Goal: Transaction & Acquisition: Book appointment/travel/reservation

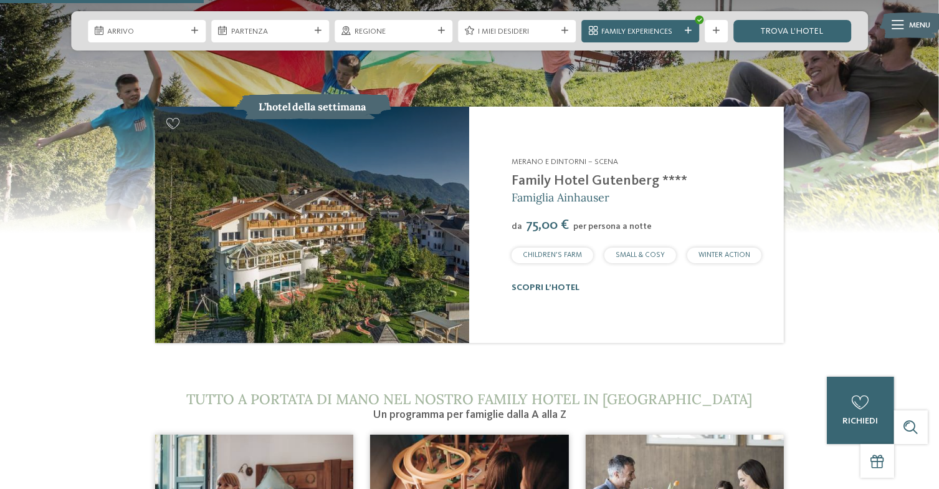
scroll to position [1099, 0]
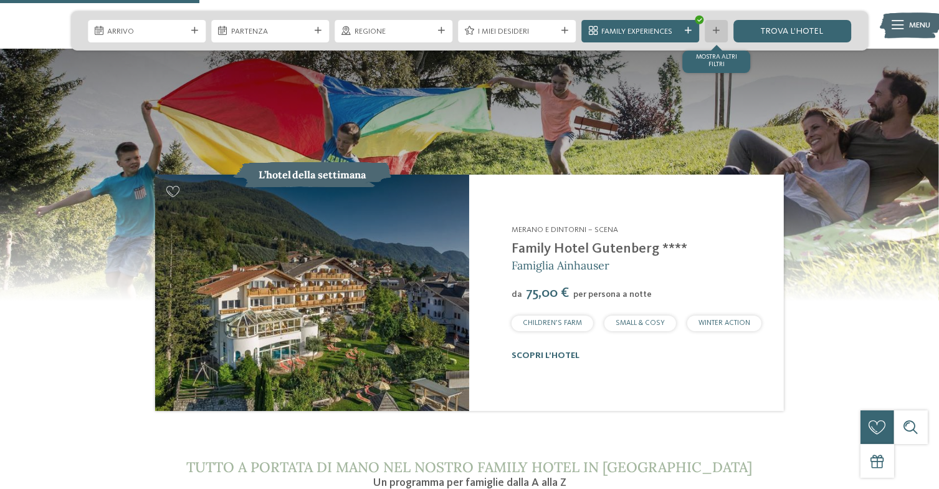
click at [718, 26] on div "mostra altri filtri" at bounding box center [717, 31] width 22 height 22
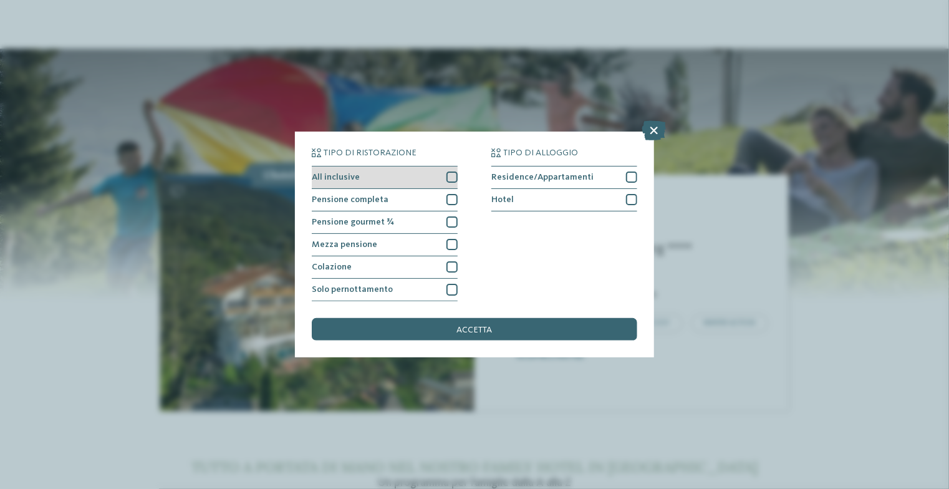
click at [455, 177] on div at bounding box center [451, 176] width 11 height 11
click at [449, 178] on icon at bounding box center [451, 177] width 7 height 7
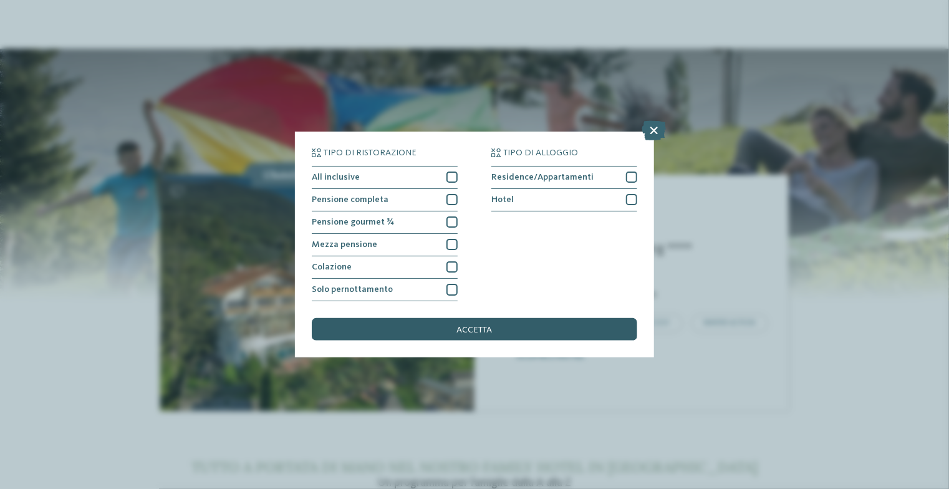
click at [481, 332] on span "accetta" at bounding box center [475, 329] width 36 height 9
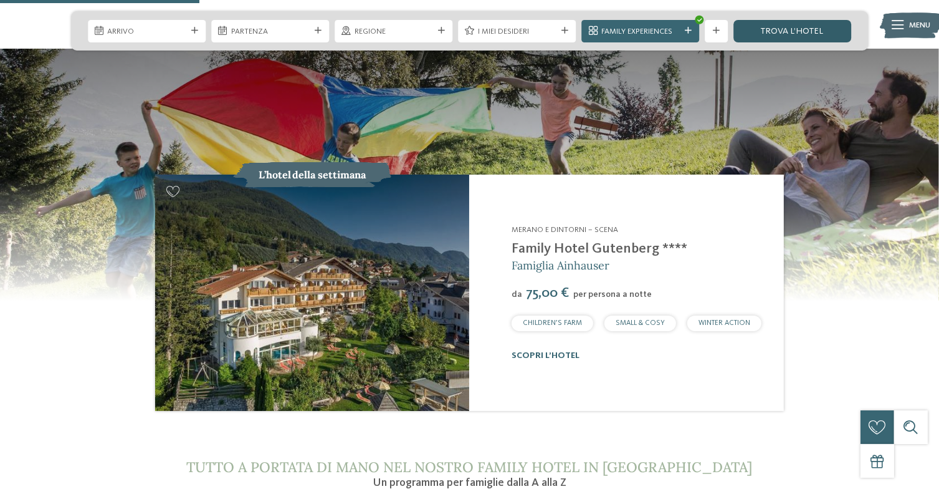
click at [816, 37] on link "trova l’hotel" at bounding box center [793, 31] width 118 height 22
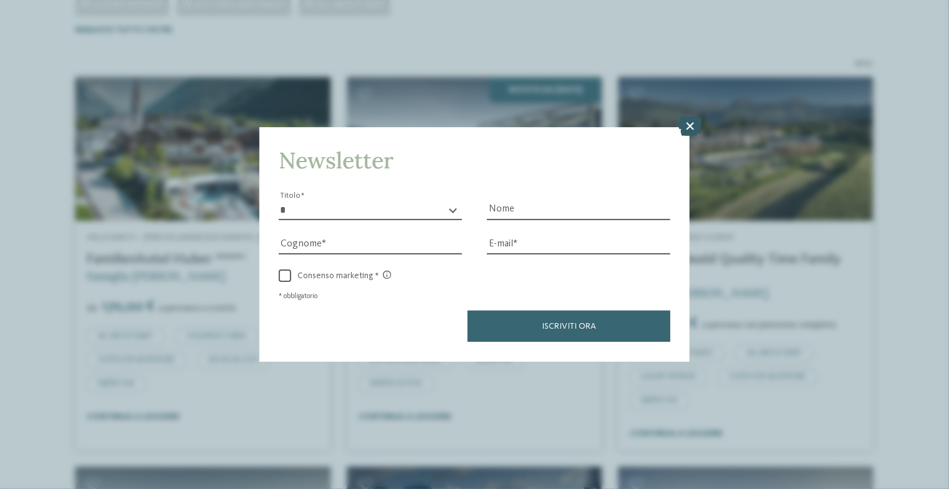
click at [690, 130] on icon at bounding box center [690, 127] width 24 height 20
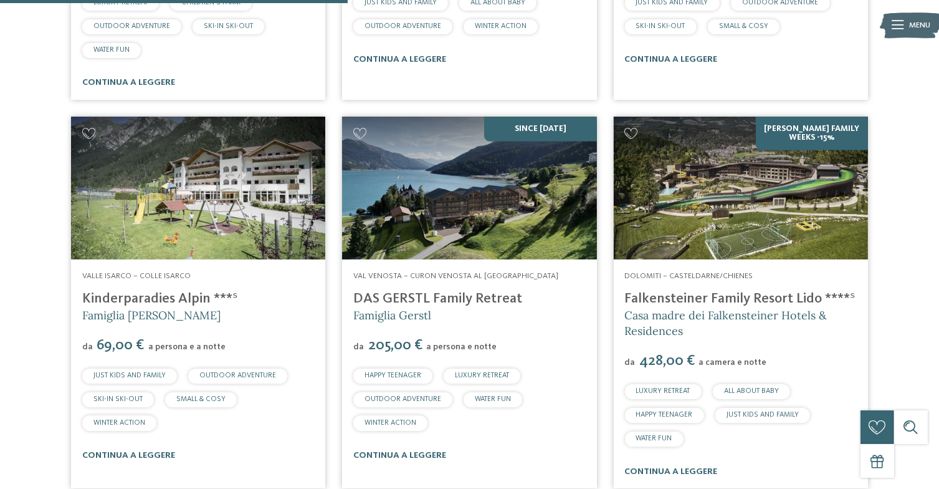
scroll to position [1094, 0]
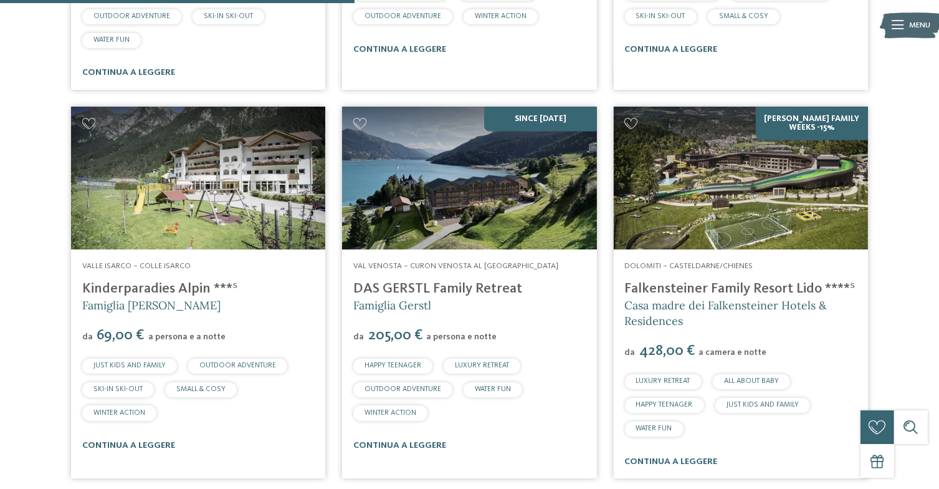
click at [700, 290] on link "Falkensteiner Family Resort Lido ****ˢ" at bounding box center [740, 289] width 231 height 14
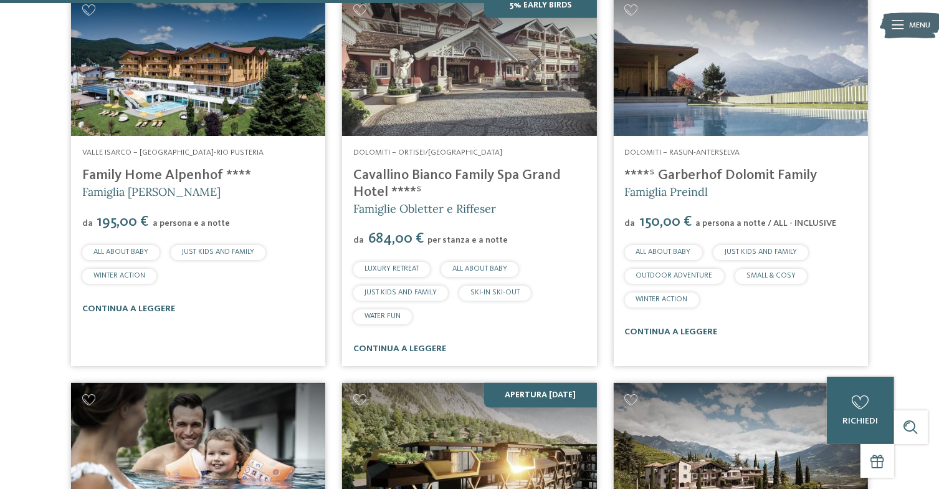
scroll to position [1597, 0]
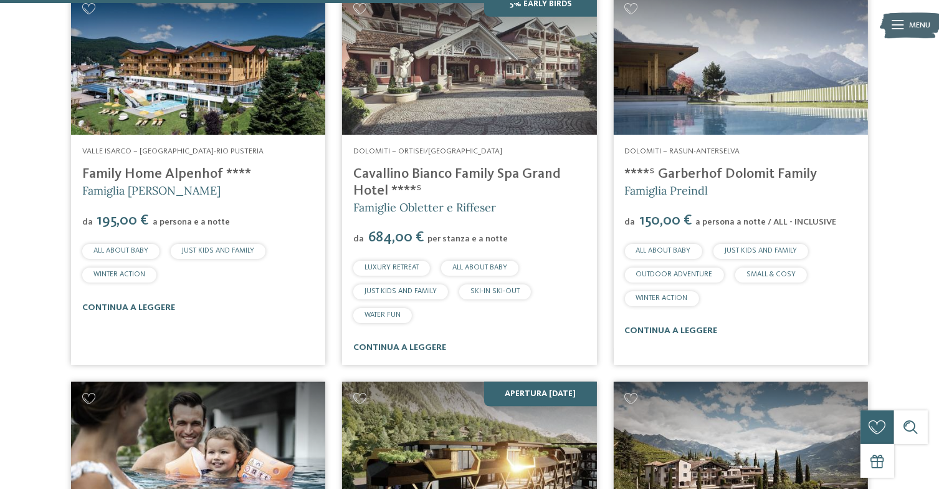
click at [721, 174] on link "****ˢ Garberhof Dolomit Family" at bounding box center [721, 174] width 193 height 14
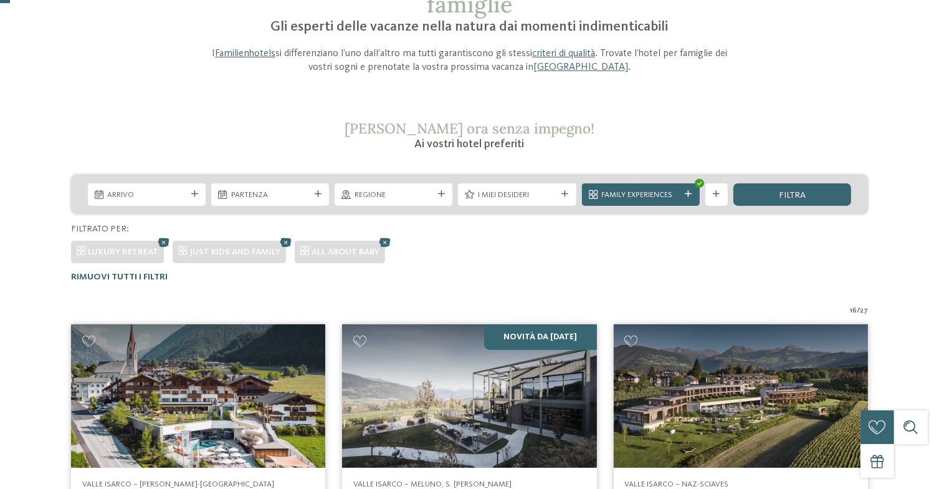
scroll to position [0, 0]
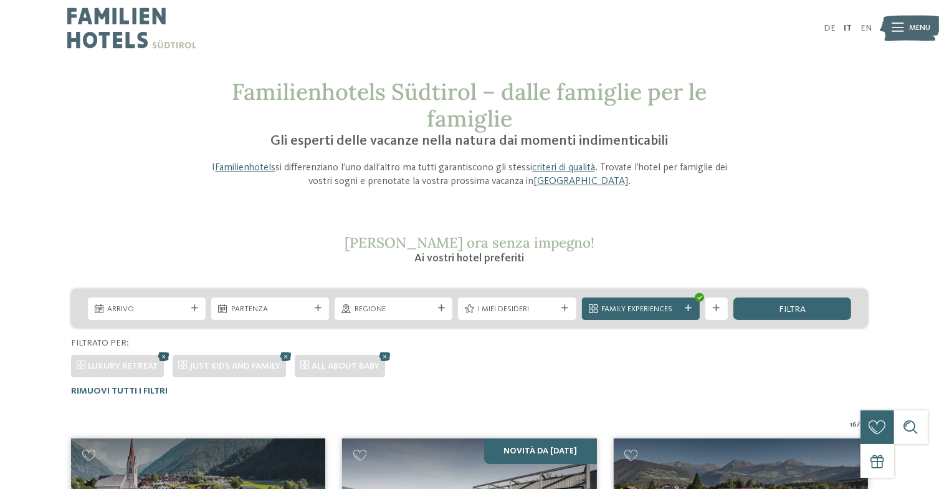
click at [165, 356] on icon at bounding box center [164, 355] width 17 height 15
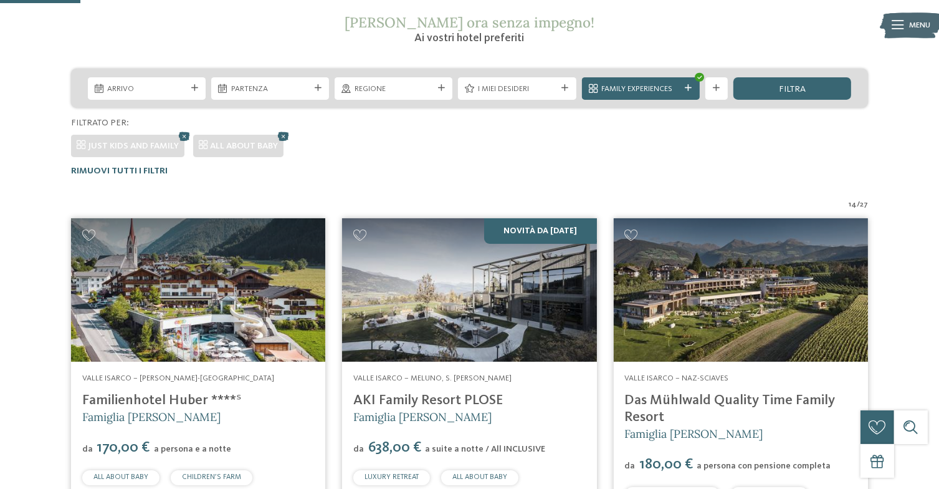
scroll to position [217, 0]
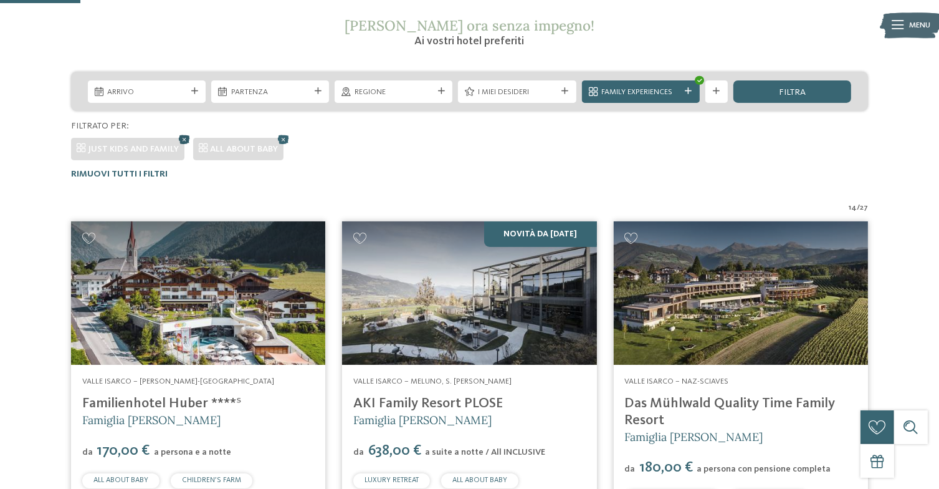
click at [185, 137] on icon at bounding box center [184, 139] width 17 height 15
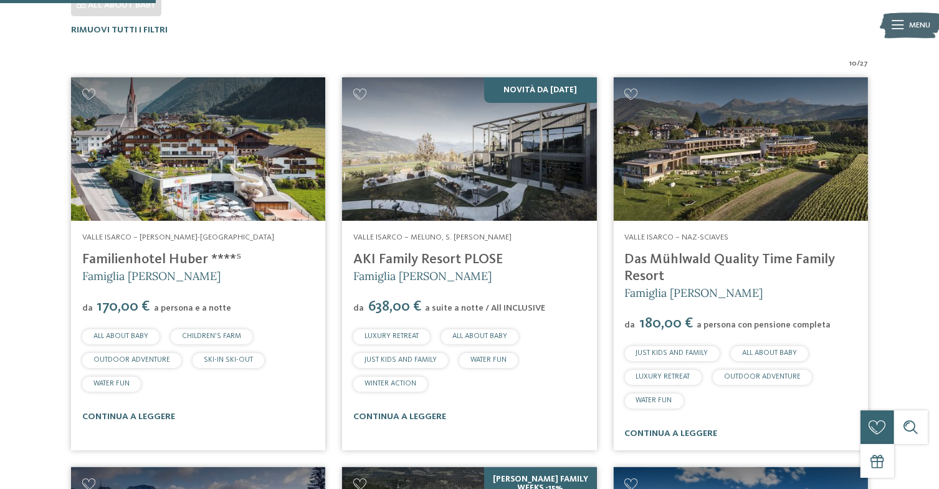
scroll to position [281, 0]
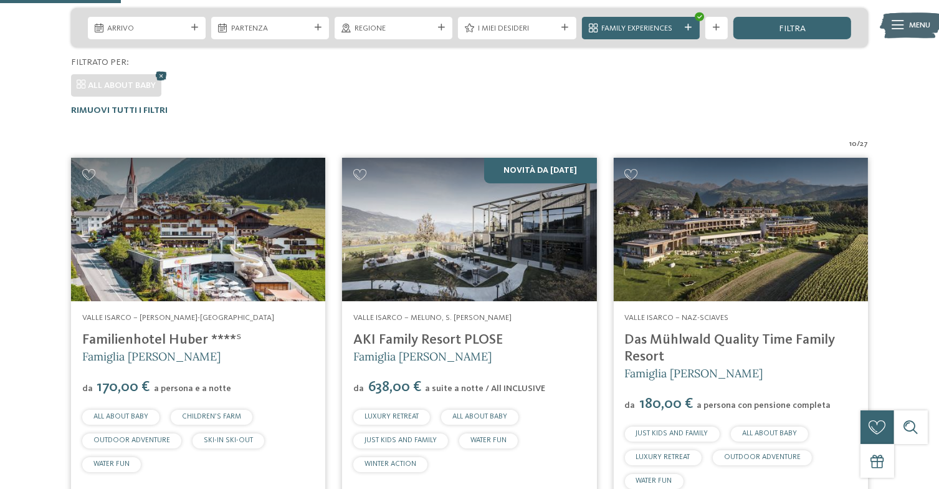
click at [161, 77] on icon at bounding box center [161, 75] width 17 height 15
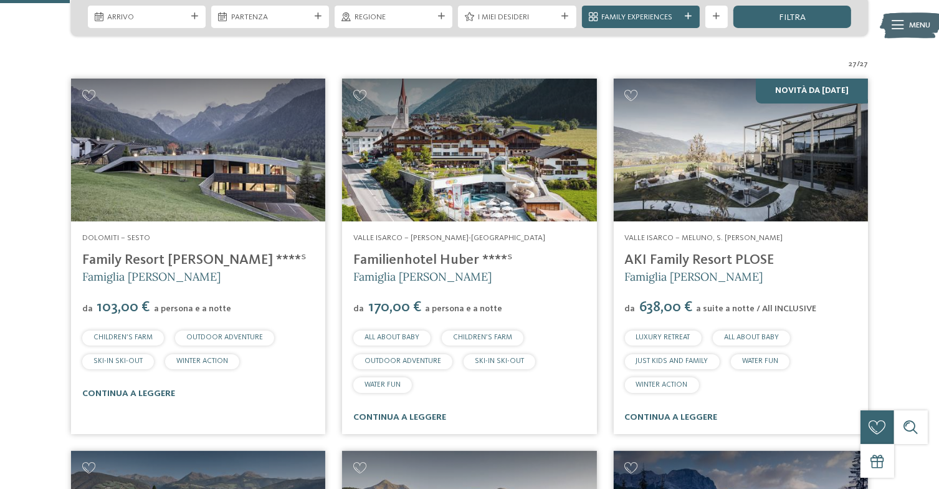
scroll to position [293, 0]
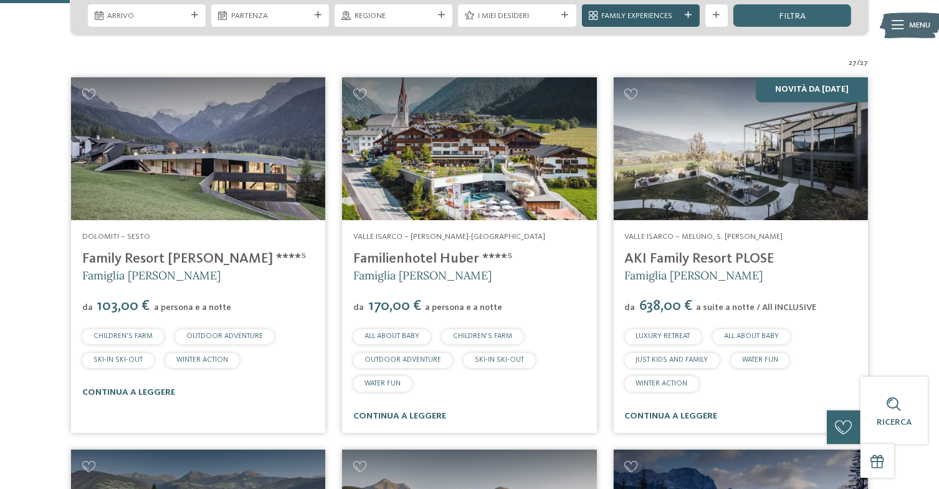
click at [689, 19] on div "Family Experiences" at bounding box center [641, 15] width 118 height 22
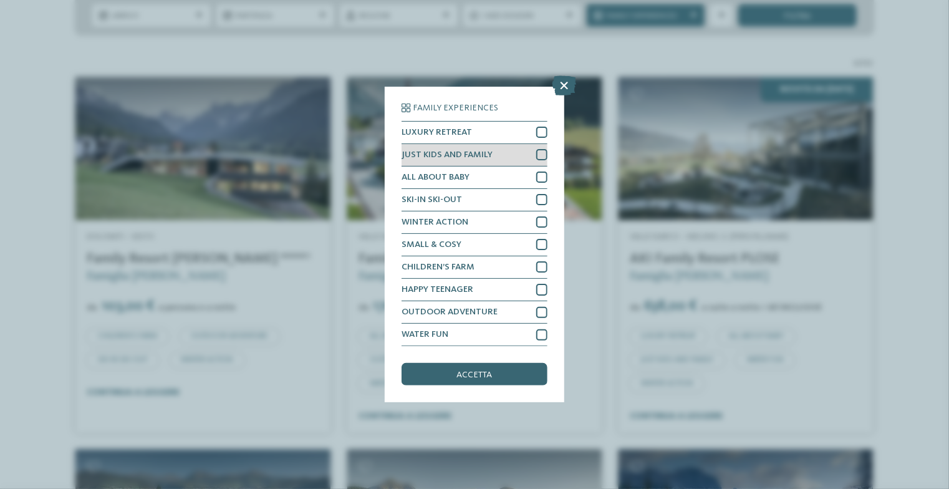
click at [541, 155] on div at bounding box center [541, 154] width 11 height 11
click at [537, 179] on div at bounding box center [541, 176] width 11 height 11
click at [477, 375] on span "accetta" at bounding box center [475, 374] width 36 height 9
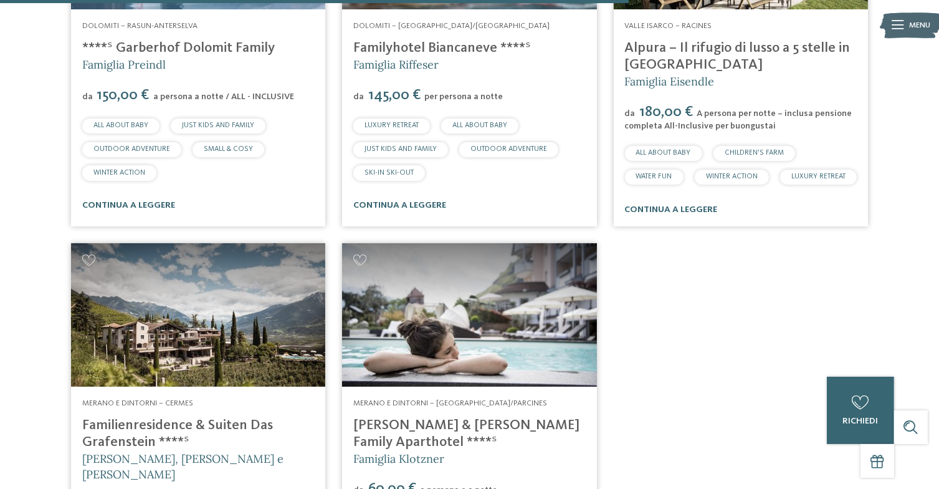
scroll to position [1691, 0]
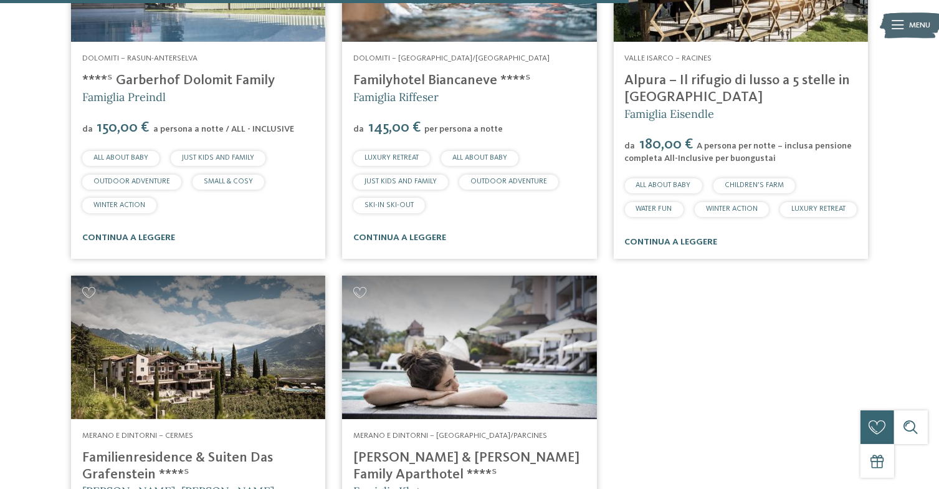
click at [675, 97] on link "Alpura – Il rifugio di lusso a 5 stelle in [GEOGRAPHIC_DATA]" at bounding box center [738, 89] width 226 height 31
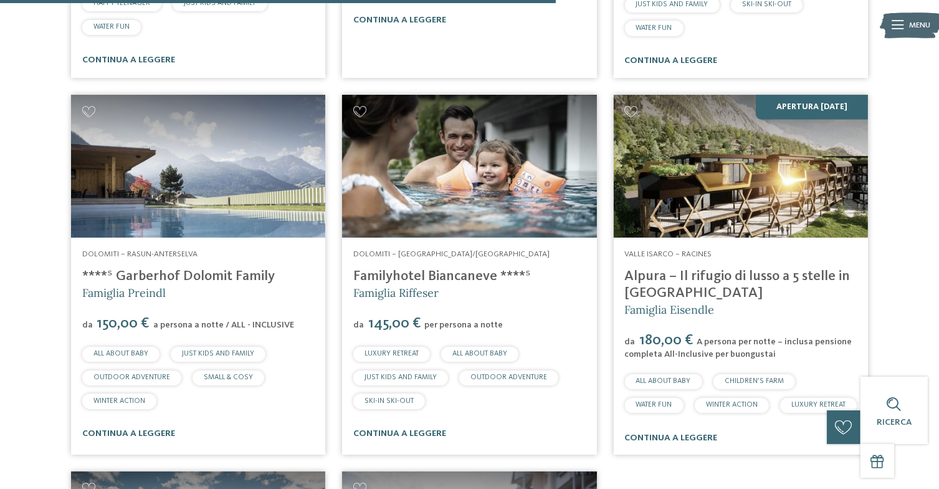
scroll to position [1495, 0]
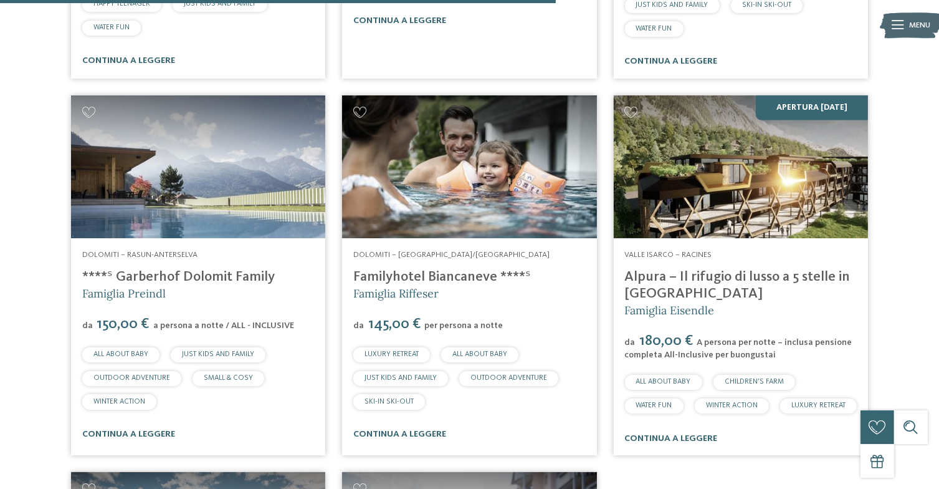
click at [405, 278] on link "Familyhotel Biancaneve ****ˢ" at bounding box center [442, 277] width 178 height 14
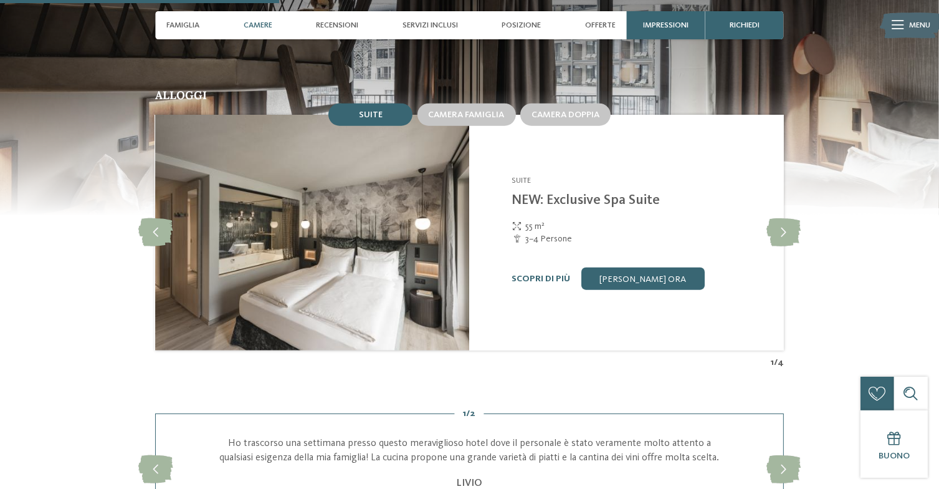
scroll to position [1139, 0]
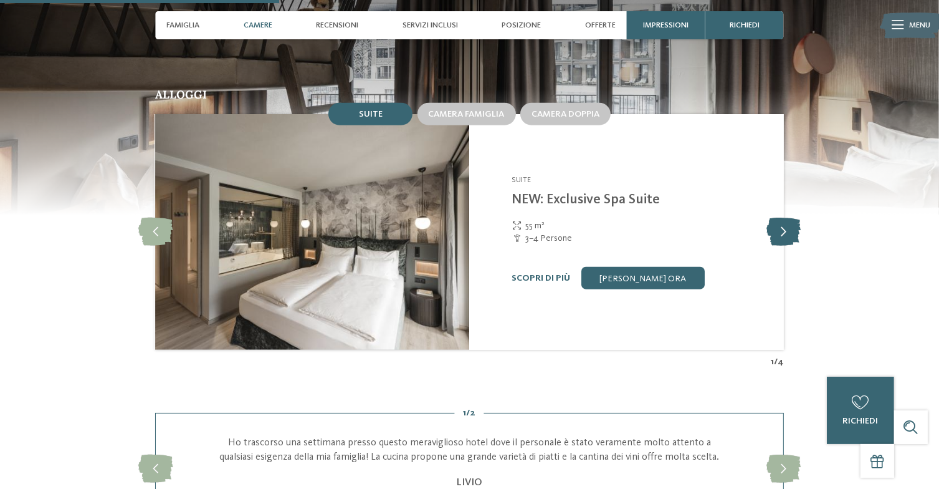
click at [785, 224] on icon at bounding box center [784, 232] width 34 height 28
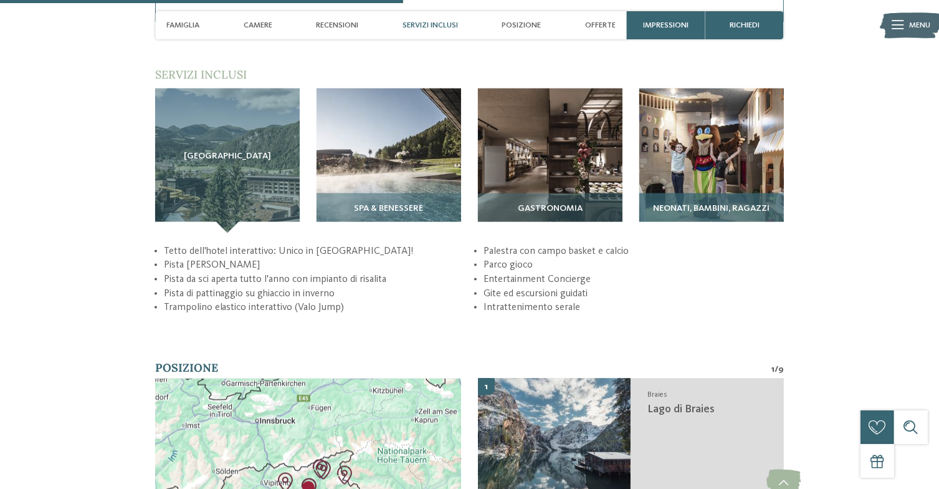
scroll to position [1643, 0]
click at [732, 162] on img at bounding box center [712, 160] width 145 height 145
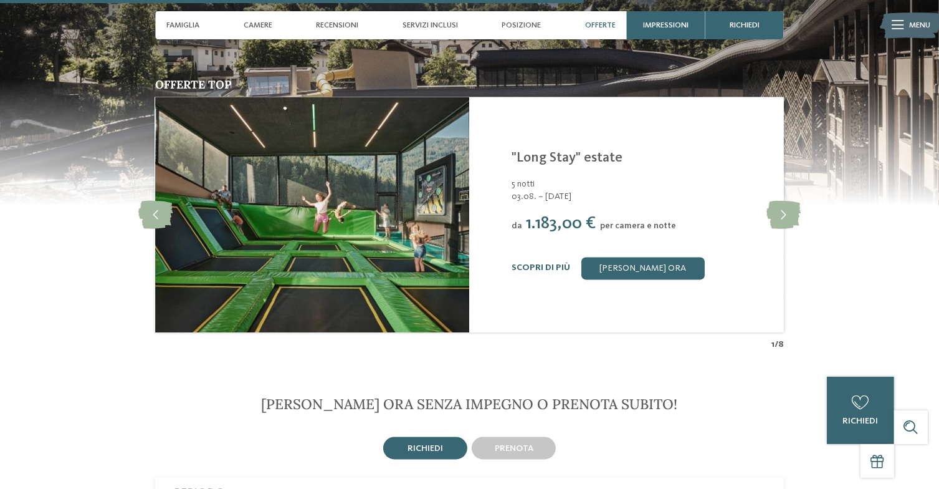
scroll to position [2369, 0]
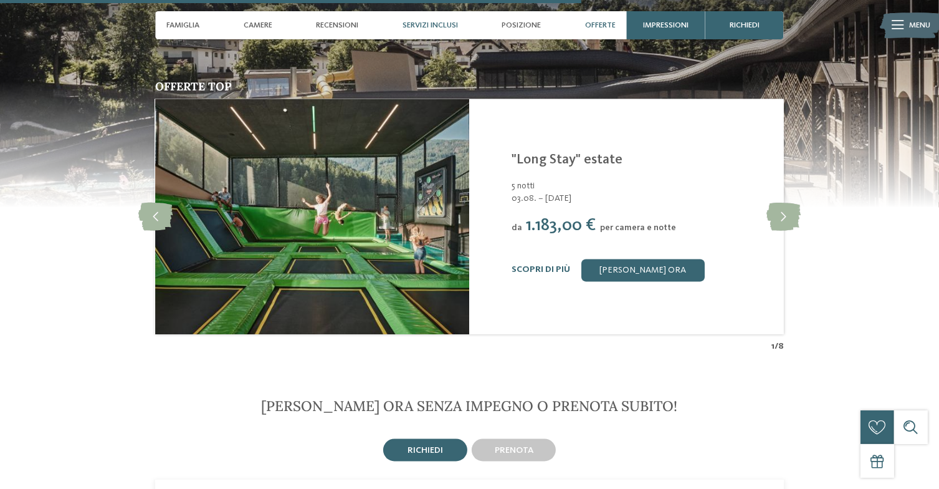
click at [438, 24] on span "Servizi inclusi" at bounding box center [430, 25] width 55 height 9
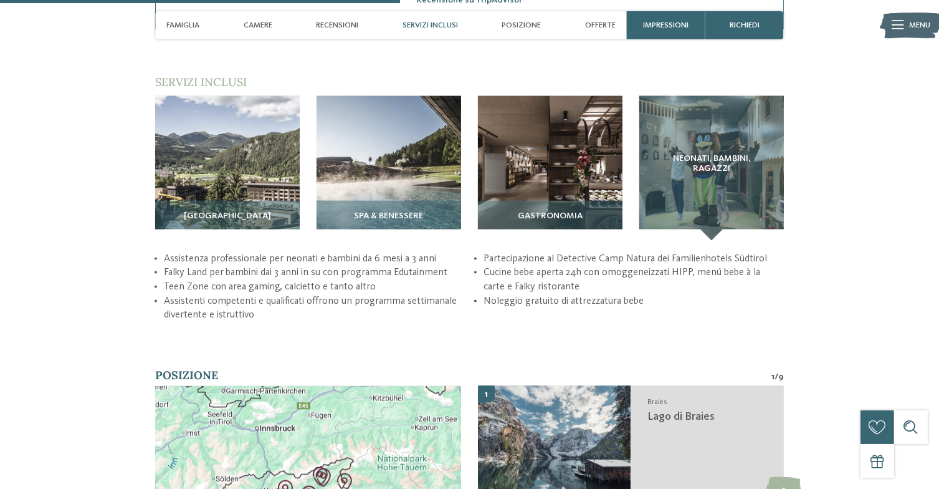
scroll to position [1630, 0]
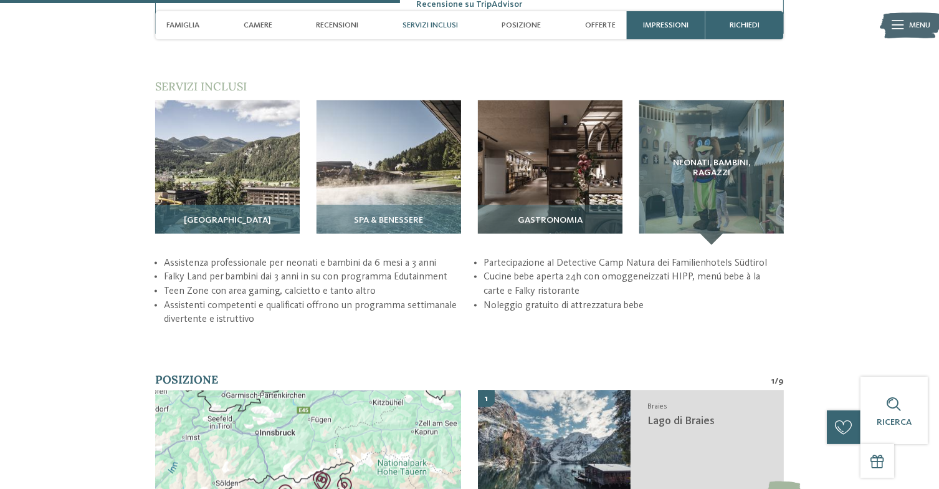
click at [186, 143] on img at bounding box center [227, 172] width 145 height 145
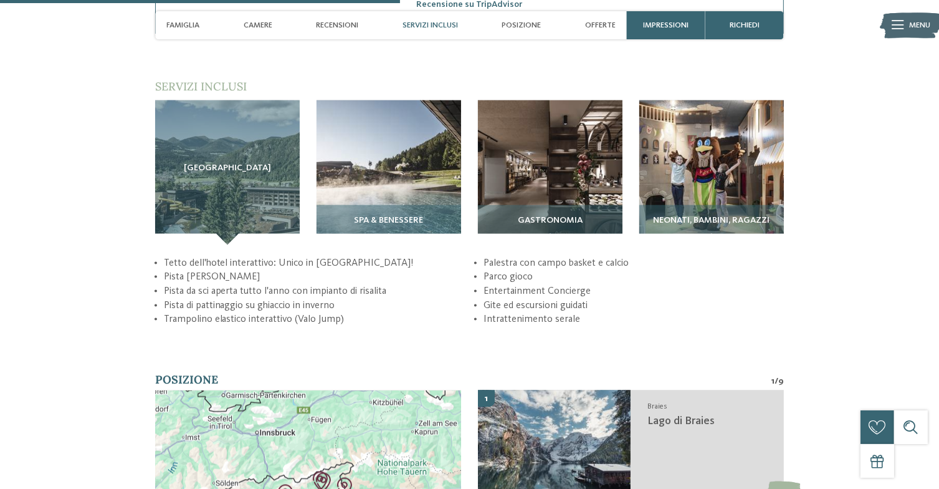
click at [190, 270] on li "Pista Bobby Car" at bounding box center [314, 277] width 300 height 14
click at [426, 205] on div "SPA & Benessere" at bounding box center [389, 224] width 145 height 39
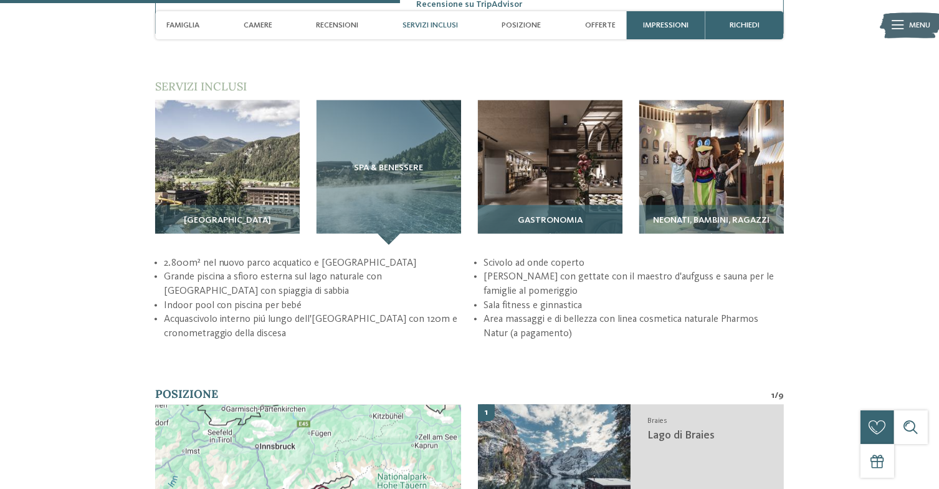
click at [552, 216] on span "Gastronomia" at bounding box center [550, 221] width 65 height 10
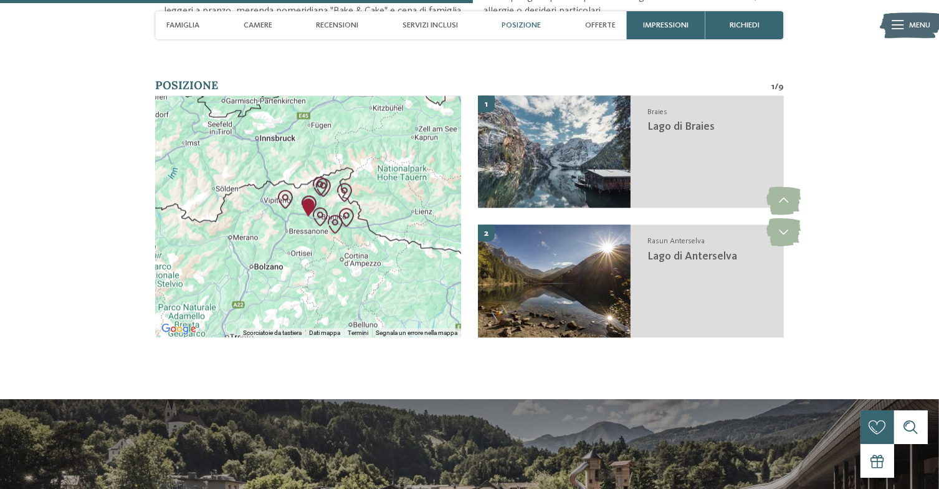
scroll to position [1929, 0]
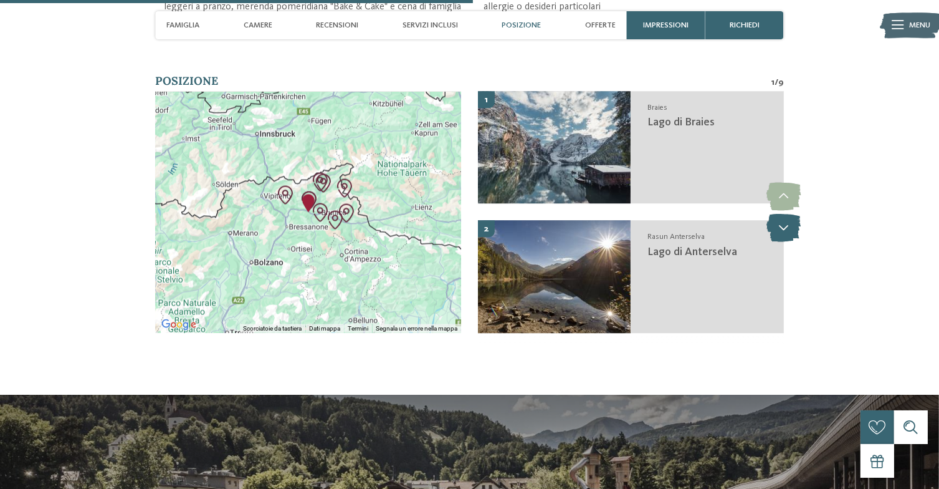
click at [791, 223] on icon at bounding box center [784, 228] width 34 height 28
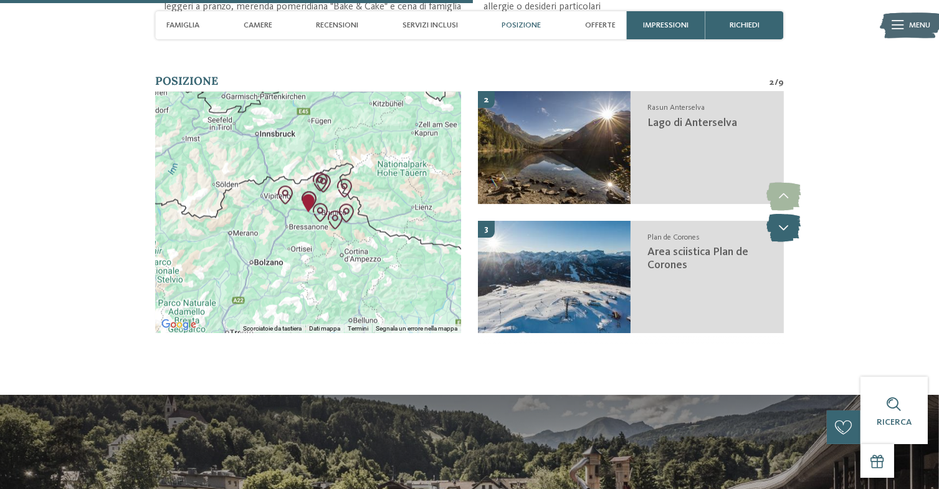
click at [791, 223] on icon at bounding box center [784, 228] width 34 height 28
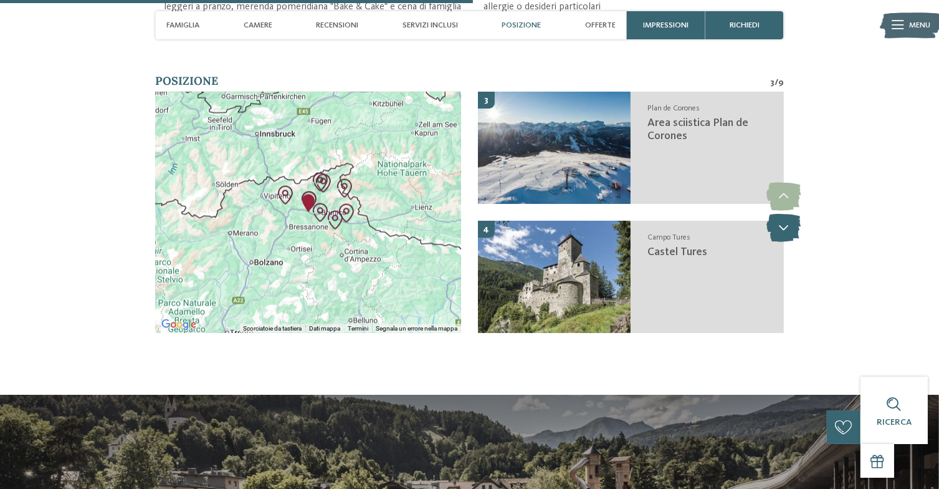
click at [791, 223] on icon at bounding box center [784, 228] width 34 height 28
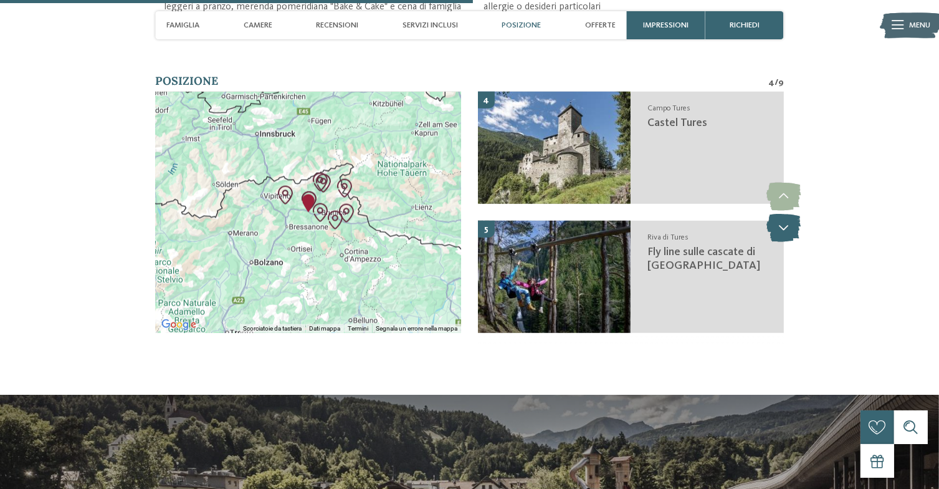
click at [791, 223] on icon at bounding box center [784, 228] width 34 height 28
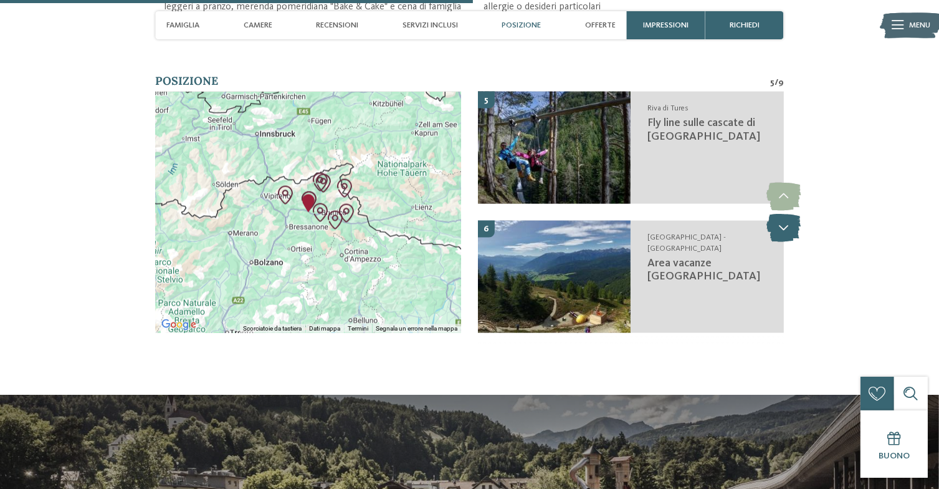
click at [791, 223] on icon at bounding box center [784, 228] width 34 height 28
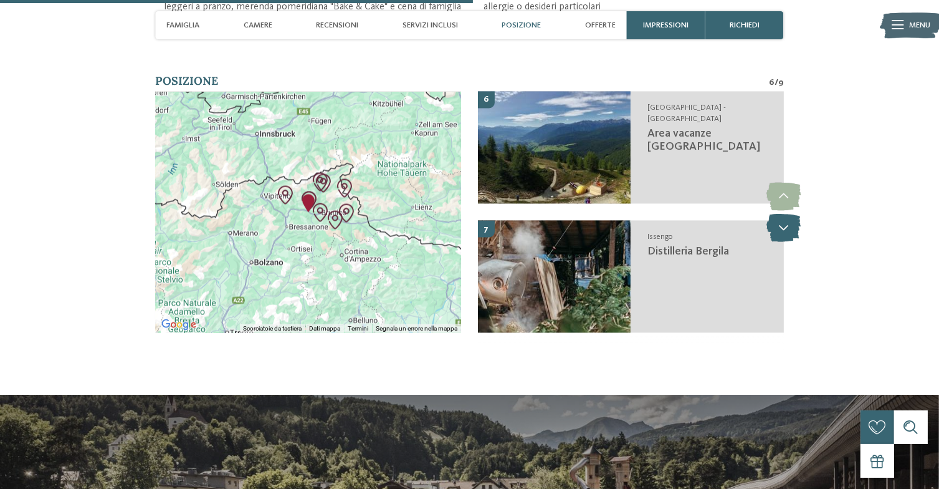
click at [791, 223] on icon at bounding box center [784, 228] width 34 height 28
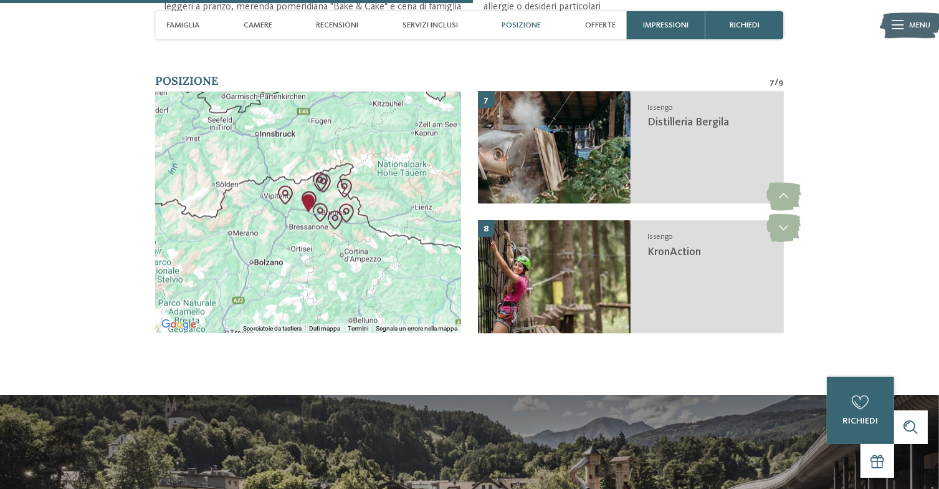
click at [180, 132] on div at bounding box center [308, 212] width 306 height 241
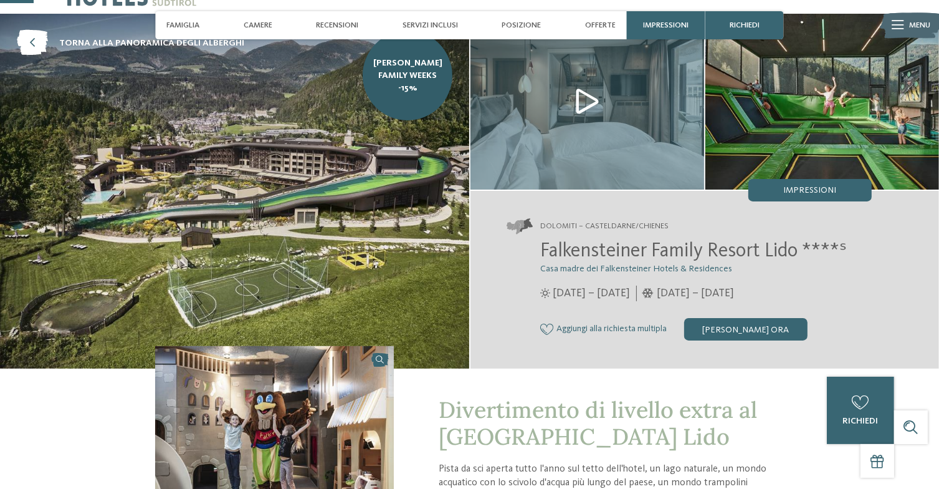
scroll to position [0, 0]
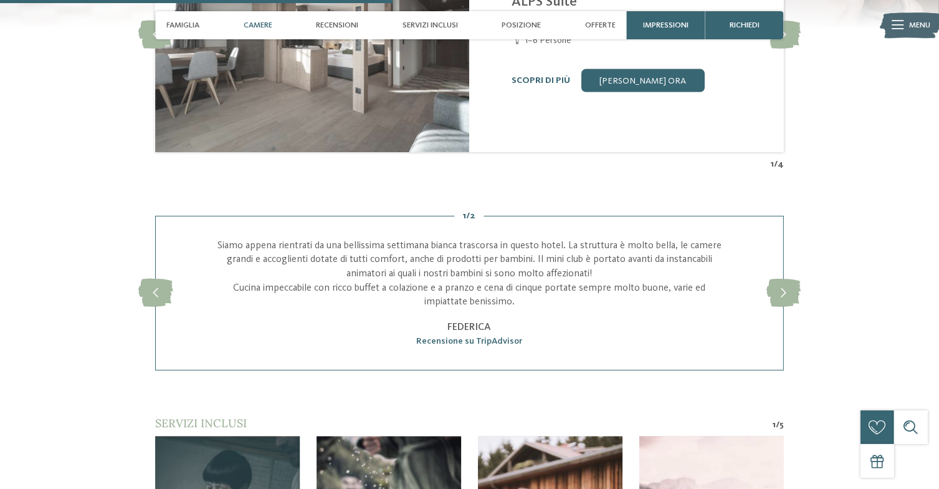
scroll to position [1780, 0]
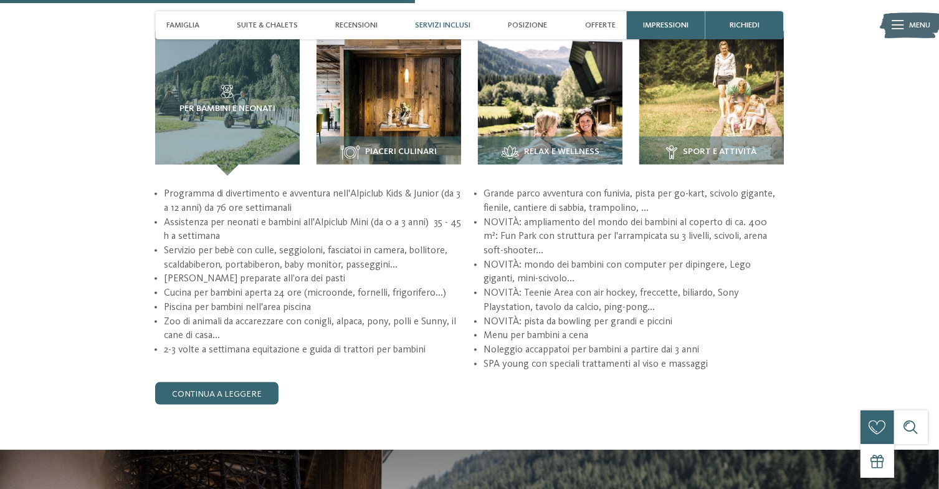
scroll to position [1556, 0]
click at [710, 157] on span "Sport e attività" at bounding box center [720, 152] width 74 height 10
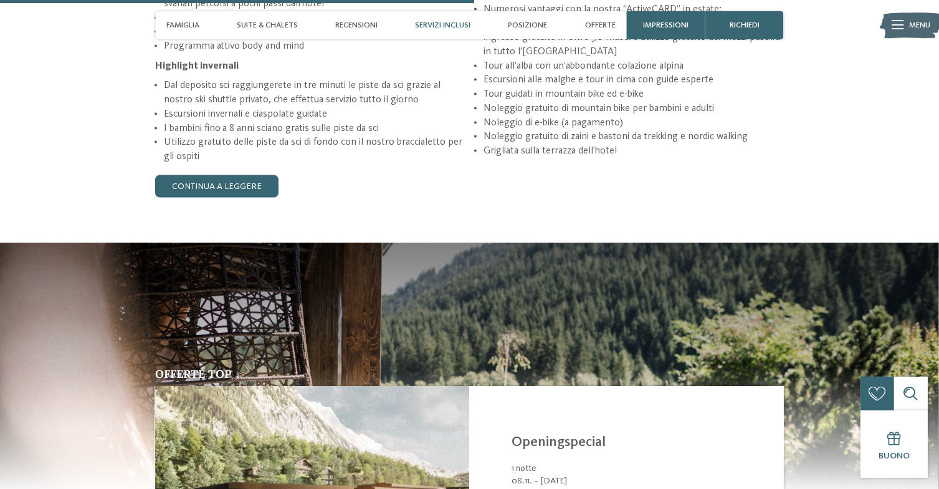
scroll to position [1778, 0]
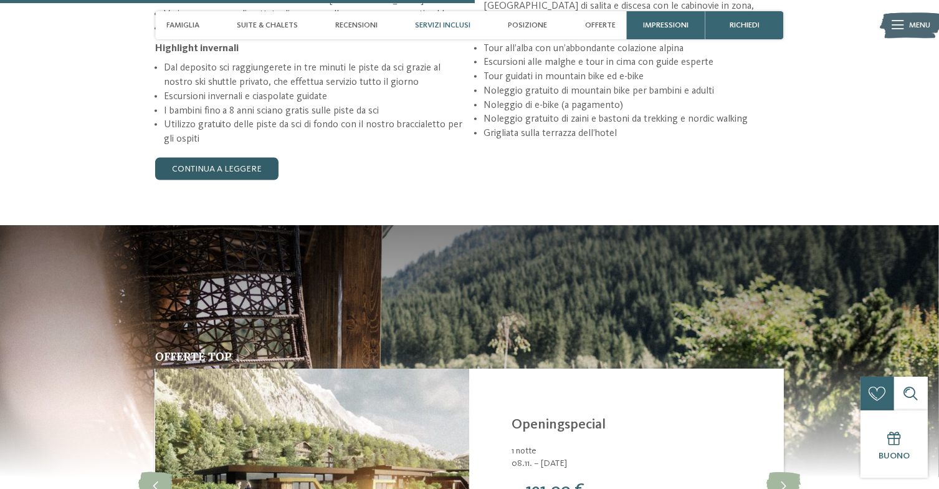
click at [200, 173] on link "continua a leggere" at bounding box center [216, 169] width 123 height 22
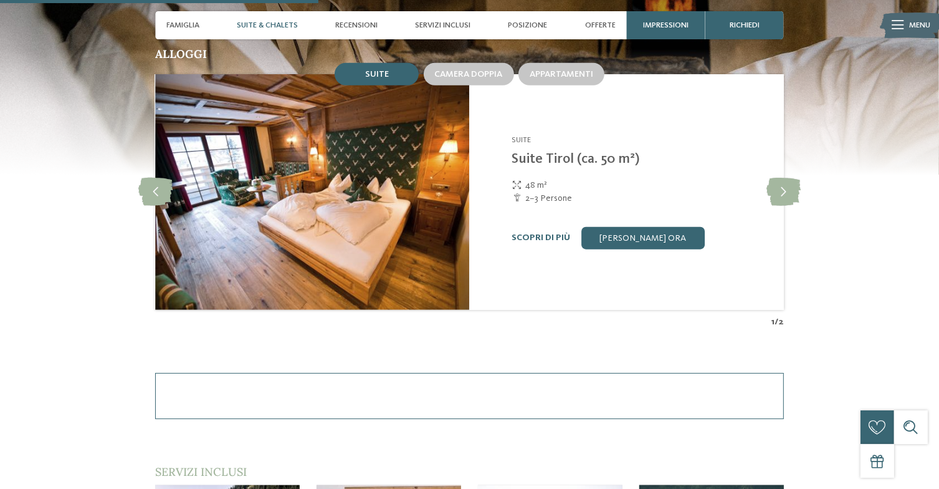
scroll to position [1035, 0]
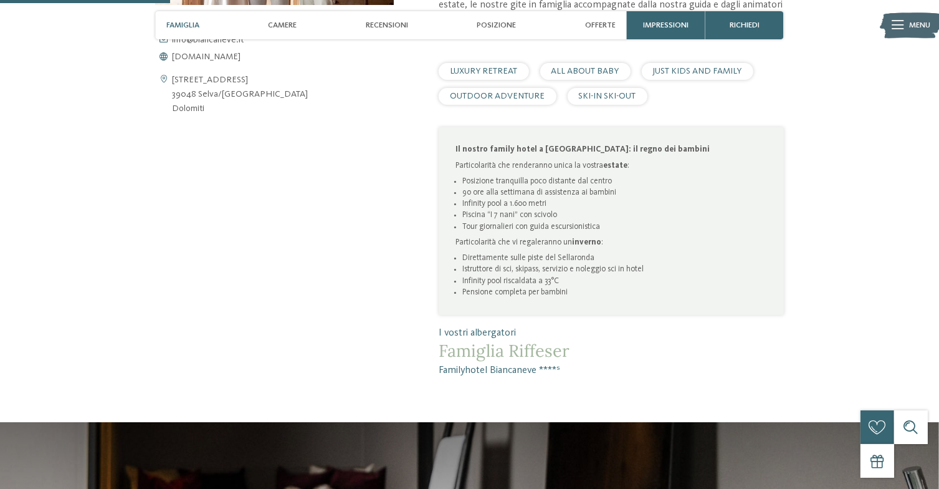
scroll to position [564, 0]
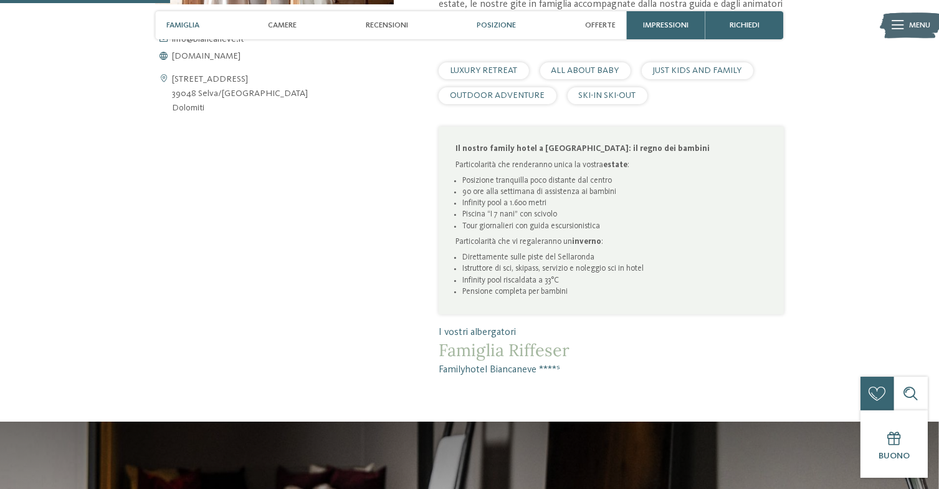
click at [496, 29] on span "Posizione" at bounding box center [496, 25] width 39 height 9
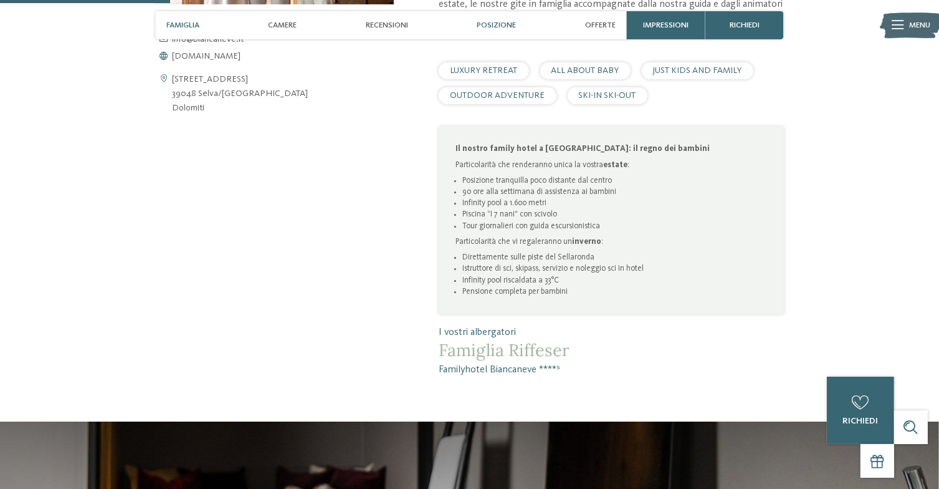
click at [488, 23] on span "Posizione" at bounding box center [496, 25] width 39 height 9
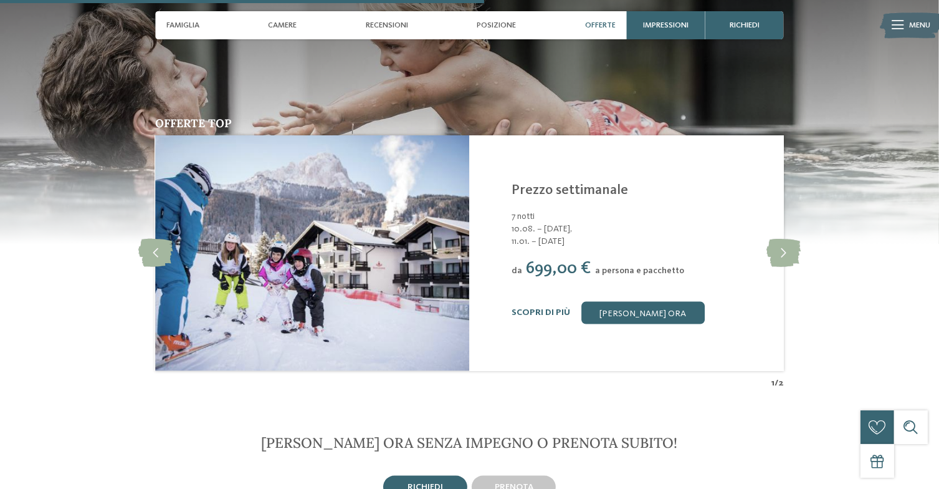
scroll to position [1603, 0]
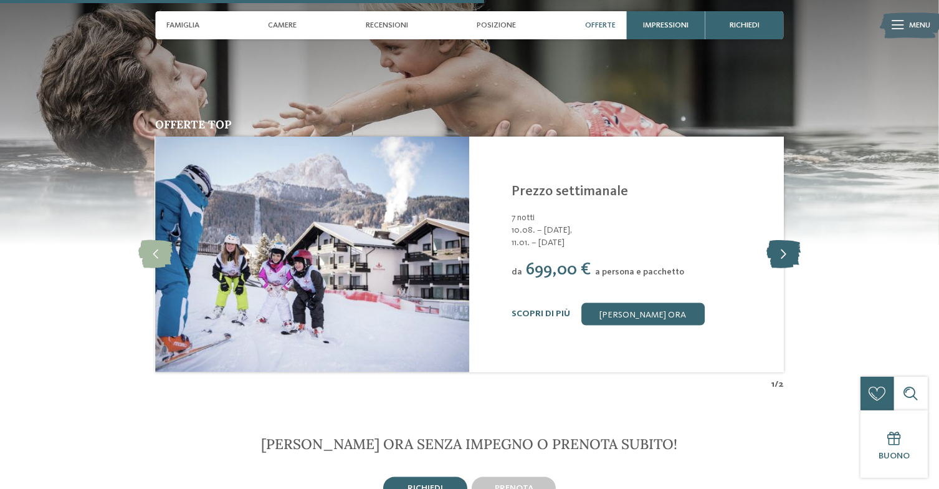
click at [779, 252] on icon at bounding box center [784, 254] width 34 height 28
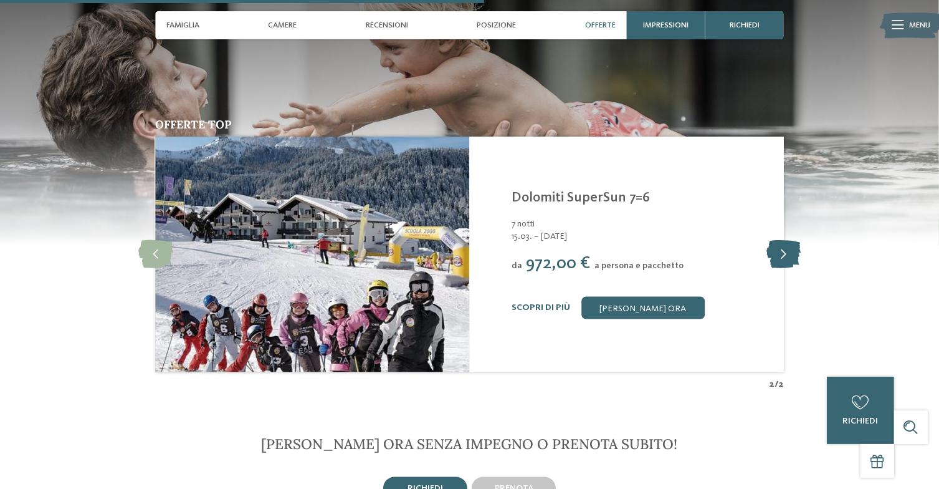
click at [779, 252] on icon at bounding box center [784, 254] width 34 height 28
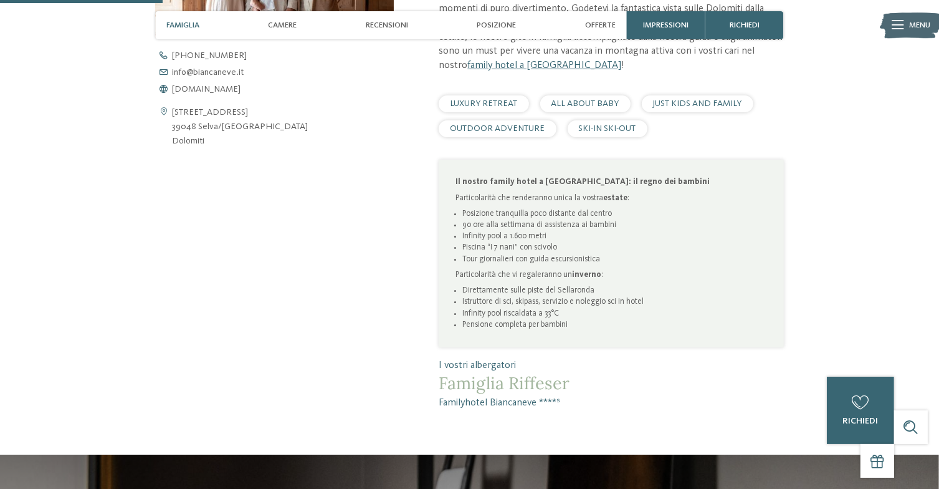
scroll to position [541, 0]
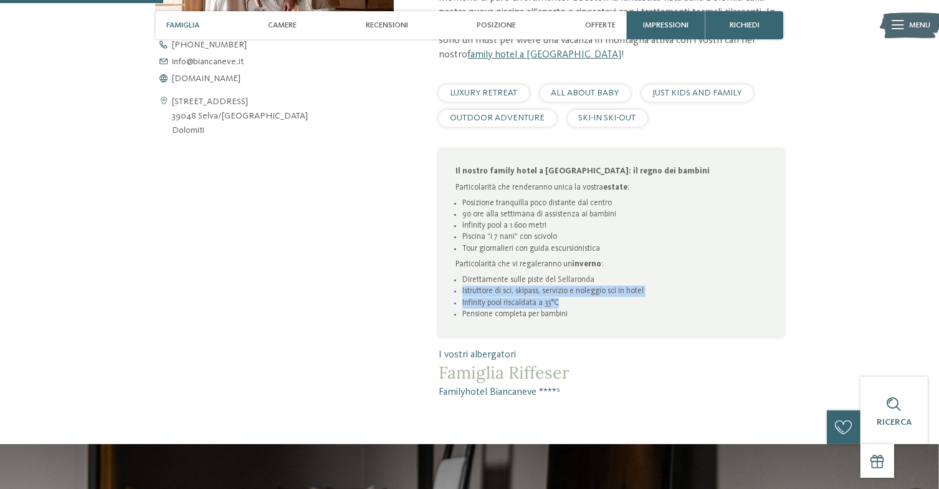
drag, startPoint x: 459, startPoint y: 286, endPoint x: 623, endPoint y: 297, distance: 164.3
click at [623, 297] on ul "Direttamente sulle piste del Sellaronda Istruttore di sci, skipass, servizio e …" at bounding box center [611, 297] width 311 height 46
click at [623, 297] on li "Infinity pool riscaldata a 33°C" at bounding box center [615, 302] width 305 height 11
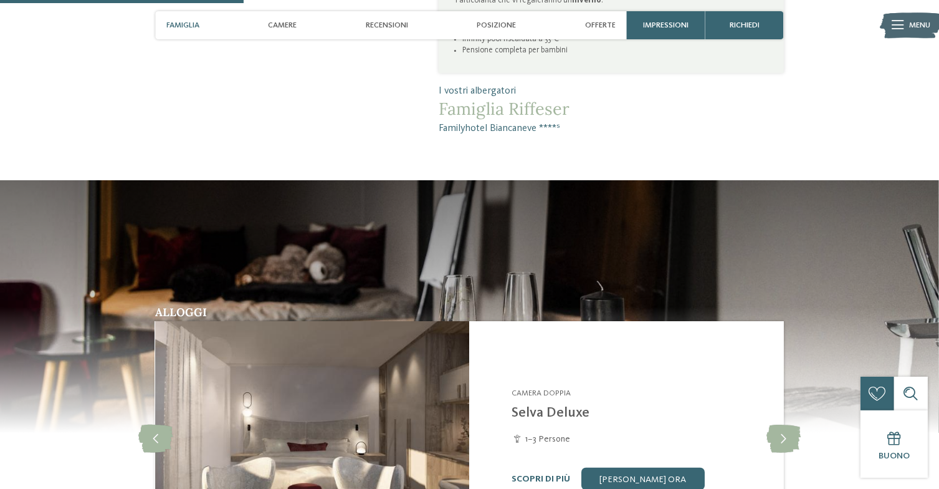
scroll to position [804, 0]
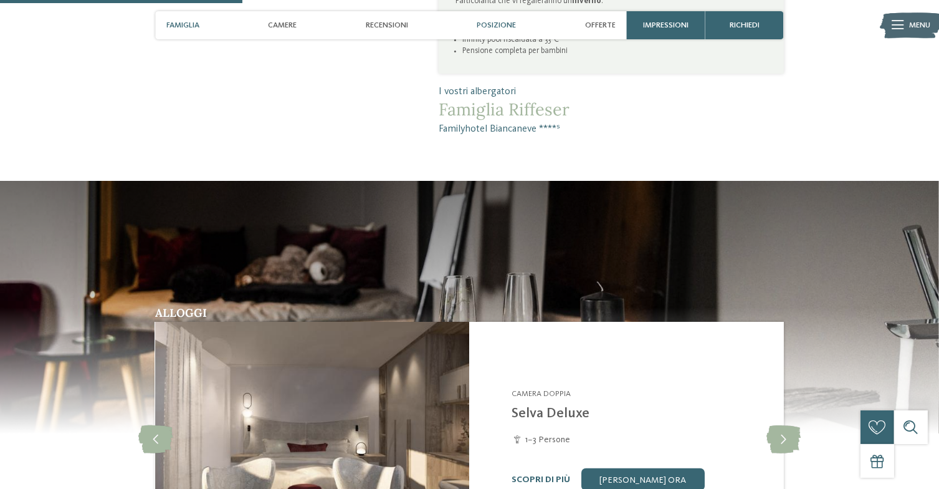
click at [497, 19] on div "Posizione" at bounding box center [496, 25] width 50 height 28
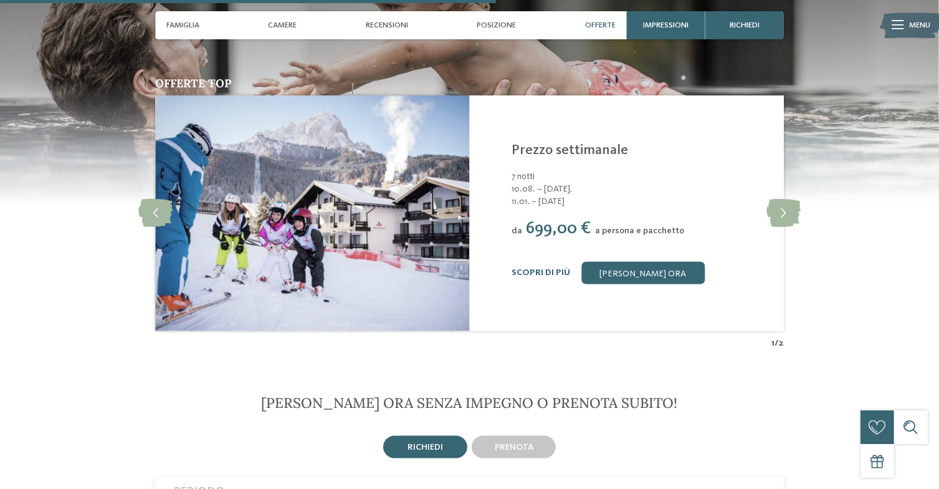
scroll to position [1643, 0]
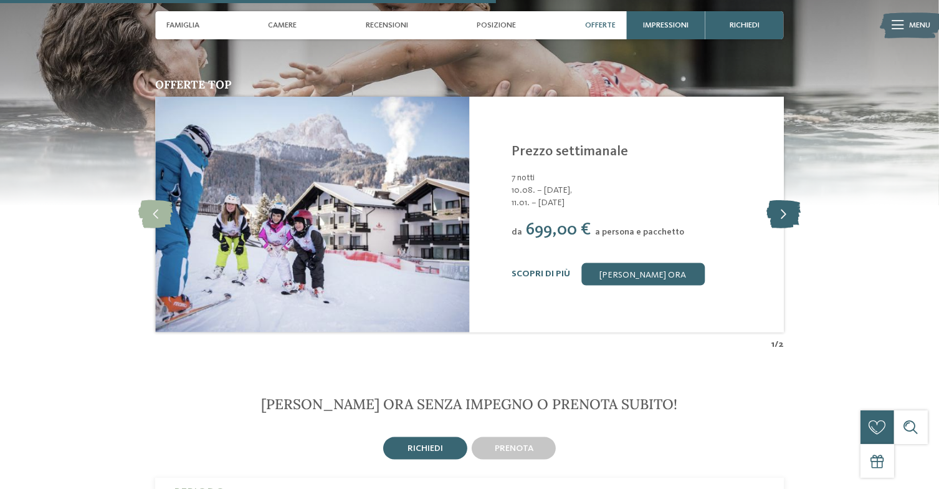
click at [793, 214] on icon at bounding box center [784, 214] width 34 height 28
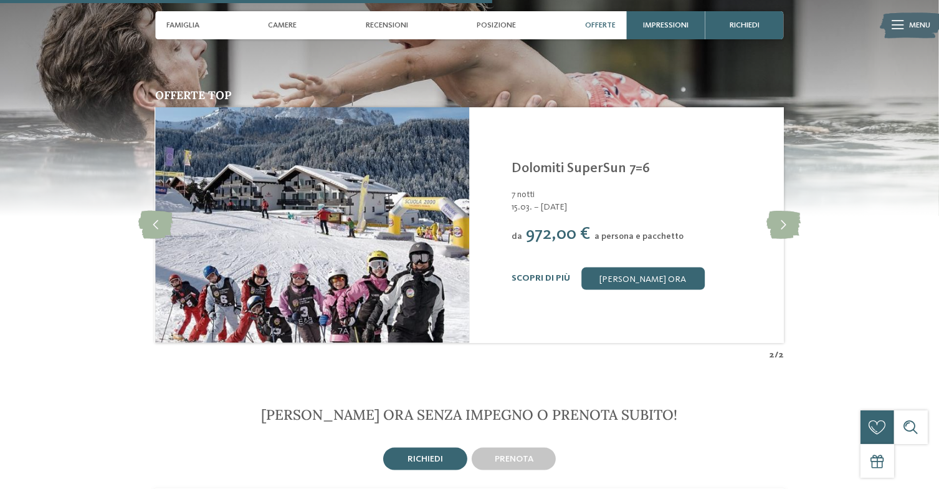
scroll to position [1632, 0]
click at [502, 21] on span "Posizione" at bounding box center [496, 25] width 39 height 9
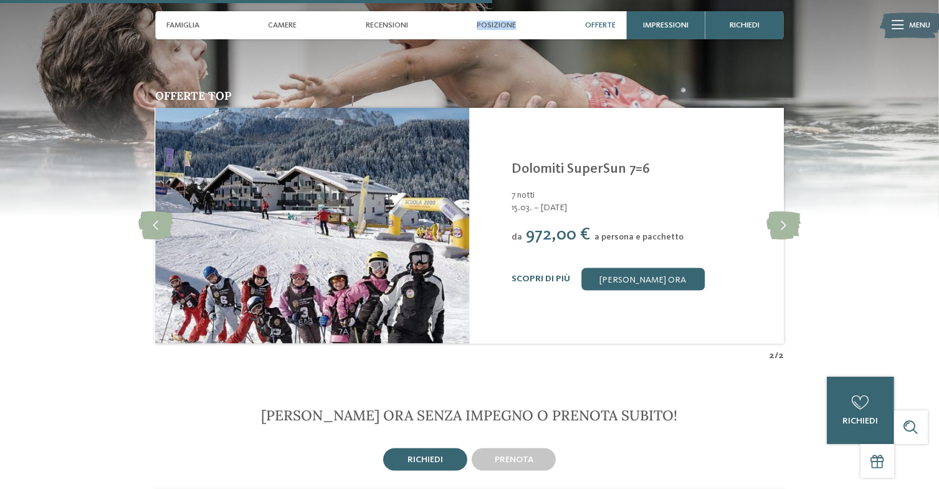
click at [502, 21] on span "Posizione" at bounding box center [496, 25] width 39 height 9
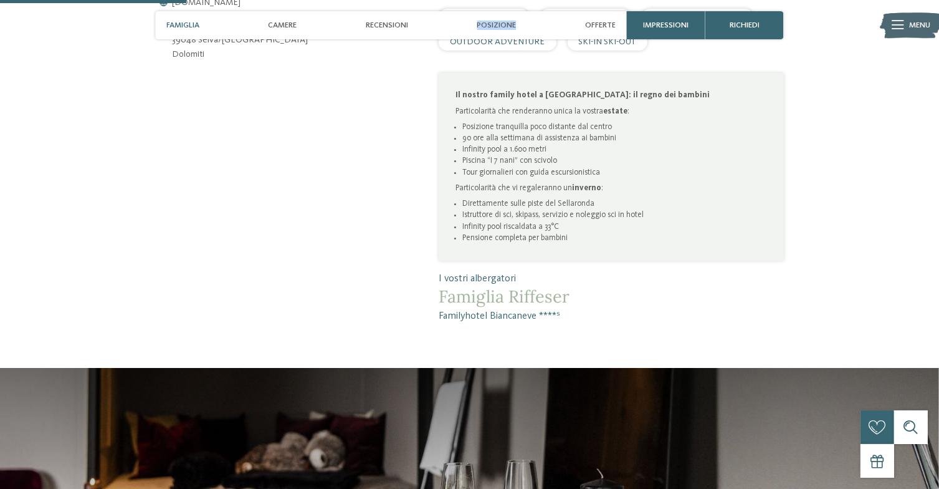
scroll to position [618, 0]
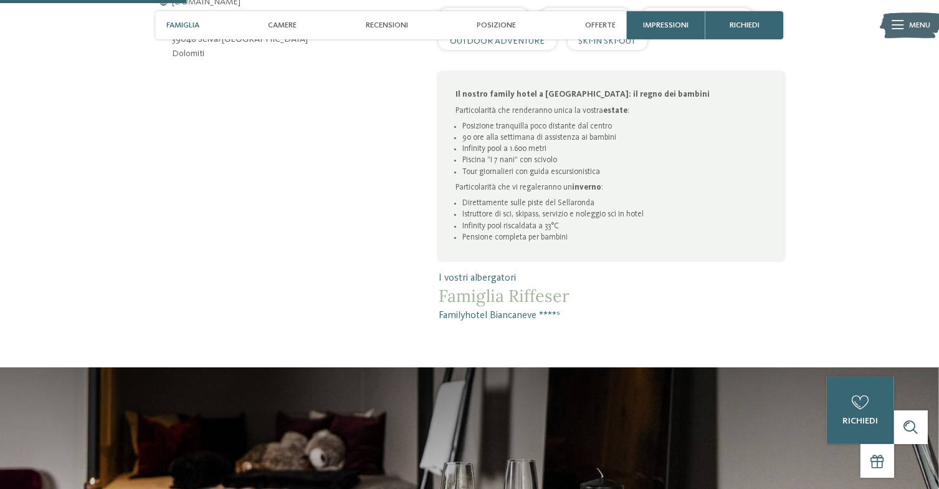
click at [187, 26] on span "Famiglia" at bounding box center [182, 25] width 33 height 9
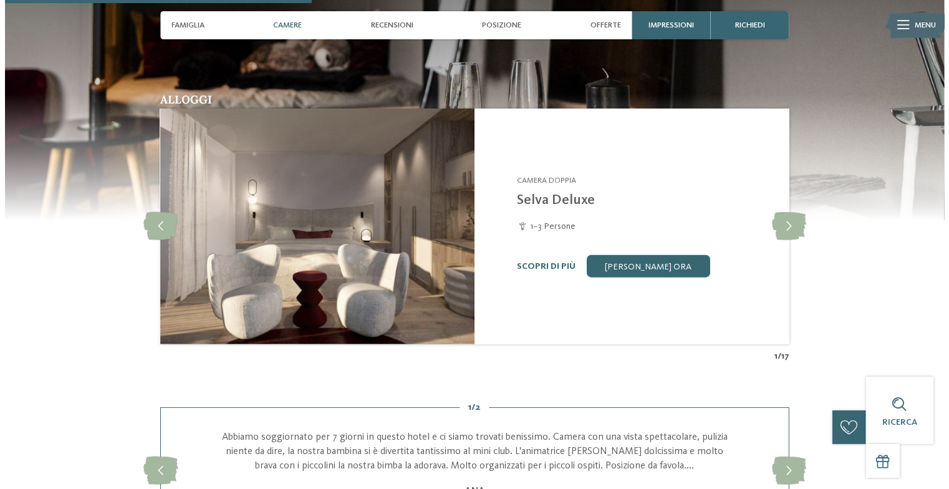
scroll to position [1018, 0]
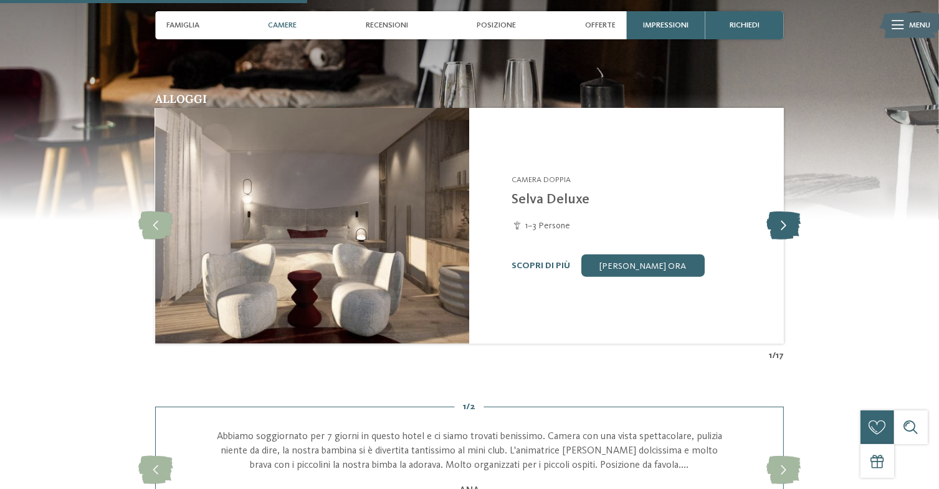
click at [787, 227] on icon at bounding box center [784, 226] width 34 height 28
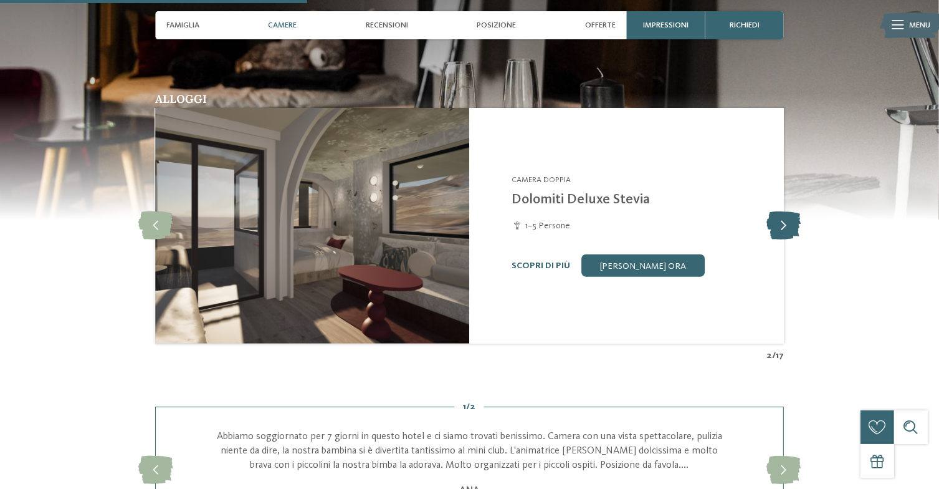
click at [785, 227] on icon at bounding box center [784, 226] width 34 height 28
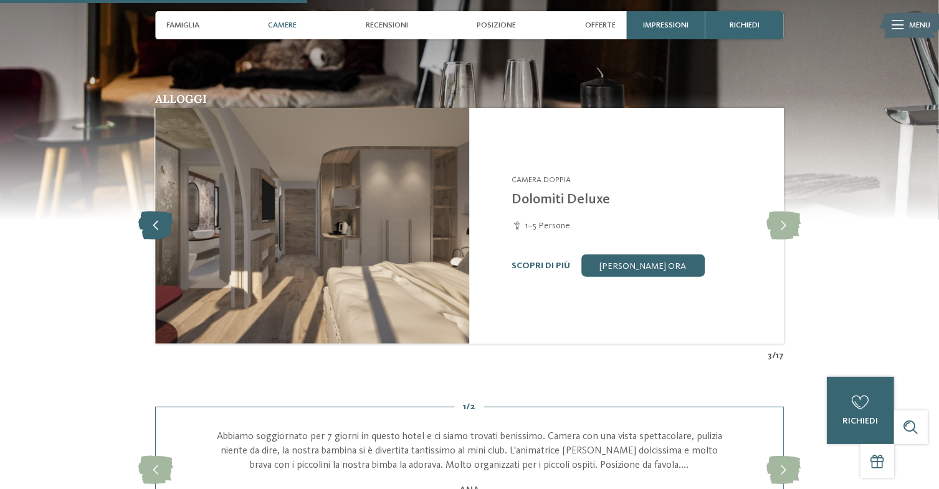
click at [155, 226] on icon at bounding box center [155, 226] width 34 height 28
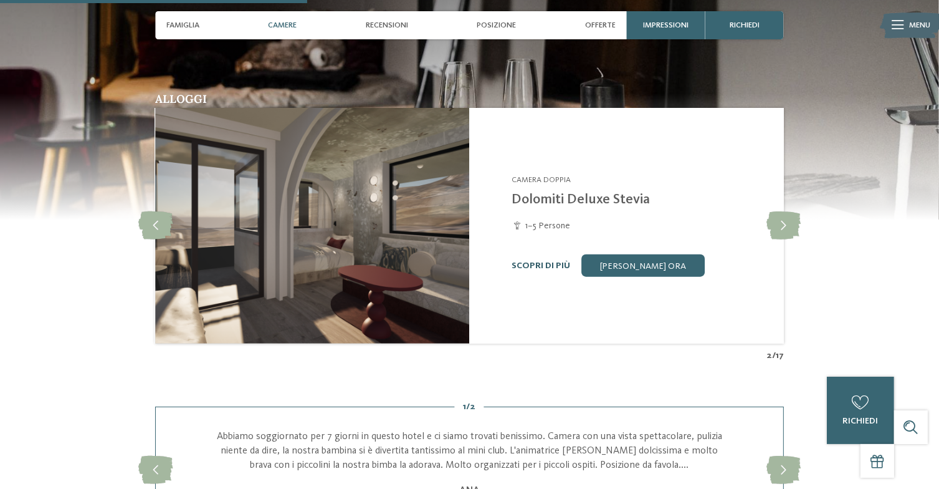
click at [542, 265] on link "Scopri di più" at bounding box center [541, 265] width 59 height 9
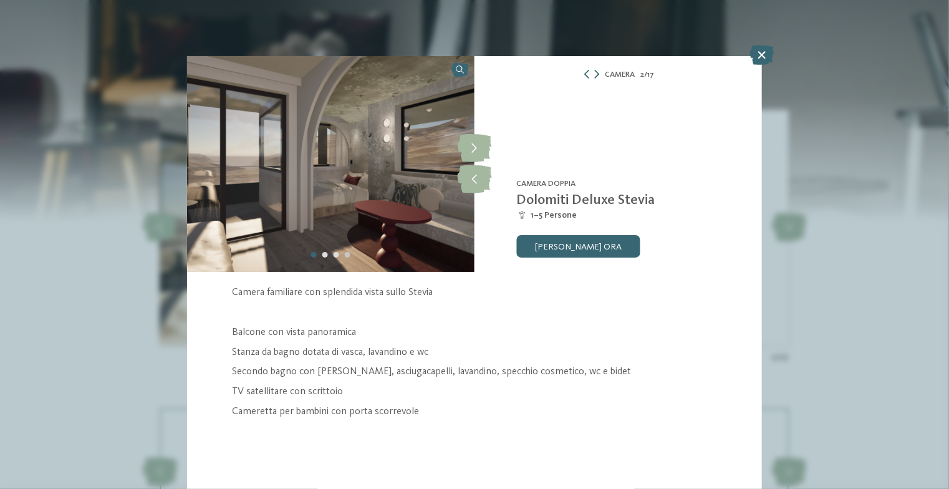
click at [345, 252] on div "Carousel Page 4" at bounding box center [348, 255] width 6 height 6
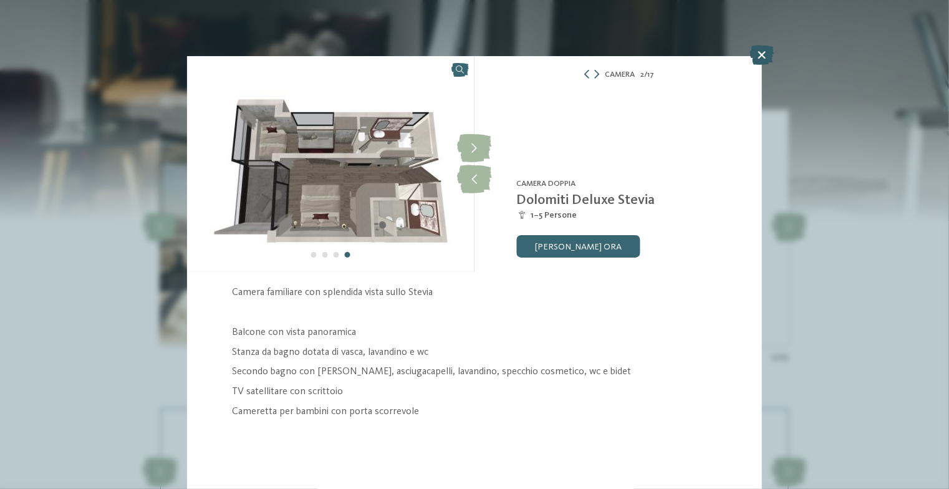
click at [763, 55] on icon at bounding box center [762, 55] width 24 height 20
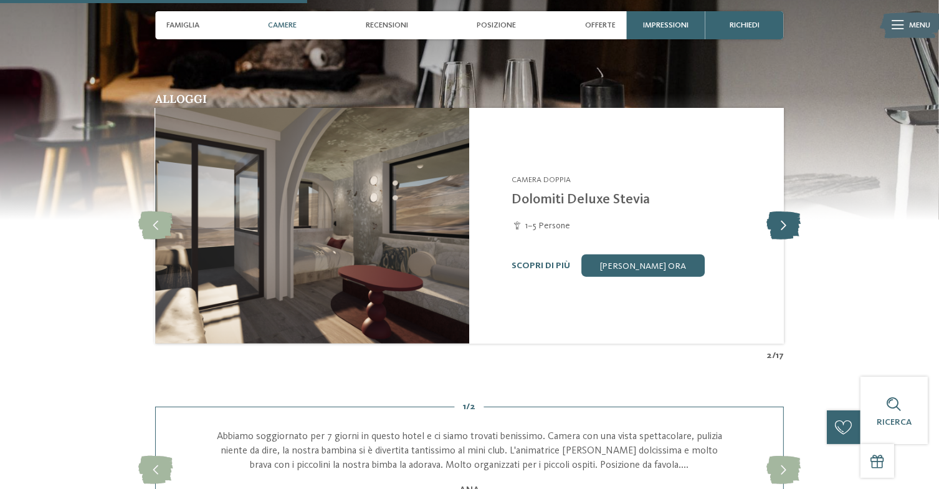
click at [781, 224] on icon at bounding box center [784, 226] width 34 height 28
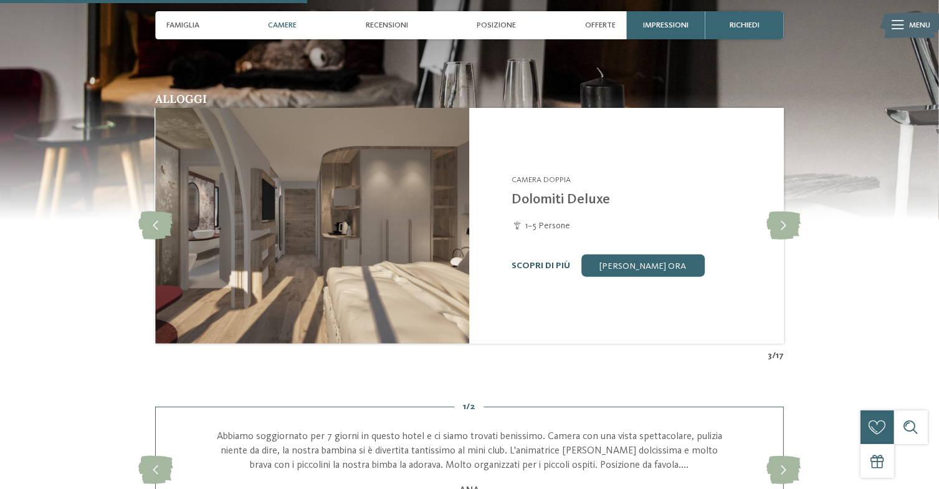
click at [547, 262] on link "Scopri di più" at bounding box center [541, 265] width 59 height 9
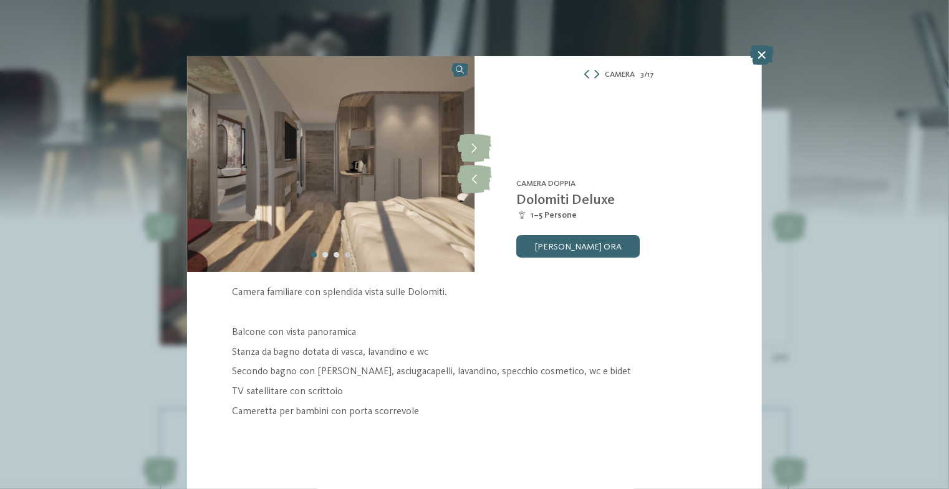
click at [346, 252] on div "Carousel Page 4" at bounding box center [348, 255] width 6 height 6
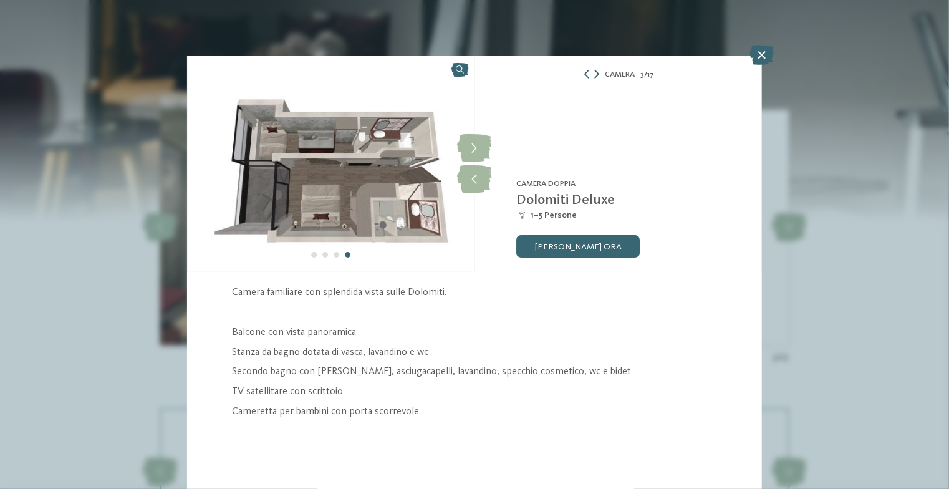
click at [594, 74] on icon at bounding box center [596, 74] width 5 height 9
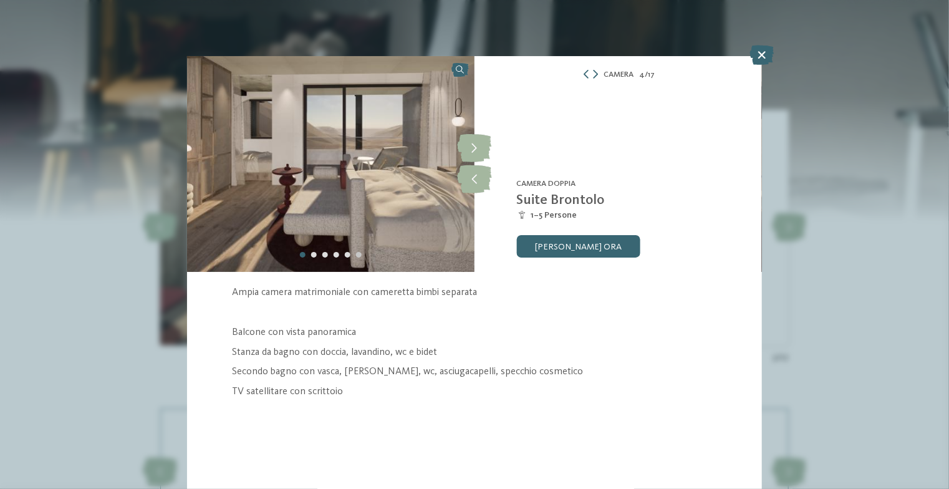
click at [356, 253] on div "Carousel Page 6" at bounding box center [359, 255] width 6 height 6
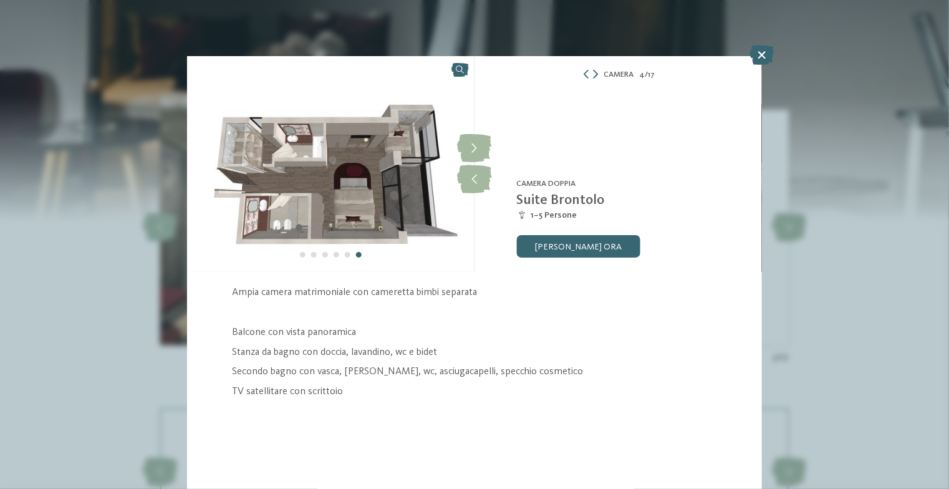
click at [593, 72] on icon at bounding box center [595, 74] width 5 height 9
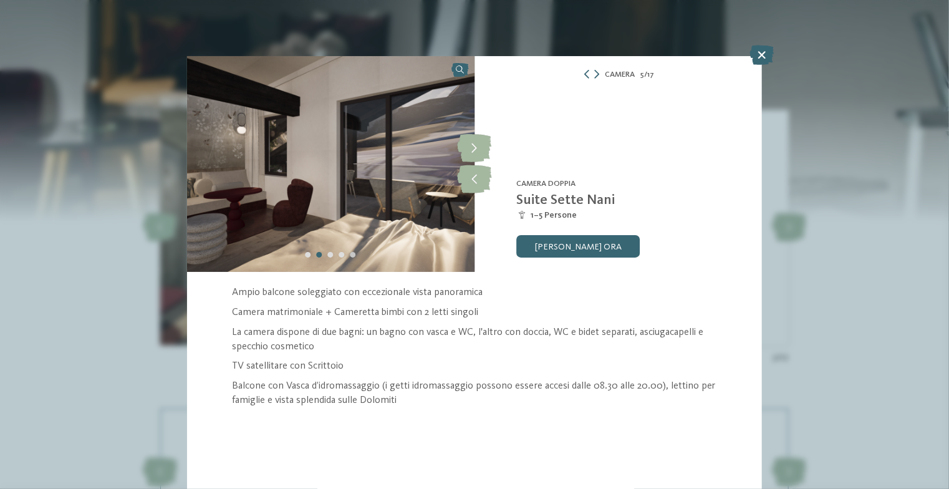
click at [350, 254] on div "Carousel Page 5" at bounding box center [353, 255] width 6 height 6
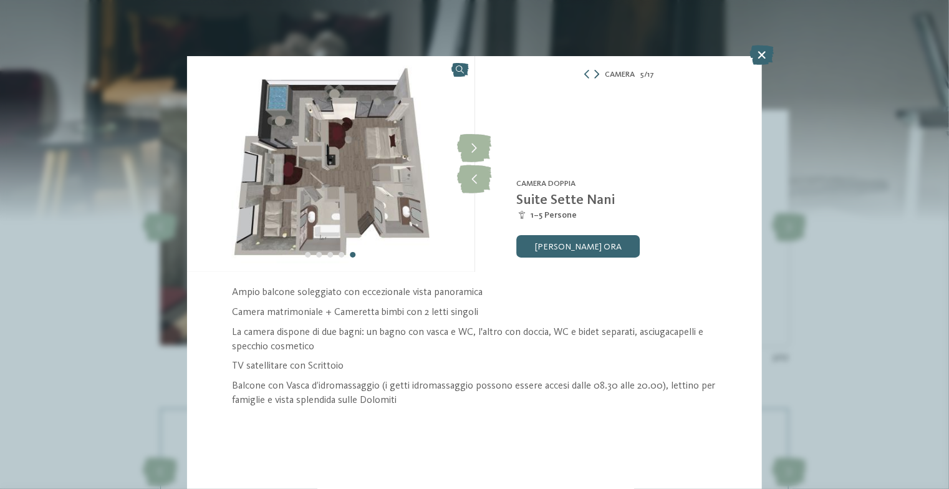
click at [595, 78] on icon at bounding box center [596, 74] width 5 height 9
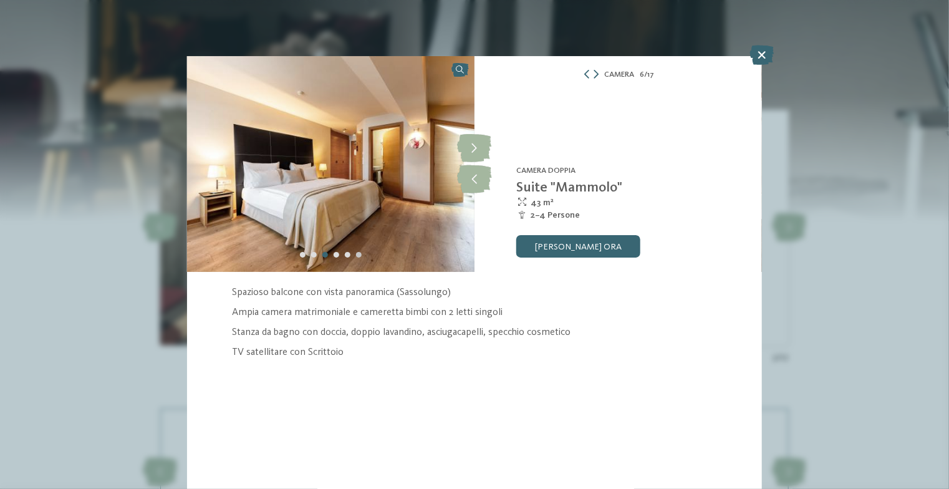
click at [360, 256] on div "Carousel Page 6" at bounding box center [359, 255] width 6 height 6
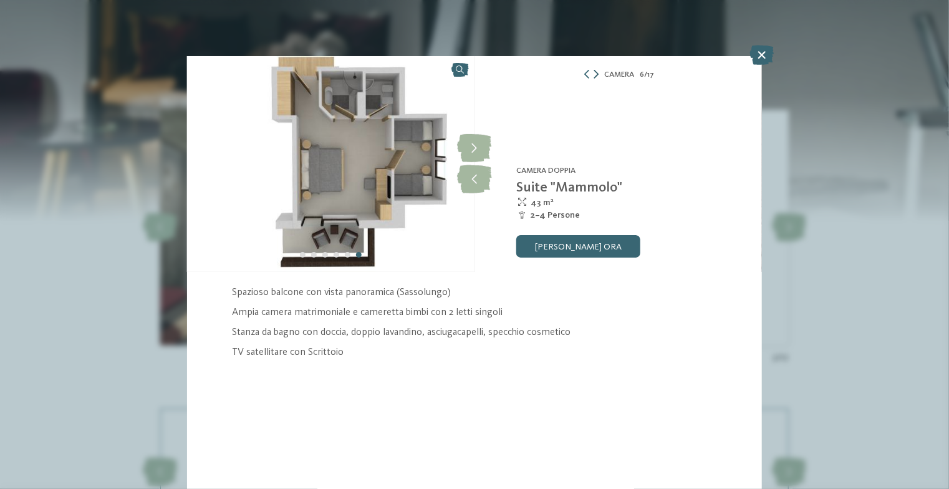
click at [594, 75] on icon at bounding box center [595, 74] width 5 height 9
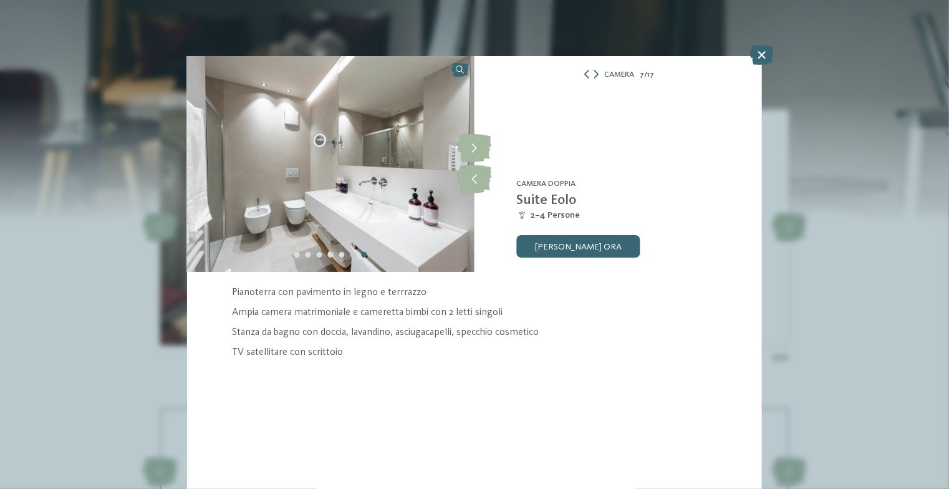
click at [353, 255] on div "Carousel Page 6" at bounding box center [353, 255] width 6 height 6
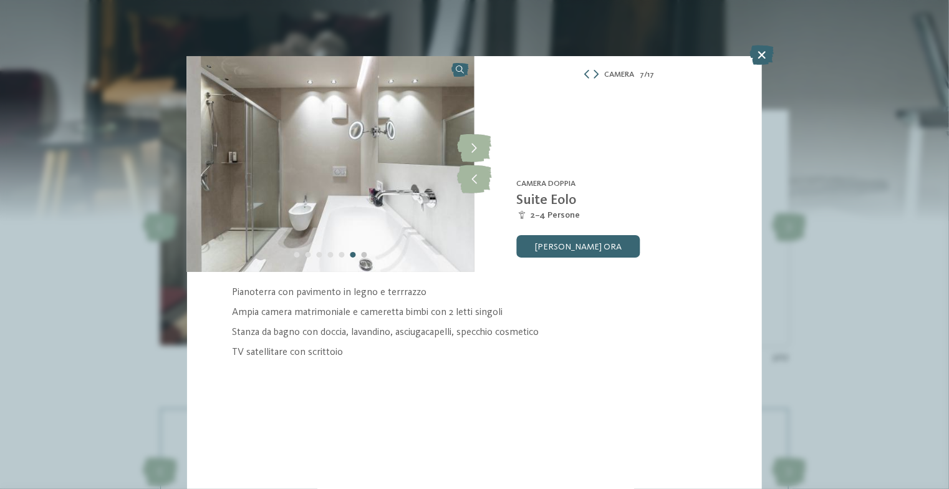
click at [364, 256] on div "Carousel Page 7" at bounding box center [365, 255] width 6 height 6
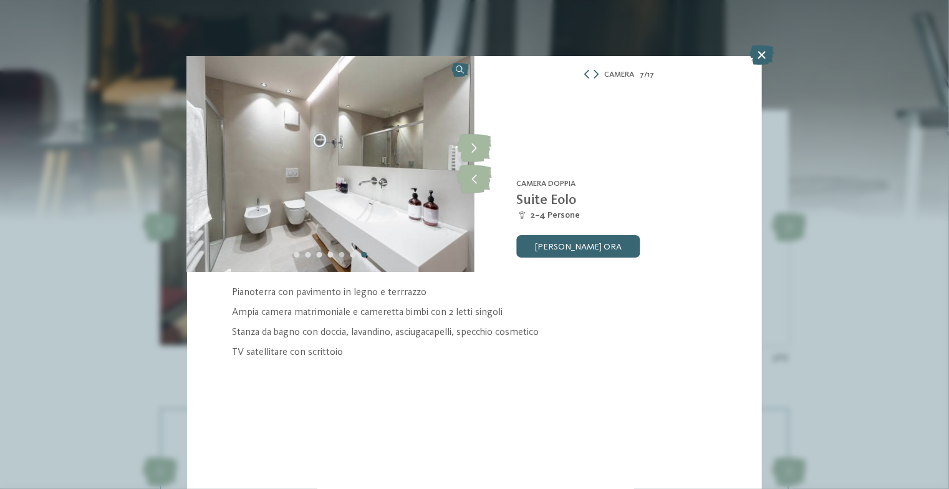
click at [343, 256] on div "Carousel Page 5" at bounding box center [342, 255] width 6 height 6
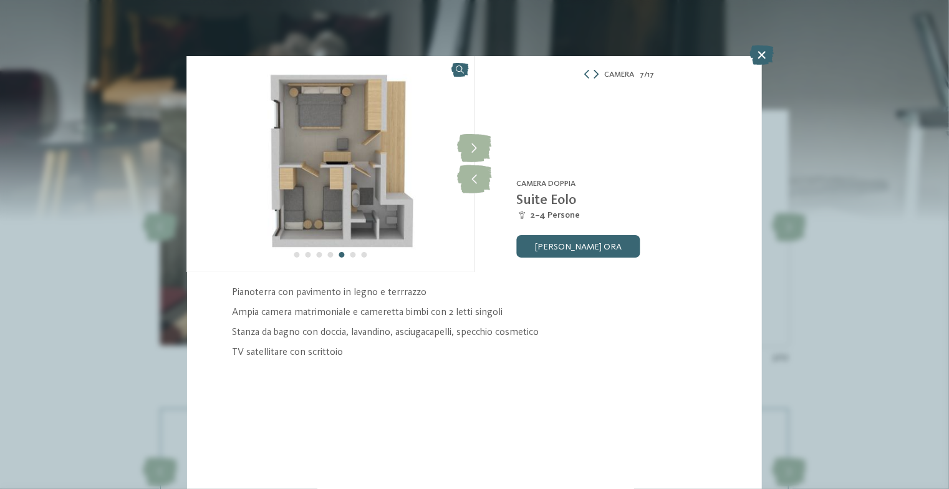
click at [597, 74] on icon at bounding box center [595, 74] width 5 height 9
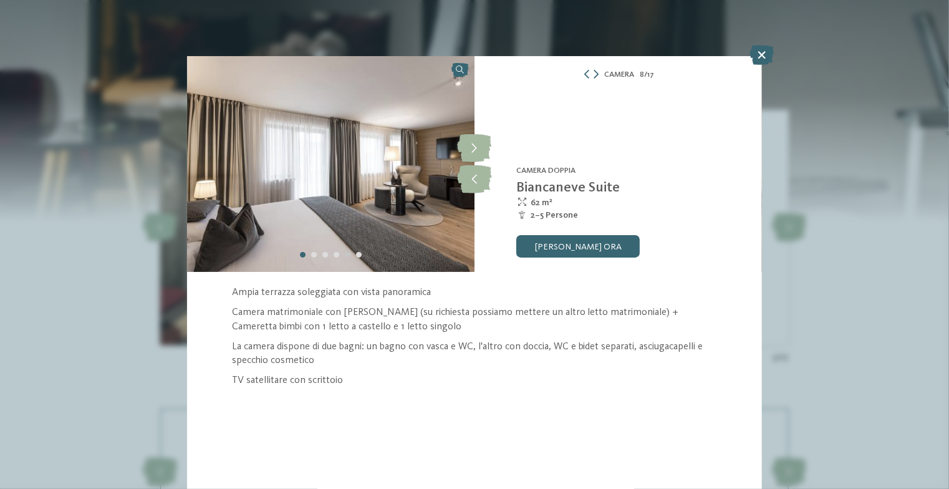
click at [347, 255] on div "Carousel Page 5" at bounding box center [348, 255] width 6 height 6
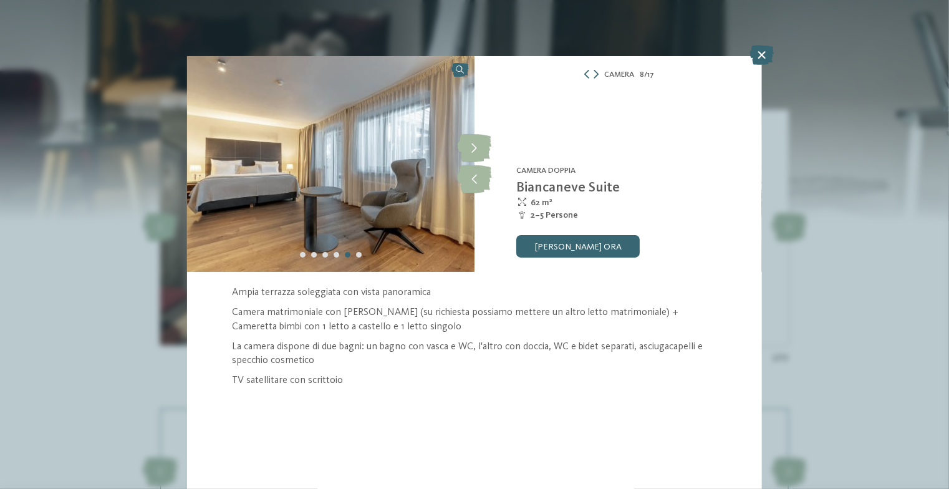
click at [332, 255] on div at bounding box center [330, 254] width 67 height 11
click at [334, 256] on div "Carousel Page 4" at bounding box center [337, 255] width 6 height 6
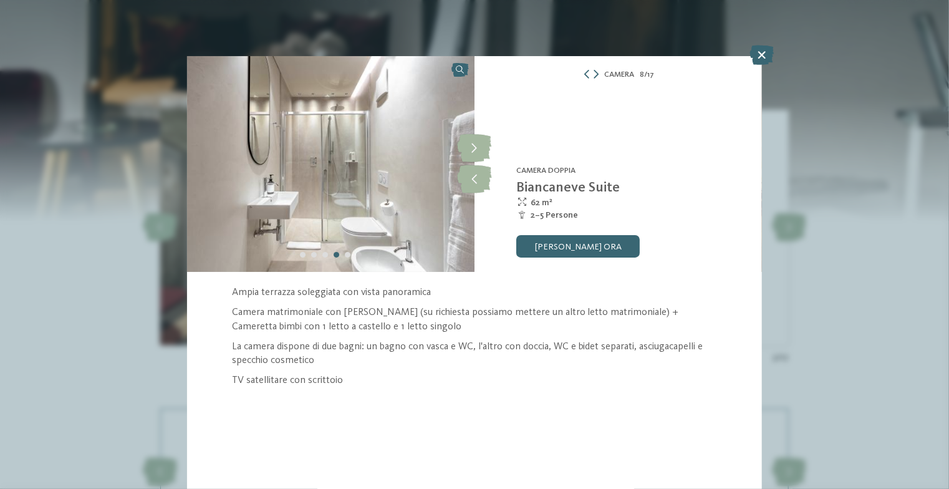
click at [359, 253] on div "Carousel Page 6" at bounding box center [359, 255] width 6 height 6
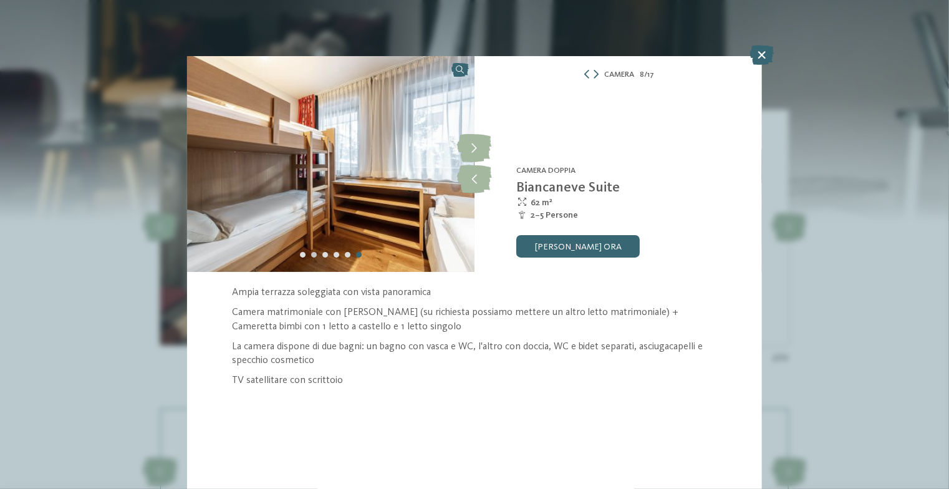
click at [312, 254] on div "Carousel Page 2" at bounding box center [314, 255] width 6 height 6
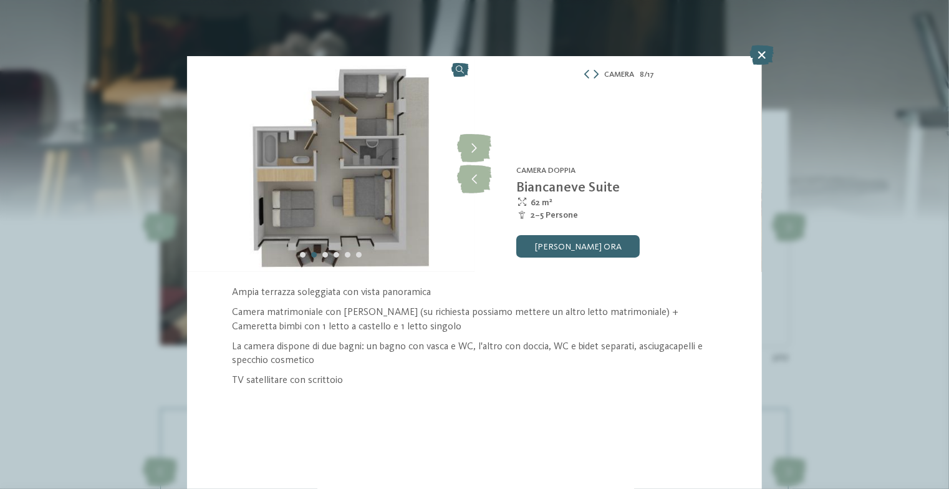
click at [300, 258] on div at bounding box center [330, 254] width 67 height 11
click at [300, 256] on div "Carousel Page 1" at bounding box center [303, 255] width 6 height 6
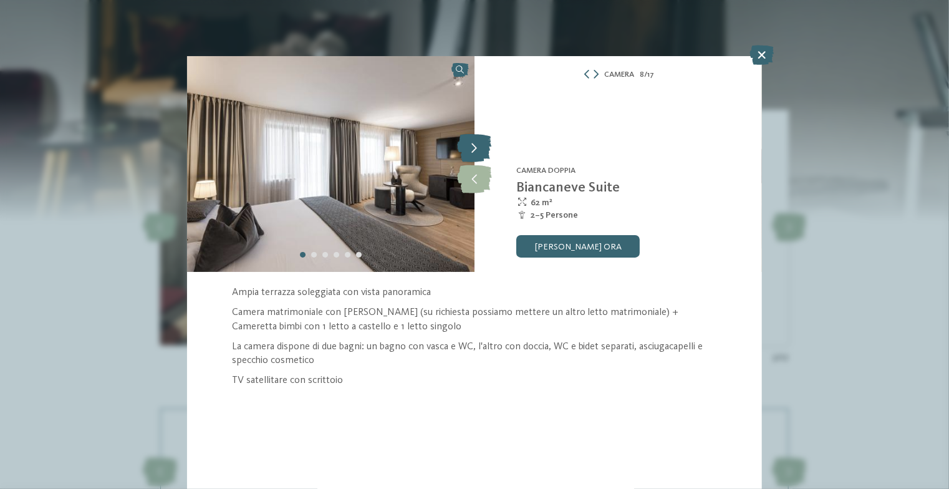
click at [479, 154] on icon at bounding box center [474, 149] width 34 height 28
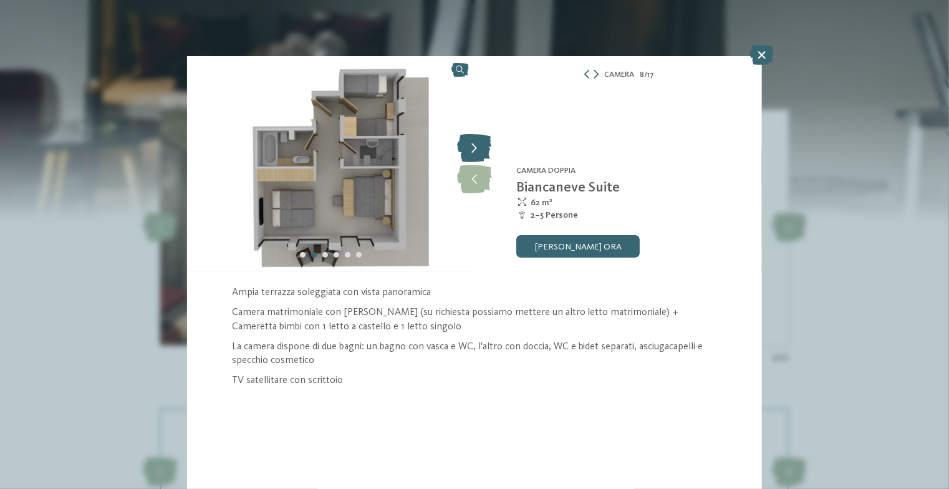
click at [479, 154] on icon at bounding box center [474, 149] width 34 height 28
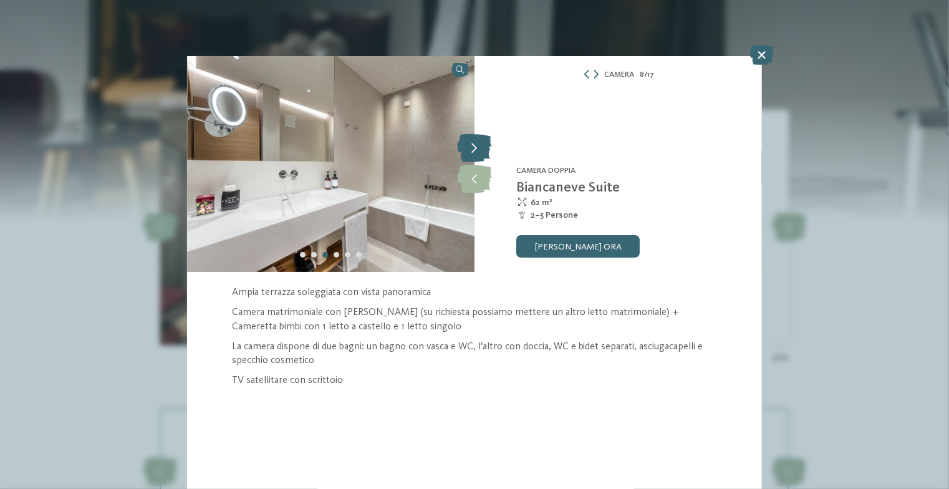
click at [479, 154] on icon at bounding box center [474, 149] width 34 height 28
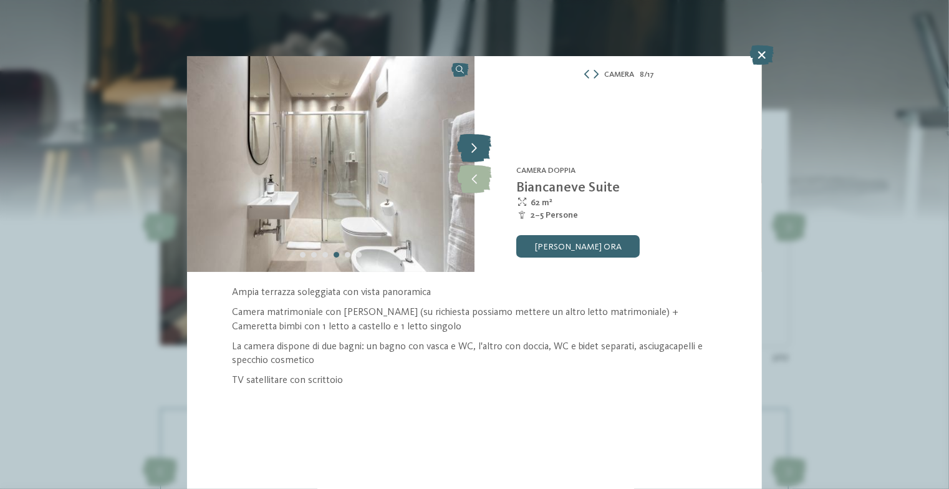
click at [479, 154] on icon at bounding box center [474, 149] width 34 height 28
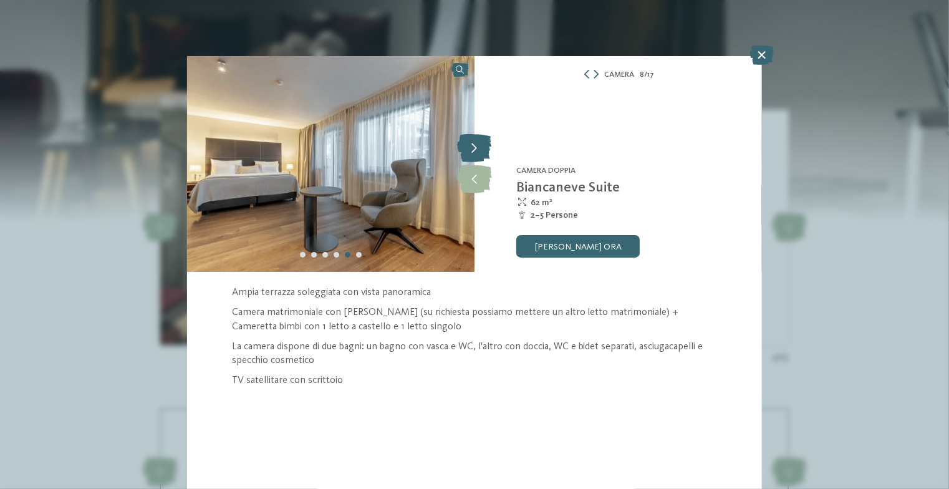
click at [479, 154] on icon at bounding box center [474, 149] width 34 height 28
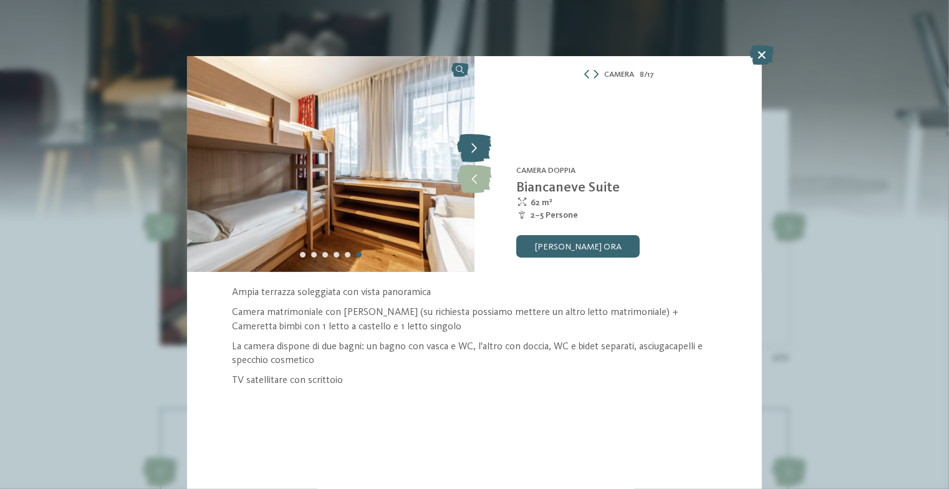
click at [479, 154] on icon at bounding box center [474, 149] width 34 height 28
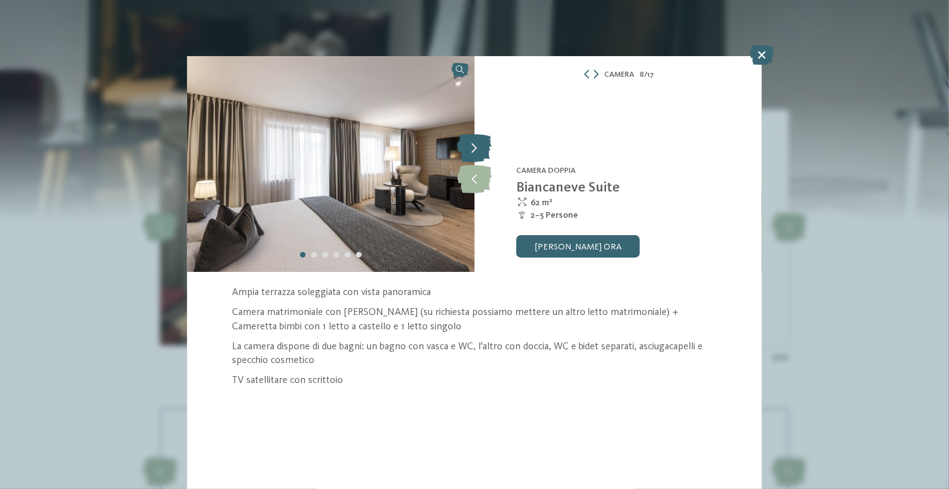
click at [479, 154] on icon at bounding box center [474, 149] width 34 height 28
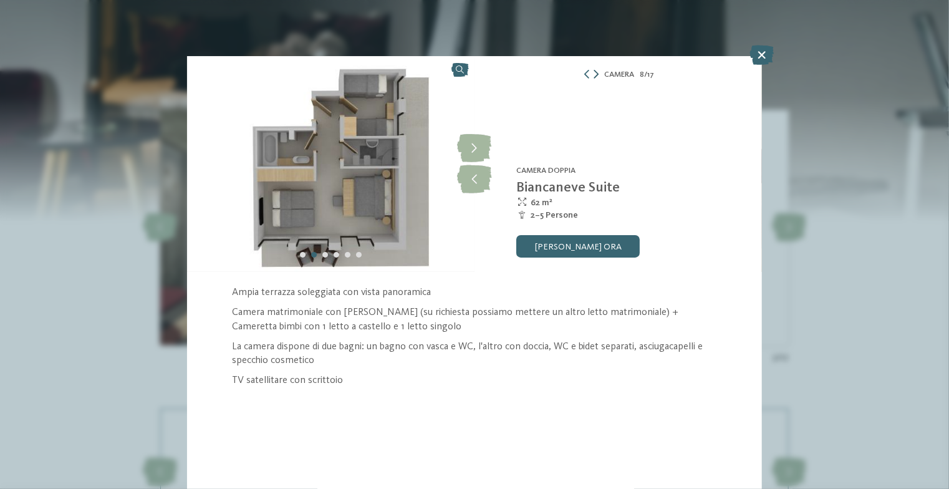
click at [597, 74] on icon at bounding box center [595, 74] width 5 height 9
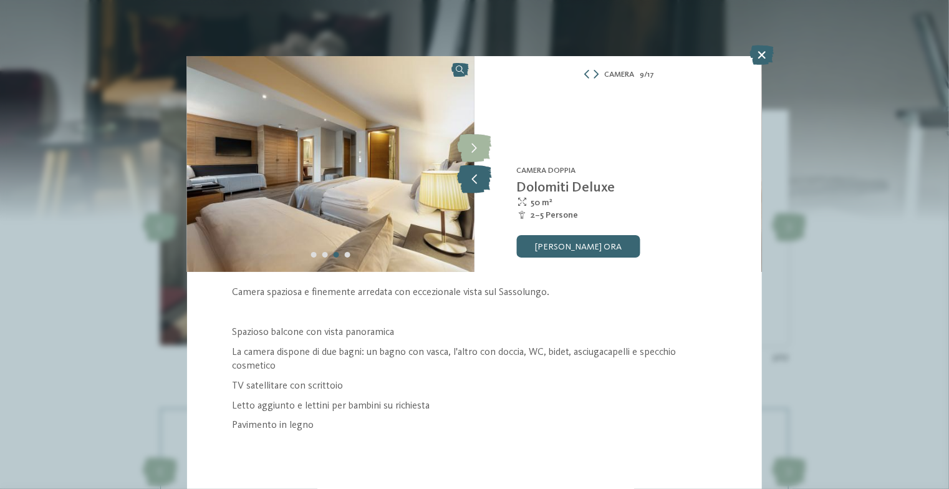
click at [464, 181] on icon at bounding box center [474, 179] width 34 height 28
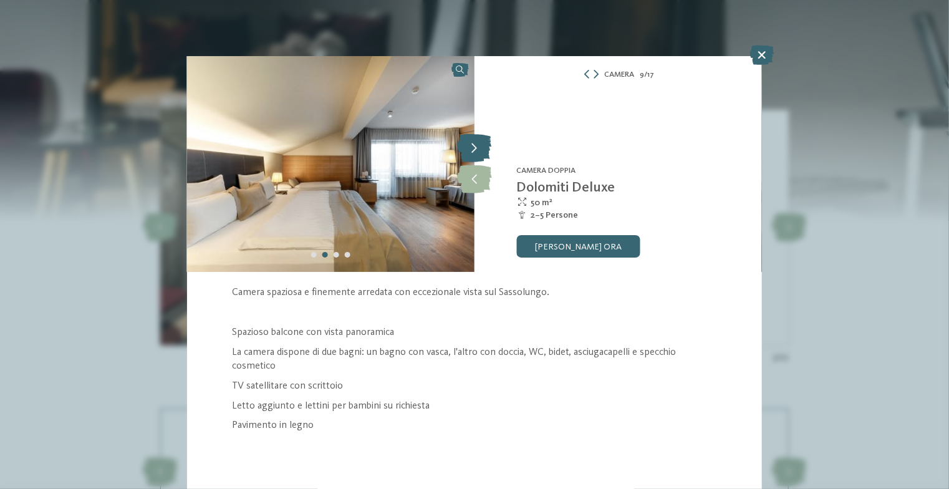
click at [480, 146] on icon at bounding box center [474, 149] width 34 height 28
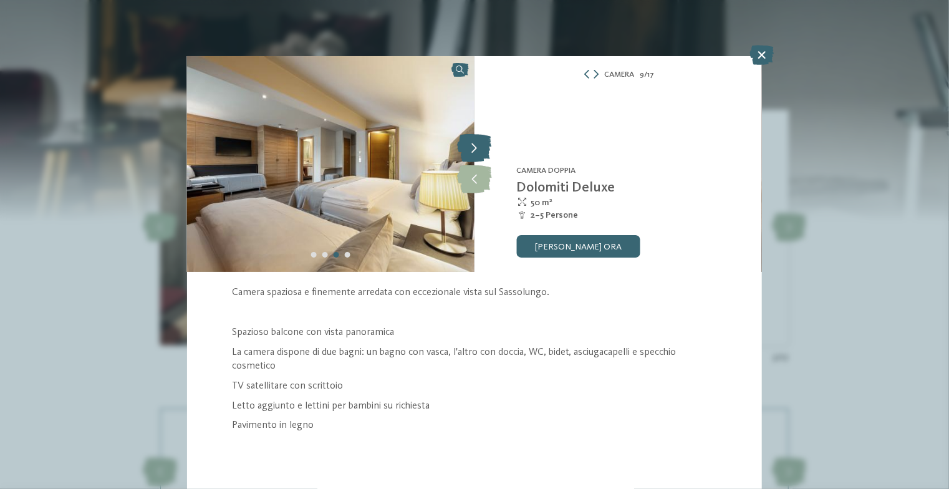
click at [480, 146] on icon at bounding box center [474, 149] width 34 height 28
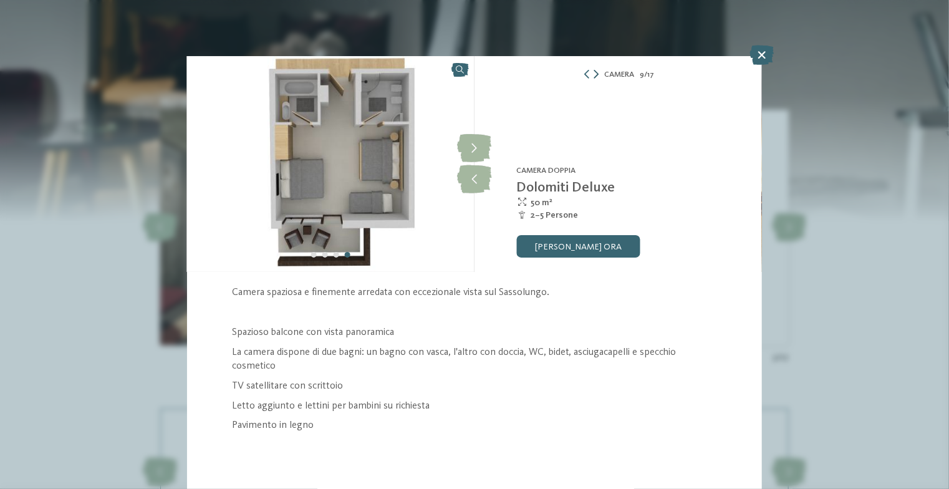
click at [594, 74] on icon at bounding box center [595, 74] width 5 height 9
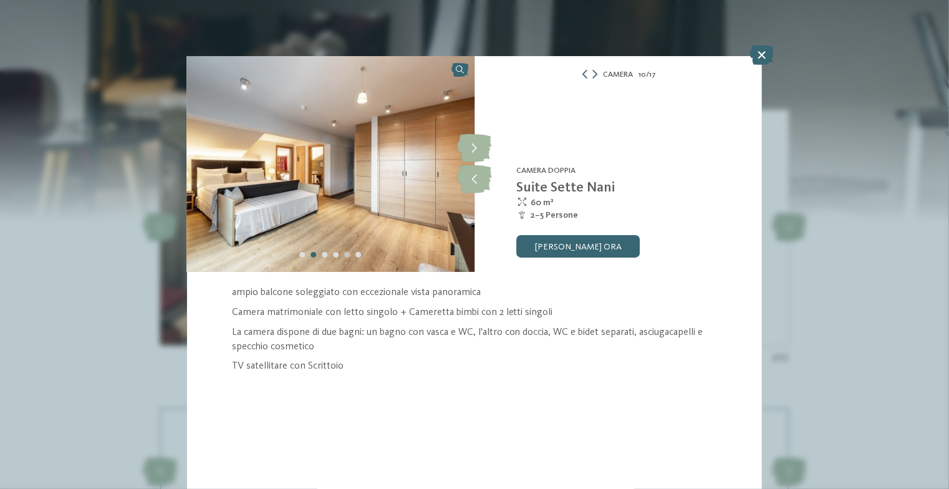
click at [348, 254] on div "Carousel Page 5" at bounding box center [348, 255] width 6 height 6
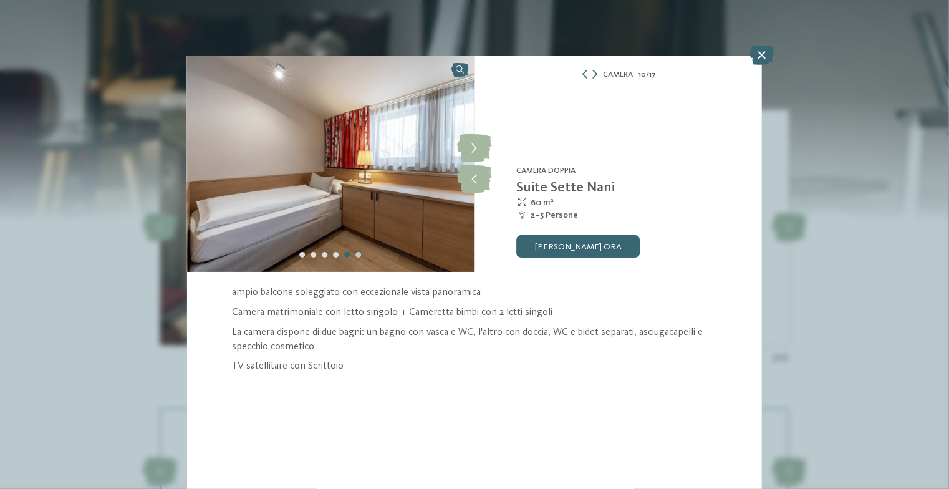
click at [360, 254] on div "Carousel Page 6" at bounding box center [359, 255] width 6 height 6
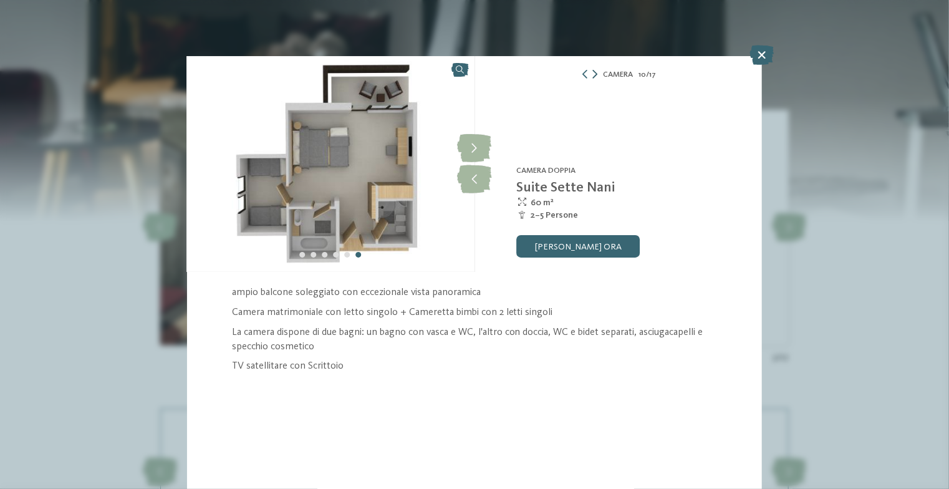
click at [596, 72] on icon at bounding box center [594, 74] width 5 height 9
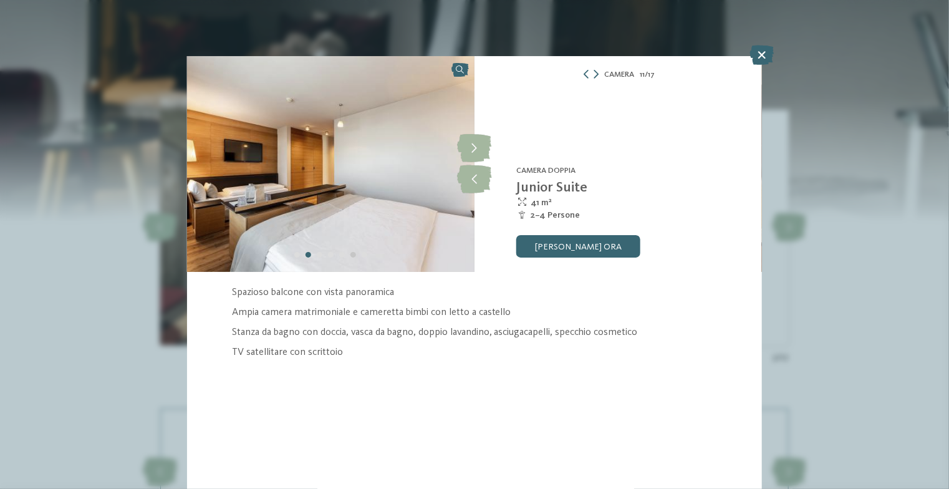
click at [352, 257] on div "Carousel Page 6" at bounding box center [353, 255] width 6 height 6
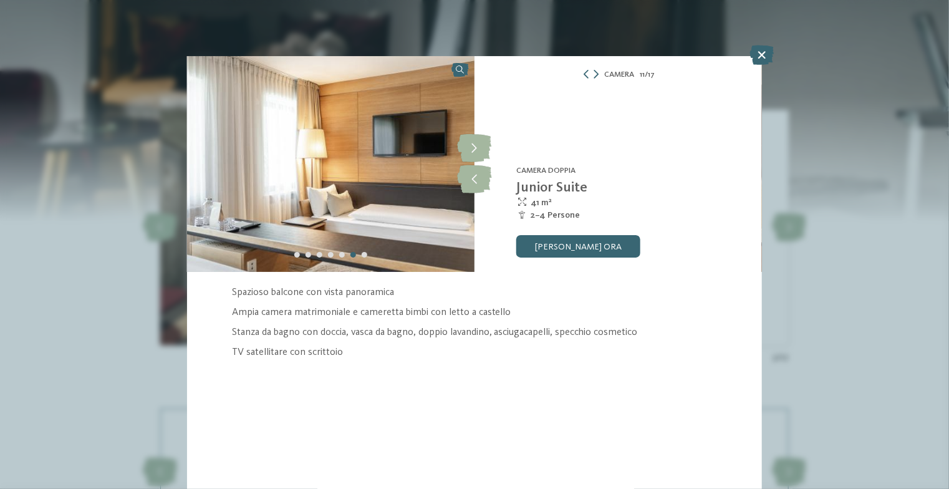
click at [362, 257] on div at bounding box center [330, 254] width 79 height 11
click at [364, 252] on div "Carousel Page 7" at bounding box center [365, 255] width 6 height 6
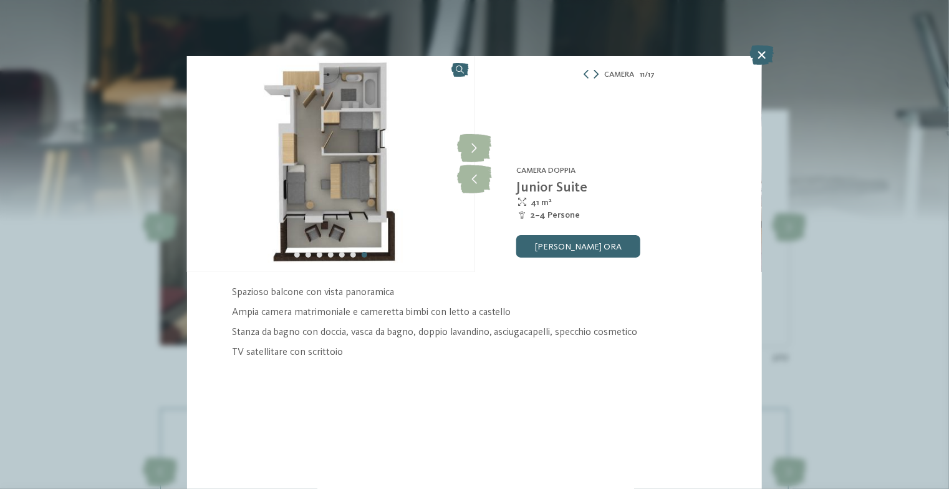
click at [597, 75] on icon at bounding box center [595, 74] width 5 height 9
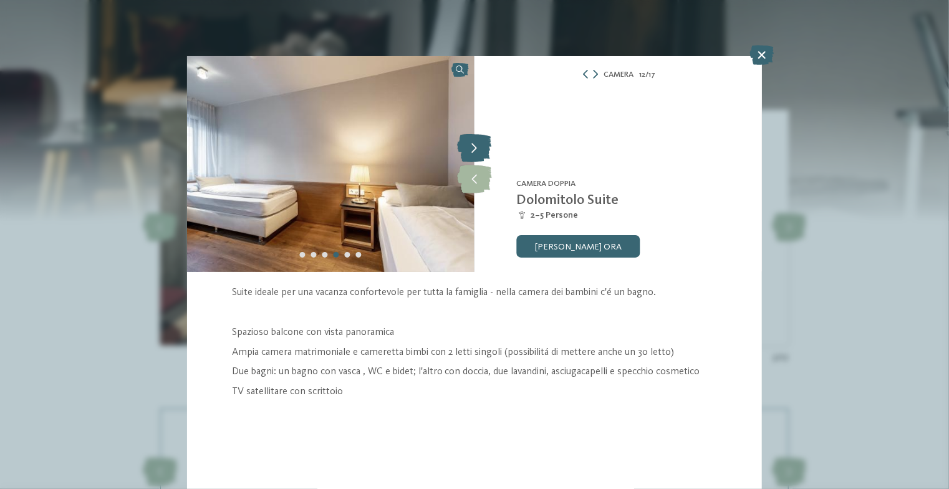
click at [474, 145] on icon at bounding box center [474, 149] width 34 height 28
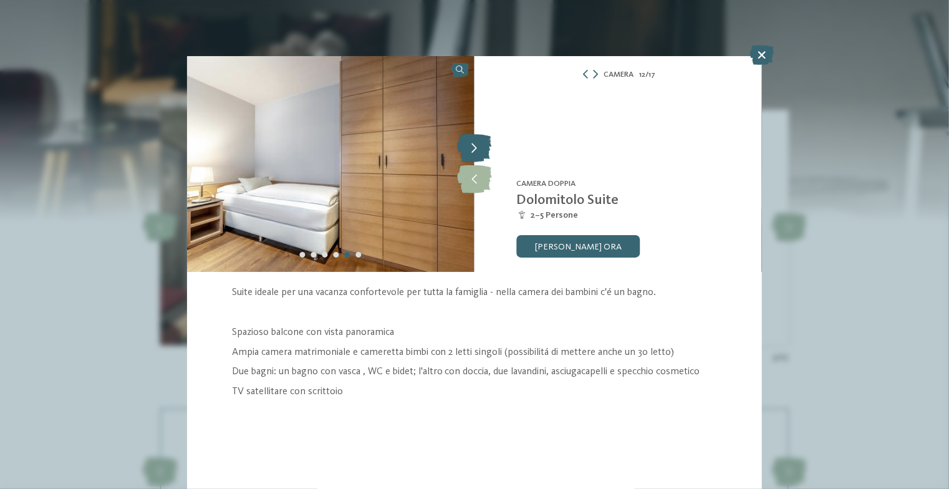
click at [471, 153] on icon at bounding box center [474, 149] width 34 height 28
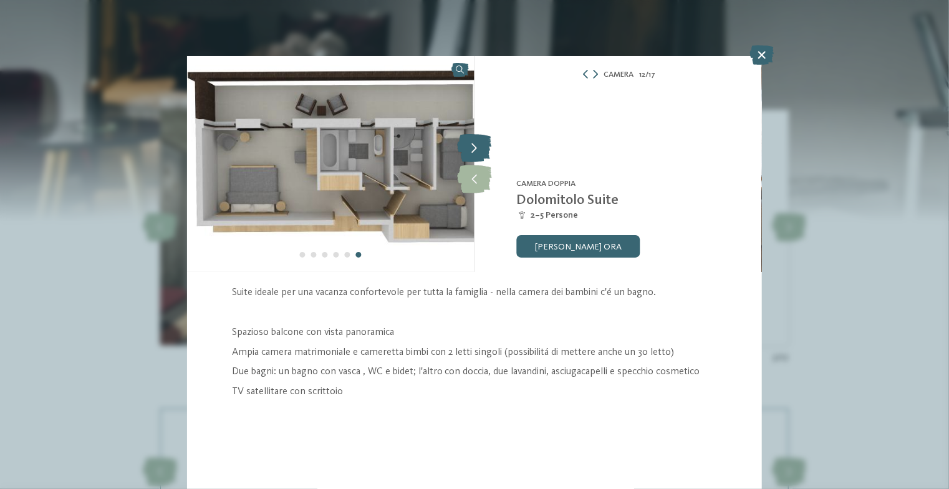
click at [479, 159] on icon at bounding box center [474, 149] width 34 height 28
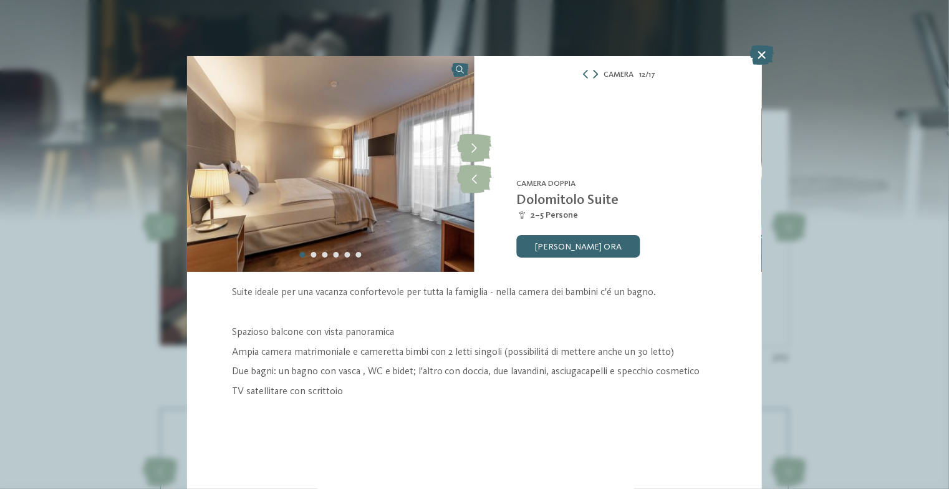
click at [596, 74] on icon at bounding box center [595, 74] width 5 height 9
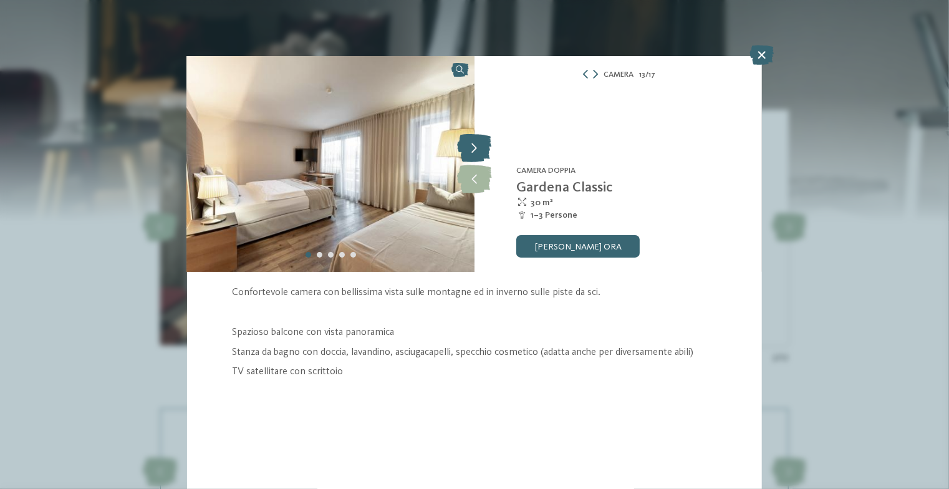
click at [467, 149] on icon at bounding box center [474, 149] width 34 height 28
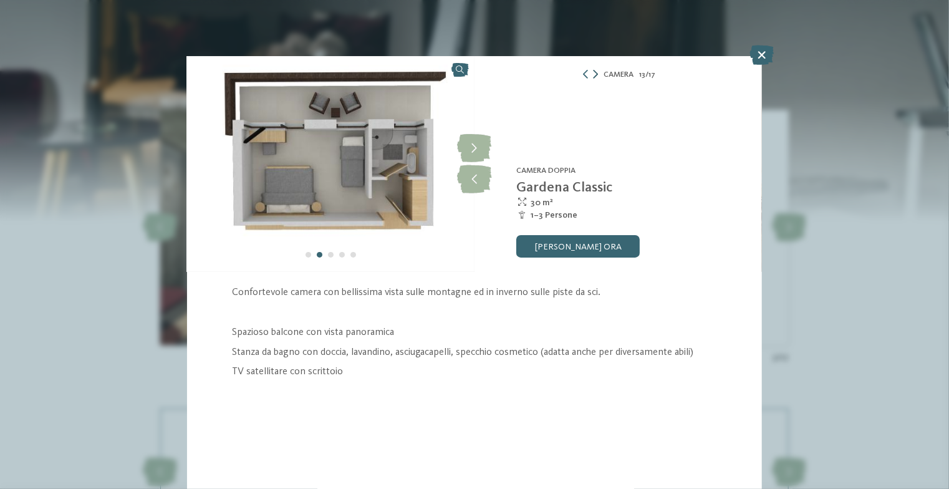
click at [596, 75] on icon at bounding box center [595, 74] width 5 height 9
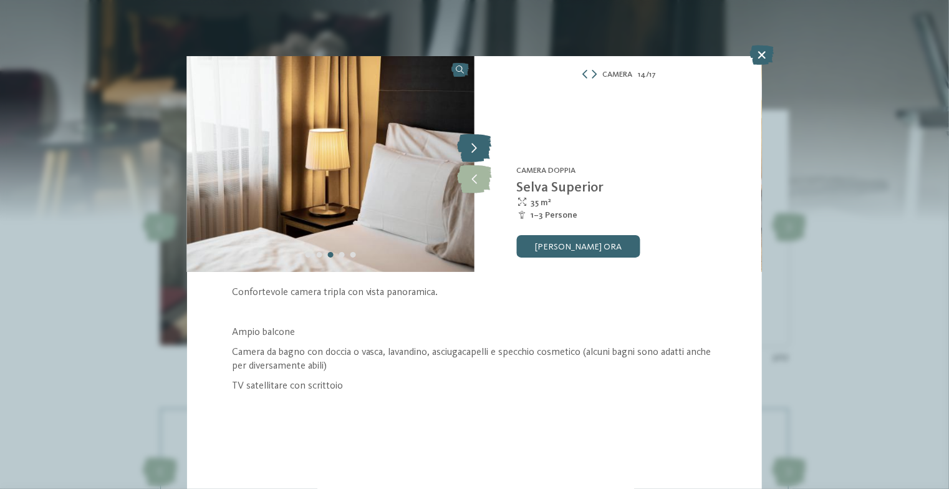
click at [470, 139] on icon at bounding box center [474, 149] width 34 height 28
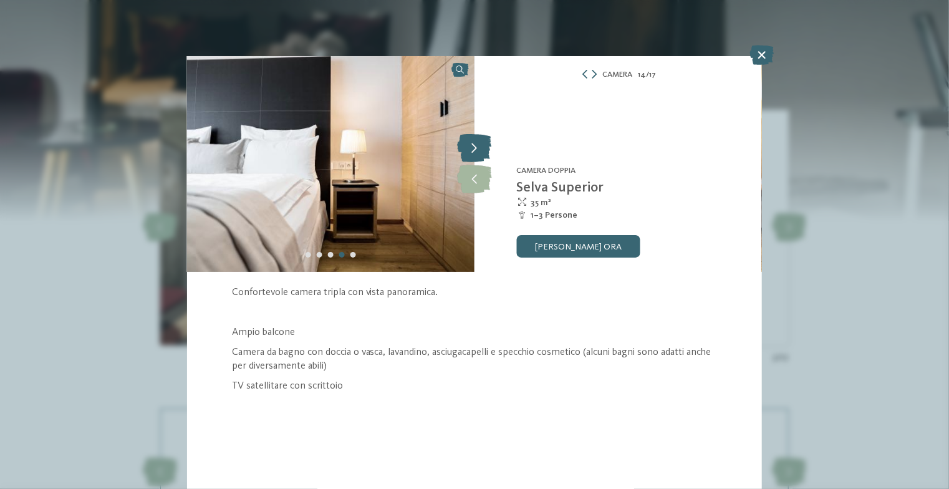
click at [470, 139] on icon at bounding box center [474, 149] width 34 height 28
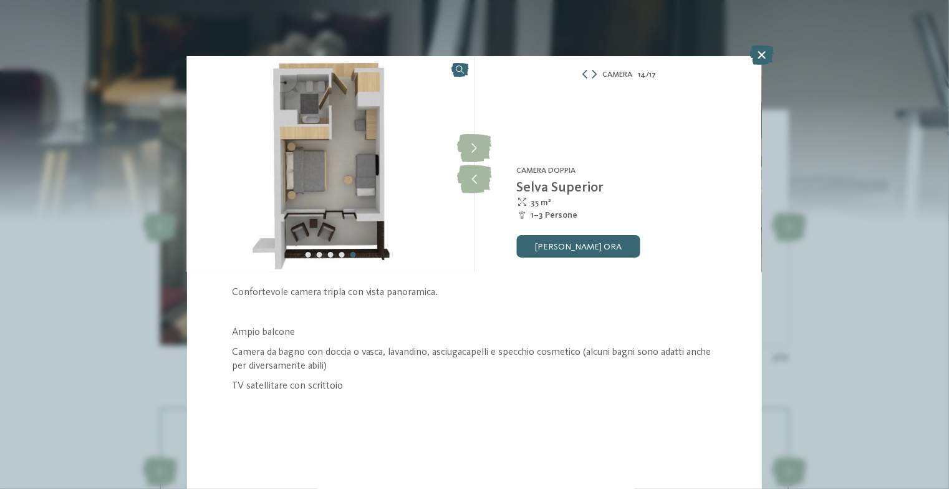
click at [591, 79] on div at bounding box center [588, 74] width 17 height 9
click at [592, 77] on icon at bounding box center [594, 74] width 5 height 9
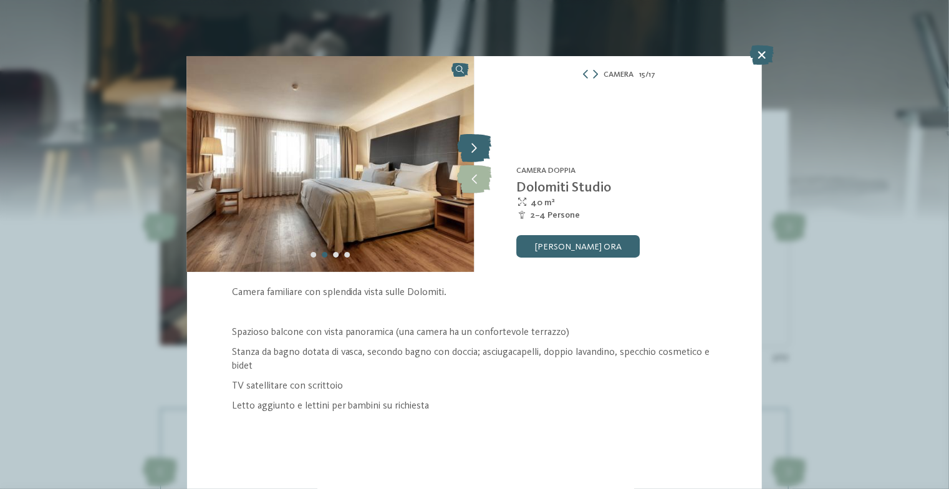
click at [466, 140] on icon at bounding box center [474, 149] width 34 height 28
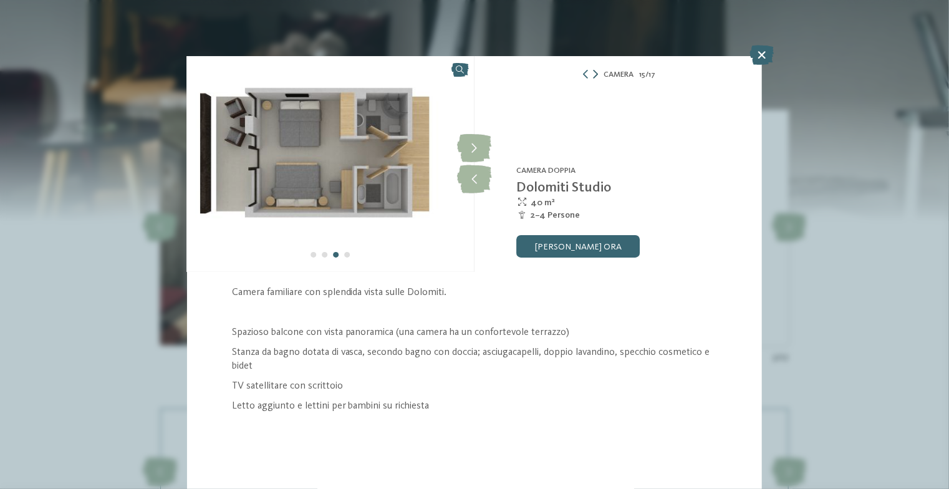
click at [597, 74] on icon at bounding box center [595, 74] width 5 height 9
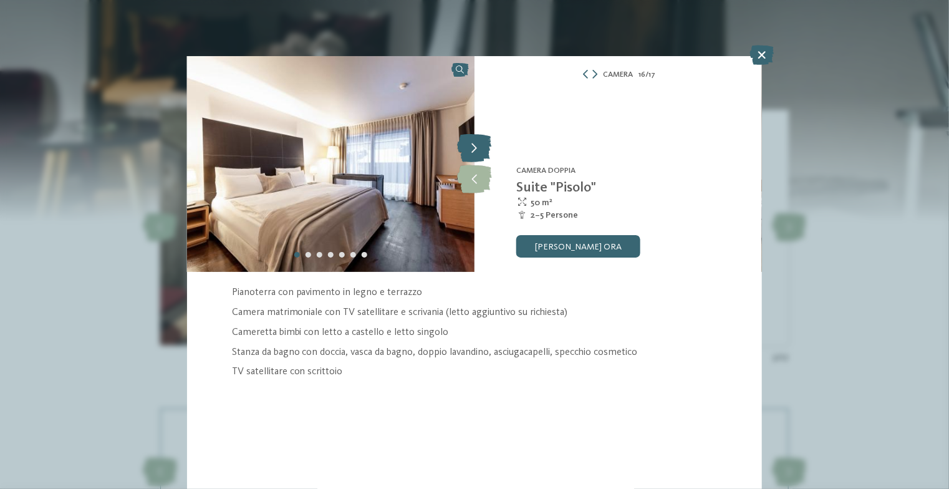
click at [474, 142] on icon at bounding box center [474, 149] width 34 height 28
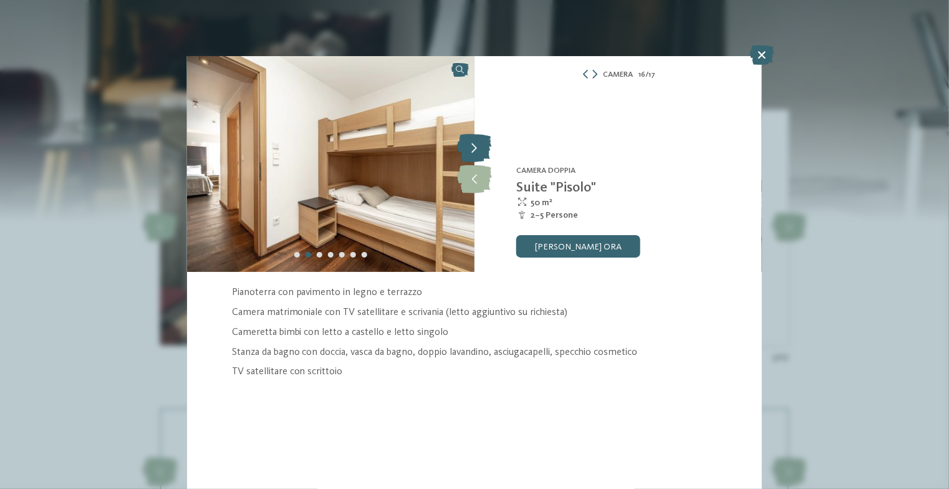
click at [474, 142] on icon at bounding box center [474, 149] width 34 height 28
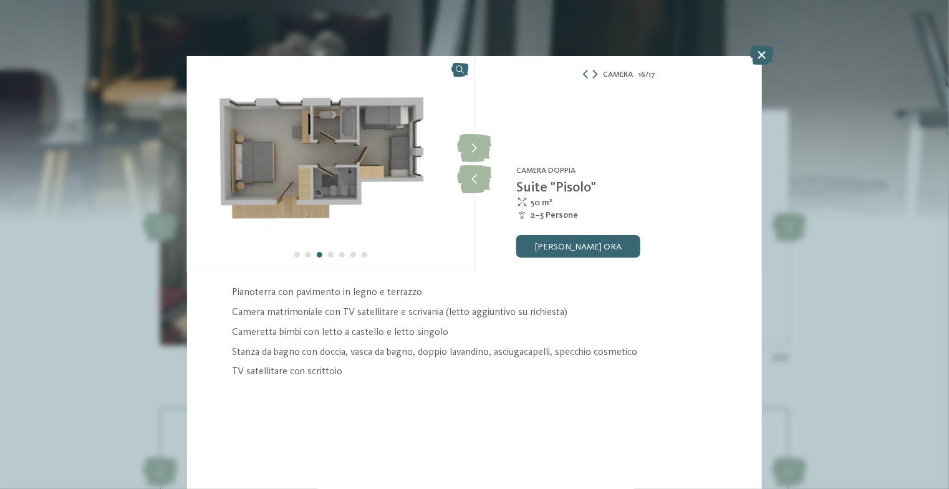
click at [593, 79] on icon at bounding box center [594, 74] width 5 height 9
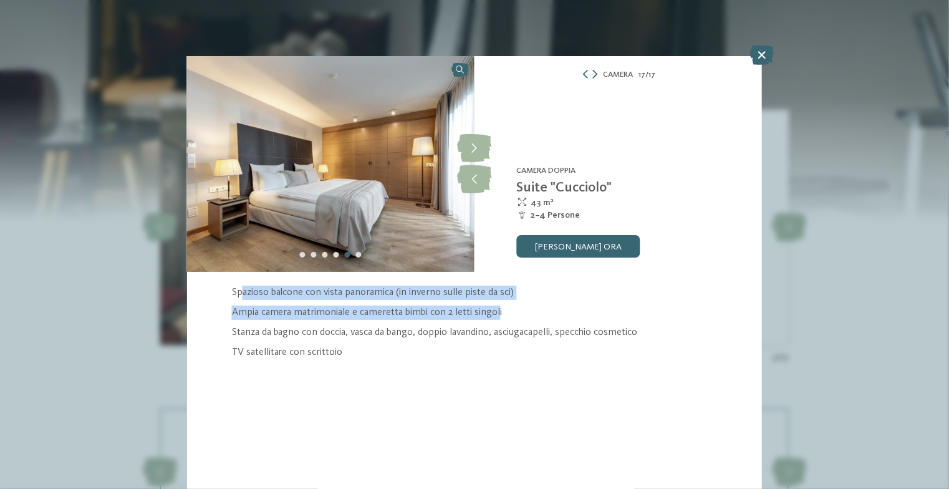
drag, startPoint x: 241, startPoint y: 289, endPoint x: 497, endPoint y: 301, distance: 255.9
click at [497, 301] on div "Spazioso balcone con vista panoramica (in inverno sulle piste da sci) Ampia cam…" at bounding box center [474, 323] width 485 height 74
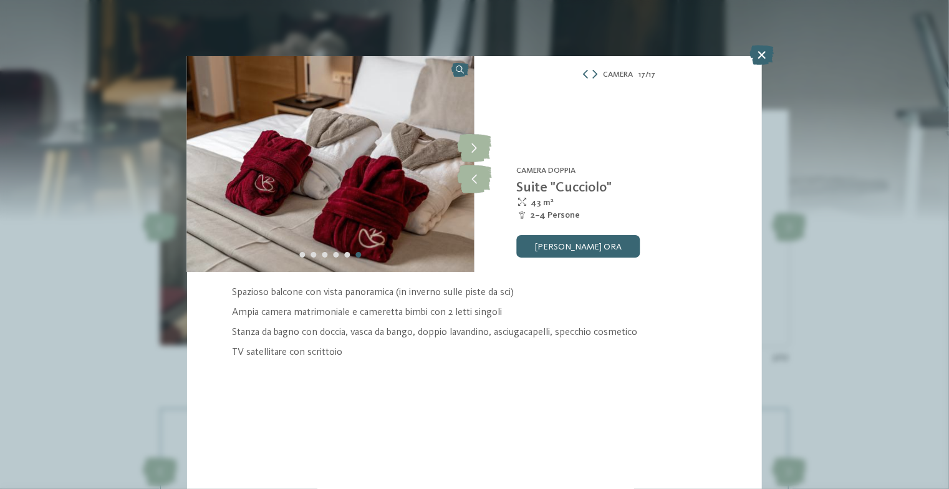
click at [347, 259] on div at bounding box center [330, 254] width 67 height 11
click at [347, 254] on div "Carousel Page 5" at bounding box center [348, 255] width 6 height 6
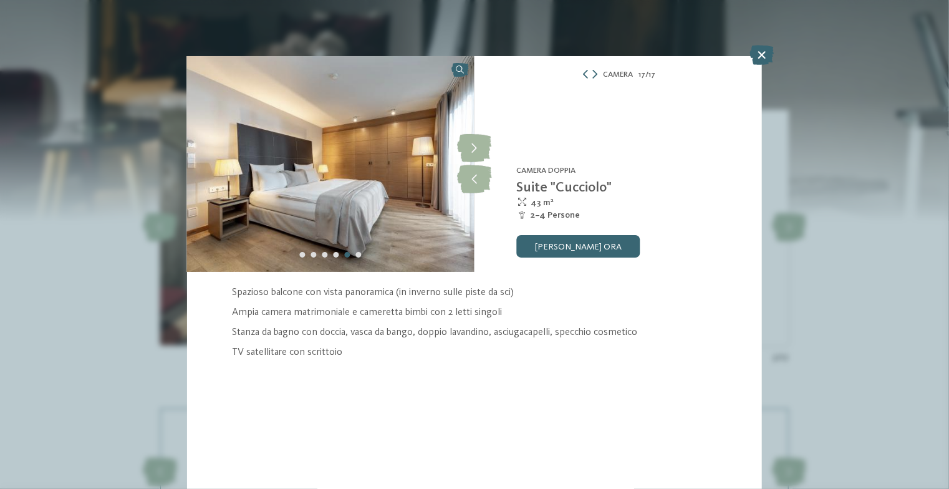
click at [329, 254] on div at bounding box center [330, 254] width 67 height 11
click at [327, 254] on div "Carousel Page 3" at bounding box center [325, 255] width 6 height 6
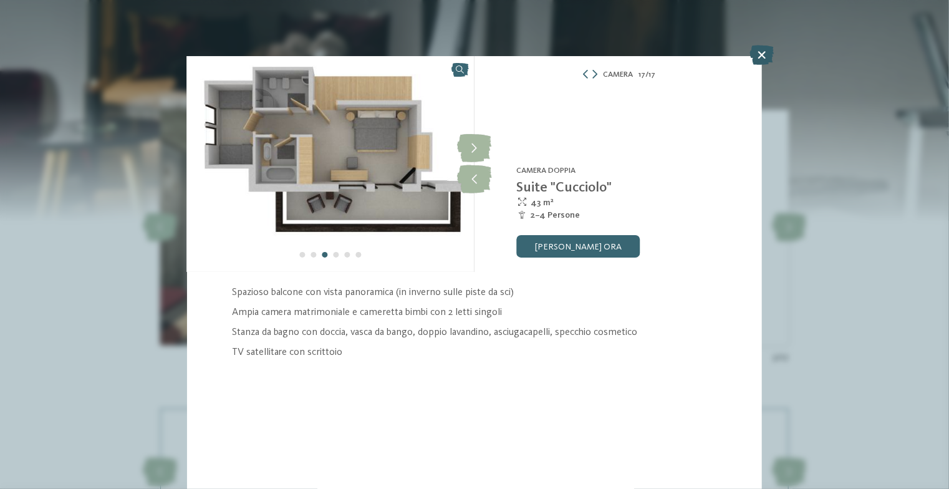
click at [766, 58] on icon at bounding box center [762, 55] width 24 height 20
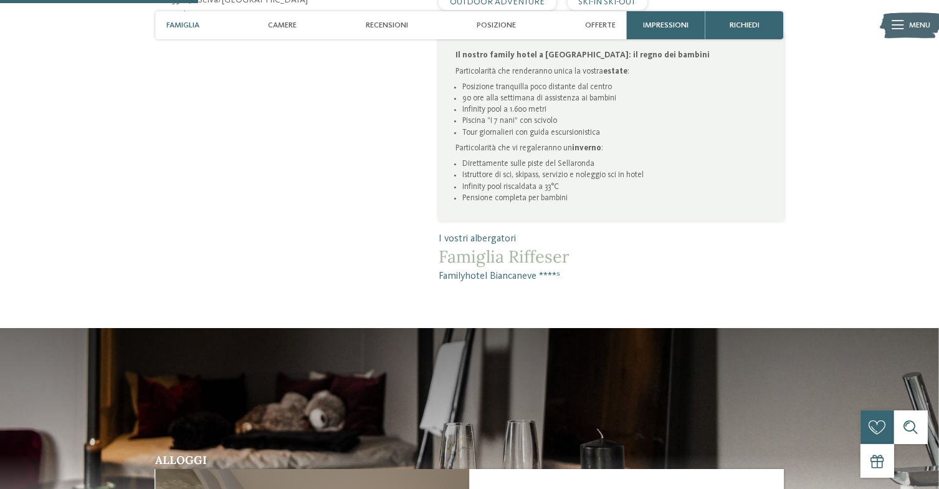
scroll to position [658, 0]
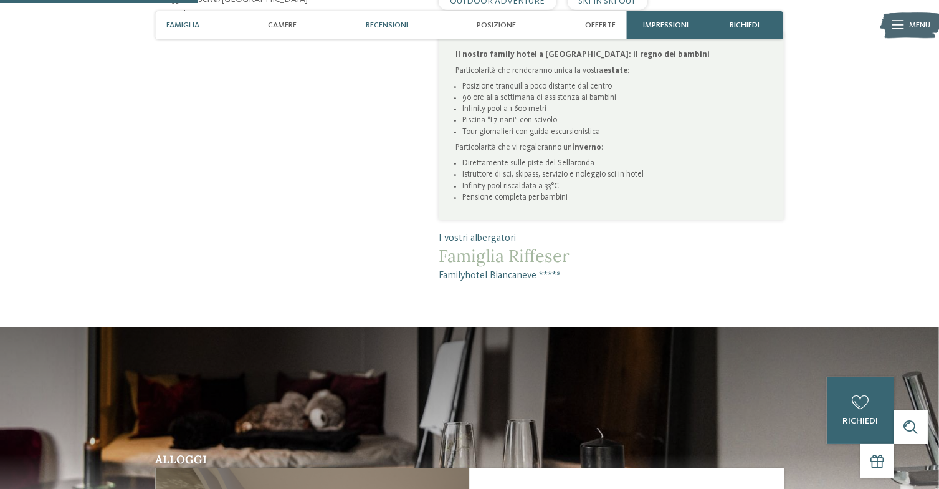
click at [379, 22] on span "Recensioni" at bounding box center [387, 25] width 42 height 9
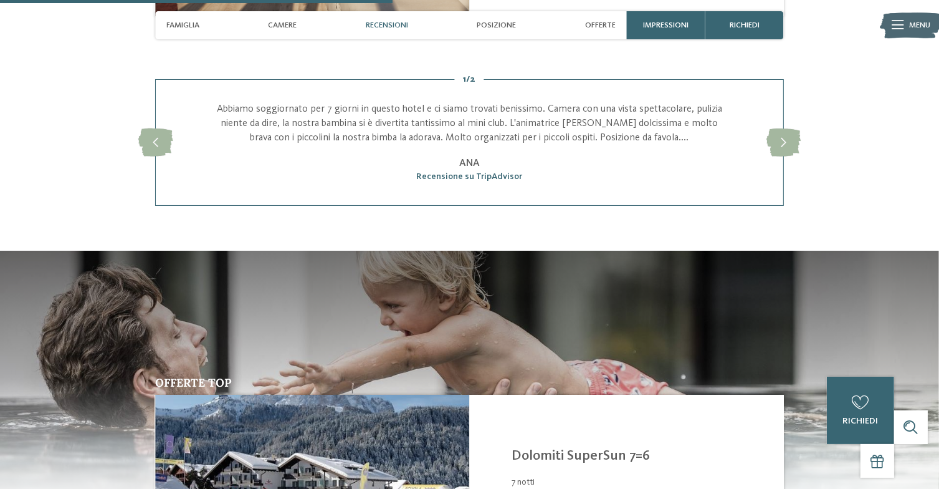
scroll to position [1357, 0]
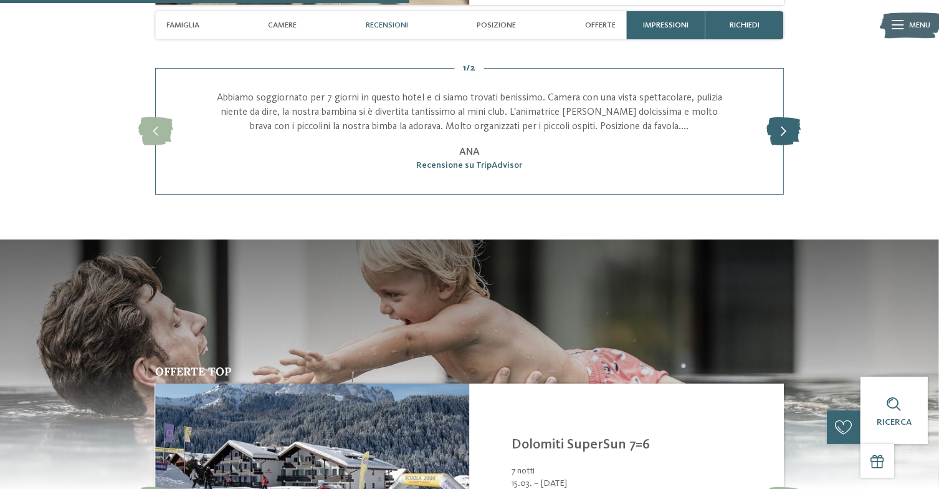
click at [785, 136] on icon at bounding box center [784, 131] width 34 height 28
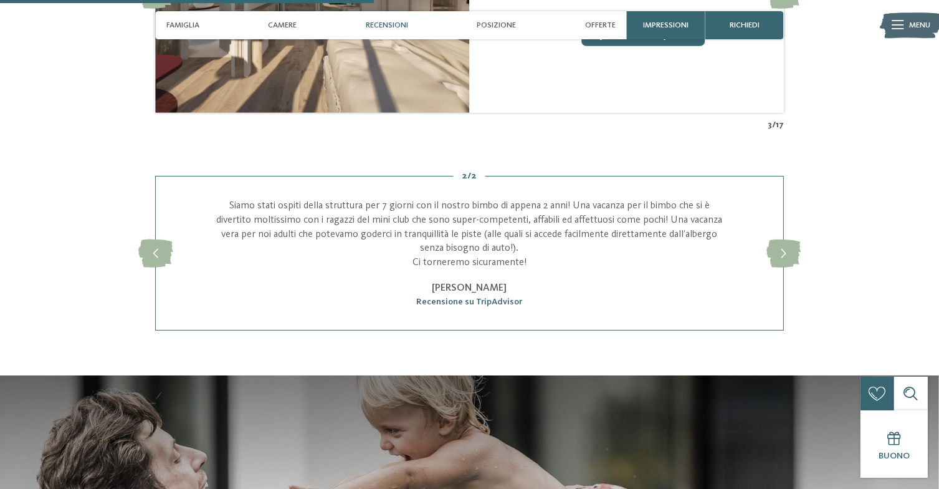
scroll to position [1245, 0]
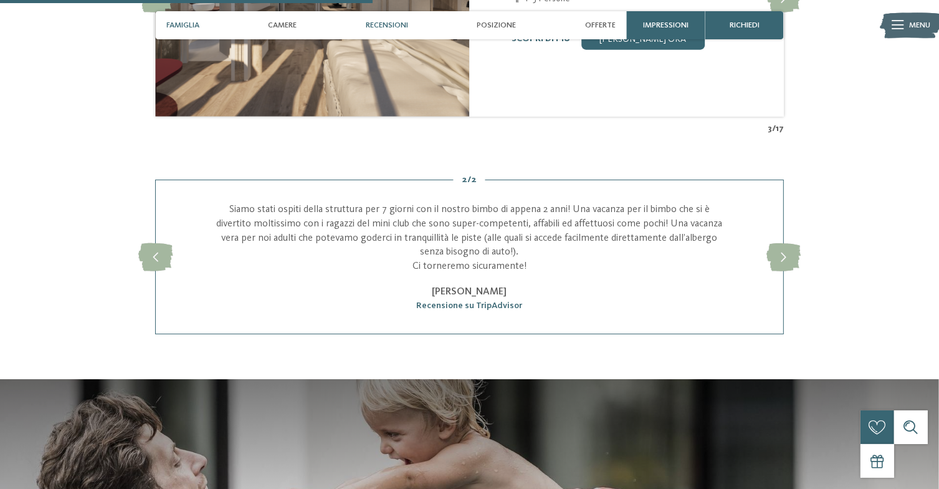
click at [173, 28] on span "Famiglia" at bounding box center [182, 25] width 33 height 9
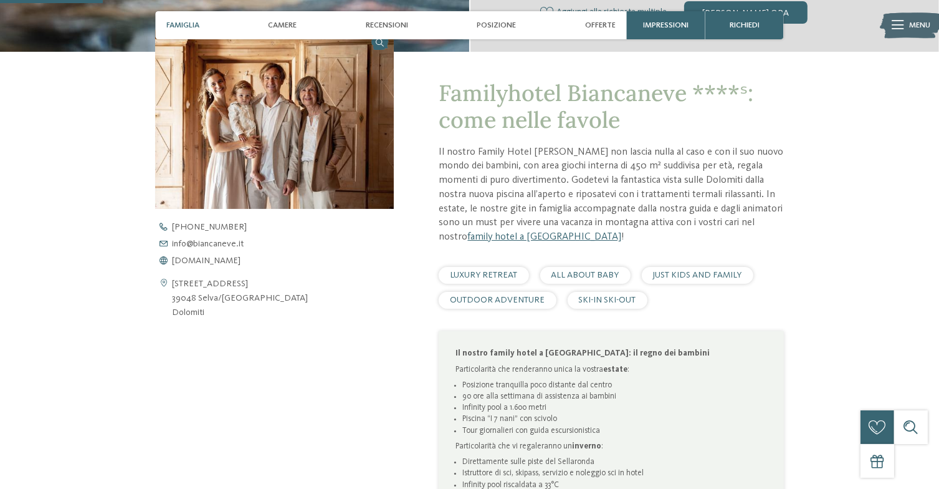
scroll to position [342, 0]
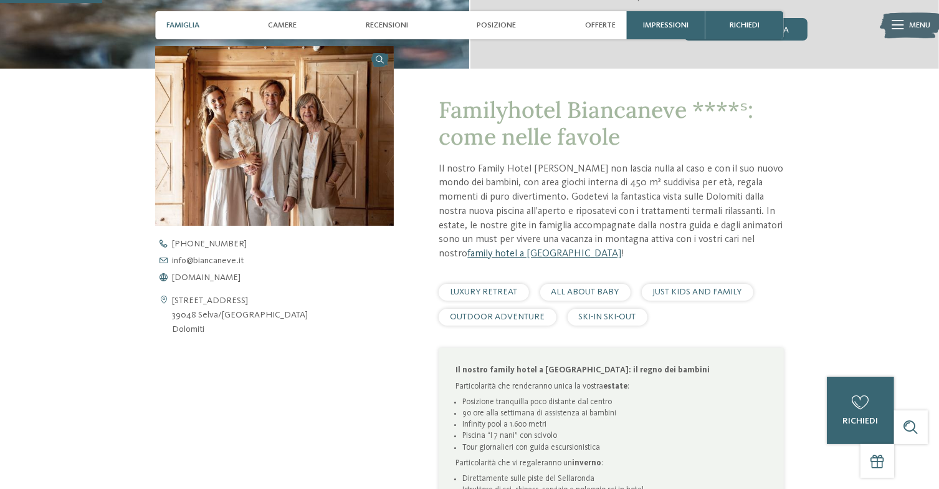
click at [484, 255] on link "family hotel a Selva" at bounding box center [545, 254] width 154 height 10
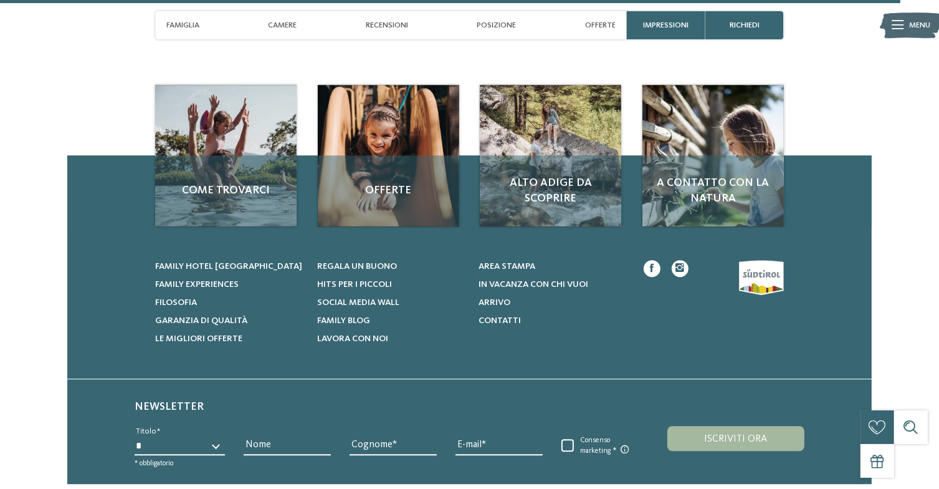
scroll to position [3012, 0]
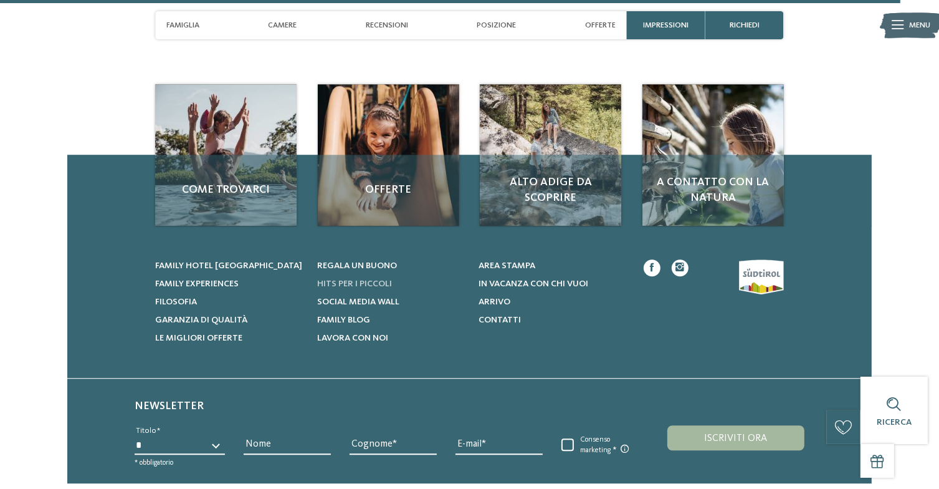
click at [334, 286] on span "Hits per i piccoli" at bounding box center [354, 283] width 75 height 9
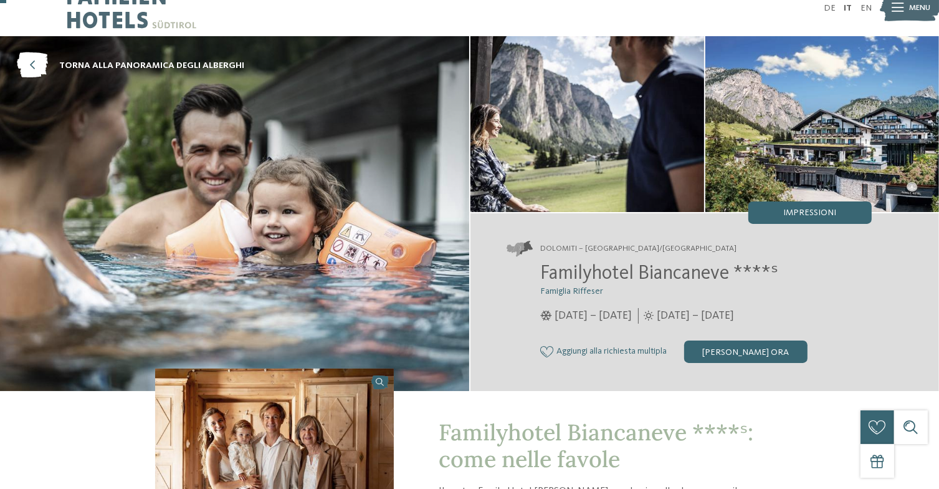
scroll to position [21, 0]
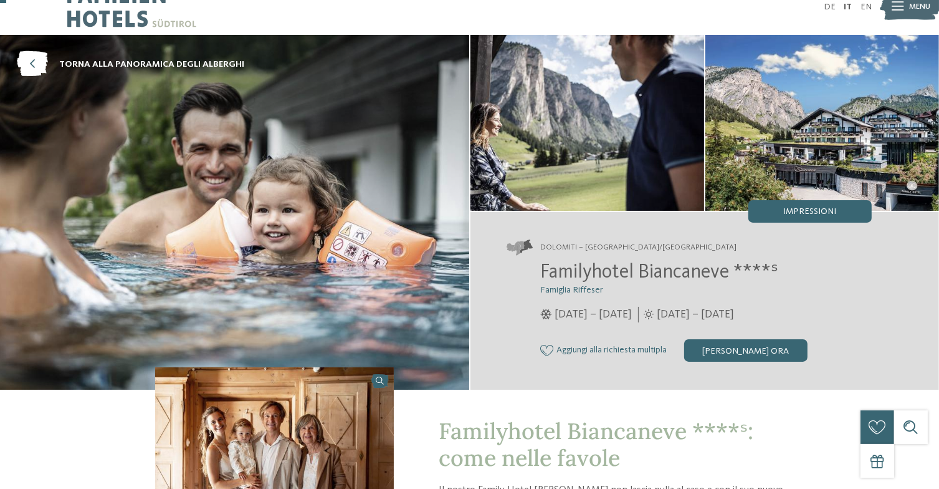
click at [910, 12] on span "Menu" at bounding box center [920, 6] width 21 height 11
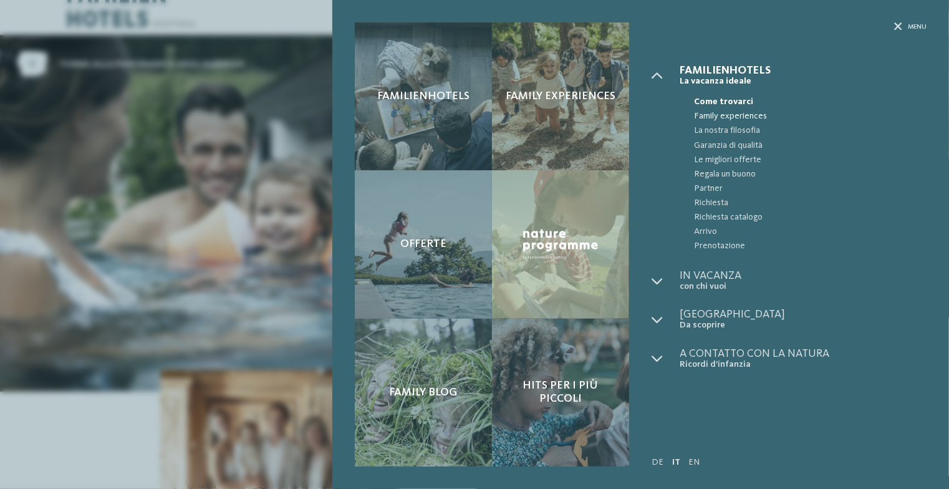
click at [718, 114] on span "Family experiences" at bounding box center [810, 116] width 233 height 14
click at [899, 31] on icon at bounding box center [898, 27] width 8 height 8
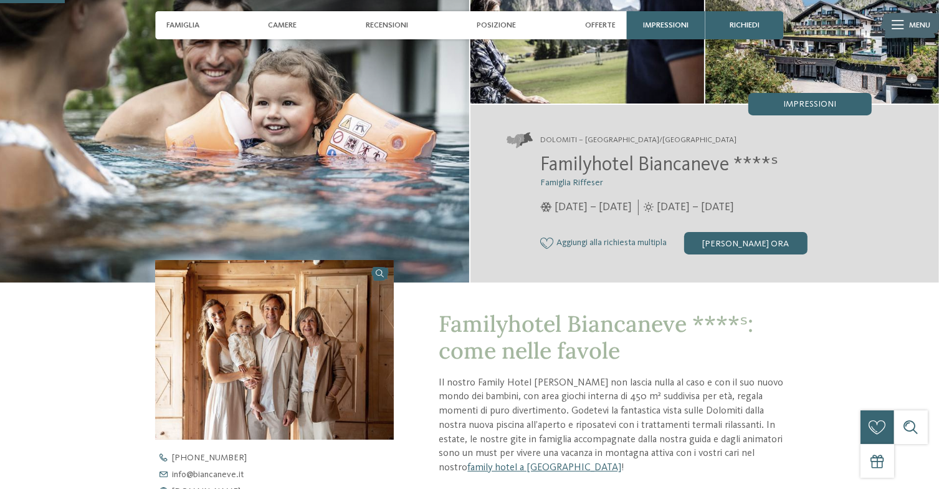
scroll to position [219, 0]
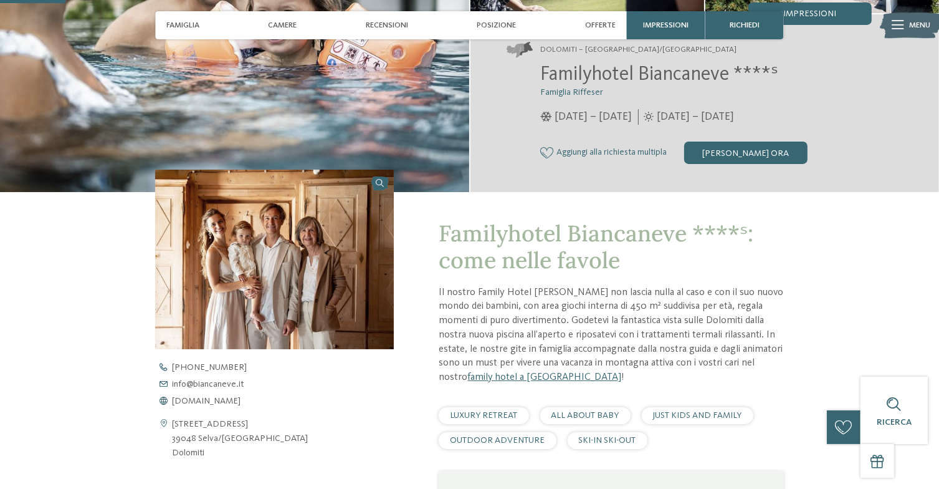
click at [594, 416] on span "ALL ABOUT BABY" at bounding box center [586, 415] width 68 height 9
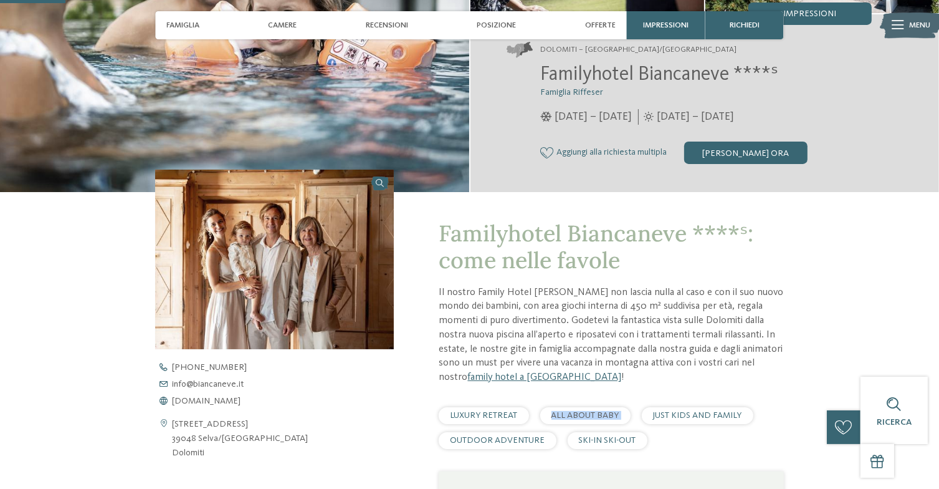
click at [594, 416] on span "ALL ABOUT BABY" at bounding box center [586, 415] width 68 height 9
click at [609, 387] on div "Familyhotel Biancaneve ****ˢ: come nelle favole Il nostro Family Hotel Biancane…" at bounding box center [611, 470] width 345 height 501
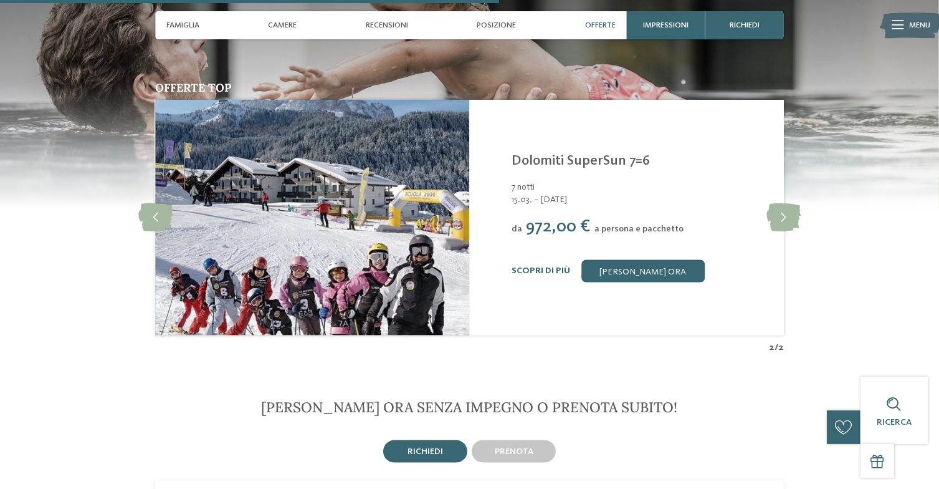
scroll to position [1669, 0]
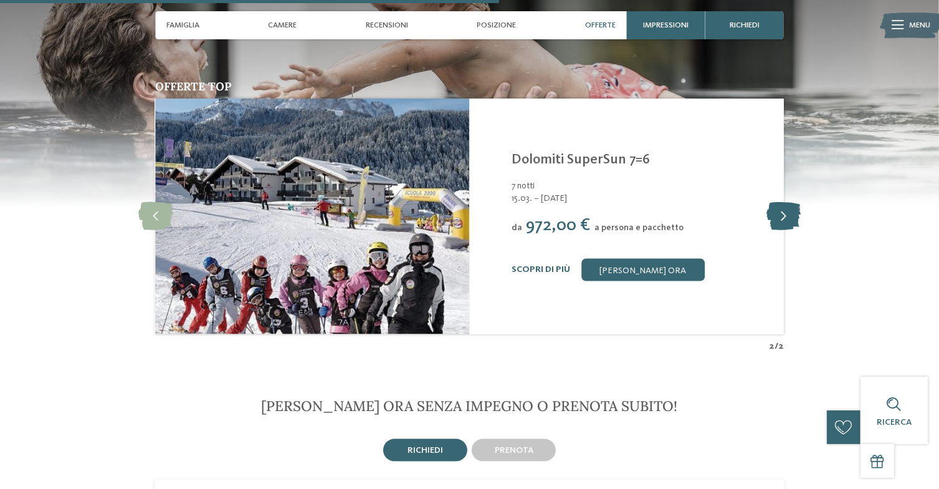
click at [774, 218] on icon at bounding box center [784, 216] width 34 height 28
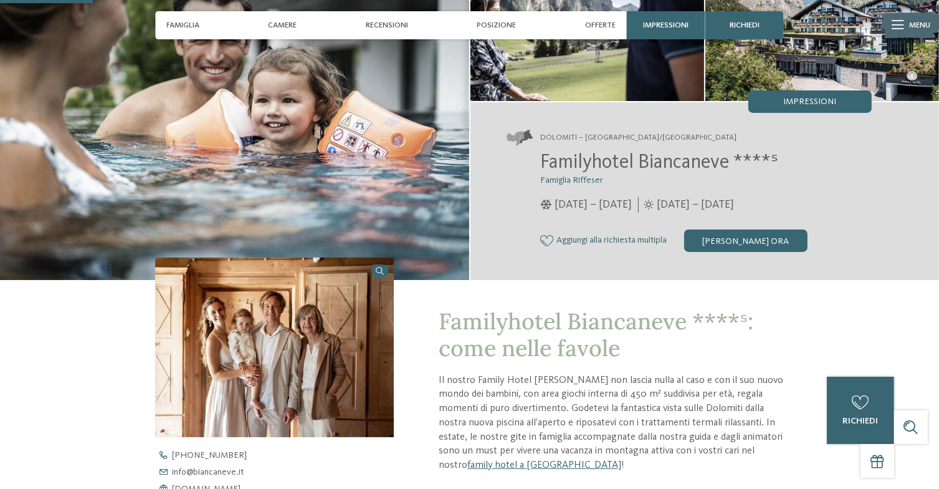
scroll to position [0, 0]
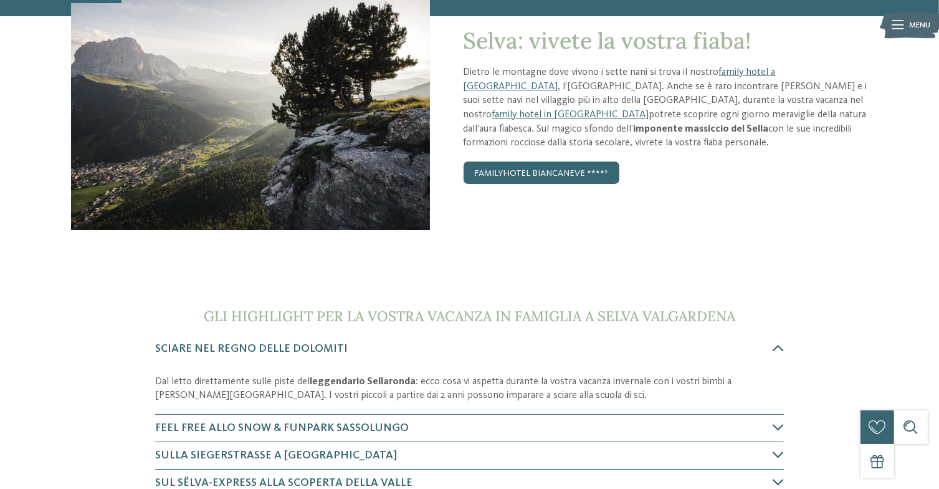
scroll to position [157, 0]
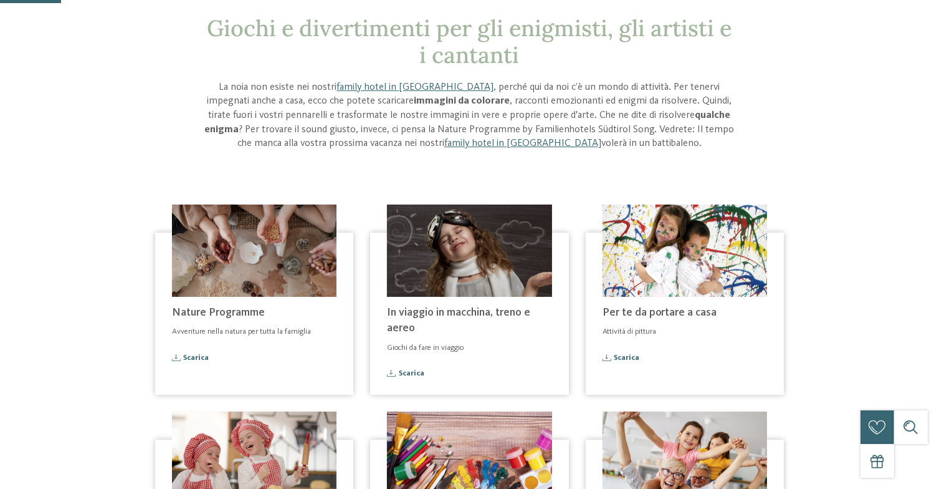
scroll to position [62, 0]
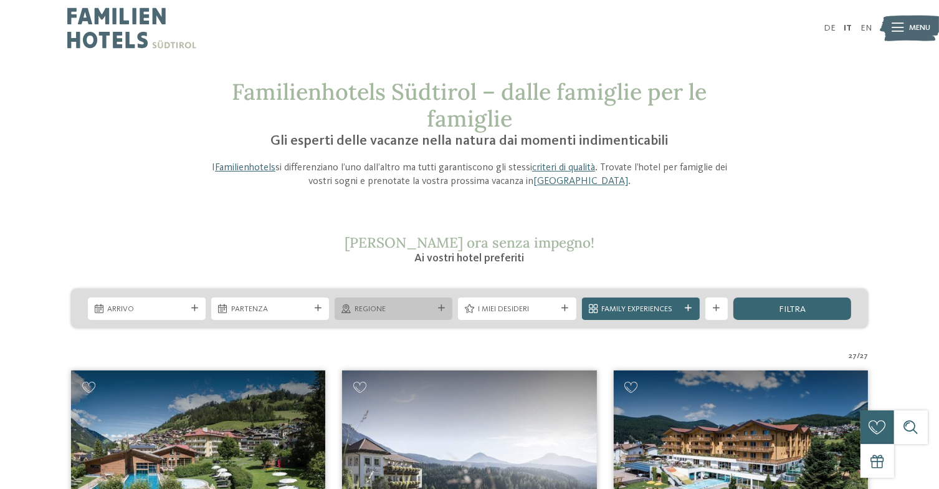
click at [395, 311] on span "Regione" at bounding box center [394, 309] width 79 height 11
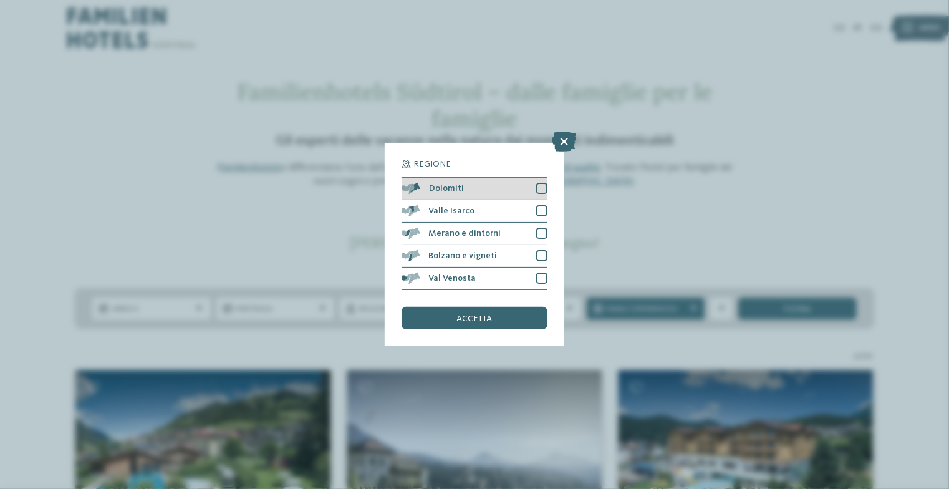
click at [541, 188] on div at bounding box center [541, 188] width 11 height 11
click at [446, 317] on div "accetta" at bounding box center [474, 318] width 146 height 22
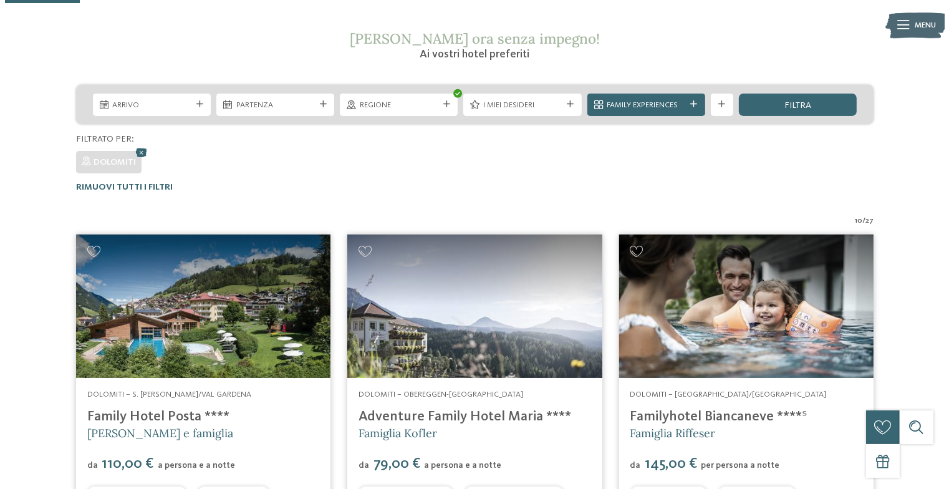
scroll to position [167, 0]
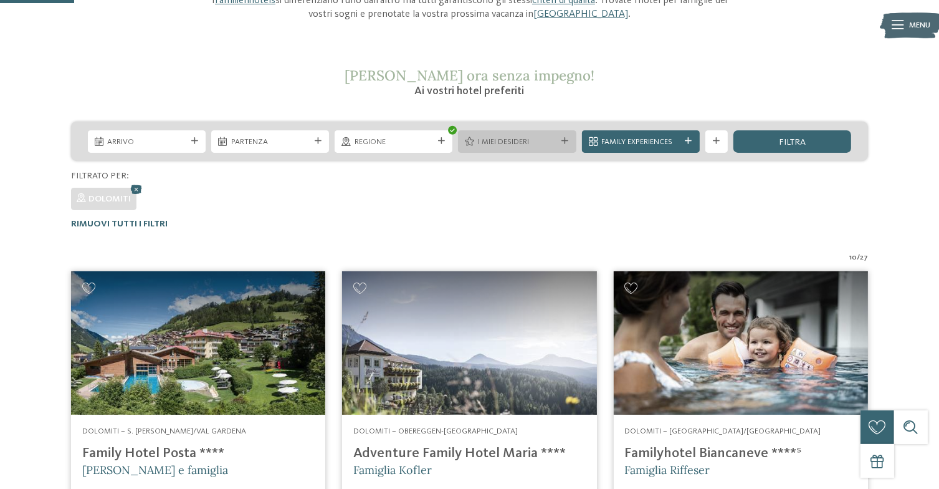
click at [564, 144] on icon at bounding box center [565, 141] width 7 height 7
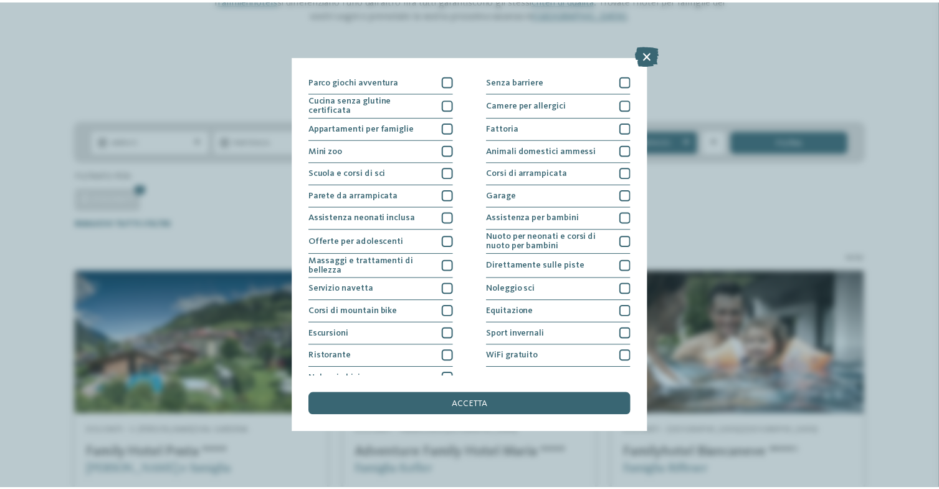
scroll to position [101, 0]
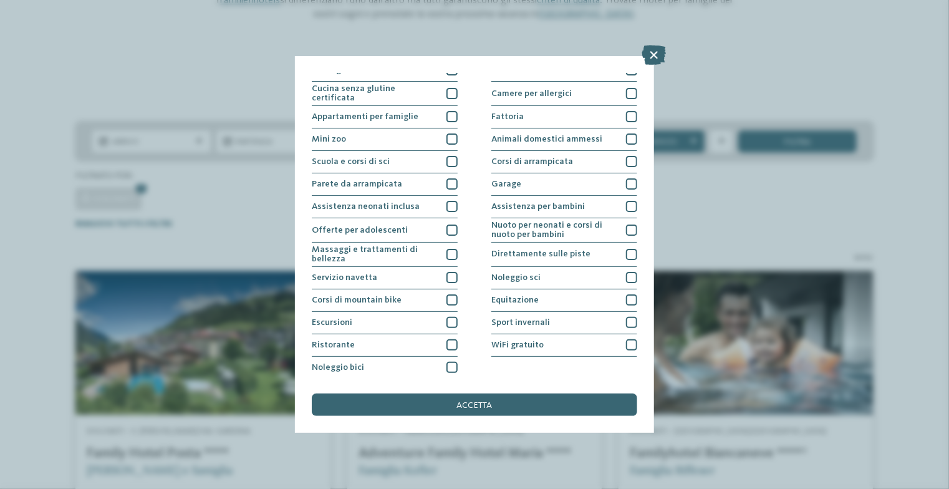
click at [224, 39] on div "I miei desideri Piscina coperta o con collegamento a piscina esterna Piscina al…" at bounding box center [474, 244] width 949 height 489
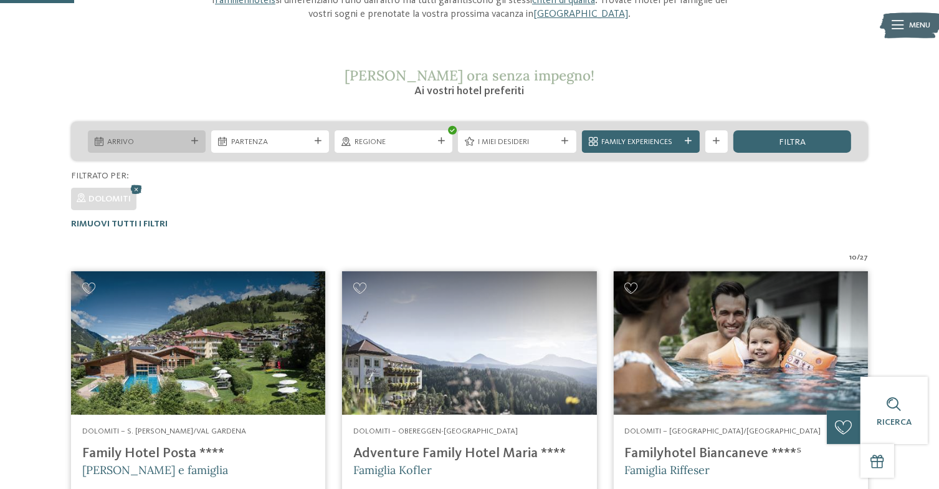
click at [187, 138] on div "Arrivo" at bounding box center [147, 141] width 84 height 12
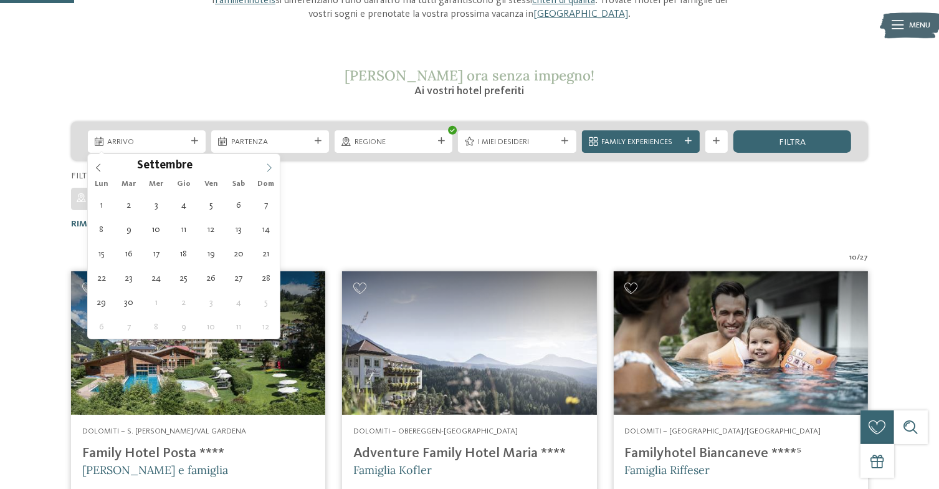
click at [264, 173] on span at bounding box center [269, 164] width 21 height 21
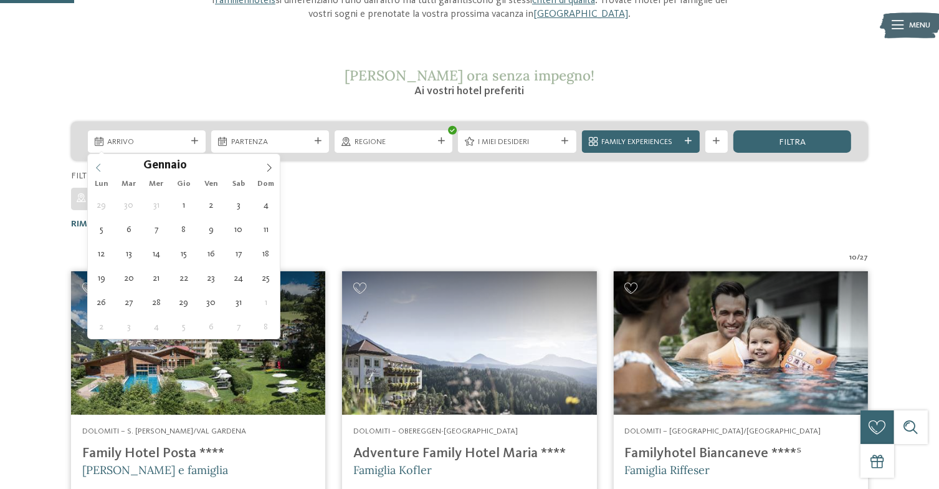
type input "****"
click at [99, 164] on icon at bounding box center [98, 168] width 4 height 8
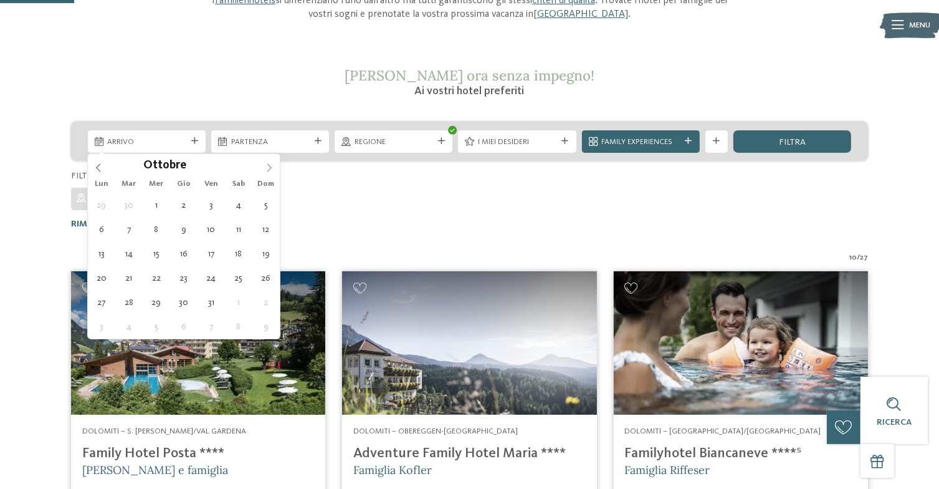
click at [267, 169] on icon at bounding box center [269, 167] width 9 height 9
type div "30.12.2025"
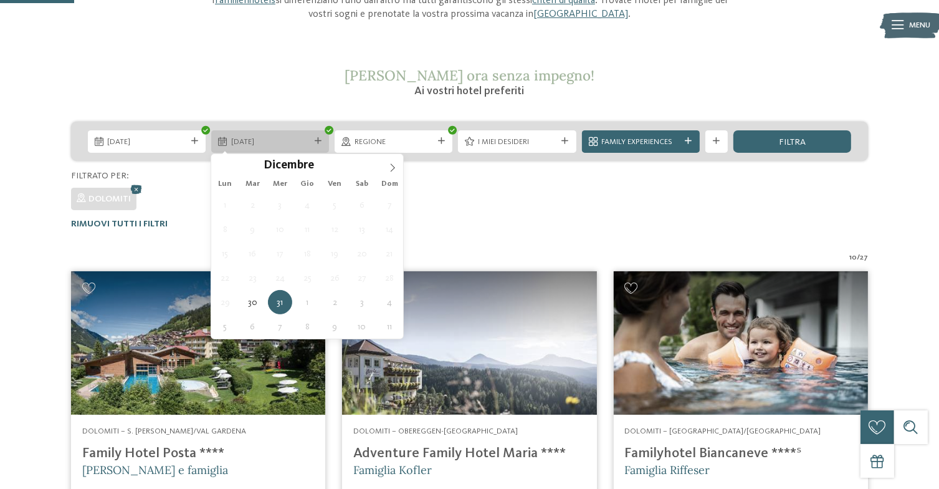
click at [313, 141] on div at bounding box center [317, 141] width 11 height 7
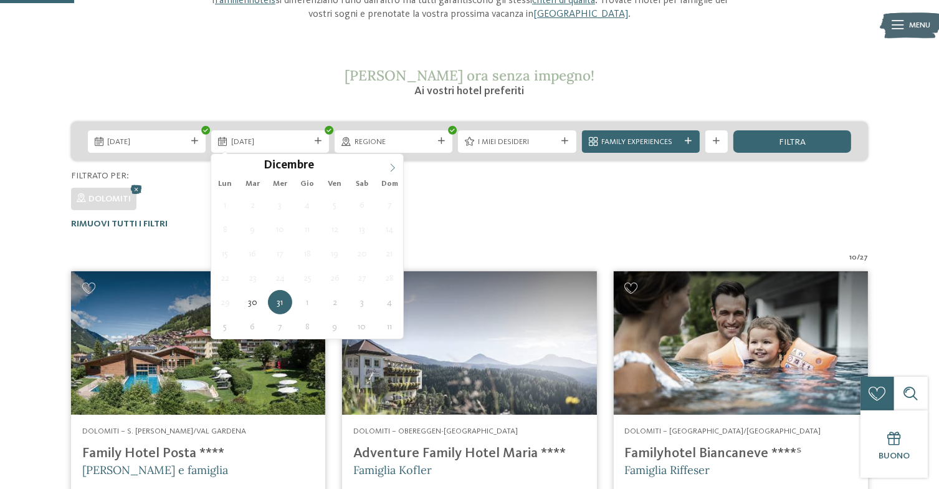
type input "****"
click at [392, 167] on icon at bounding box center [392, 167] width 9 height 9
click at [201, 176] on div "Filtrato per:" at bounding box center [469, 176] width 797 height 12
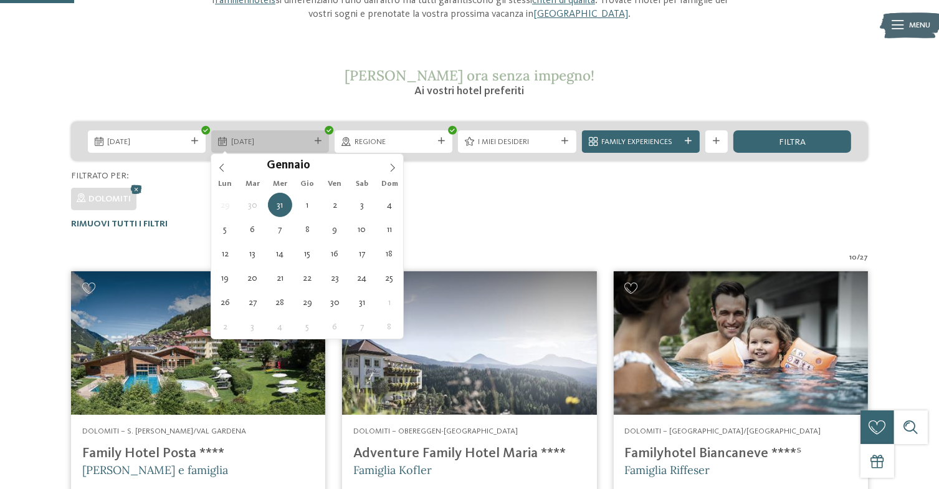
click at [319, 142] on icon at bounding box center [318, 141] width 7 height 7
type div "05.01.2026"
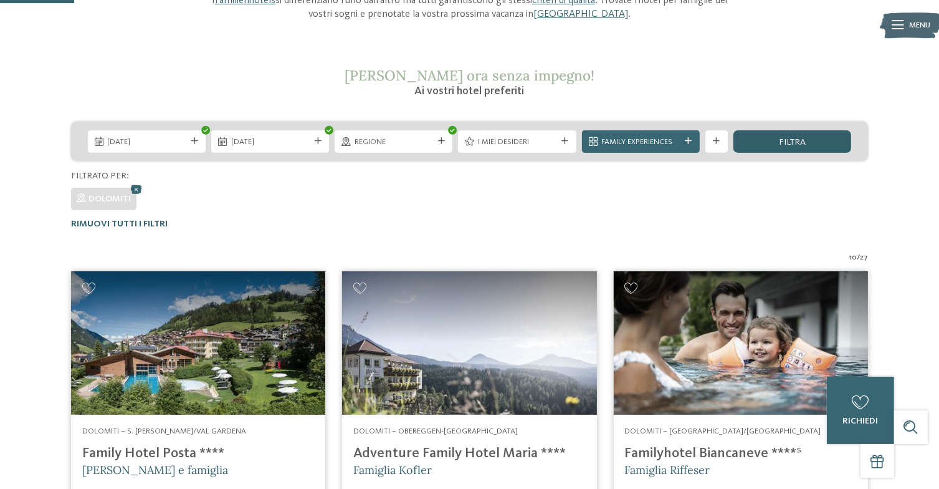
click at [795, 138] on span "filtra" at bounding box center [792, 142] width 27 height 9
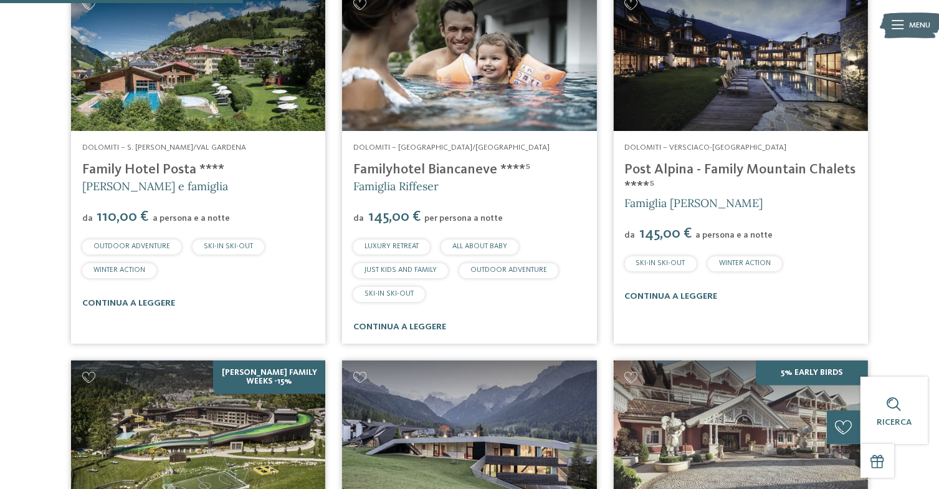
scroll to position [451, 0]
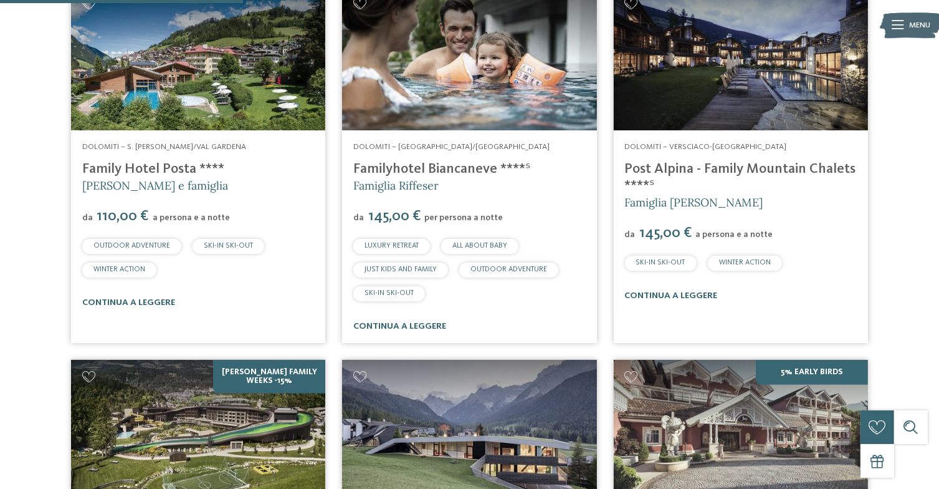
click at [446, 168] on link "Familyhotel Biancaneve ****ˢ" at bounding box center [442, 169] width 178 height 14
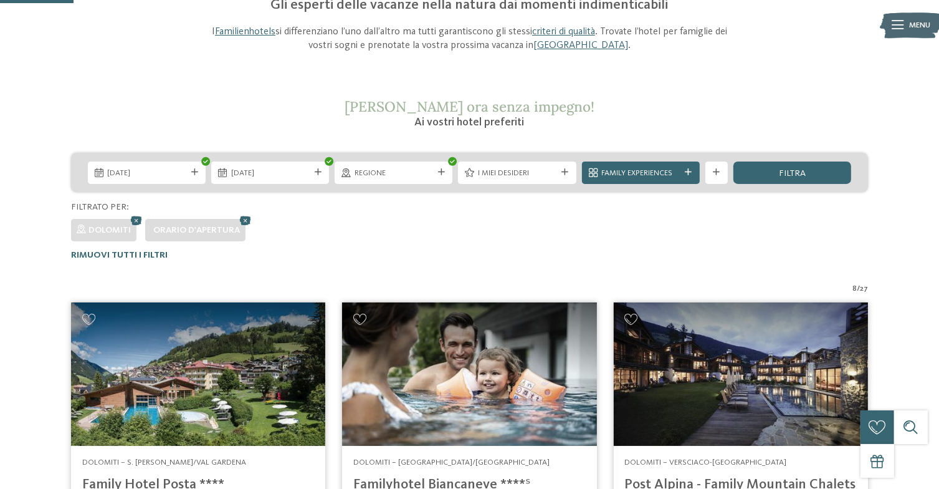
scroll to position [135, 0]
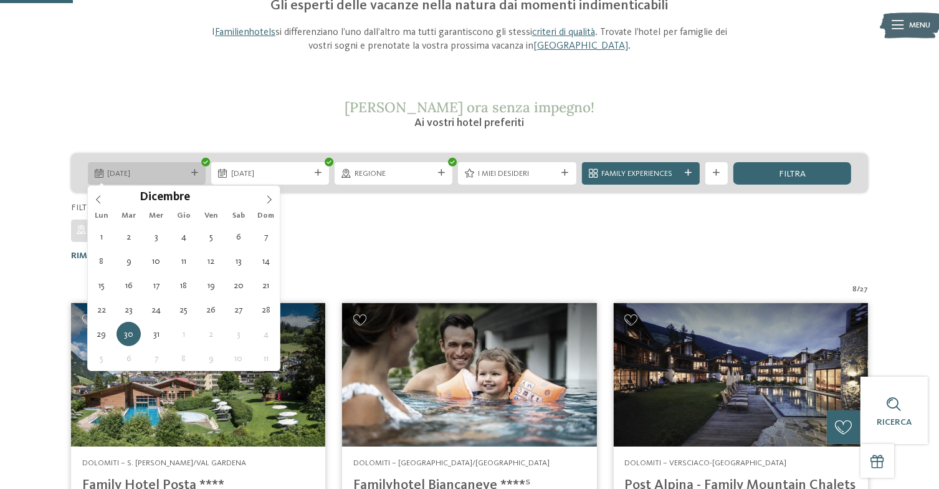
click at [204, 167] on div "30.12.2025" at bounding box center [147, 173] width 118 height 22
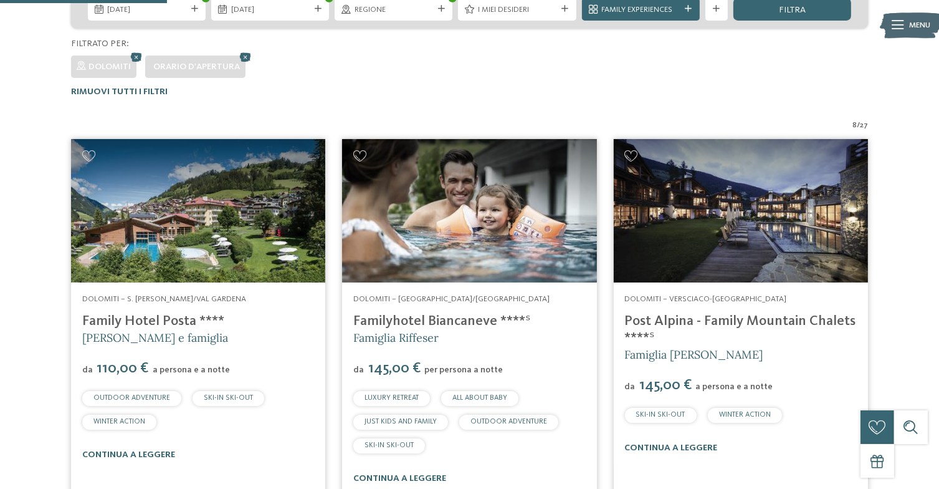
scroll to position [312, 0]
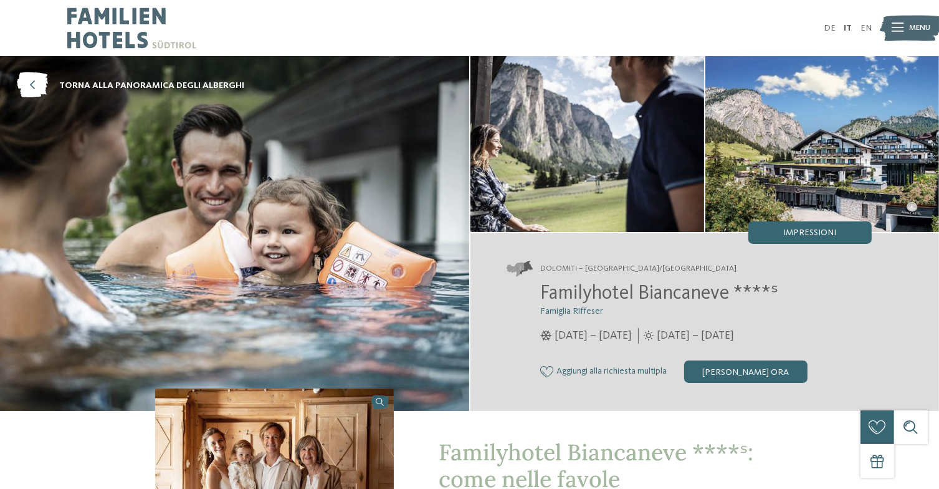
drag, startPoint x: 556, startPoint y: 334, endPoint x: 667, endPoint y: 336, distance: 111.0
click at [633, 336] on span "[DATE] – [DATE]" at bounding box center [593, 336] width 77 height 16
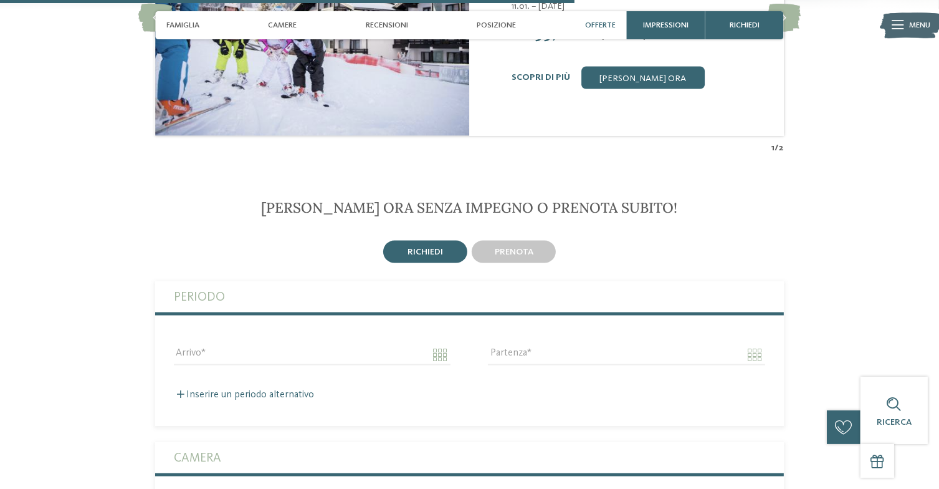
scroll to position [2011, 0]
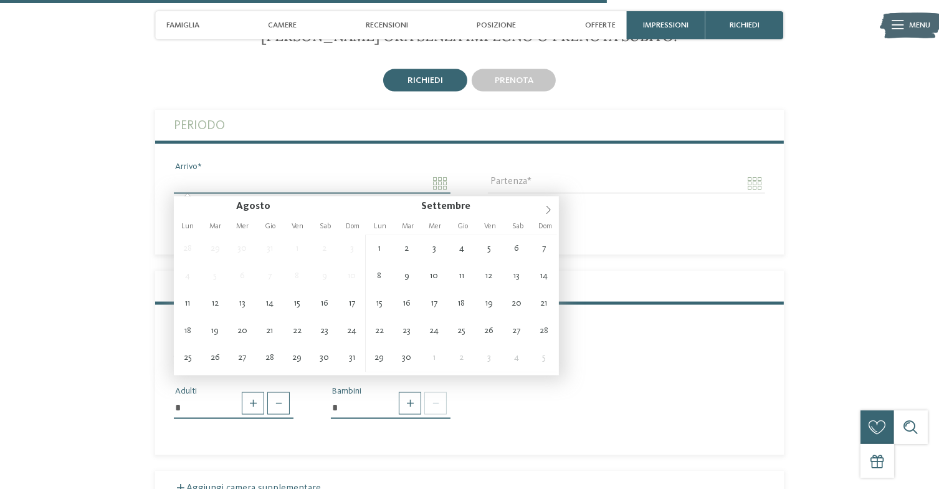
click at [445, 175] on input "Arrivo" at bounding box center [312, 183] width 277 height 21
click at [547, 211] on icon at bounding box center [548, 210] width 9 height 9
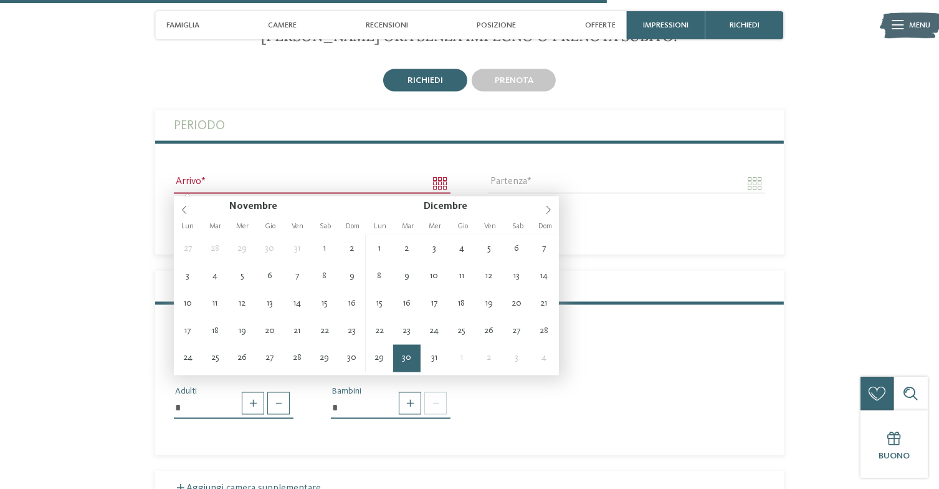
type input "**********"
type input "****"
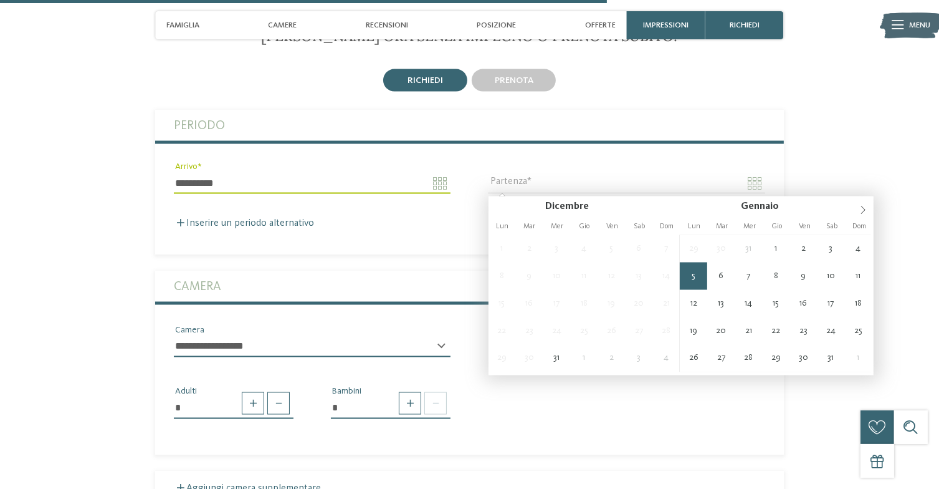
type input "**********"
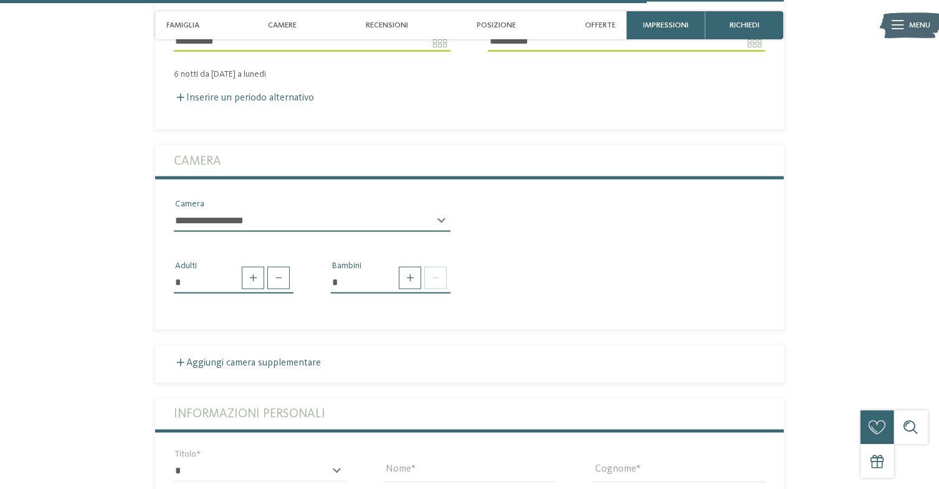
scroll to position [2154, 0]
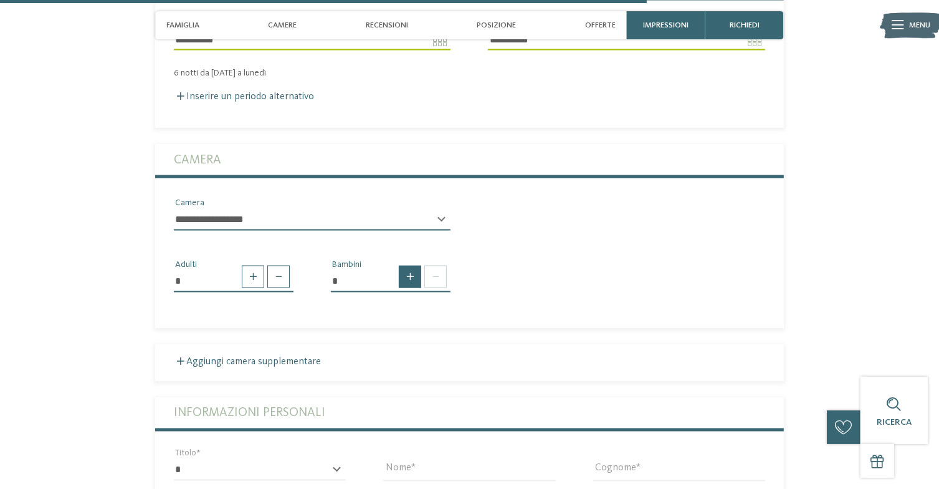
click at [416, 286] on span at bounding box center [410, 277] width 22 height 22
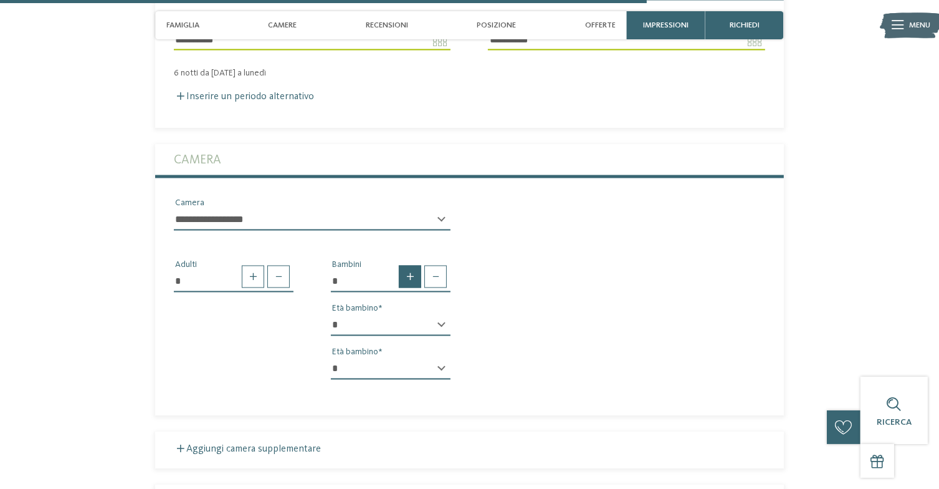
click at [416, 286] on span at bounding box center [410, 277] width 22 height 22
type input "*"
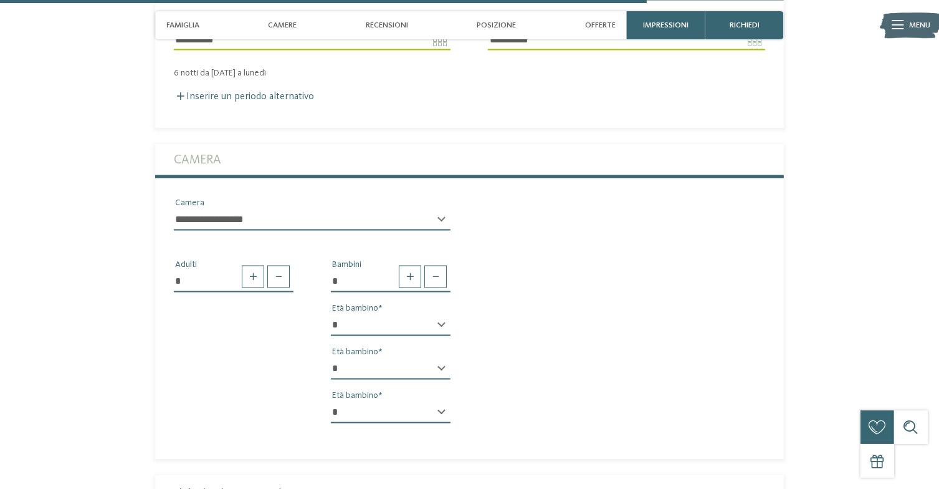
click at [430, 330] on select "* * * * * * * * * * * ** ** ** ** ** ** ** **" at bounding box center [391, 325] width 120 height 21
select select "*"
click at [331, 315] on select "* * * * * * * * * * * ** ** ** ** ** ** ** **" at bounding box center [391, 325] width 120 height 21
click at [444, 373] on select "* * * * * * * * * * * ** ** ** ** ** ** ** **" at bounding box center [391, 368] width 120 height 21
select select "*"
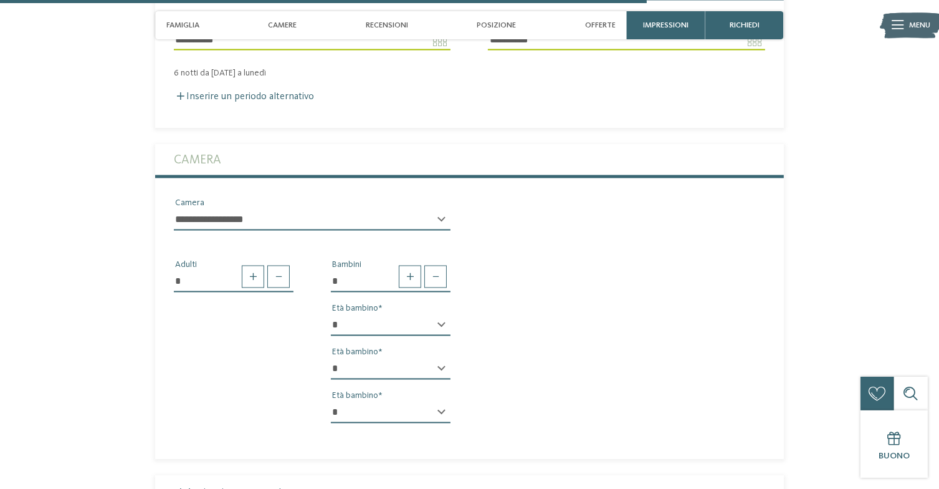
click at [331, 360] on select "* * * * * * * * * * * ** ** ** ** ** ** ** **" at bounding box center [391, 368] width 120 height 21
click at [439, 413] on div "* * * * * * * * * * * ** ** ** ** ** ** ** ** Età bambino" at bounding box center [391, 417] width 120 height 31
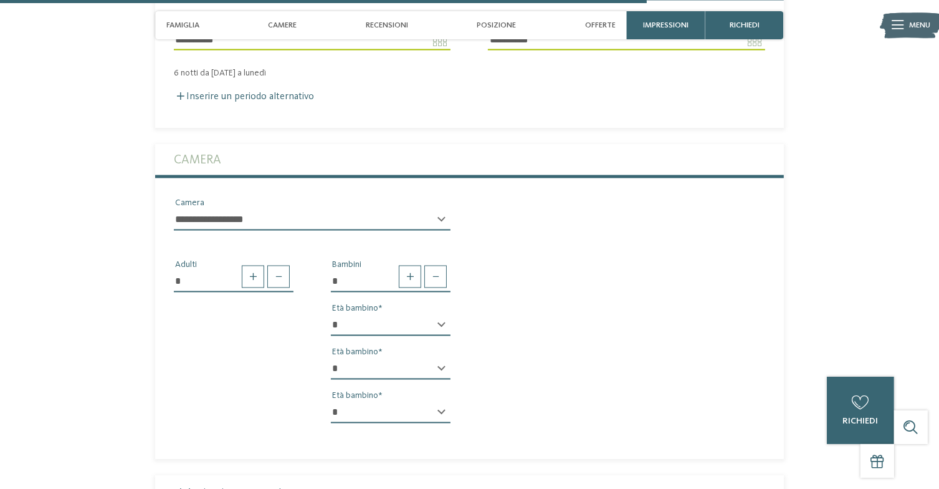
click at [441, 413] on div "* * * * * * * * * * * ** ** ** ** ** ** ** ** Età bambino" at bounding box center [391, 417] width 120 height 31
click at [439, 411] on div "* * * * * * * * * * * ** ** ** ** ** ** ** ** Età bambino" at bounding box center [391, 417] width 120 height 31
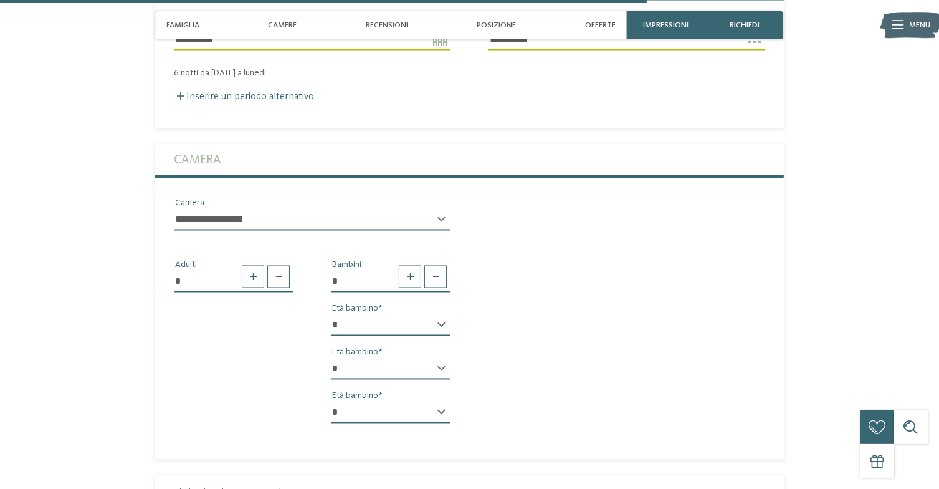
click at [449, 413] on select "* * * * * * * * * * * ** ** ** ** ** ** ** **" at bounding box center [391, 412] width 120 height 21
select select "*"
click at [331, 403] on select "* * * * * * * * * * * ** ** ** ** ** ** ** **" at bounding box center [391, 412] width 120 height 21
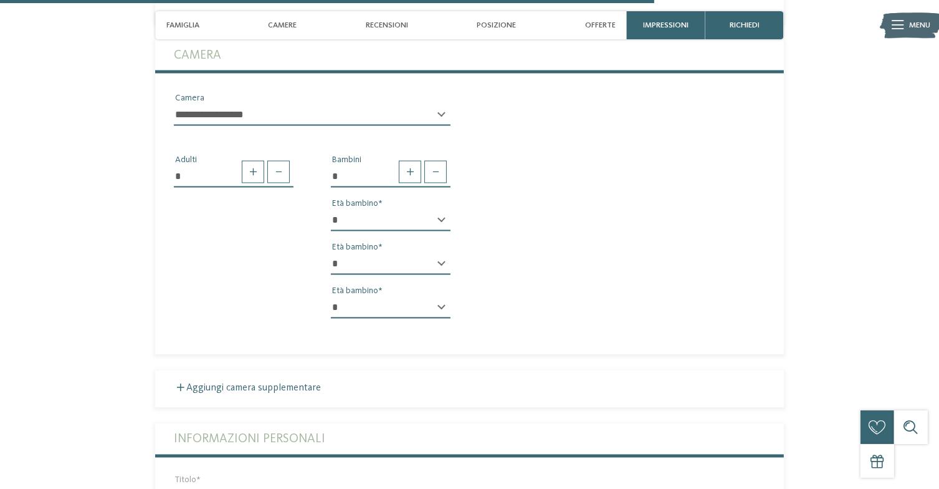
scroll to position [2273, 0]
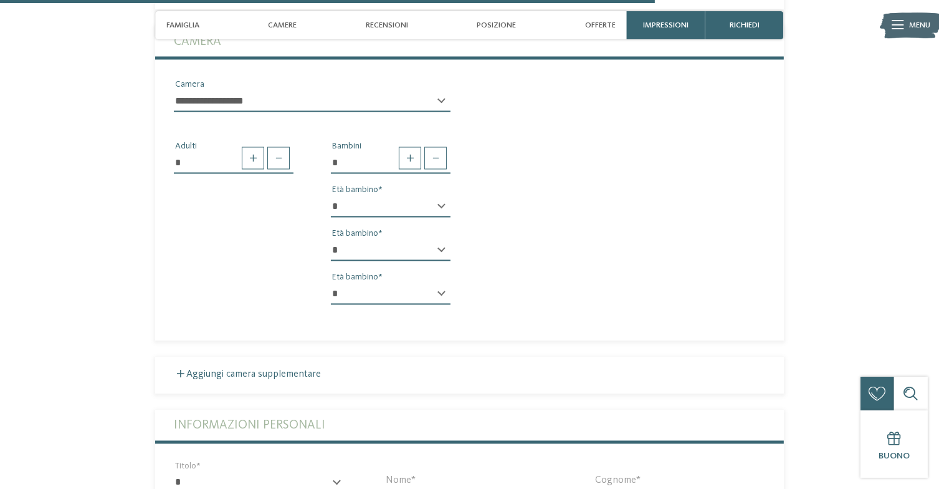
click at [440, 103] on select "**********" at bounding box center [312, 101] width 277 height 21
select select "*****"
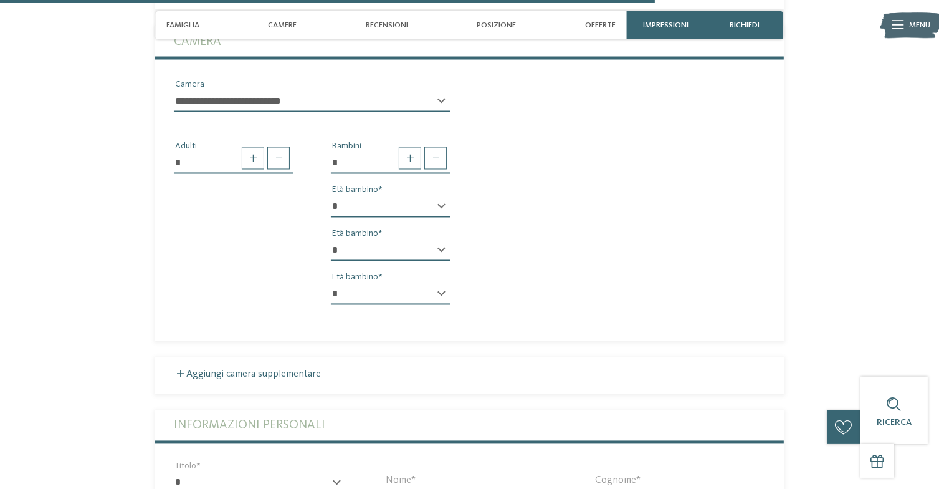
click at [174, 92] on select "**********" at bounding box center [312, 101] width 277 height 21
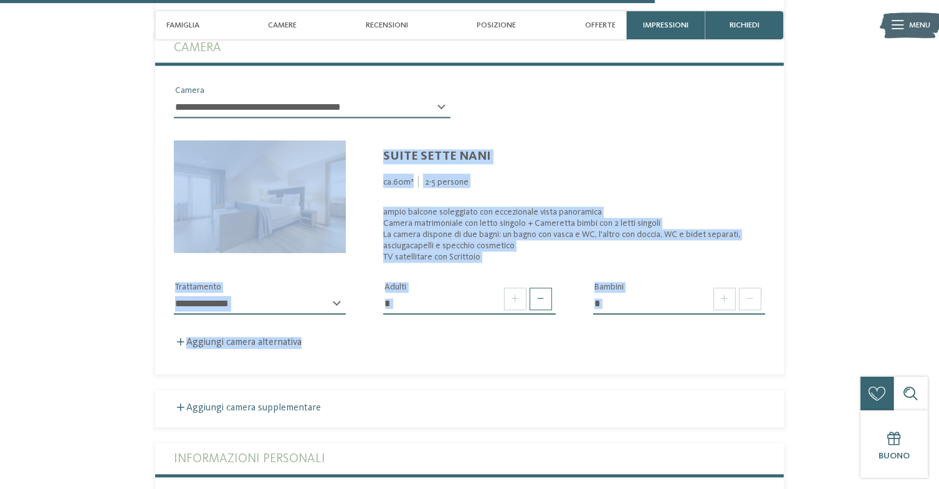
scroll to position [2264, 0]
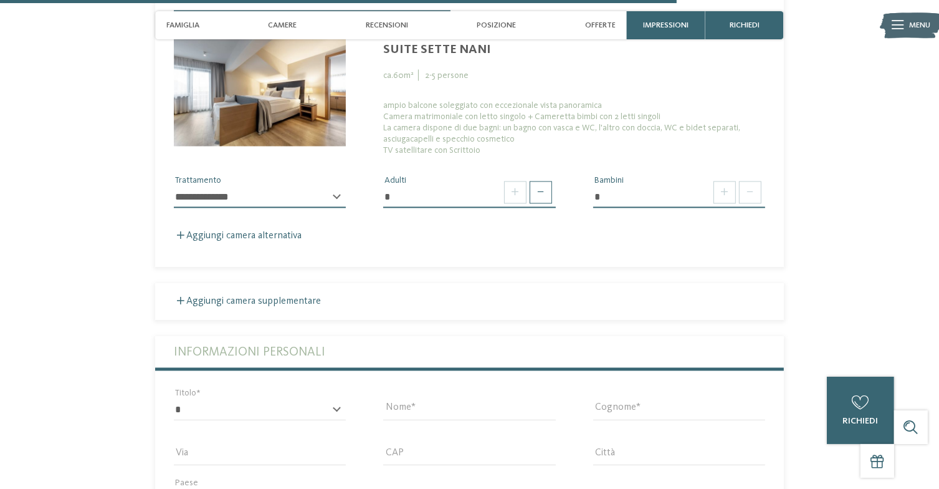
scroll to position [2375, 0]
click at [330, 196] on select "**********" at bounding box center [260, 195] width 172 height 21
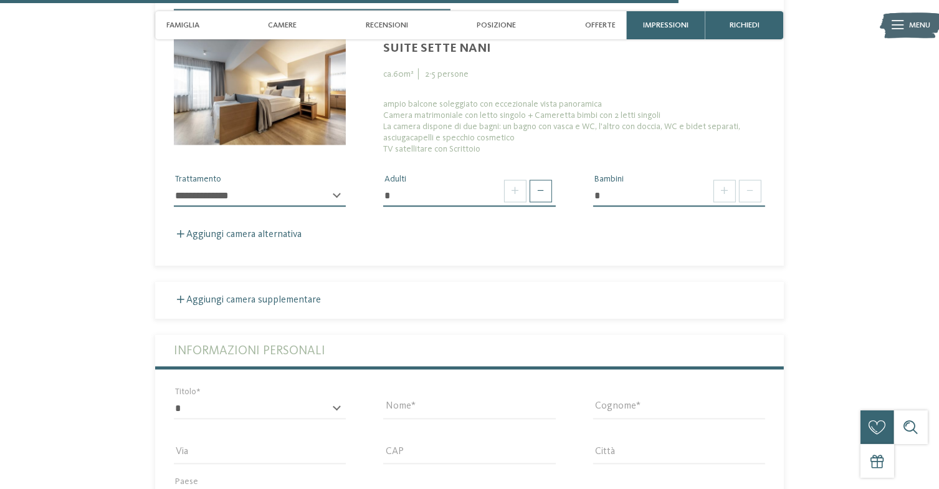
click at [406, 238] on div "Aggiungi camera alternativa" at bounding box center [470, 235] width 592 height 12
click at [549, 193] on span at bounding box center [541, 191] width 22 height 22
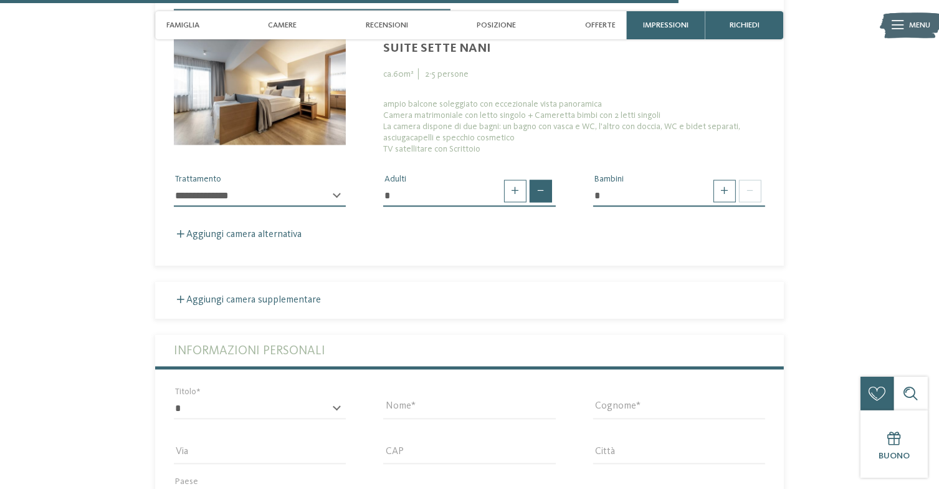
click at [549, 193] on span at bounding box center [541, 191] width 22 height 22
click at [534, 195] on span at bounding box center [541, 191] width 22 height 22
type input "*"
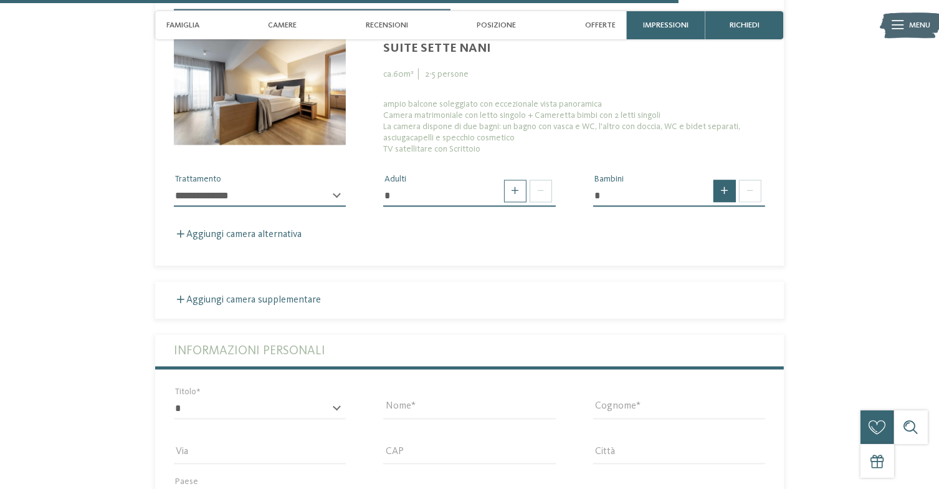
click at [724, 195] on span at bounding box center [725, 191] width 22 height 22
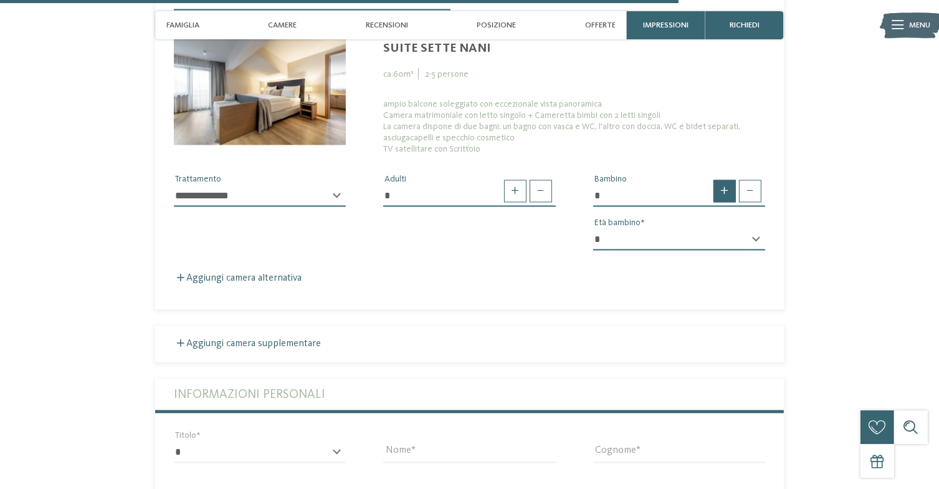
click at [724, 195] on span at bounding box center [725, 191] width 22 height 22
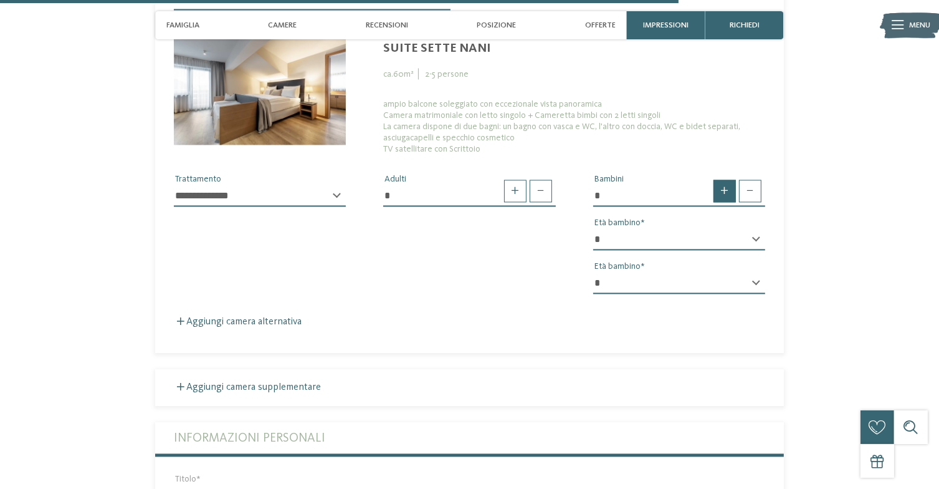
click at [724, 195] on span at bounding box center [725, 191] width 22 height 22
type input "*"
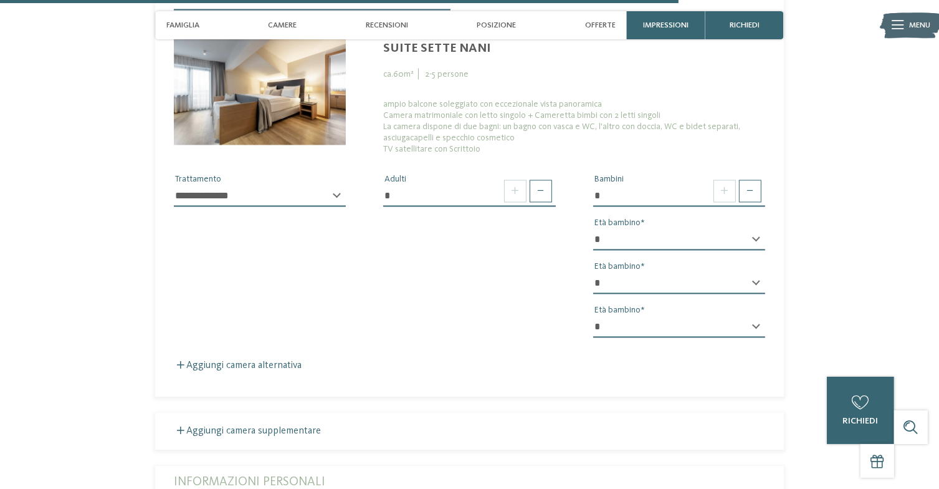
click at [756, 240] on div "* * * * * * * * * * * ** ** ** ** ** ** ** ** Età bambino" at bounding box center [679, 244] width 172 height 31
click at [752, 239] on div "* * * * * * * * * * * ** ** ** ** ** ** ** ** Età bambino" at bounding box center [679, 244] width 172 height 31
click at [641, 233] on select "* * * * * * * * * * * ** ** ** ** ** ** ** **" at bounding box center [679, 239] width 172 height 21
select select "*"
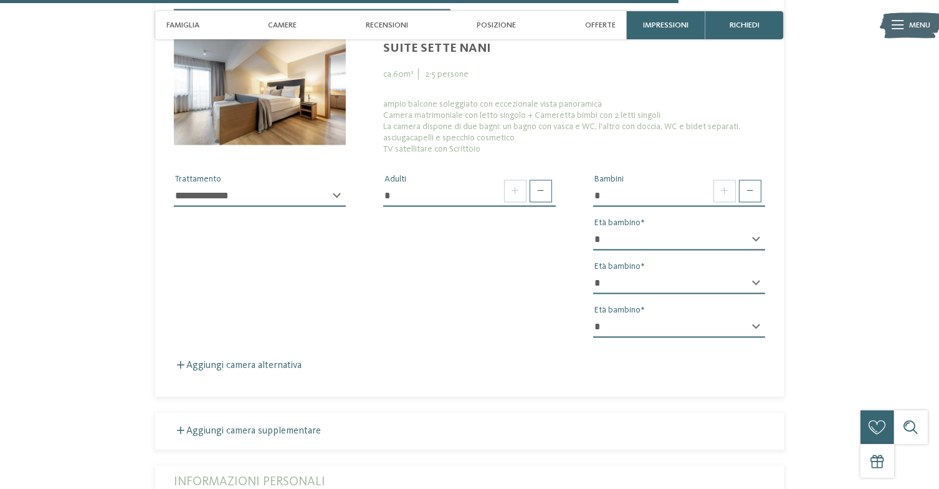
click at [593, 231] on select "* * * * * * * * * * * ** ** ** ** ** ** ** **" at bounding box center [679, 239] width 172 height 21
click at [603, 284] on select "* * * * * * * * * * * ** ** ** ** ** ** ** **" at bounding box center [679, 282] width 172 height 21
select select "*"
click at [593, 274] on select "* * * * * * * * * * * ** ** ** ** ** ** ** **" at bounding box center [679, 282] width 172 height 21
click at [601, 323] on select "* * * * * * * * * * * ** ** ** ** ** ** ** **" at bounding box center [679, 326] width 172 height 21
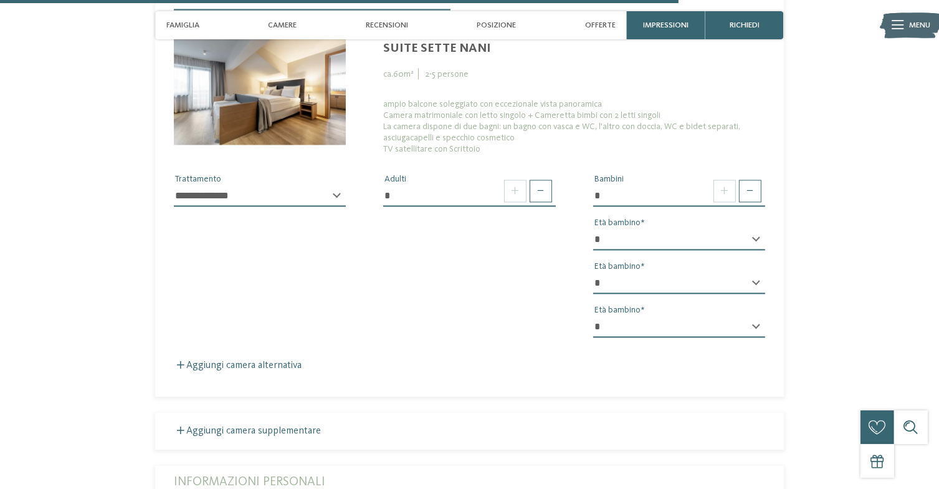
select select "*"
click at [593, 319] on select "* * * * * * * * * * * ** ** ** ** ** ** ** **" at bounding box center [679, 326] width 172 height 21
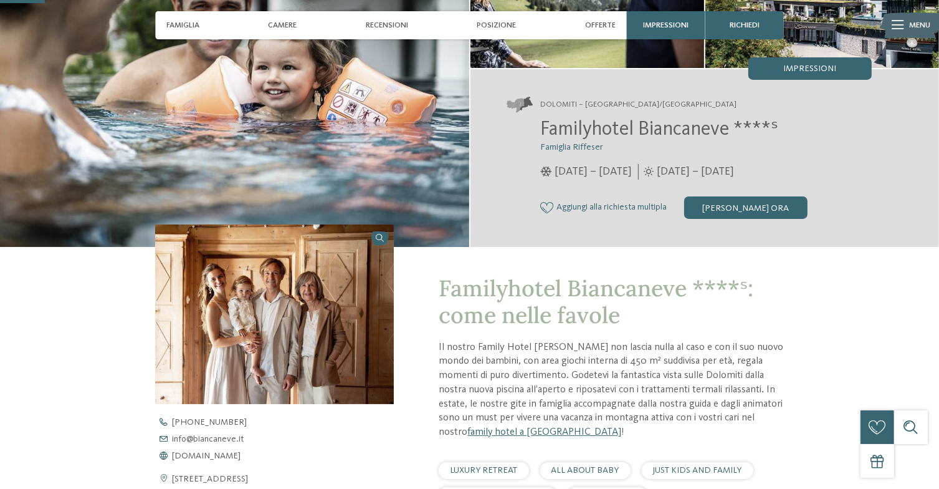
scroll to position [165, 0]
click at [231, 324] on img at bounding box center [274, 314] width 239 height 180
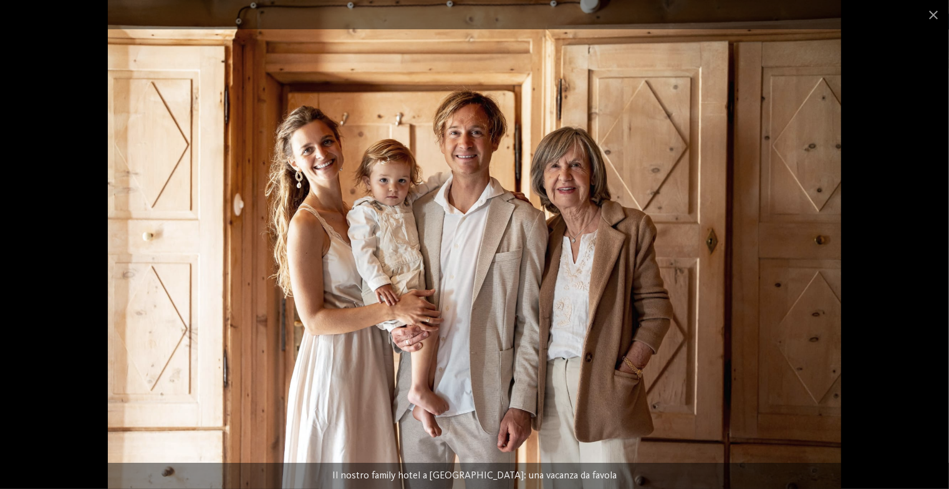
click at [391, 190] on img at bounding box center [474, 244] width 733 height 489
click at [924, 17] on span at bounding box center [933, 14] width 31 height 29
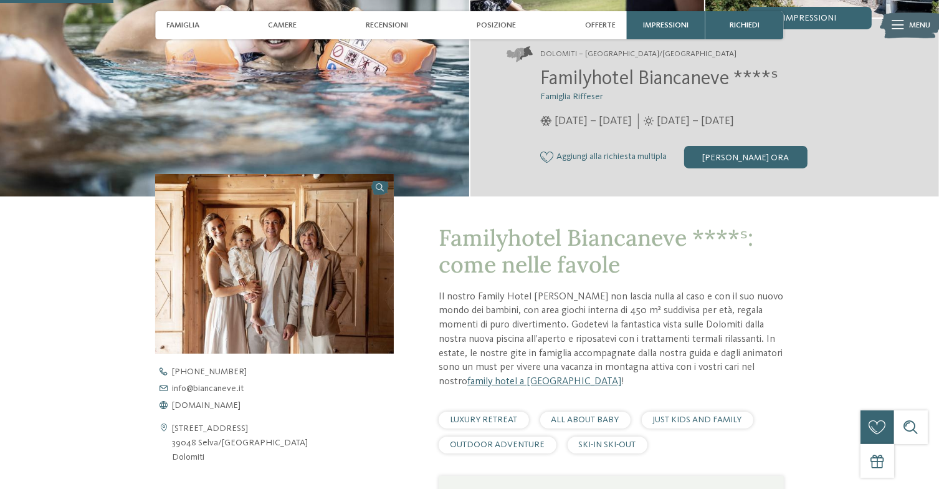
scroll to position [0, 0]
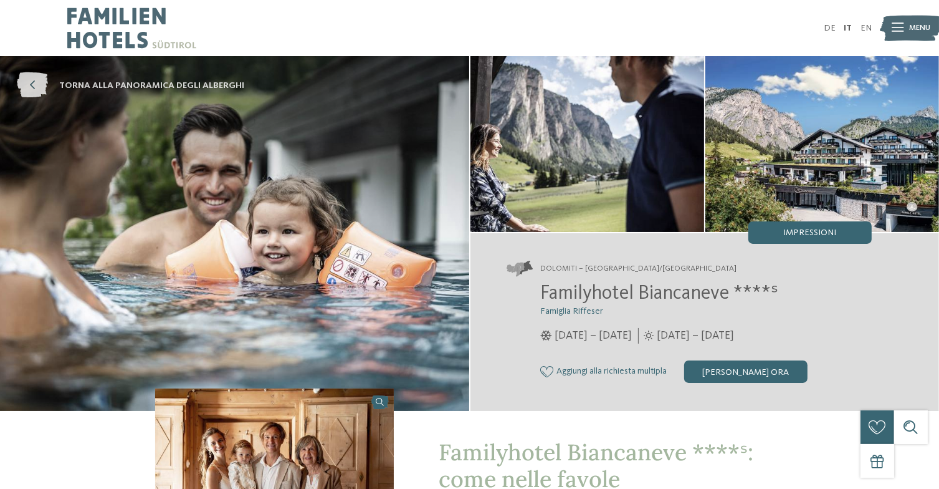
click at [75, 89] on span "torna alla panoramica degli alberghi" at bounding box center [151, 85] width 185 height 12
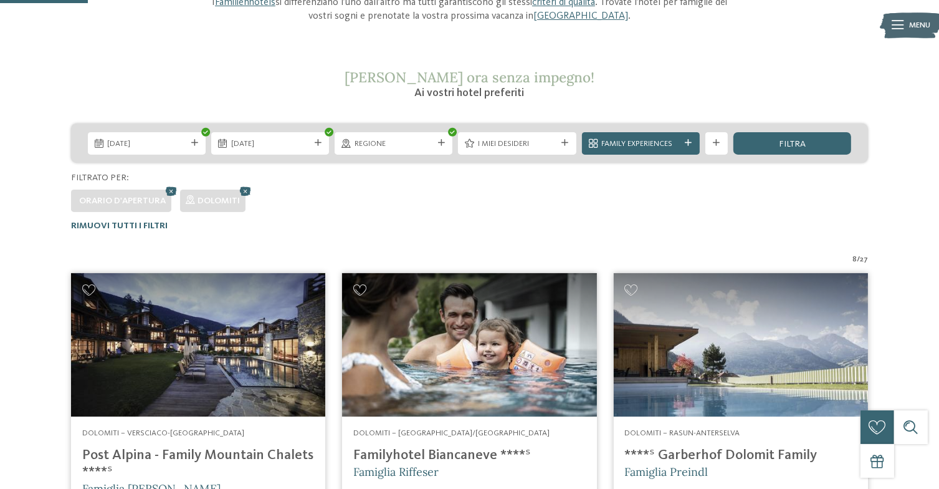
scroll to position [164, 0]
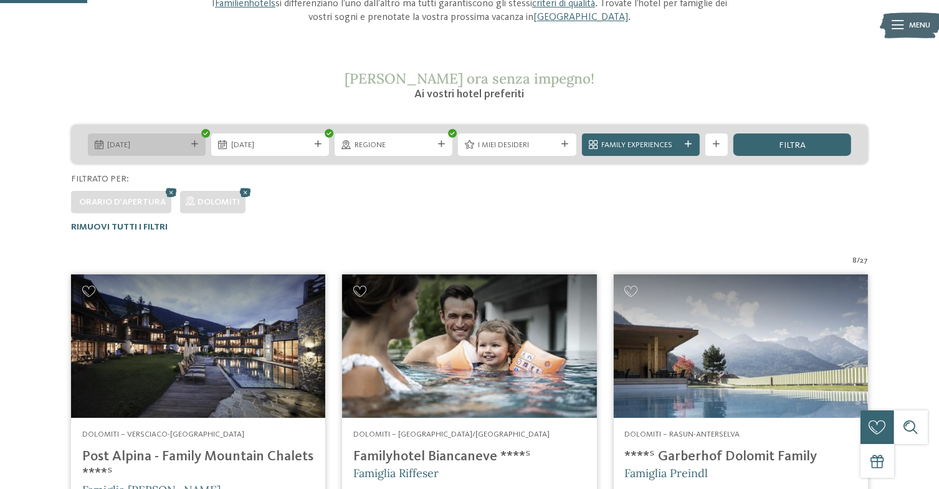
click at [192, 142] on icon at bounding box center [194, 144] width 7 height 7
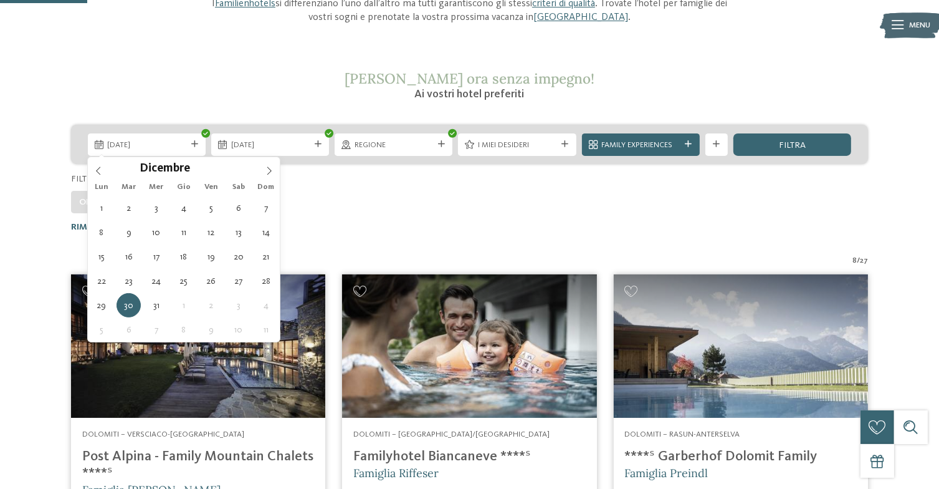
click at [170, 87] on section "[PERSON_NAME] ora senza impegno! Ai vostri hotel preferiti" at bounding box center [470, 86] width 764 height 32
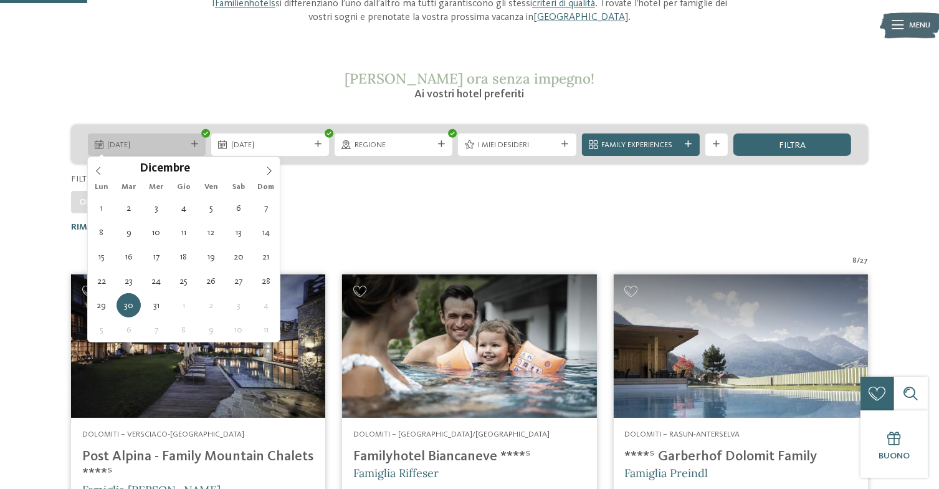
click at [192, 143] on icon at bounding box center [194, 144] width 7 height 7
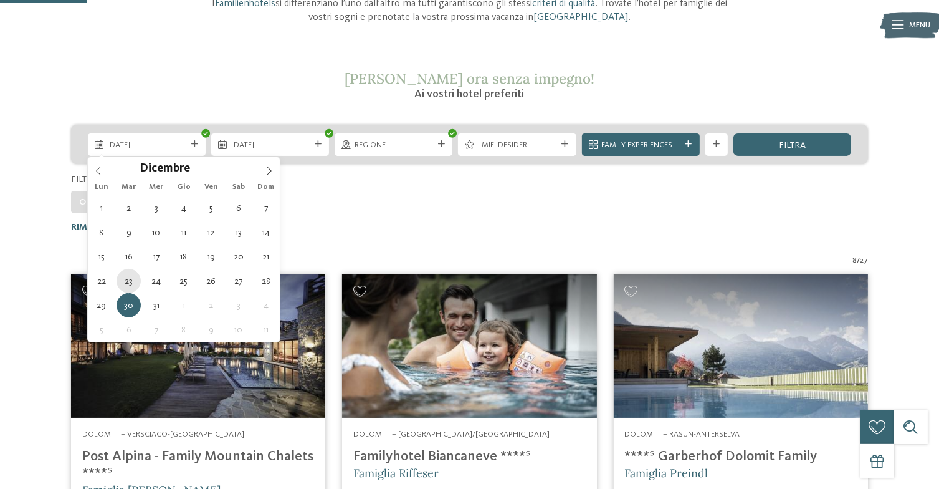
type div "[DATE]"
type input "****"
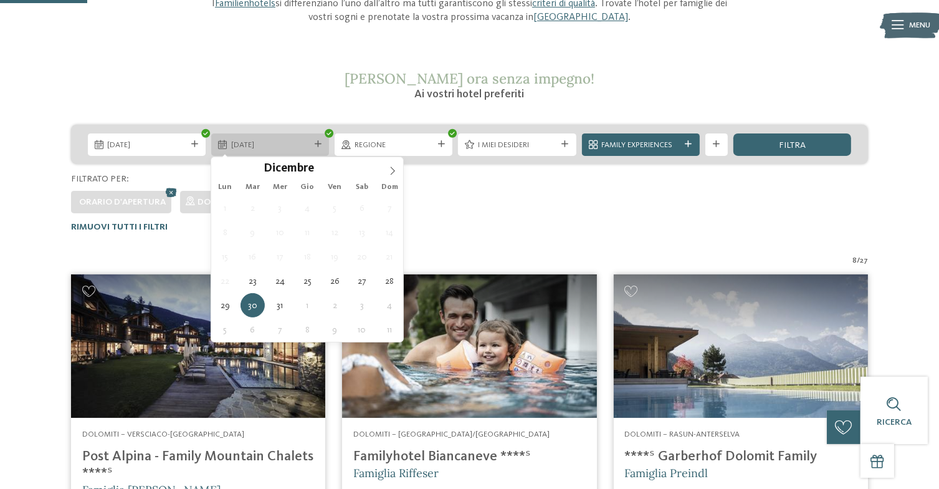
click at [277, 149] on span "[DATE]" at bounding box center [270, 145] width 79 height 11
type div "[DATE]"
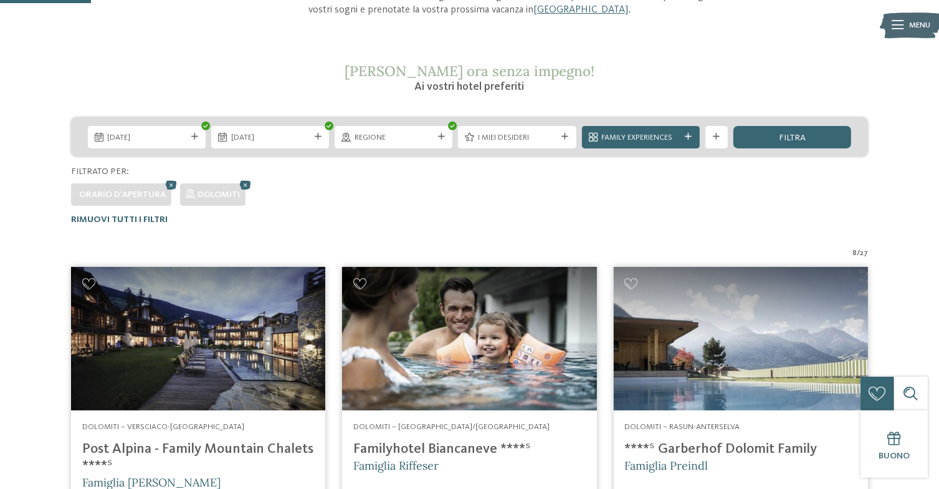
scroll to position [173, 0]
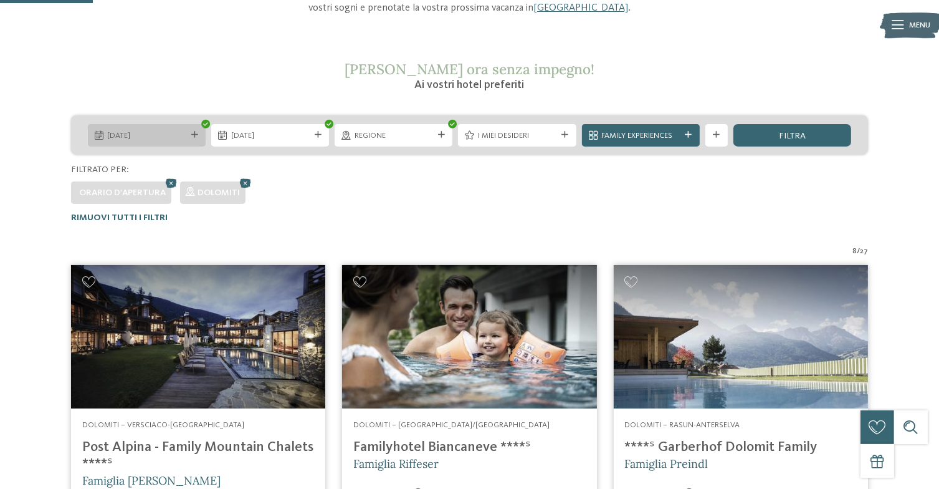
click at [191, 127] on div "[DATE]" at bounding box center [147, 135] width 118 height 22
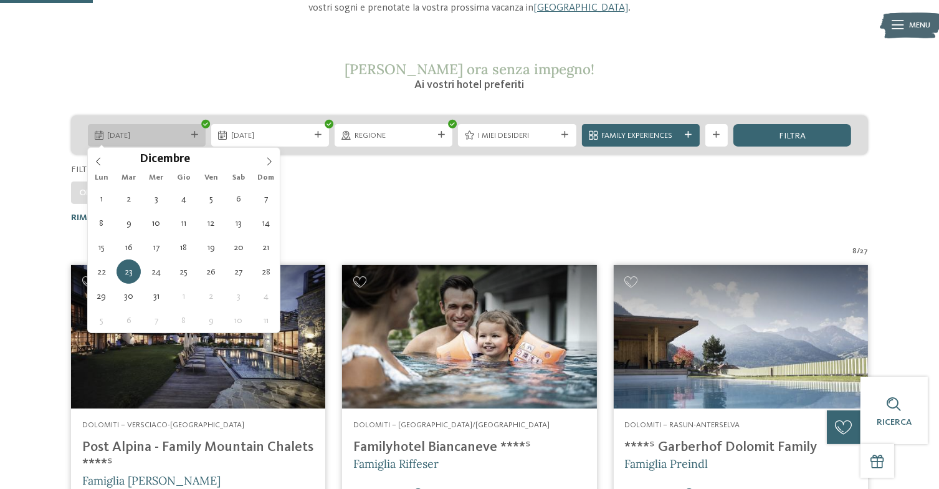
click at [190, 139] on div "[DATE]" at bounding box center [147, 135] width 118 height 22
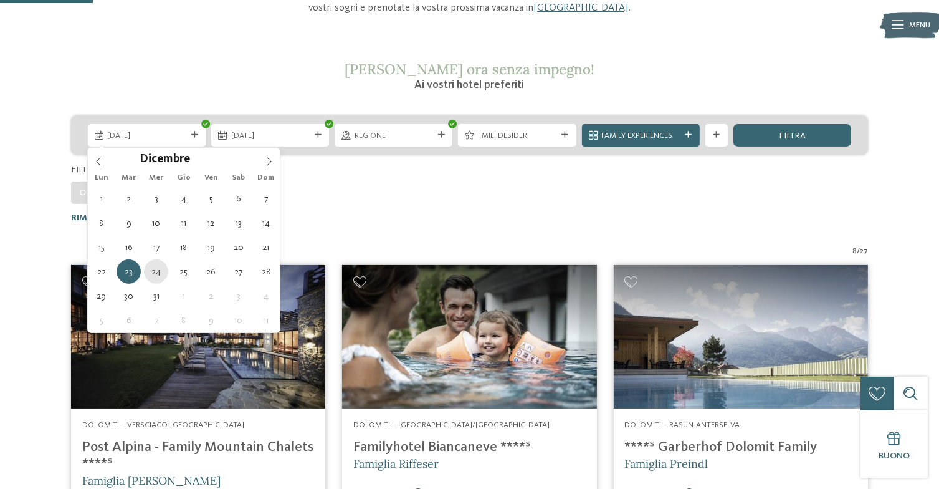
type div "[DATE]"
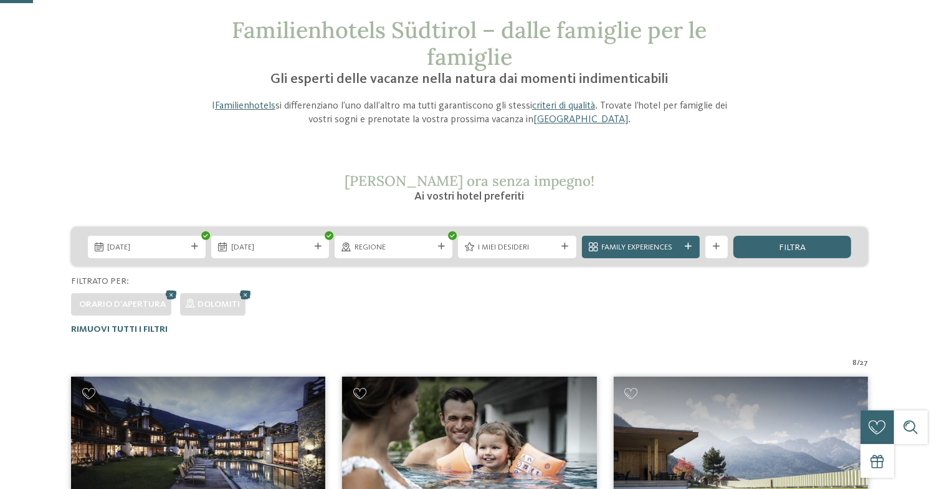
scroll to position [62, 0]
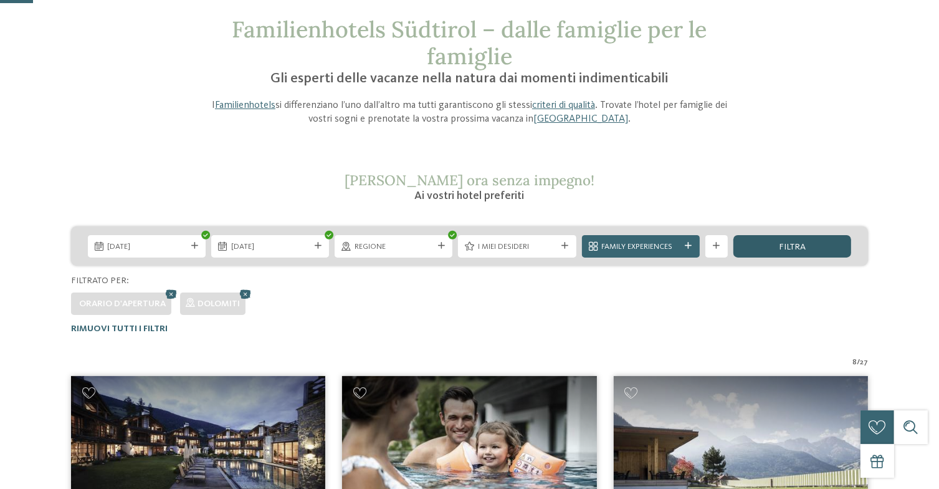
click at [810, 247] on div "filtra" at bounding box center [793, 246] width 118 height 22
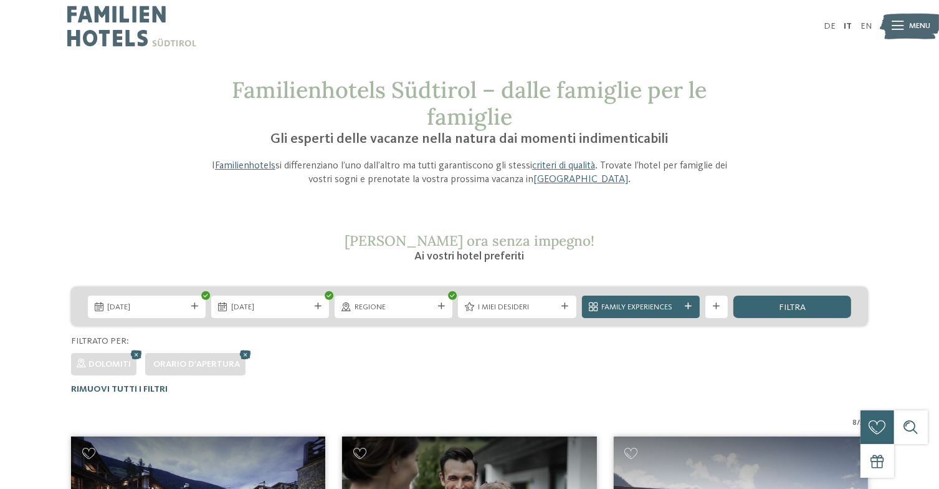
scroll to position [0, 0]
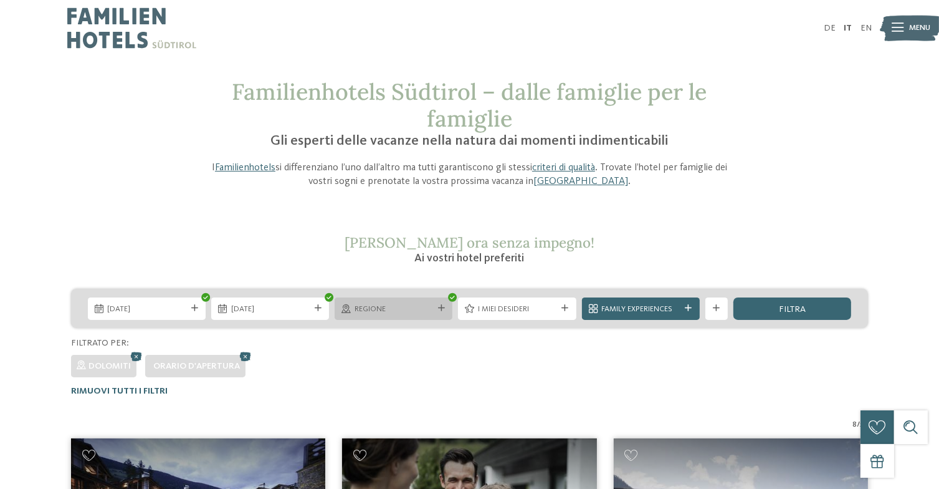
click at [437, 311] on div at bounding box center [441, 308] width 11 height 7
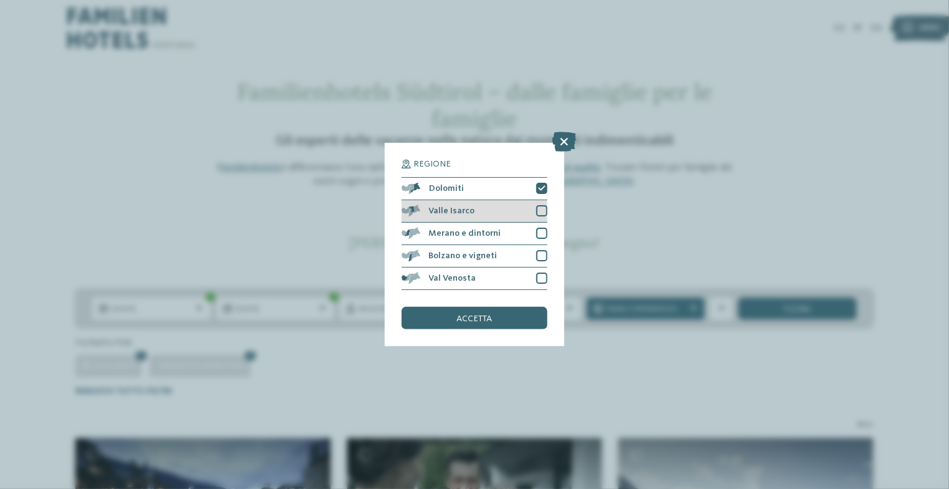
click at [540, 211] on div at bounding box center [541, 210] width 11 height 11
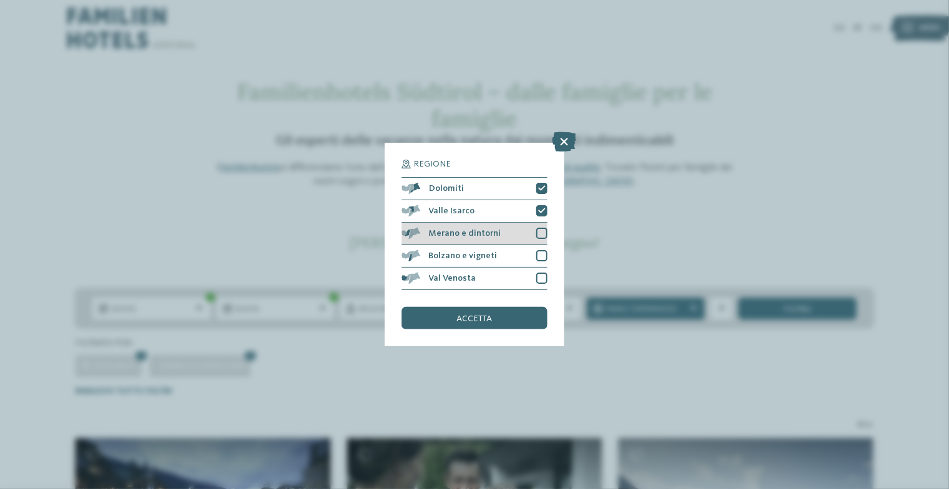
click at [535, 232] on div "Merano e dintorni" at bounding box center [474, 234] width 146 height 22
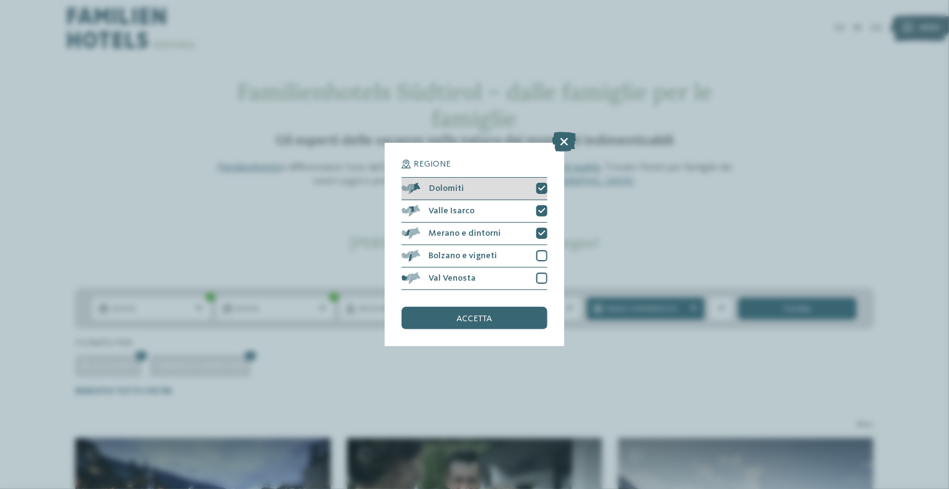
click at [544, 186] on icon at bounding box center [541, 188] width 7 height 7
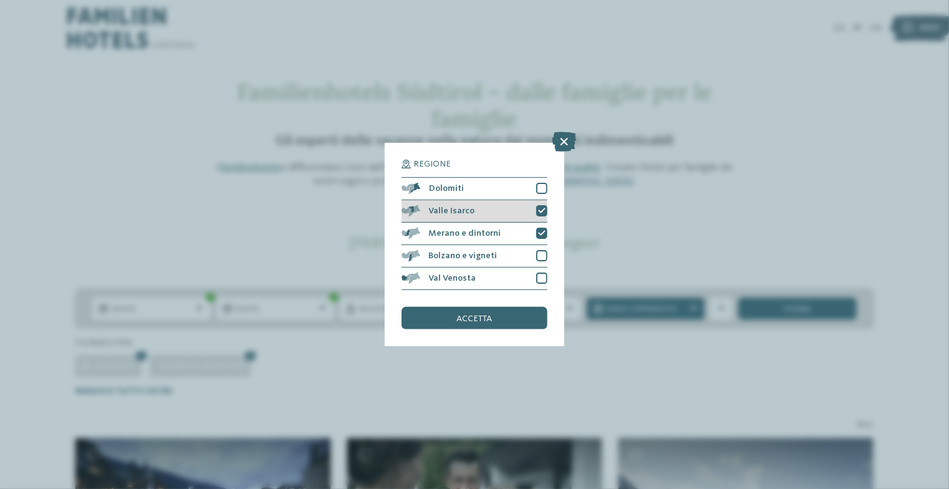
click at [538, 213] on icon at bounding box center [541, 211] width 7 height 7
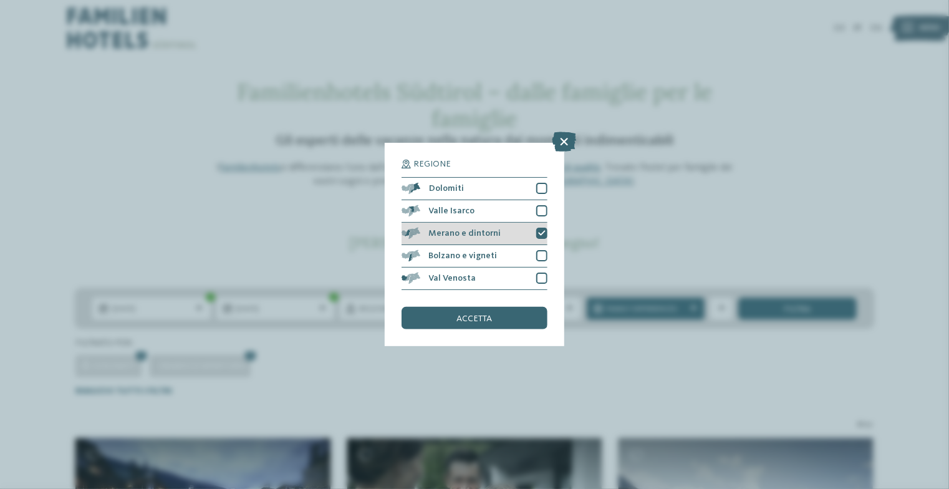
click at [539, 232] on icon at bounding box center [541, 233] width 7 height 7
click at [459, 319] on span "accetta" at bounding box center [475, 318] width 36 height 9
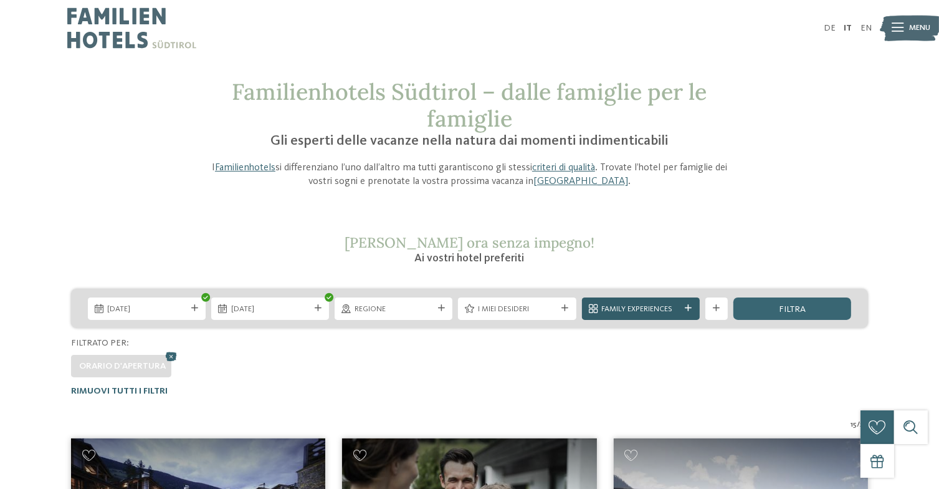
click at [691, 305] on icon at bounding box center [688, 308] width 7 height 7
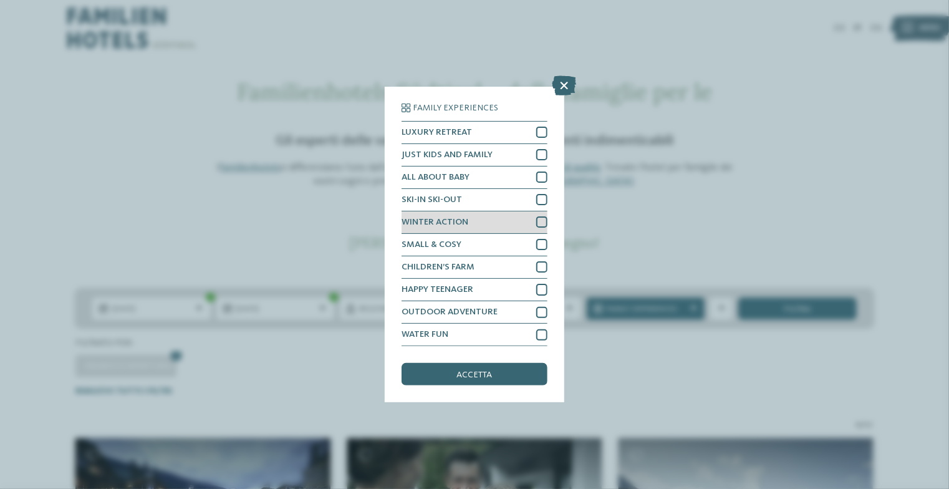
click at [535, 226] on div "WINTER ACTION" at bounding box center [474, 222] width 146 height 22
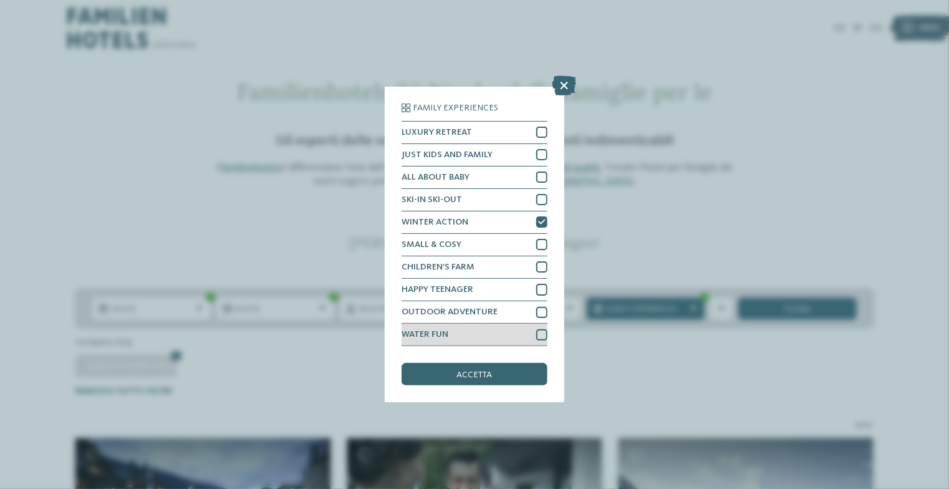
click at [541, 335] on div at bounding box center [541, 334] width 11 height 11
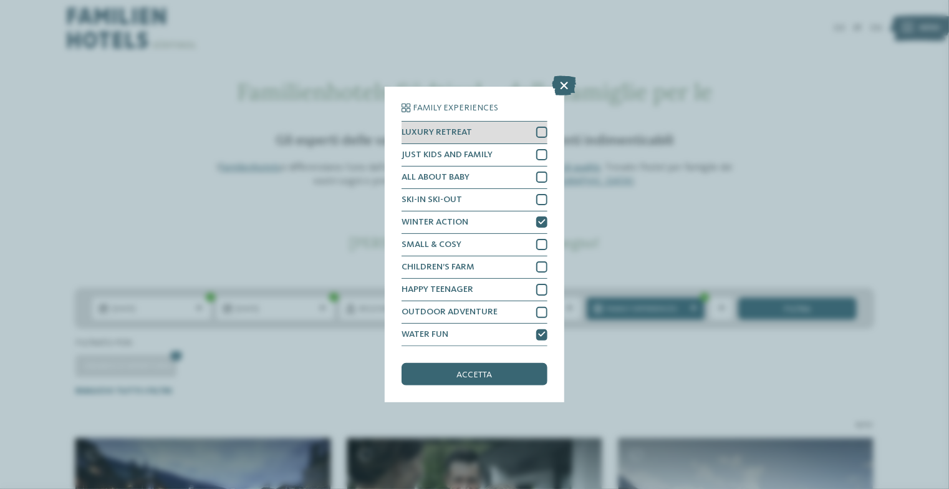
click at [541, 137] on div at bounding box center [541, 132] width 11 height 11
click at [431, 372] on div "accetta" at bounding box center [474, 374] width 146 height 22
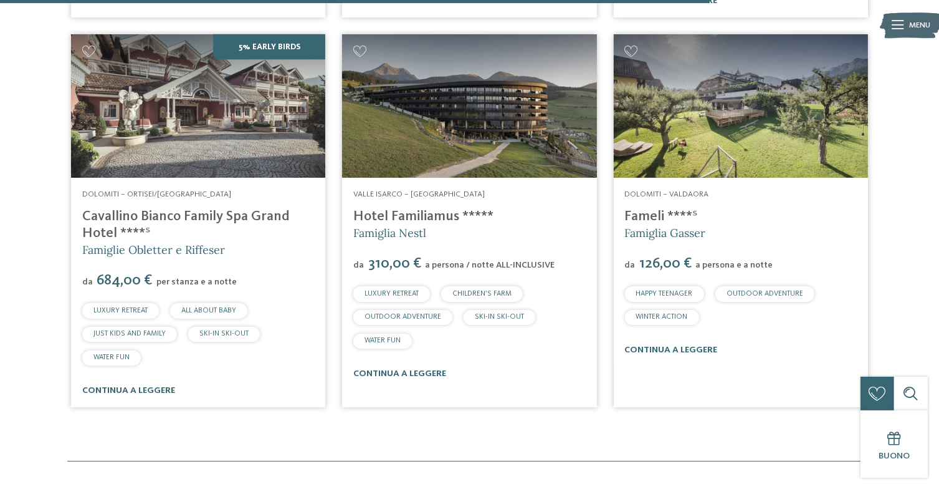
scroll to position [1915, 0]
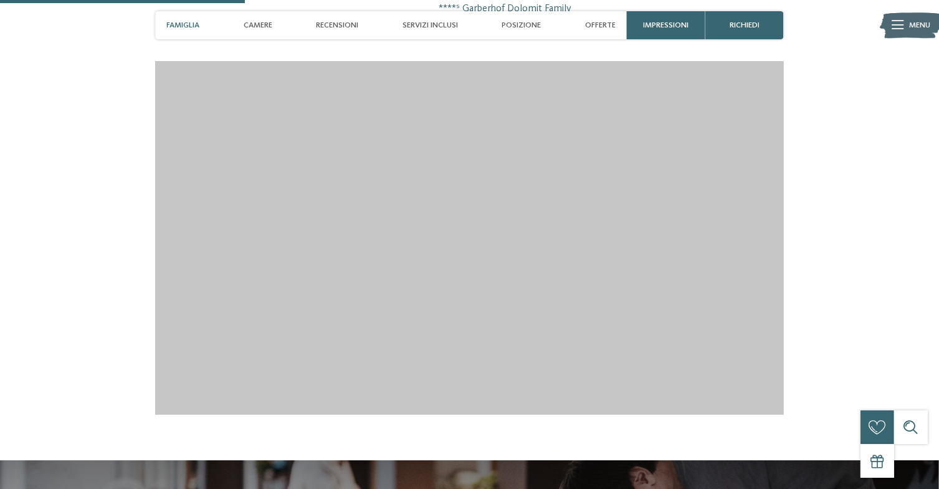
scroll to position [1128, 0]
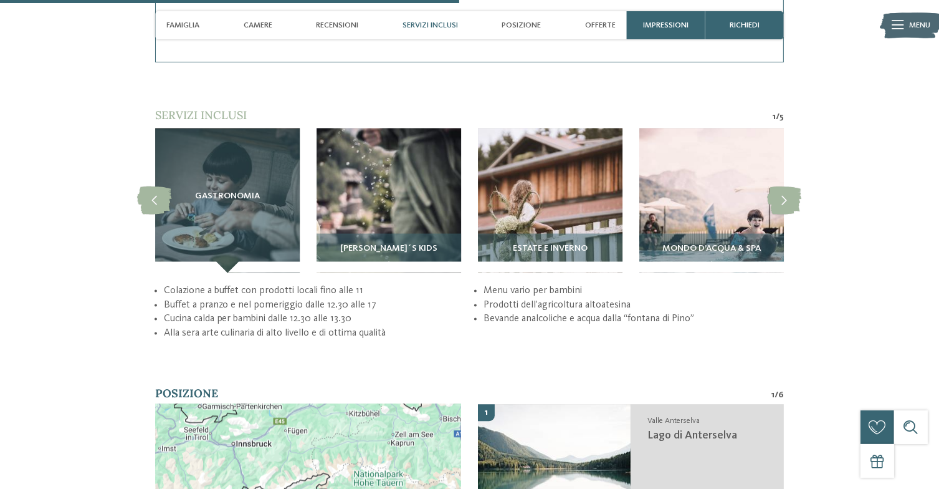
scroll to position [2119, 0]
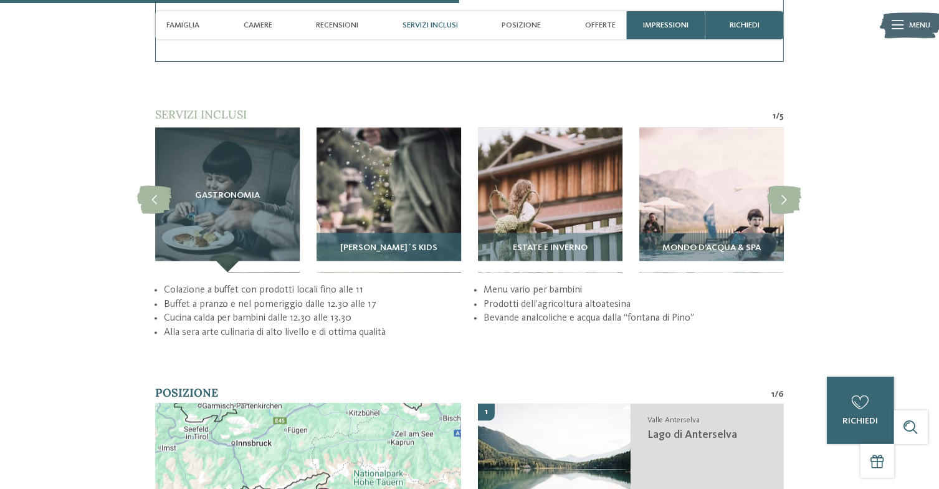
click at [423, 221] on img at bounding box center [389, 200] width 145 height 145
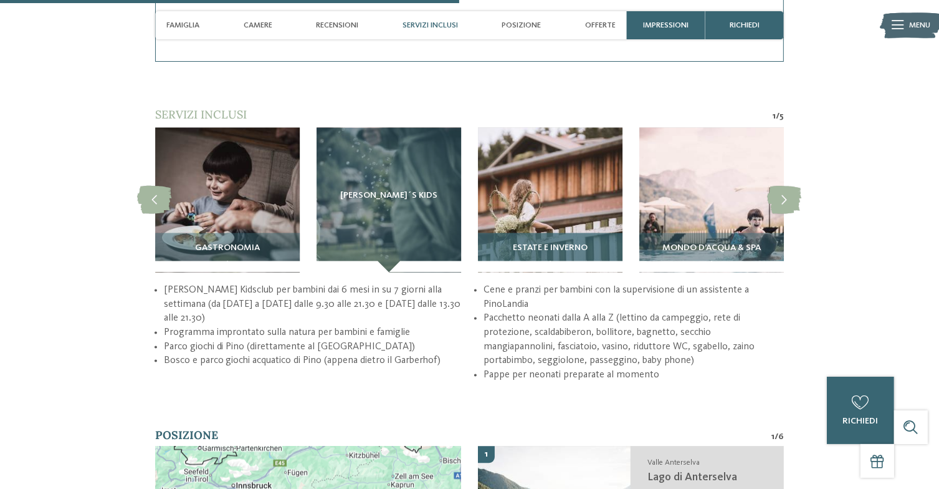
click at [564, 209] on img at bounding box center [550, 200] width 145 height 145
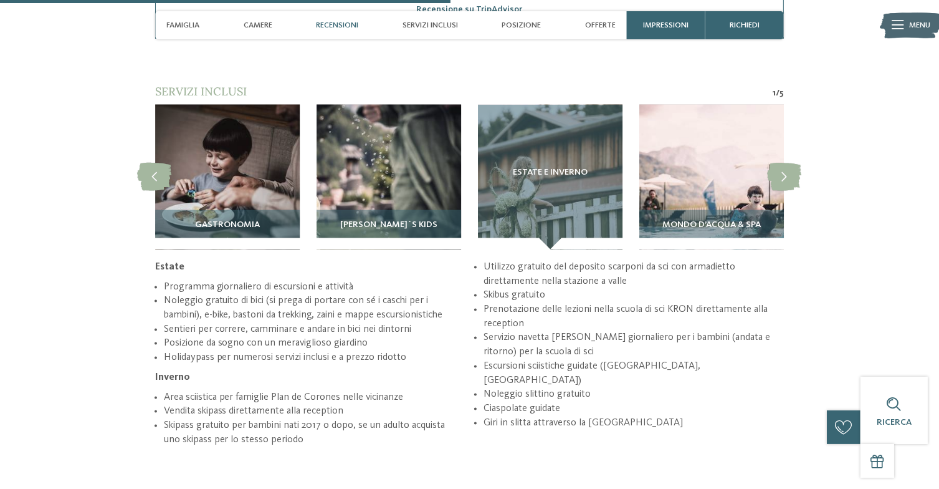
scroll to position [2139, 0]
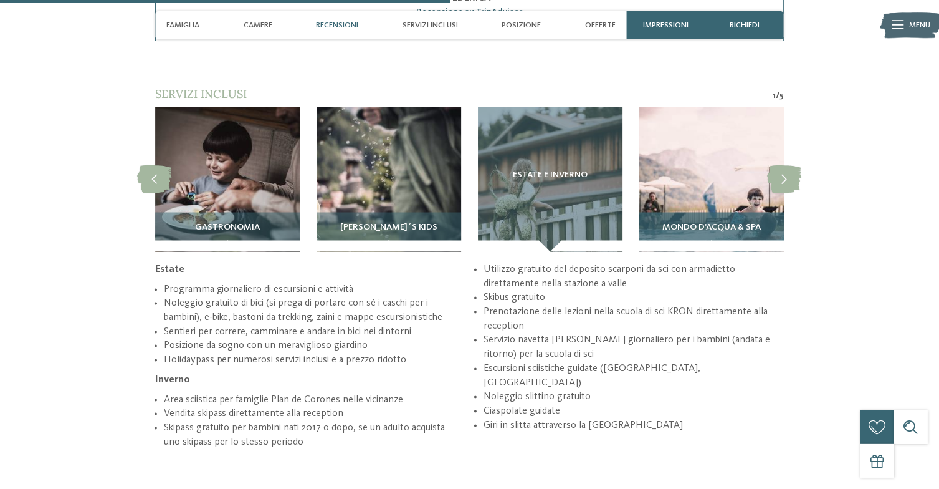
click at [756, 197] on img at bounding box center [712, 179] width 145 height 145
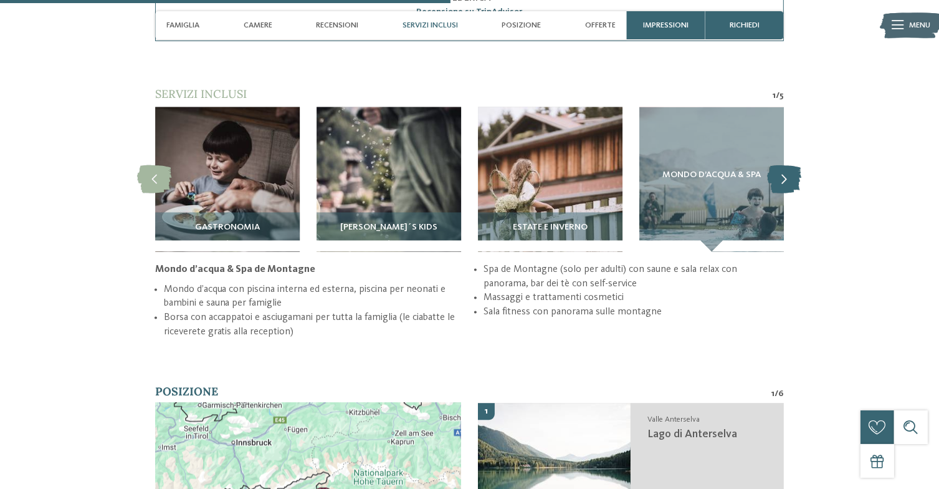
click at [790, 173] on icon at bounding box center [785, 179] width 34 height 28
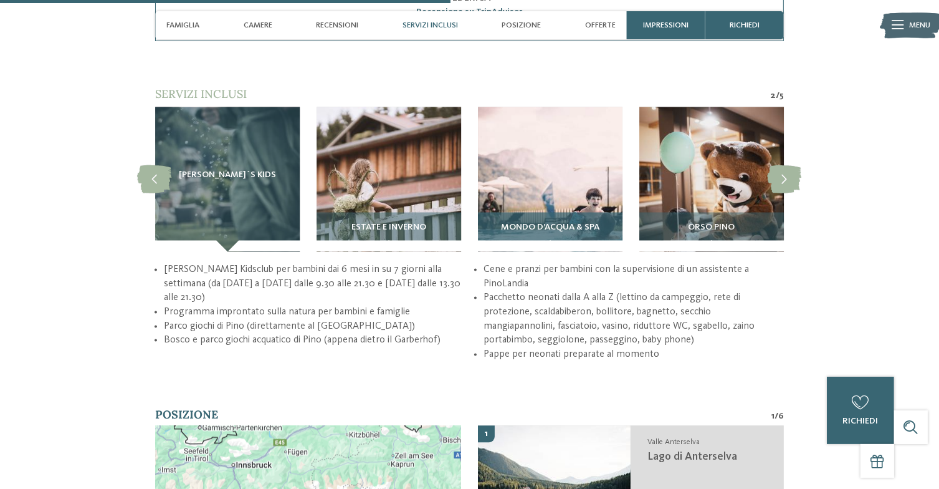
click at [557, 201] on img at bounding box center [550, 179] width 145 height 145
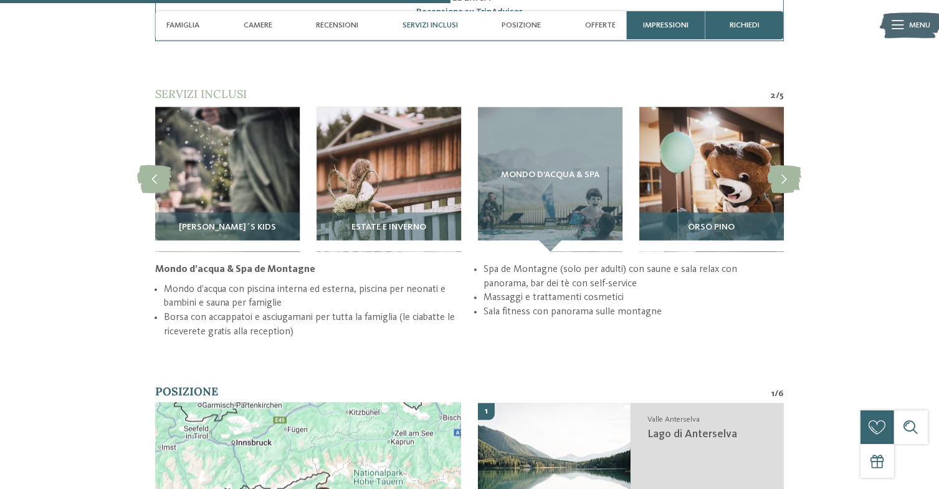
click at [658, 196] on img at bounding box center [712, 179] width 145 height 145
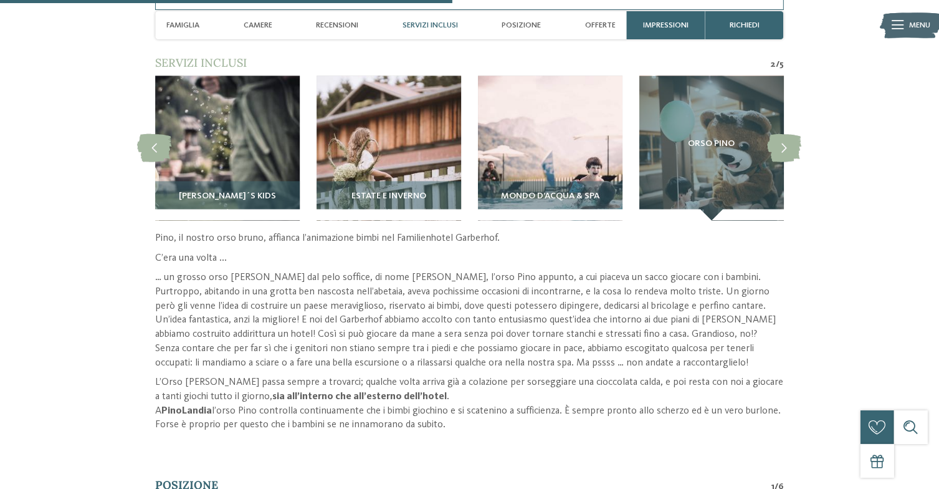
scroll to position [2172, 0]
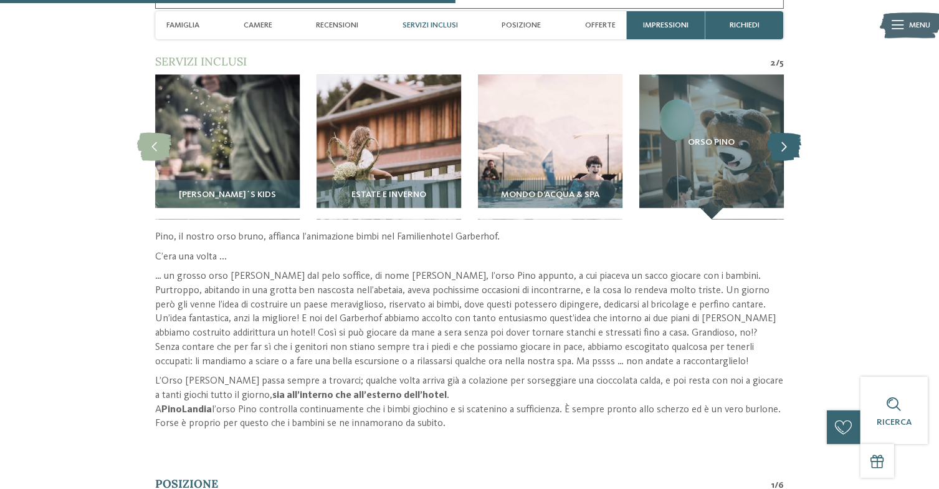
click at [789, 133] on icon at bounding box center [785, 147] width 34 height 28
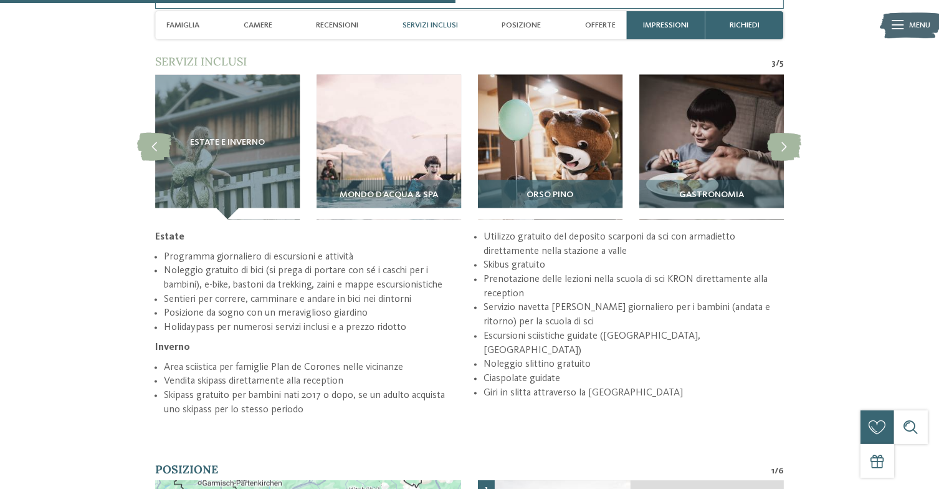
click at [529, 128] on img at bounding box center [550, 147] width 145 height 145
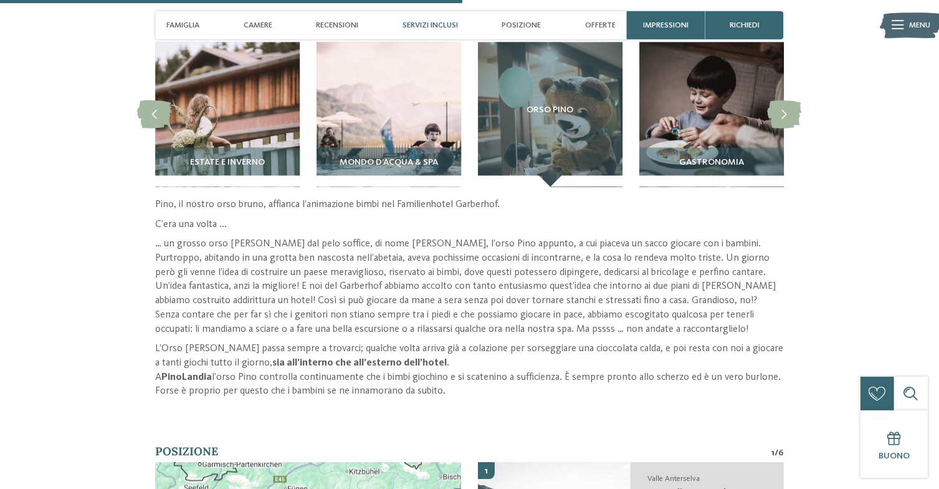
scroll to position [2204, 0]
click at [792, 107] on icon at bounding box center [785, 114] width 34 height 28
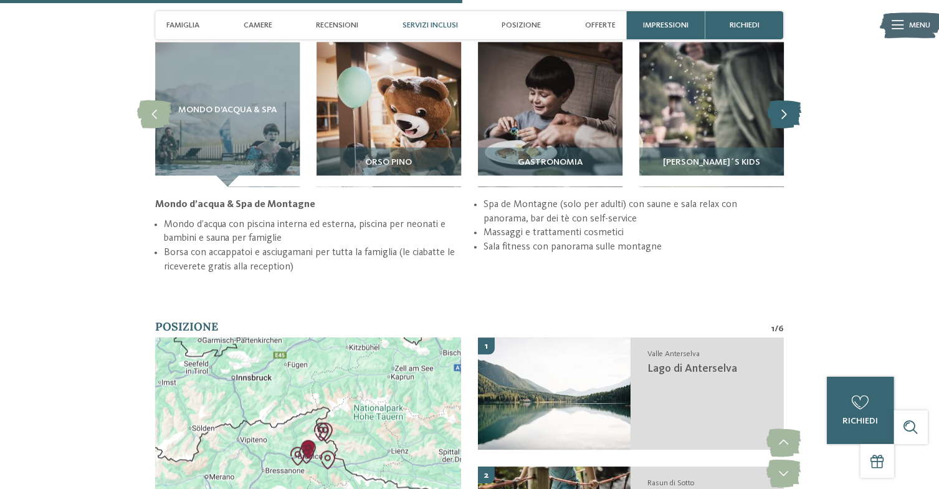
click at [792, 108] on icon at bounding box center [785, 114] width 34 height 28
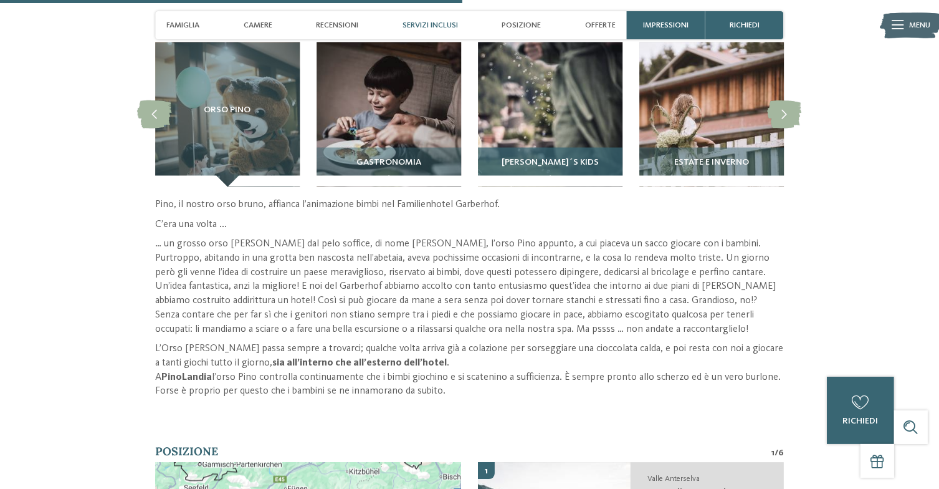
click at [564, 130] on img at bounding box center [550, 114] width 145 height 145
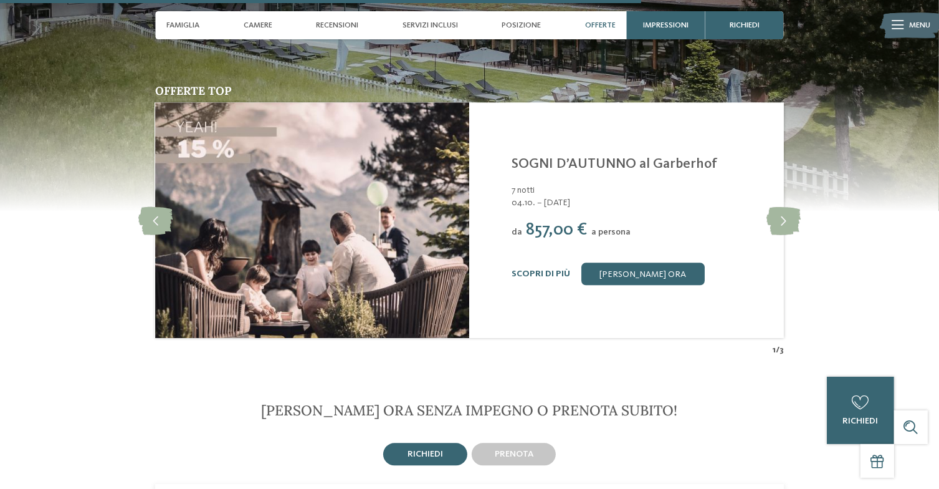
scroll to position [2904, 0]
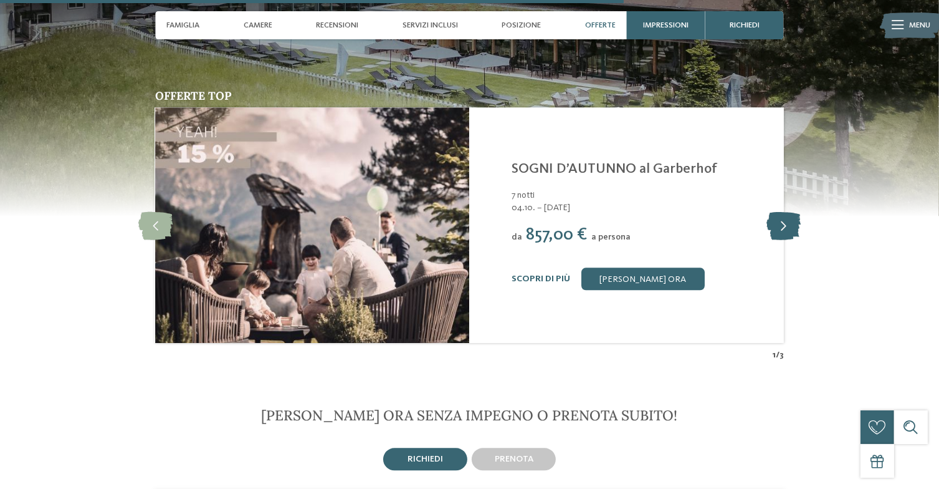
click at [790, 211] on icon at bounding box center [784, 225] width 34 height 28
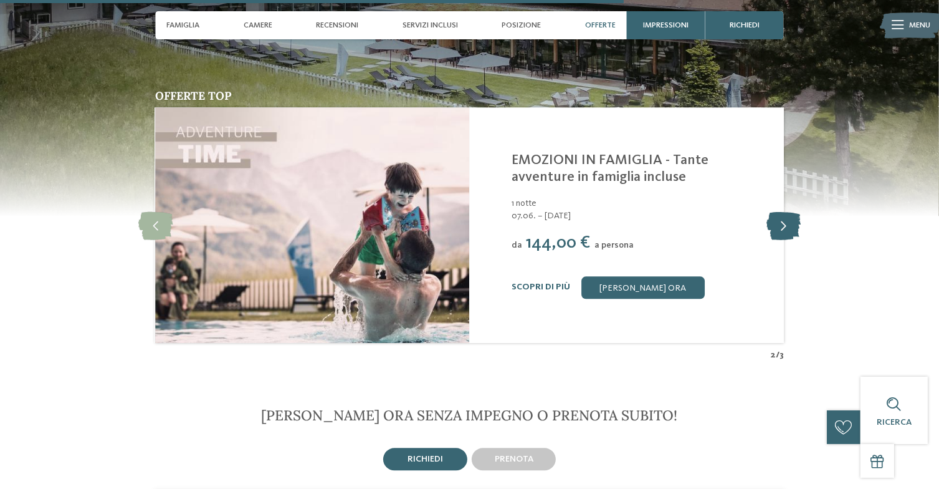
click at [787, 211] on icon at bounding box center [784, 225] width 34 height 28
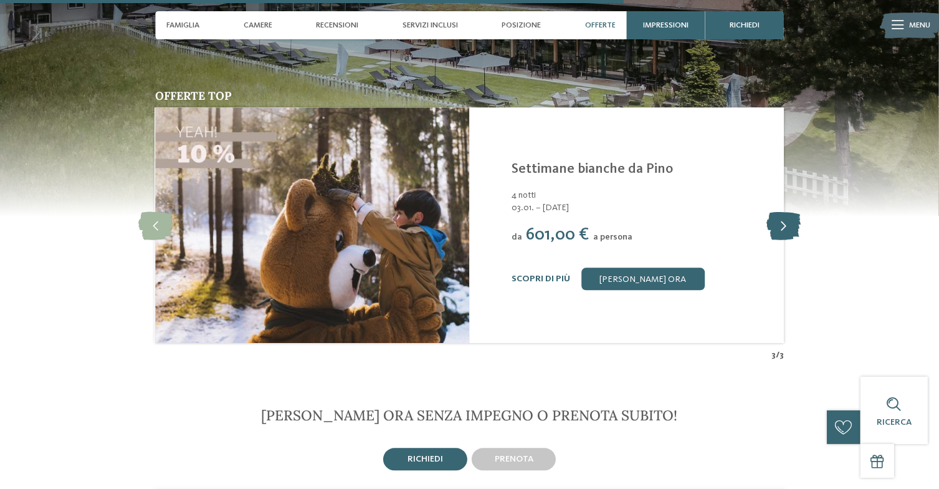
click at [787, 211] on icon at bounding box center [784, 225] width 34 height 28
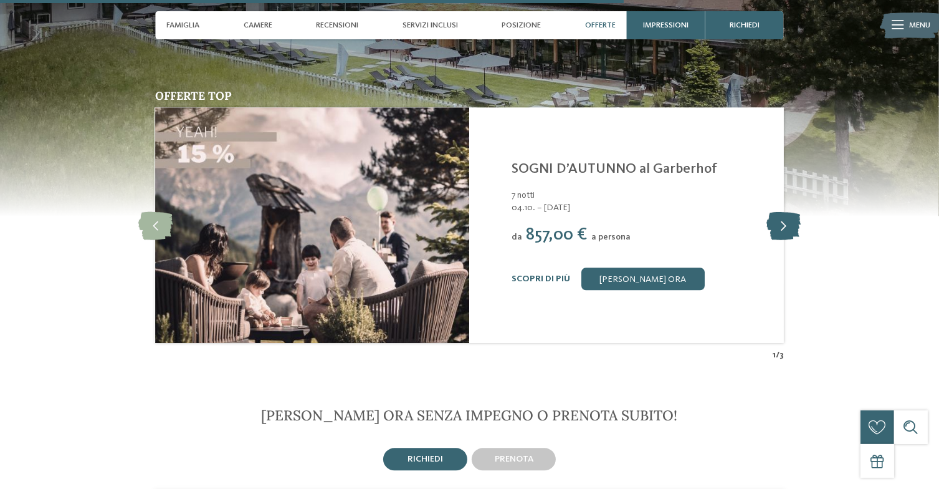
click at [787, 211] on icon at bounding box center [784, 225] width 34 height 28
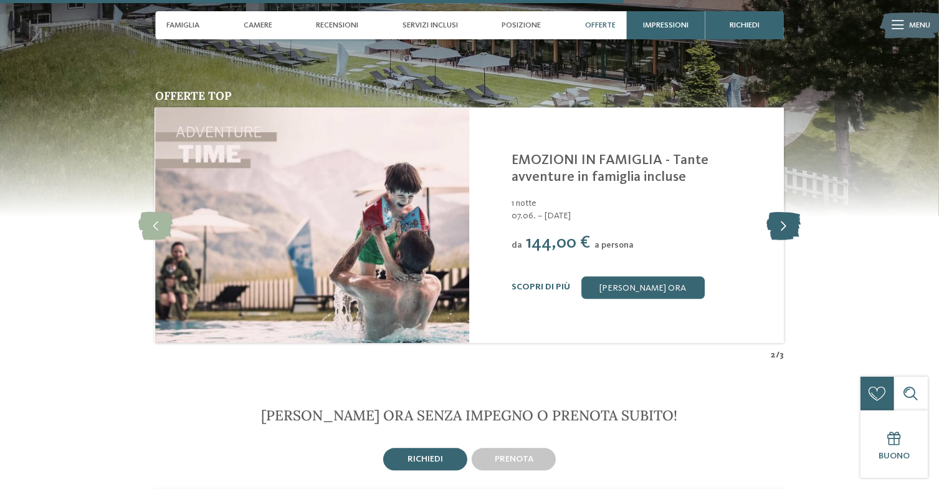
click at [787, 211] on icon at bounding box center [784, 225] width 34 height 28
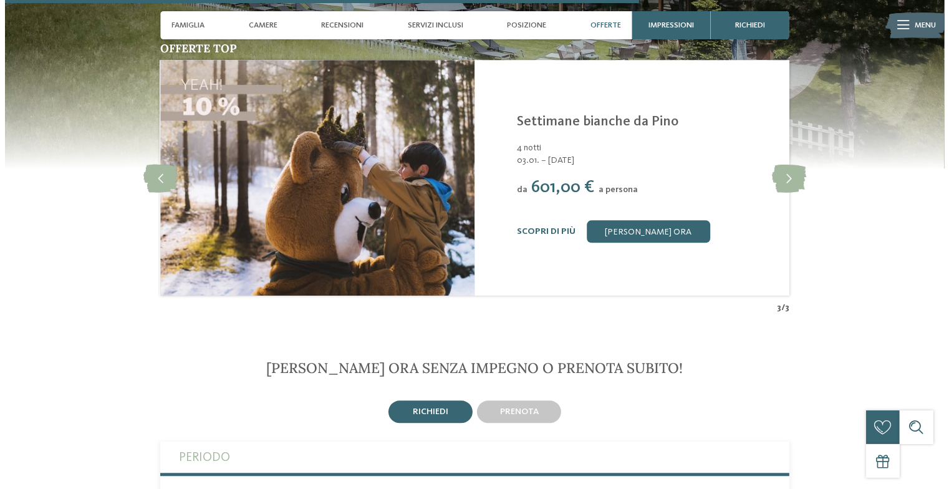
scroll to position [2954, 0]
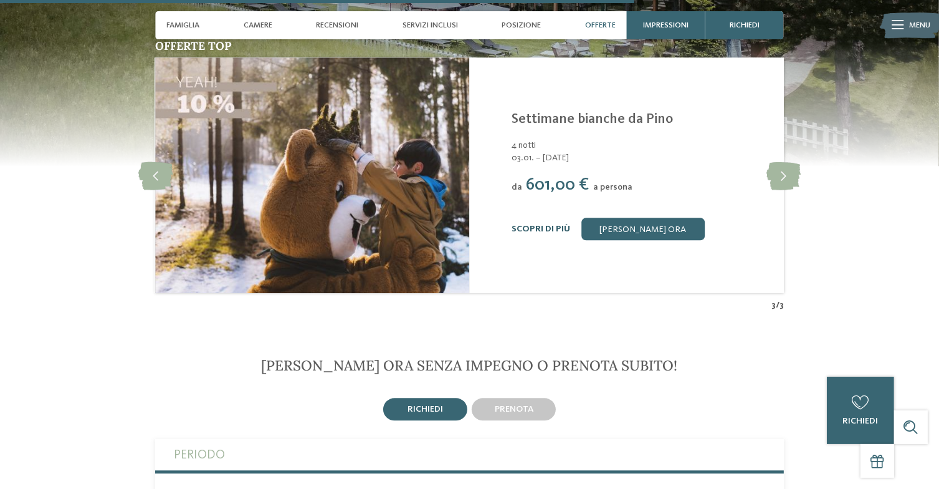
click at [542, 224] on link "Scopri di più" at bounding box center [541, 228] width 59 height 9
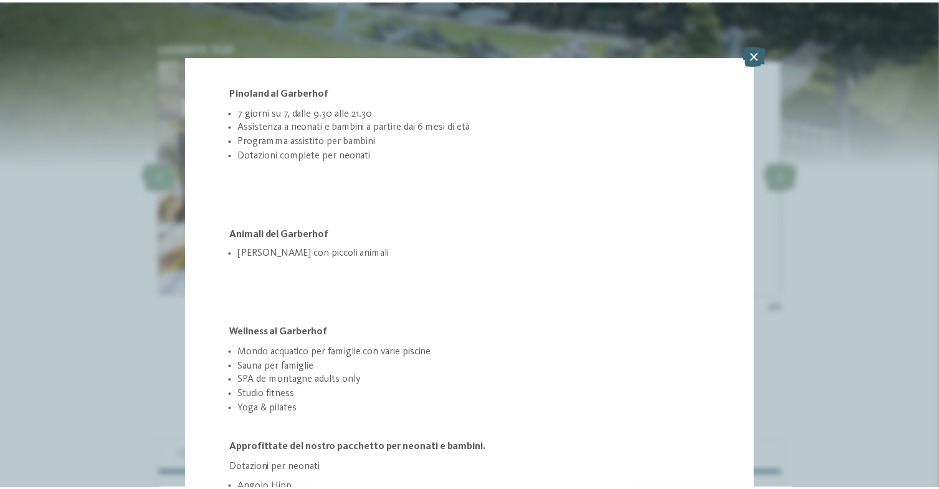
scroll to position [653, 0]
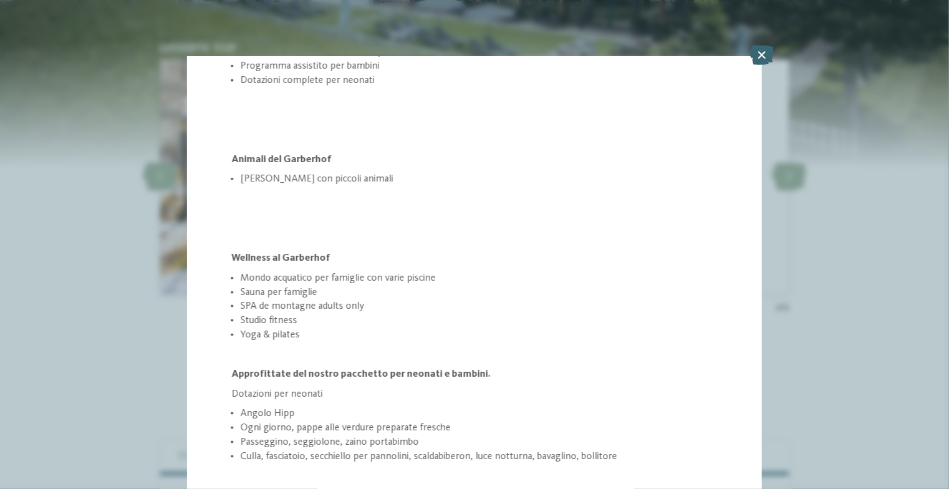
click at [860, 305] on div "Offerta 3 / 3 3" at bounding box center [474, 244] width 949 height 489
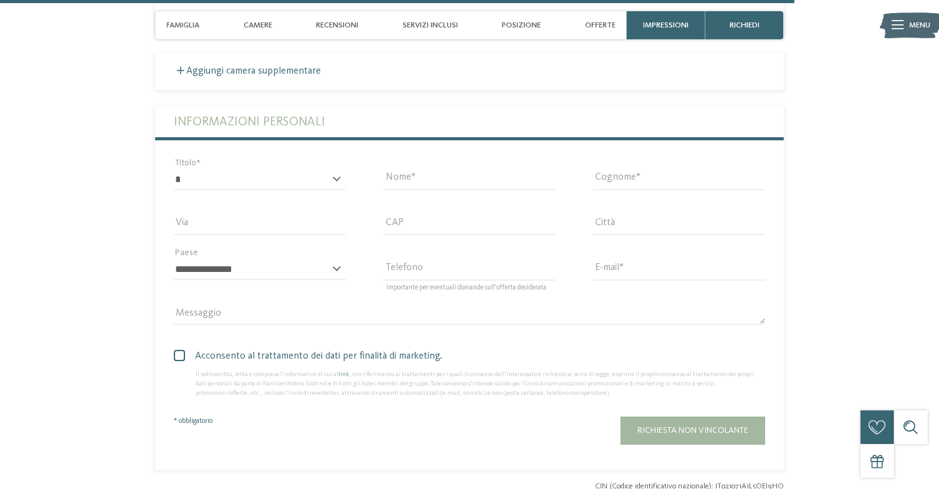
scroll to position [3700, 0]
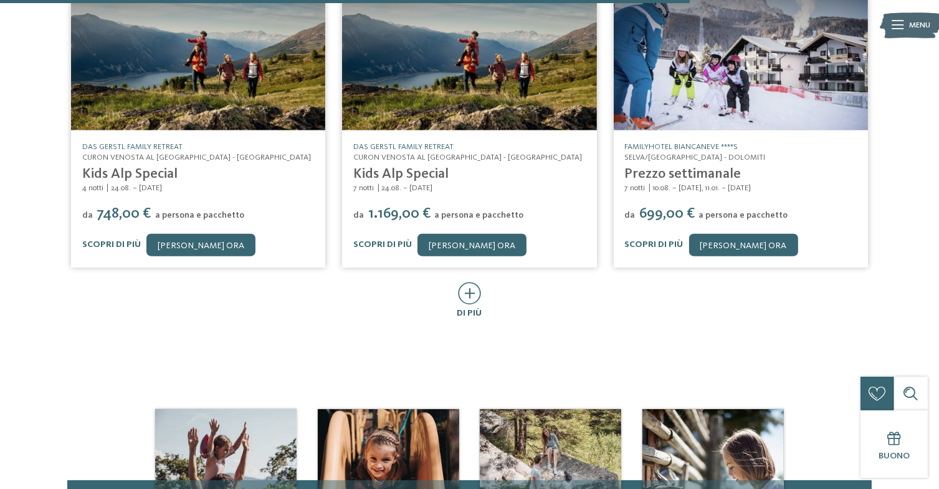
scroll to position [1204, 0]
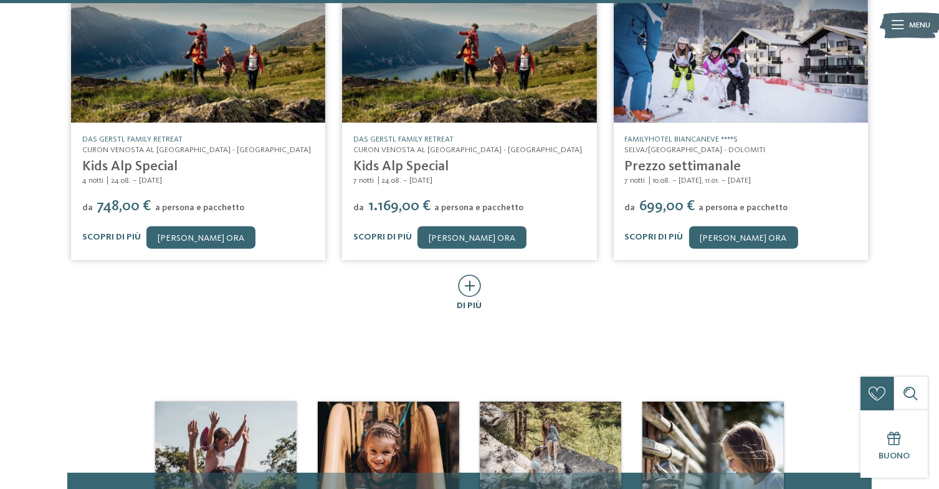
click at [464, 274] on icon at bounding box center [469, 285] width 23 height 22
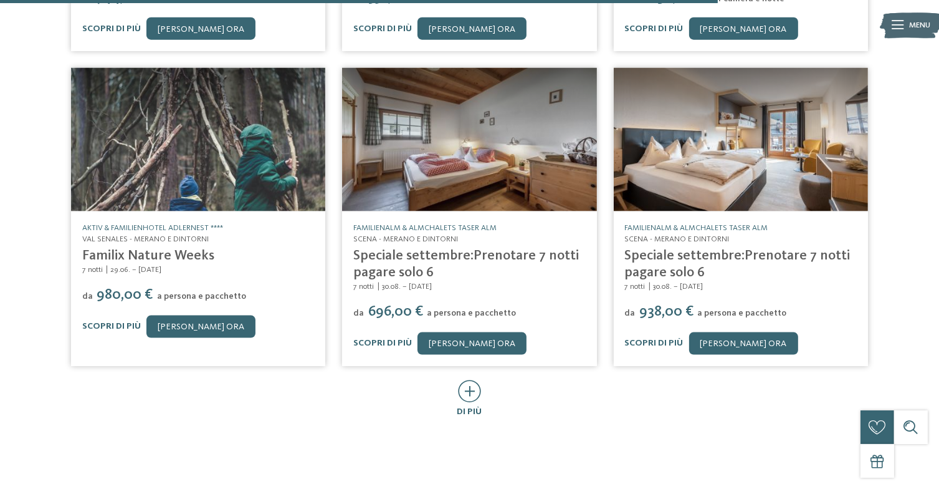
scroll to position [1718, 0]
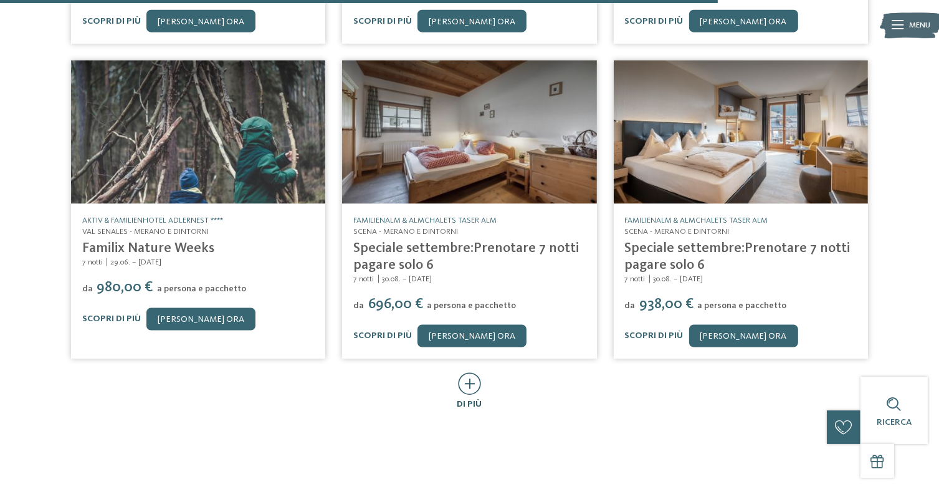
click at [471, 379] on icon at bounding box center [469, 383] width 23 height 22
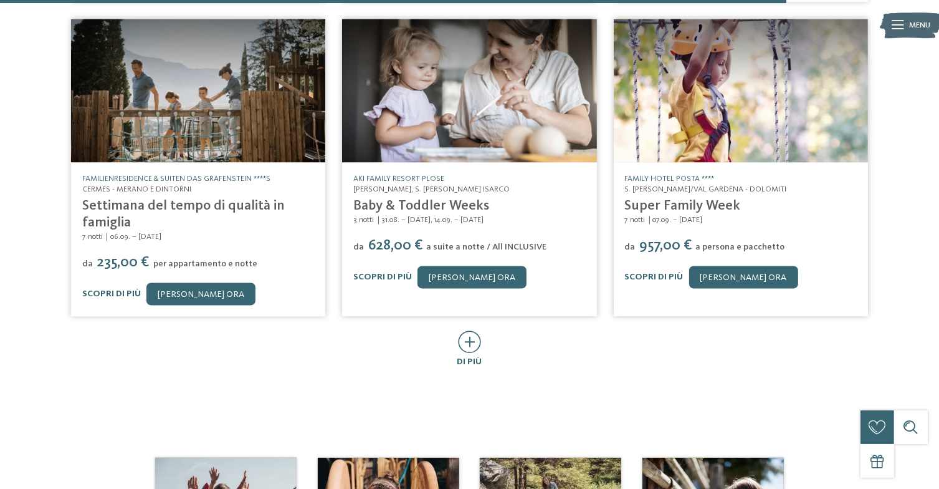
scroll to position [2409, 0]
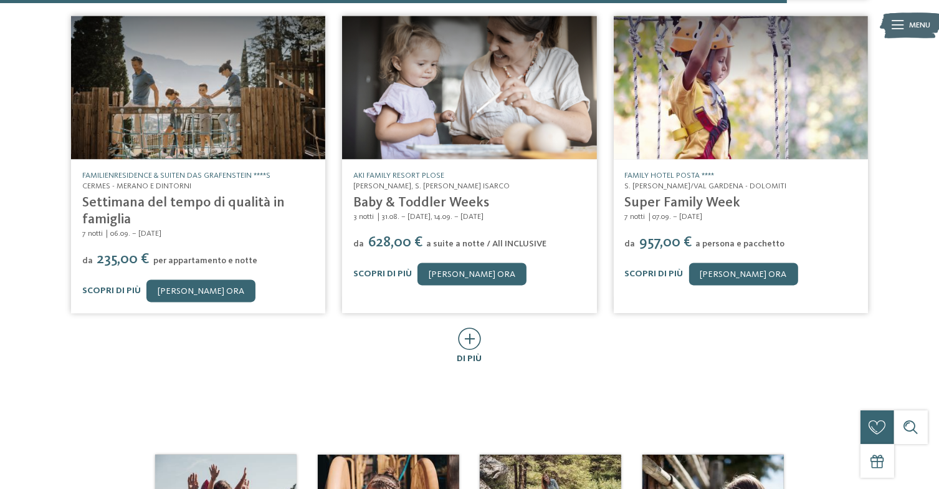
click at [464, 327] on icon at bounding box center [469, 338] width 23 height 22
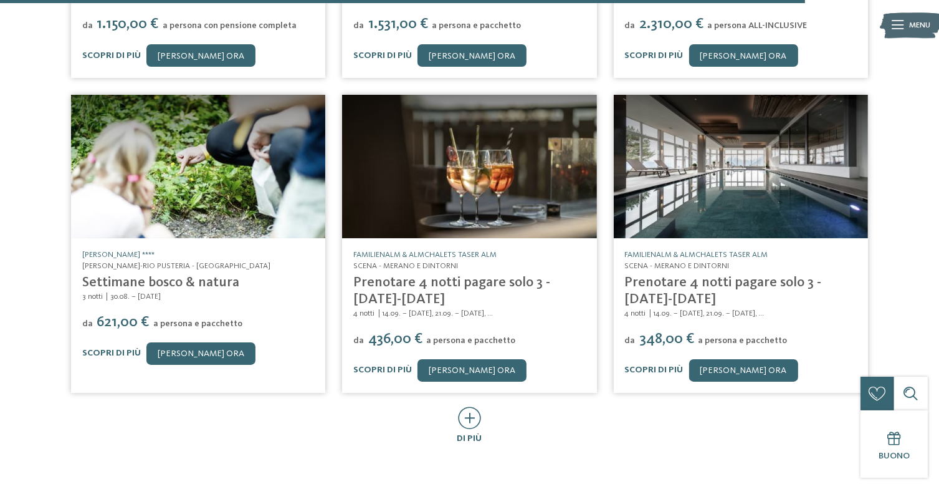
scroll to position [3007, 0]
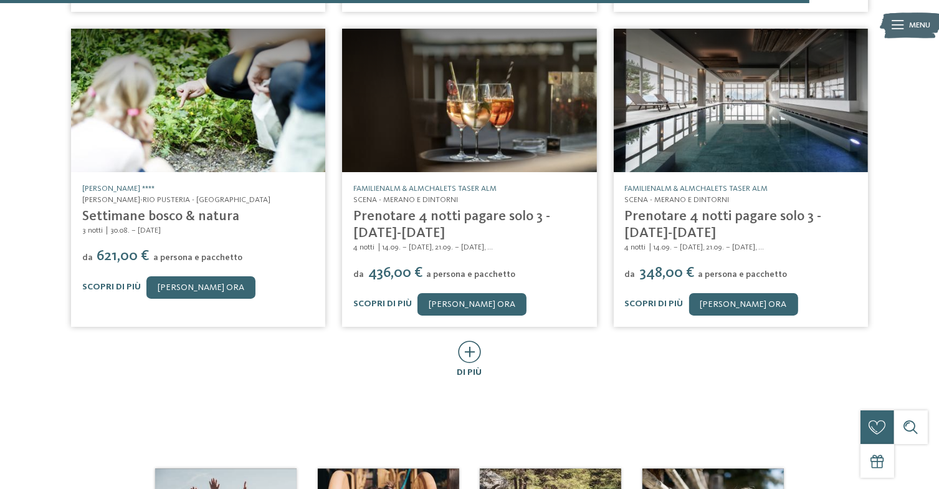
click at [471, 340] on icon at bounding box center [469, 351] width 23 height 22
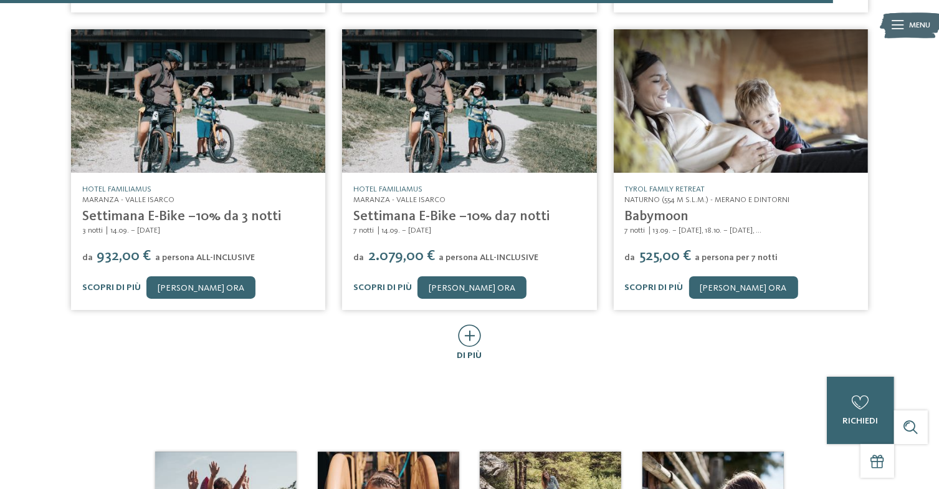
scroll to position [3637, 0]
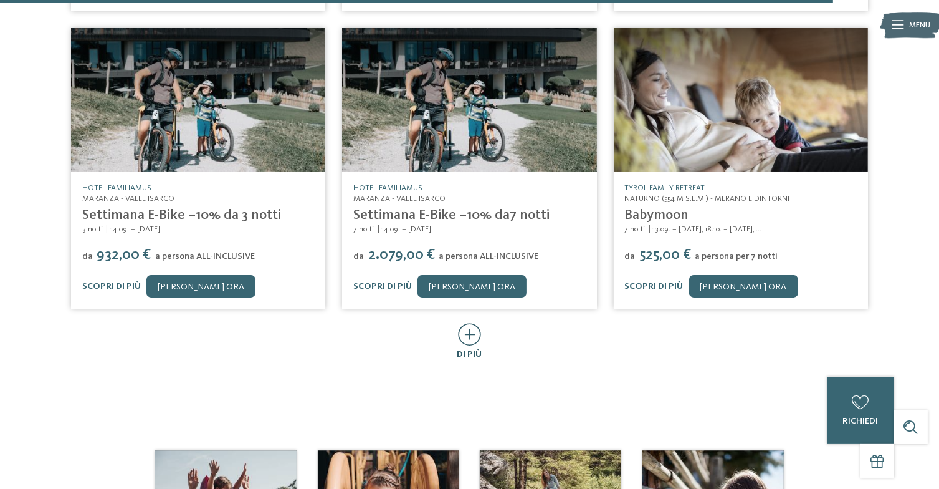
click at [459, 323] on icon at bounding box center [469, 334] width 23 height 22
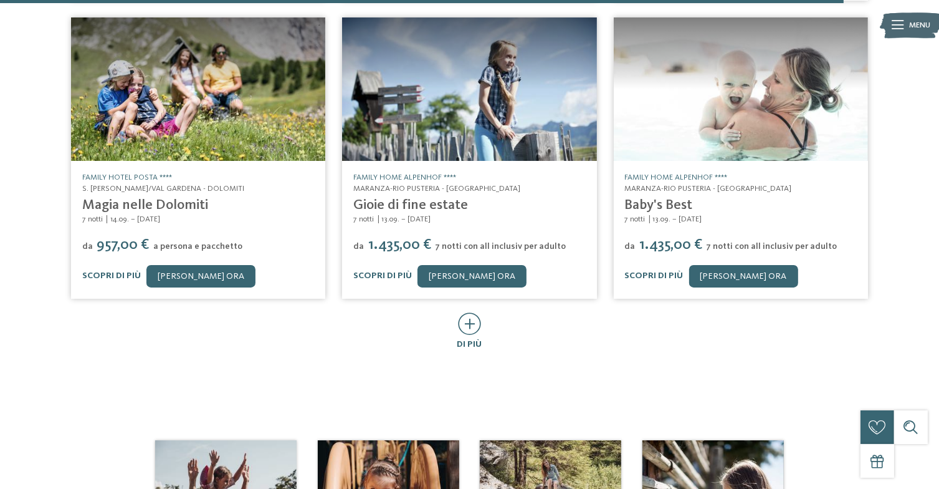
scroll to position [4267, 0]
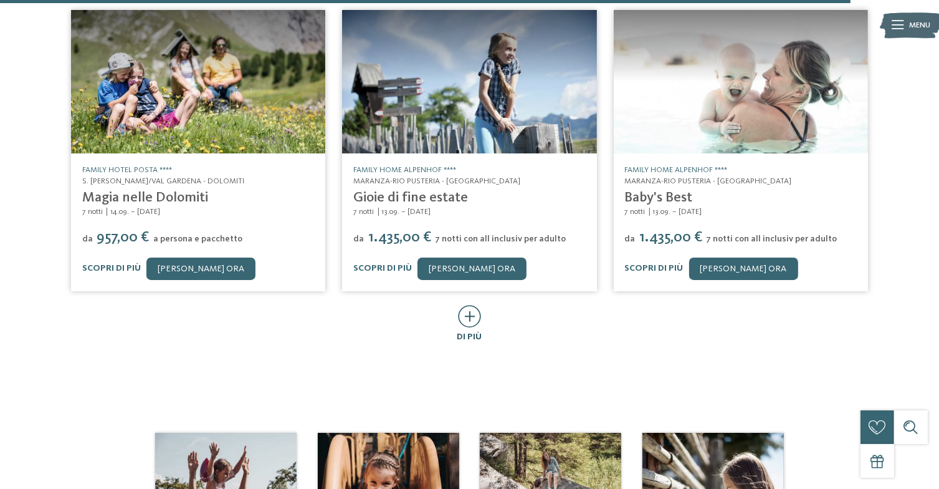
click at [463, 305] on icon at bounding box center [469, 316] width 23 height 22
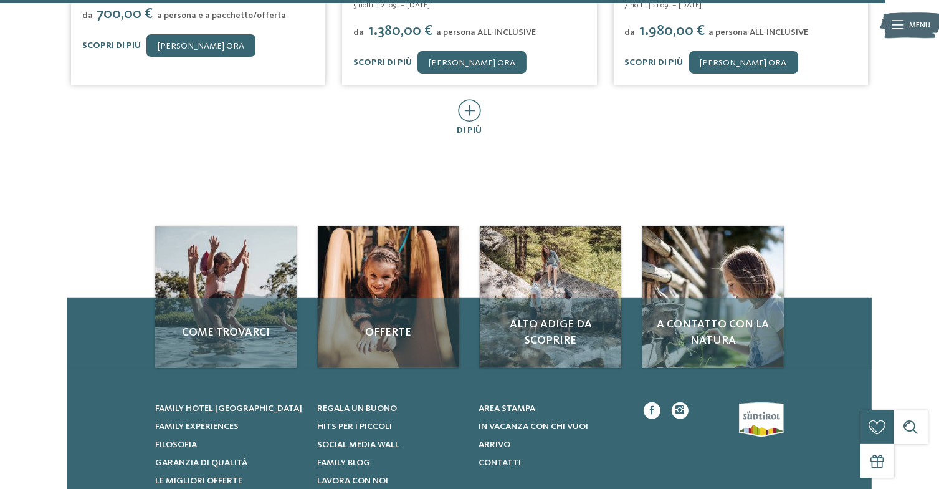
scroll to position [5010, 0]
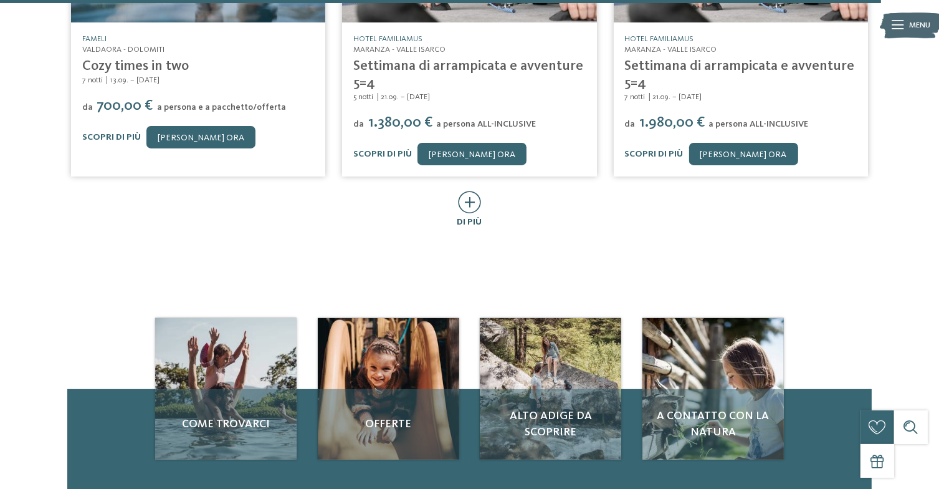
click at [474, 191] on icon at bounding box center [469, 202] width 23 height 22
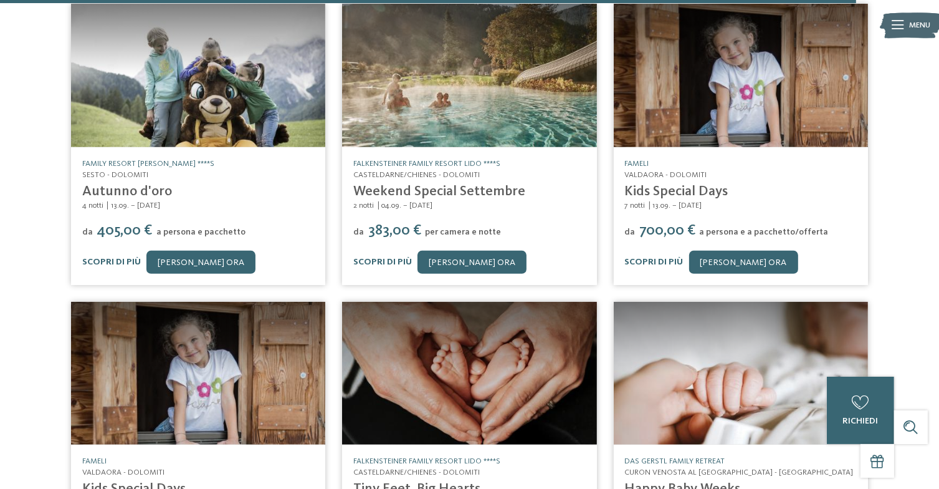
scroll to position [5470, 0]
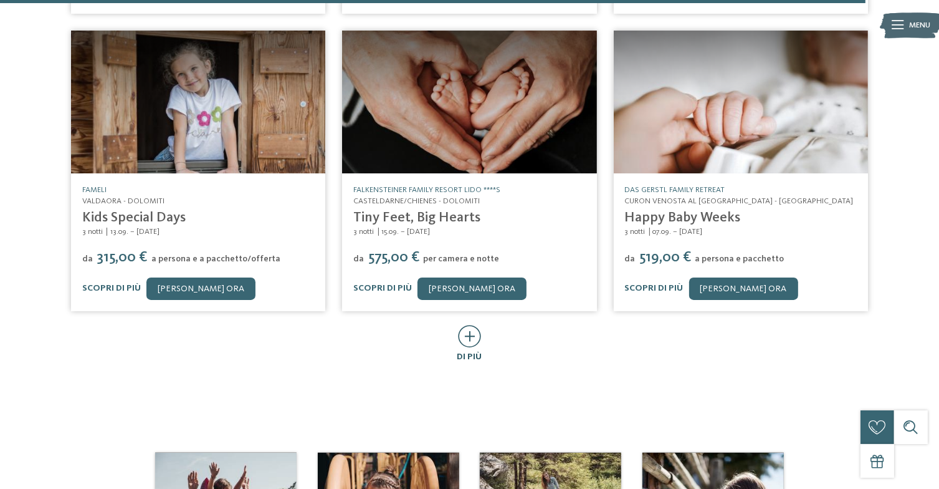
click at [469, 325] on icon at bounding box center [469, 336] width 23 height 22
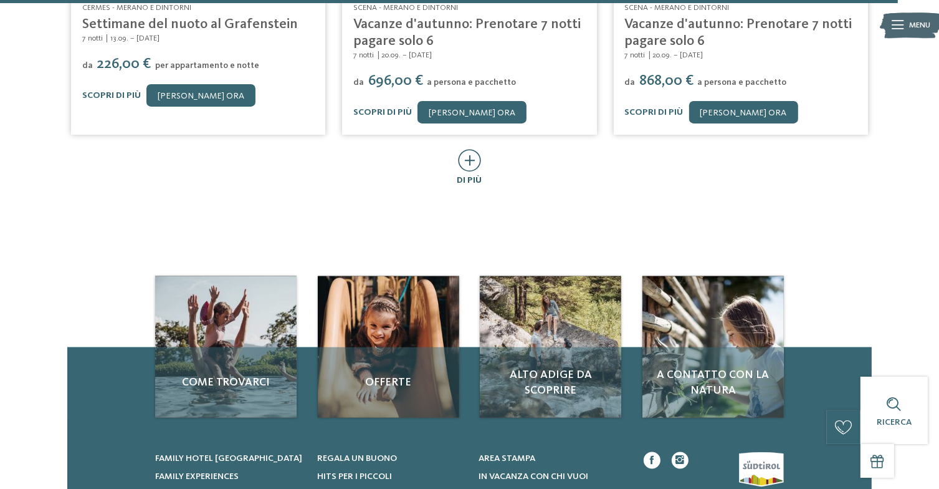
scroll to position [6259, 0]
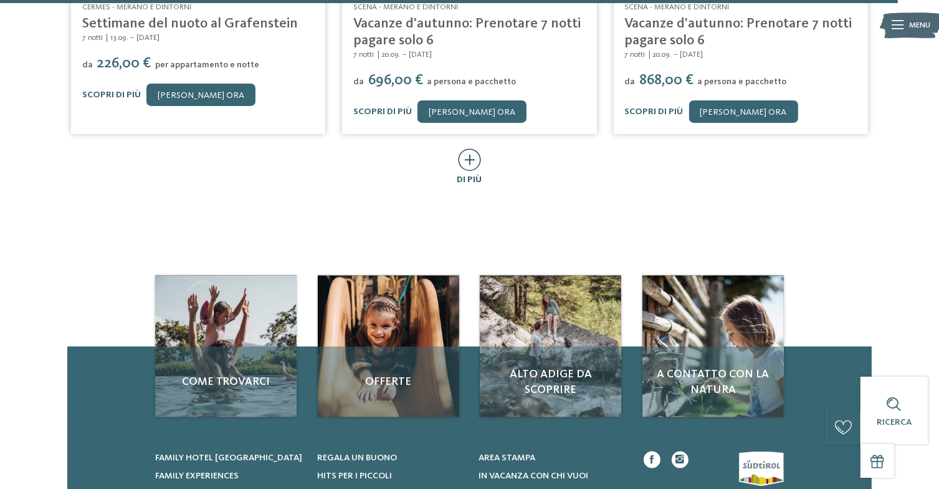
click at [471, 175] on span "di più" at bounding box center [470, 179] width 25 height 9
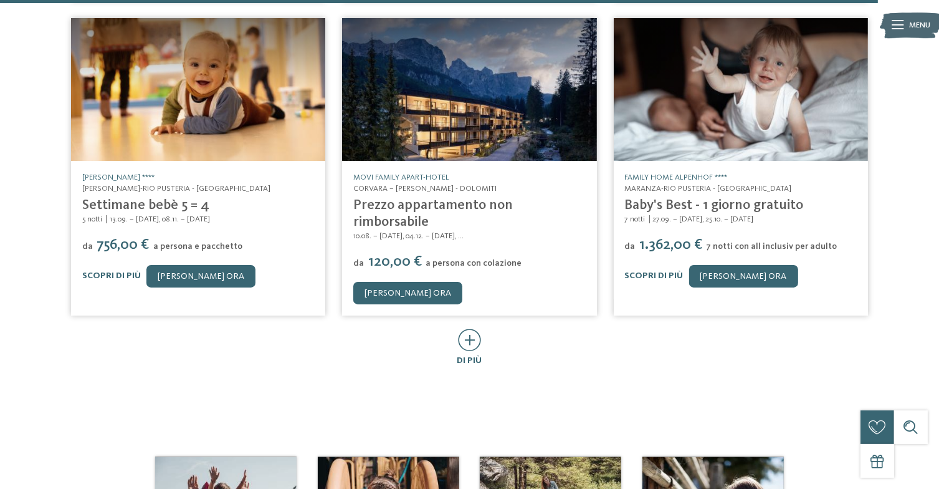
scroll to position [6710, 0]
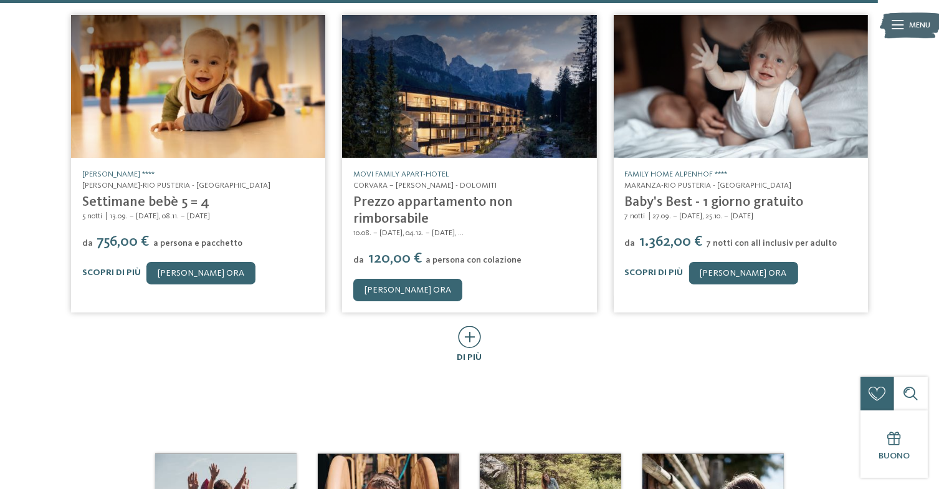
click at [476, 326] on div "di più" at bounding box center [470, 345] width 25 height 38
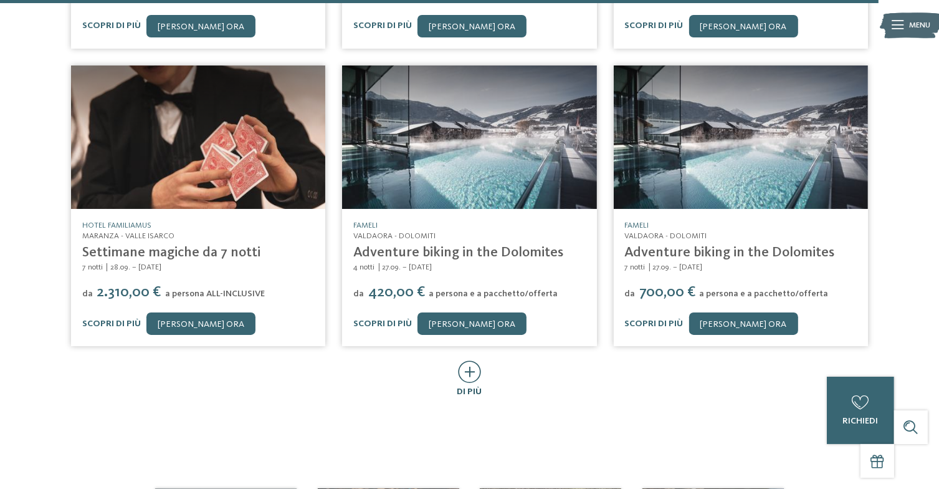
scroll to position [7271, 0]
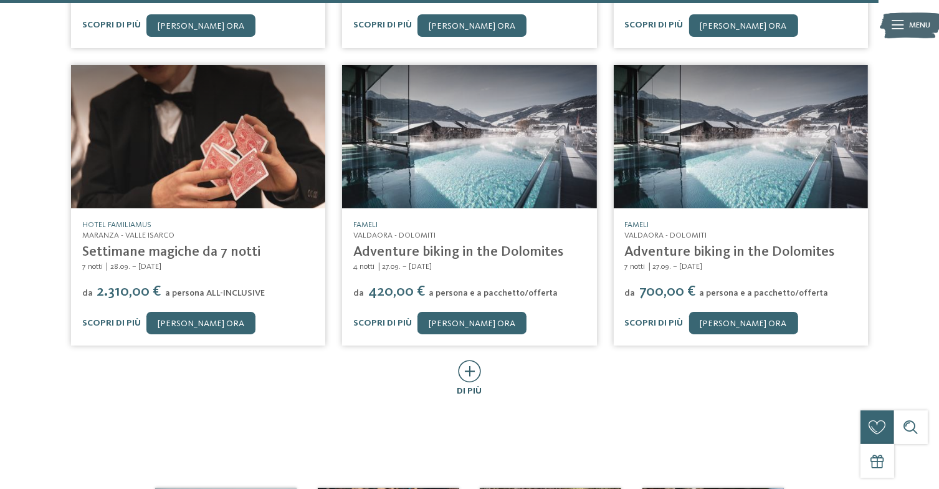
click at [469, 360] on icon at bounding box center [469, 371] width 23 height 22
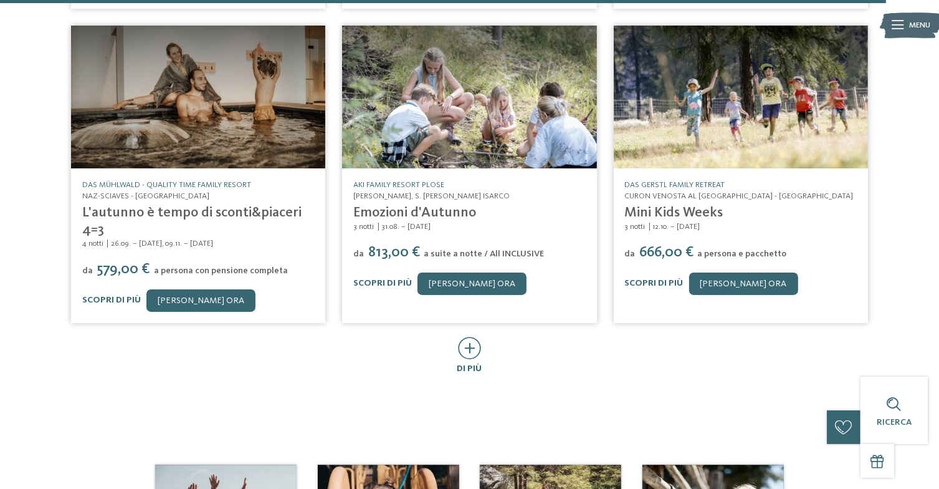
scroll to position [7908, 0]
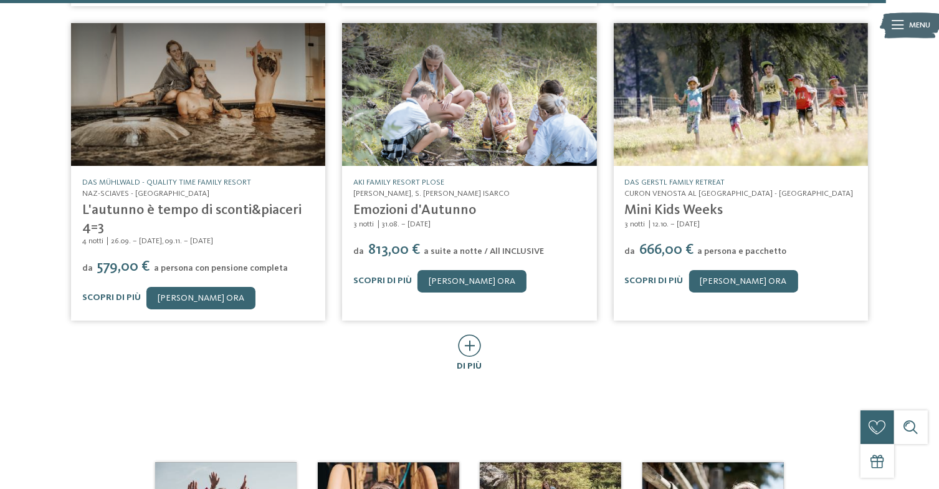
click at [479, 334] on icon at bounding box center [469, 345] width 23 height 22
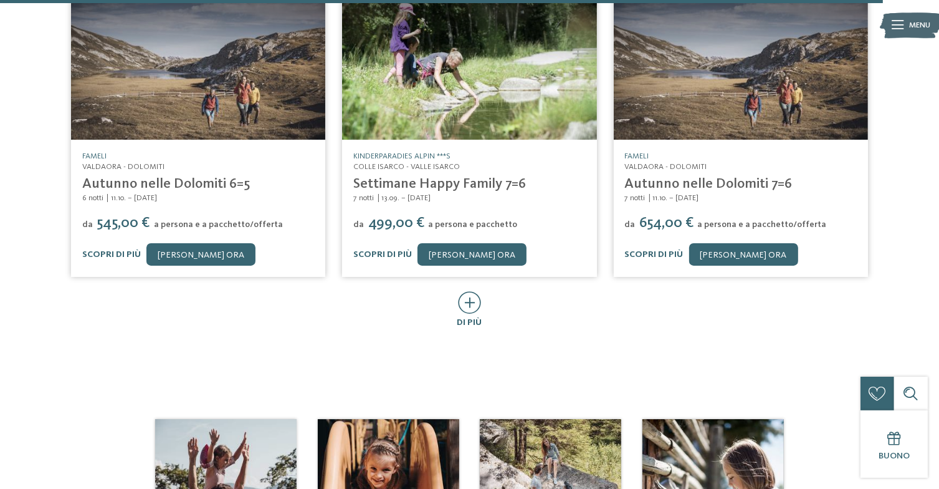
scroll to position [8555, 0]
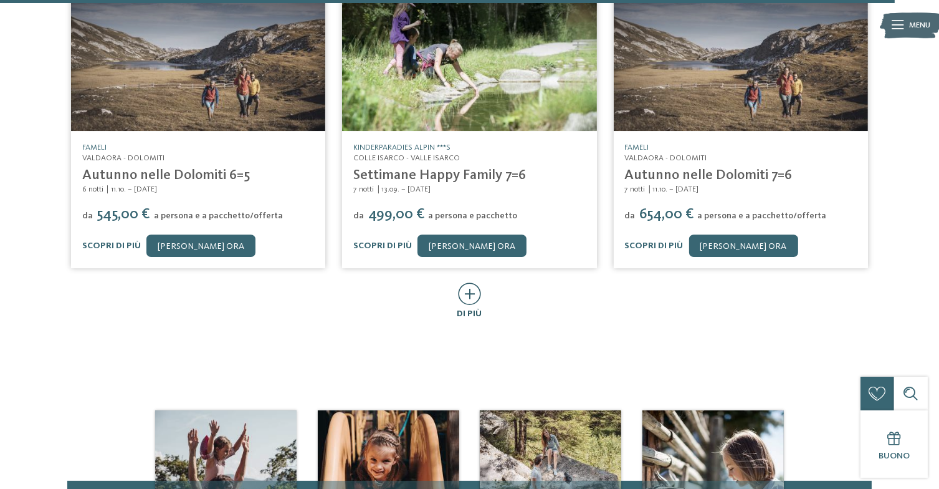
click at [481, 309] on span "di più" at bounding box center [470, 313] width 25 height 9
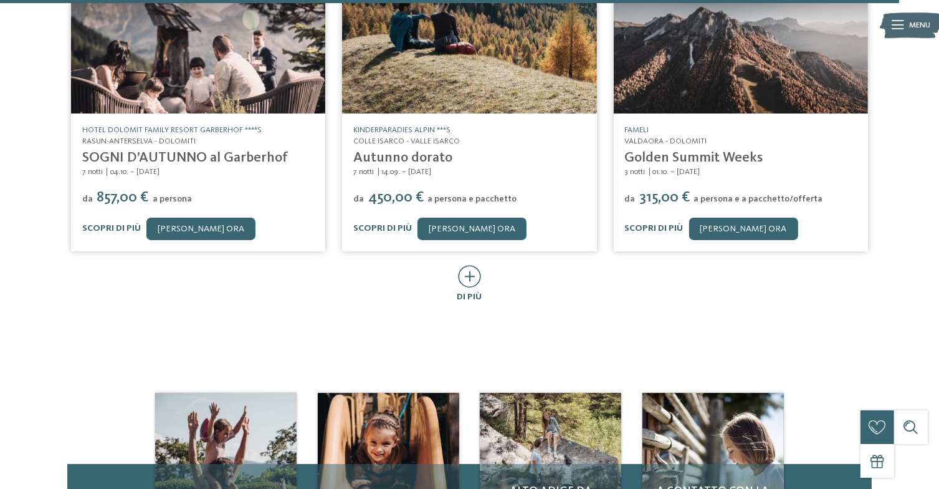
scroll to position [9166, 0]
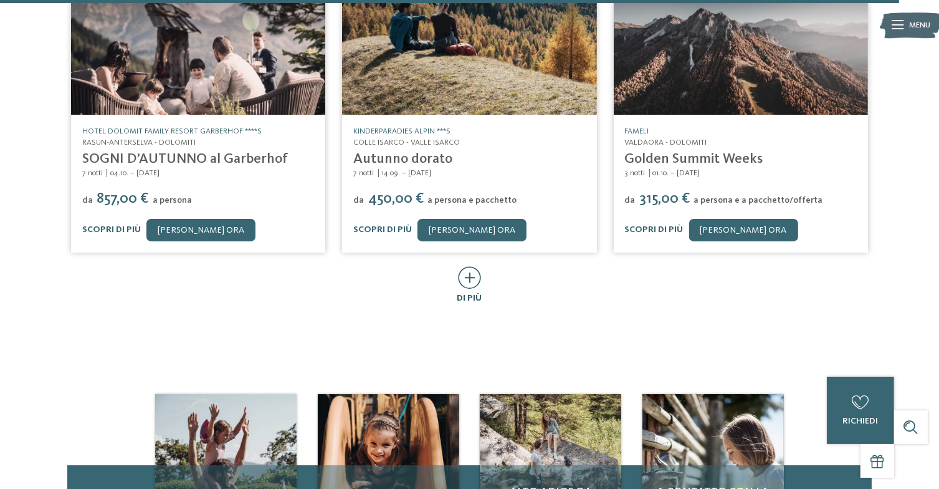
click at [464, 266] on icon at bounding box center [469, 277] width 23 height 22
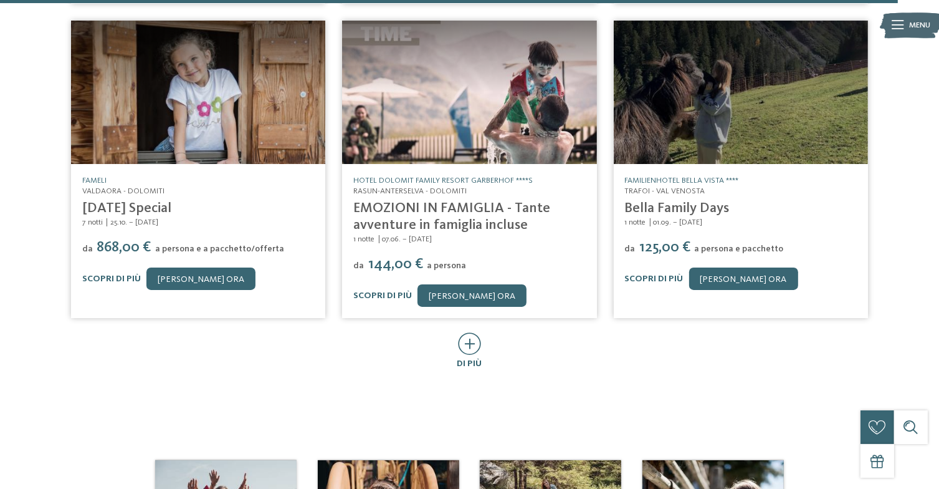
scroll to position [9741, 0]
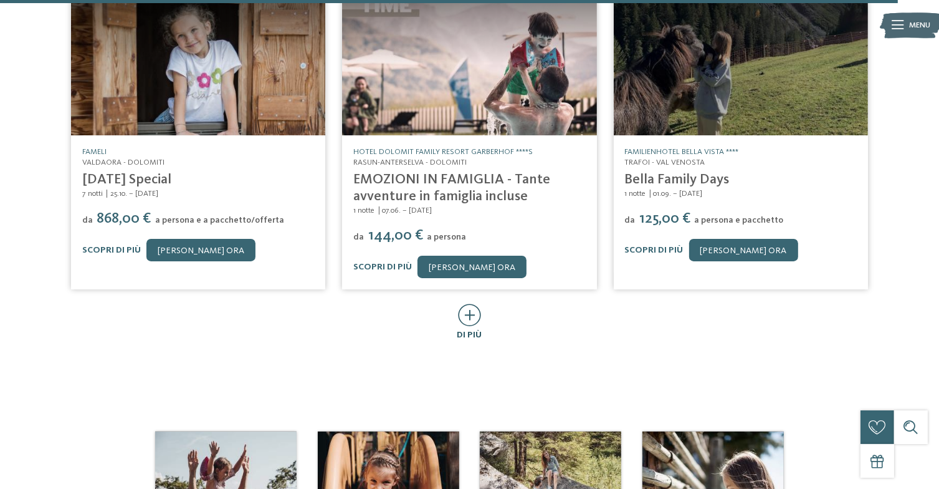
click at [474, 304] on icon at bounding box center [469, 315] width 23 height 22
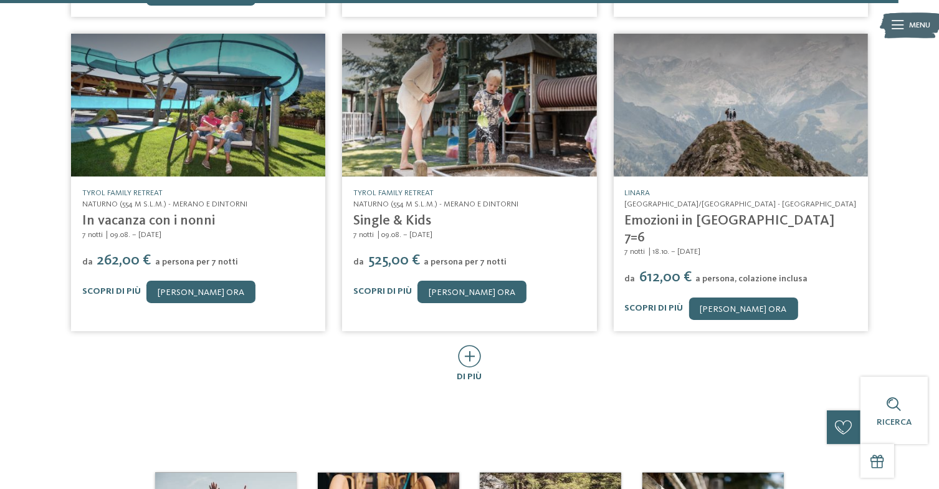
scroll to position [10333, 0]
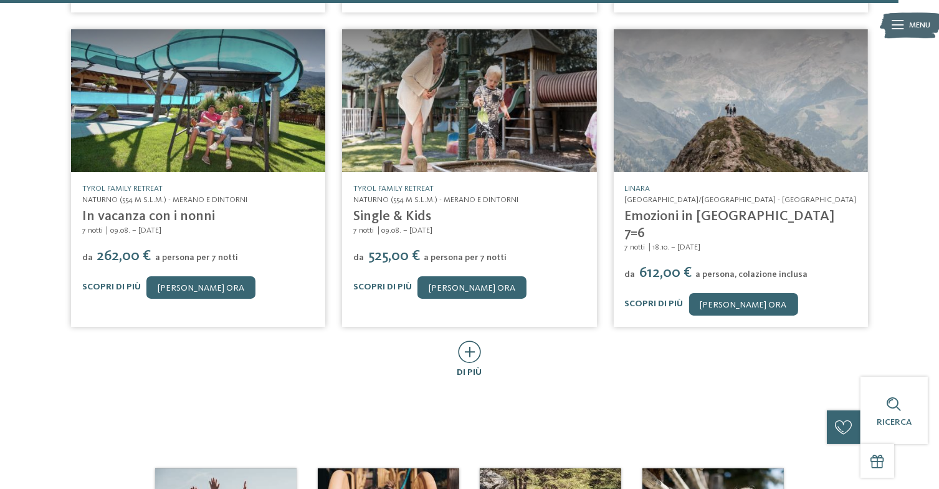
click at [472, 340] on icon at bounding box center [469, 351] width 23 height 22
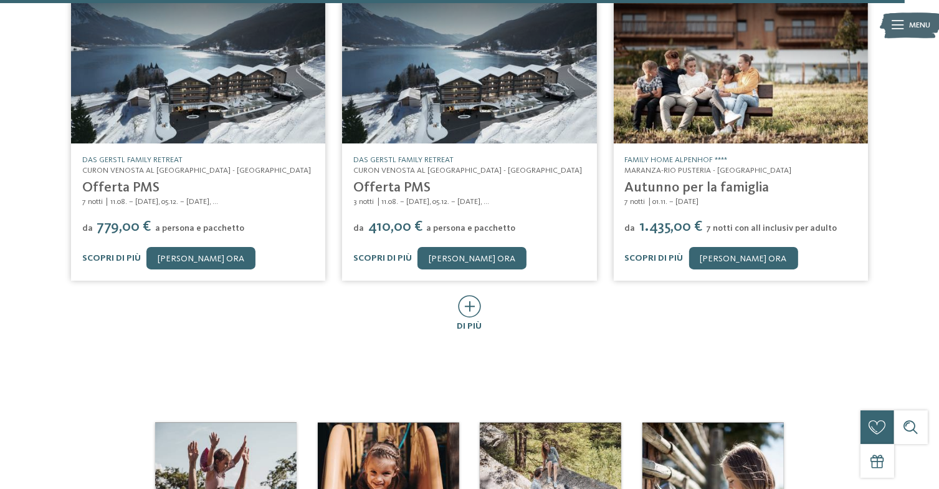
scroll to position [10995, 0]
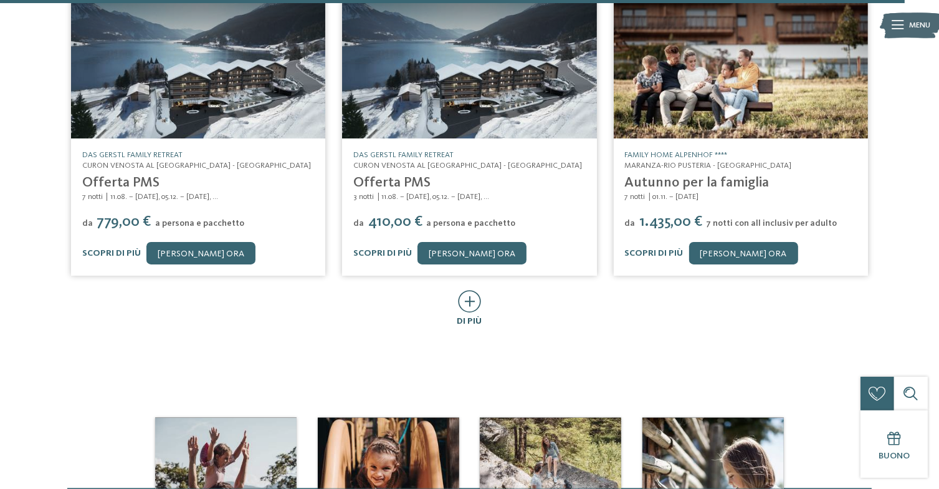
click at [469, 290] on icon at bounding box center [469, 301] width 23 height 22
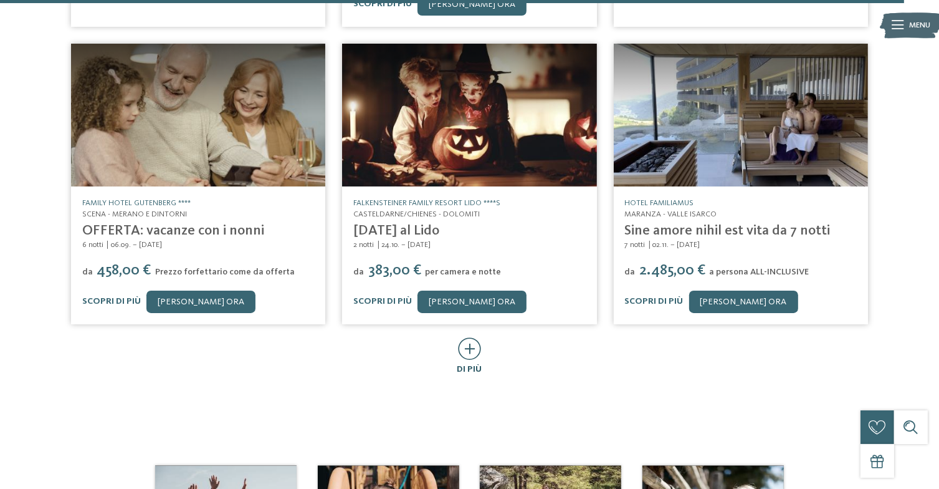
scroll to position [11560, 0]
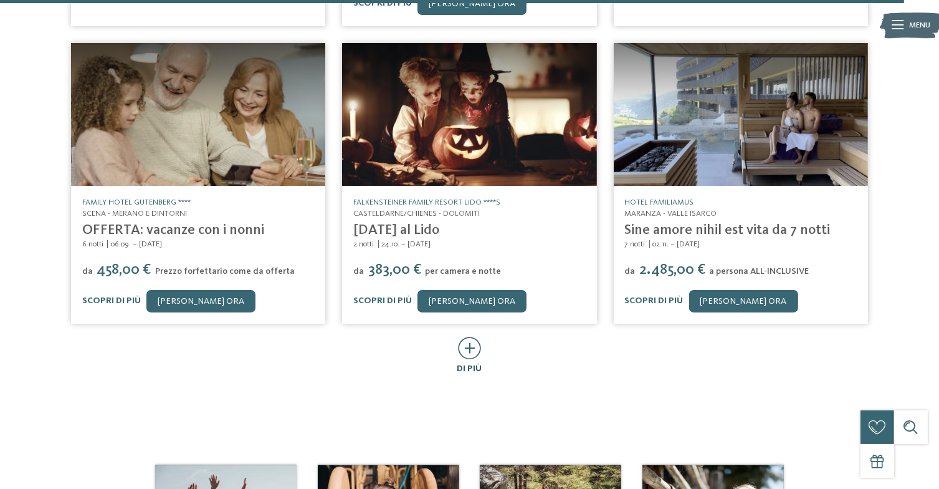
click at [474, 337] on icon at bounding box center [469, 348] width 23 height 22
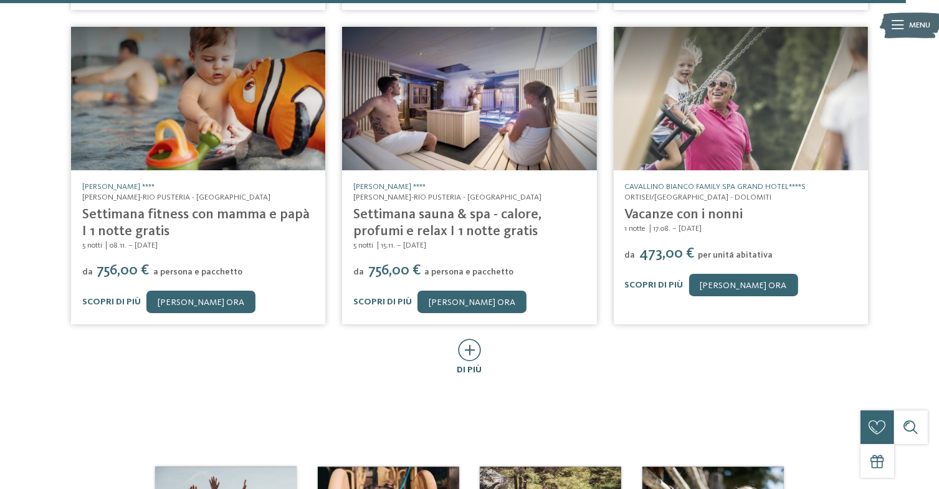
scroll to position [12194, 0]
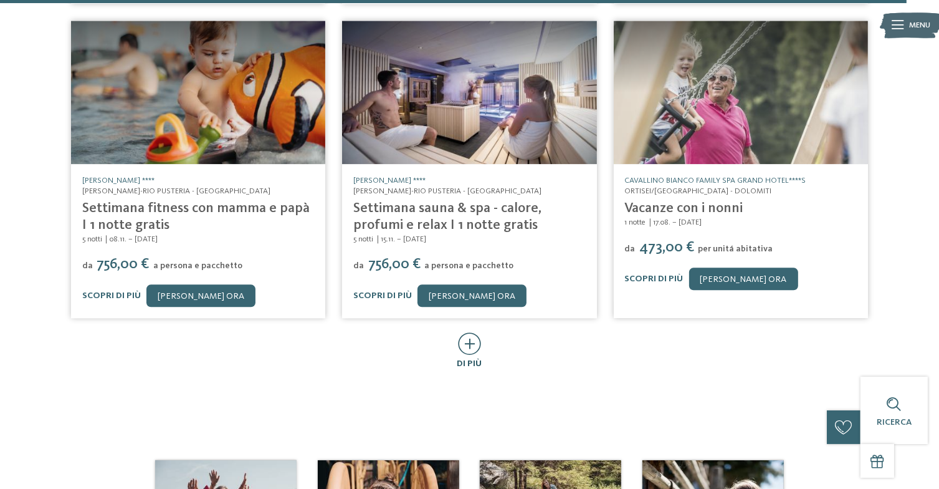
click at [474, 332] on icon at bounding box center [469, 343] width 23 height 22
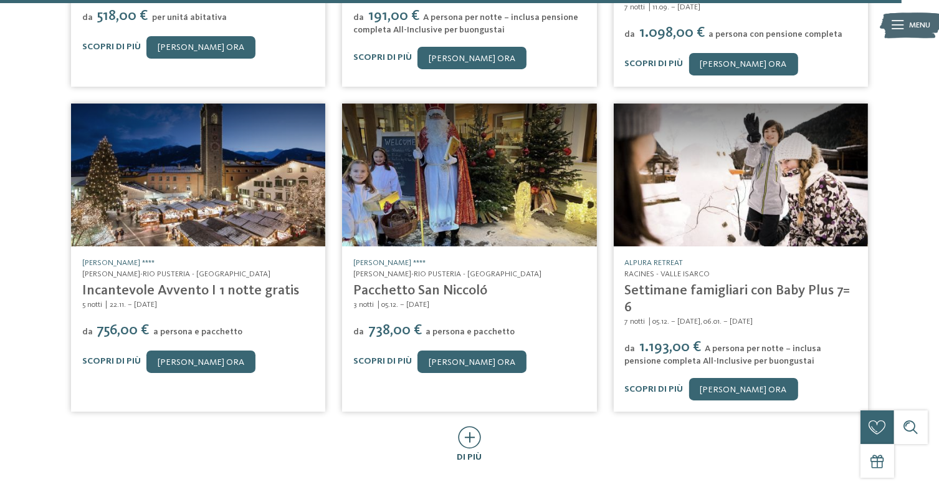
scroll to position [12742, 0]
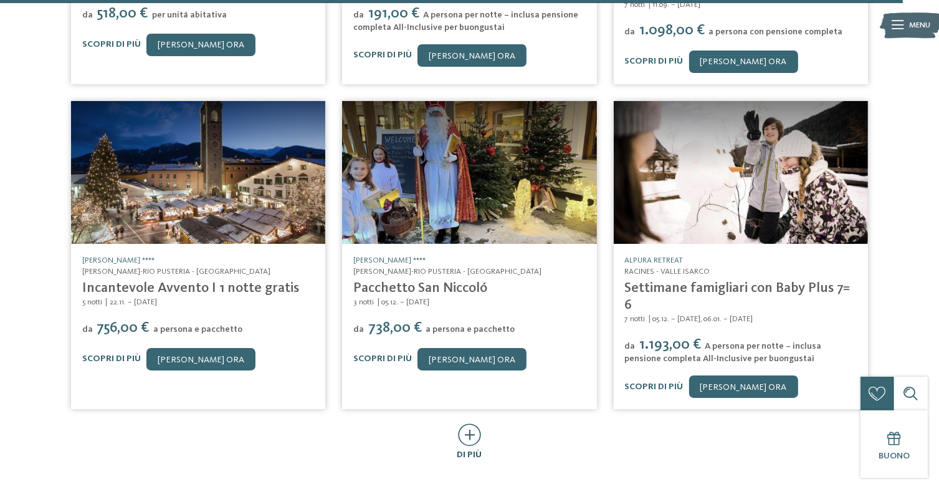
click at [471, 423] on icon at bounding box center [469, 434] width 23 height 22
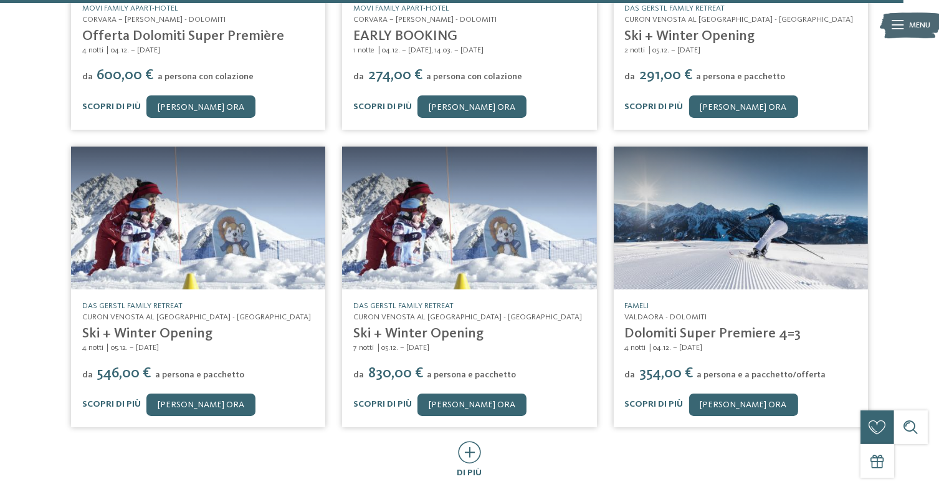
scroll to position [13334, 0]
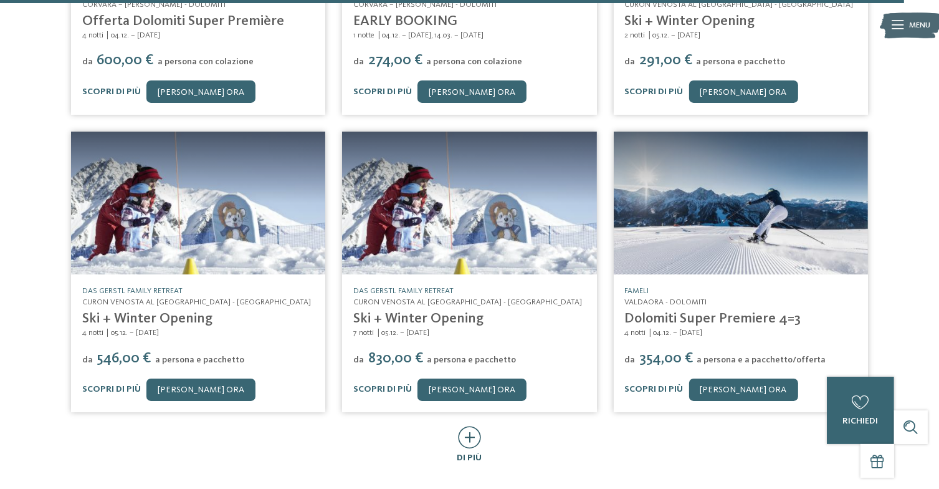
click at [466, 426] on icon at bounding box center [469, 437] width 23 height 22
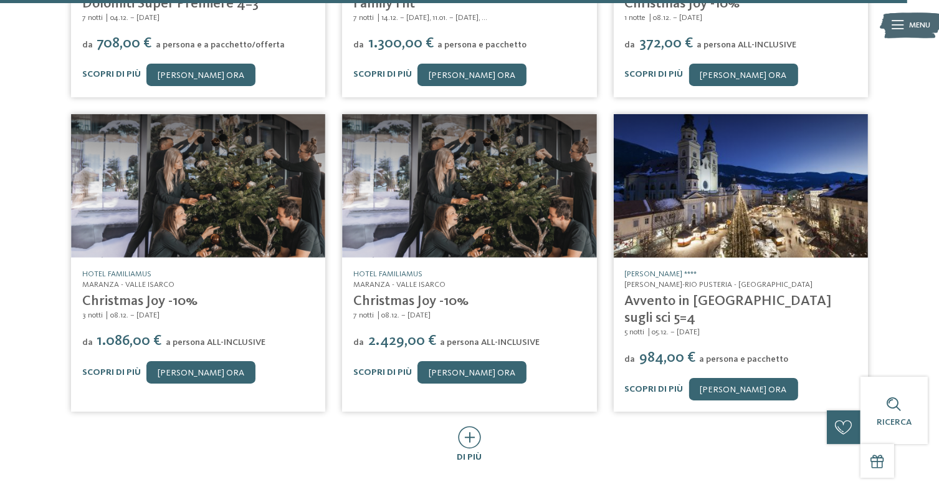
scroll to position [13953, 0]
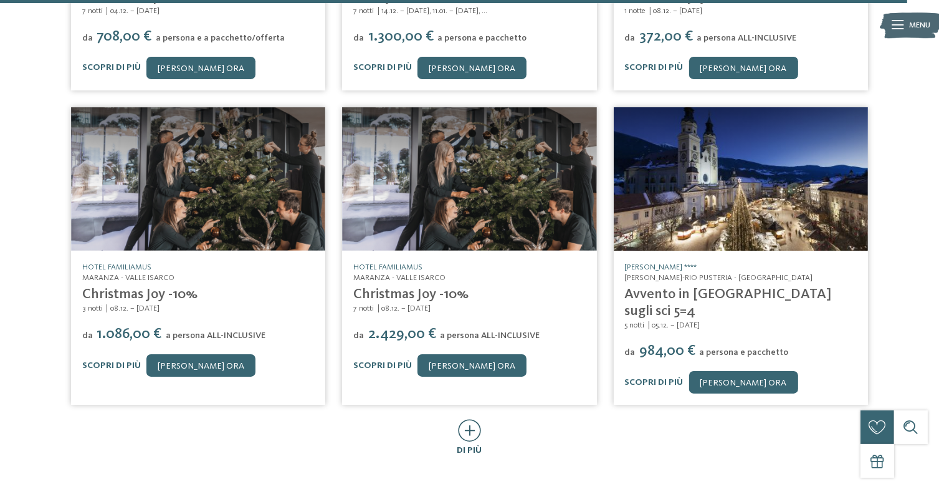
click at [474, 419] on icon at bounding box center [469, 430] width 23 height 22
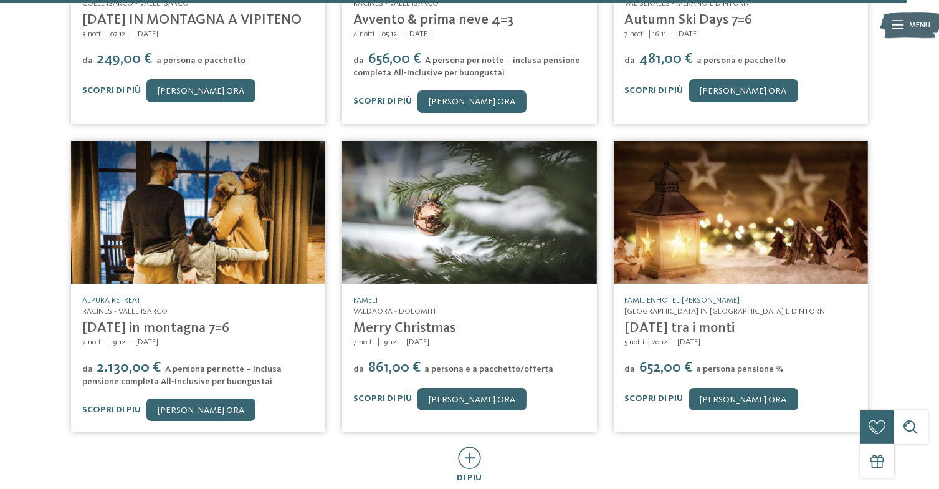
scroll to position [14544, 0]
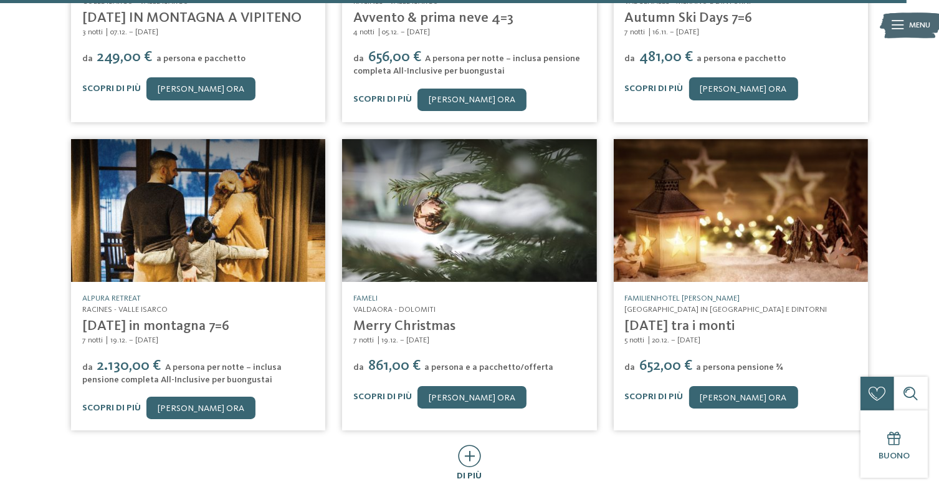
click at [471, 444] on icon at bounding box center [469, 455] width 23 height 22
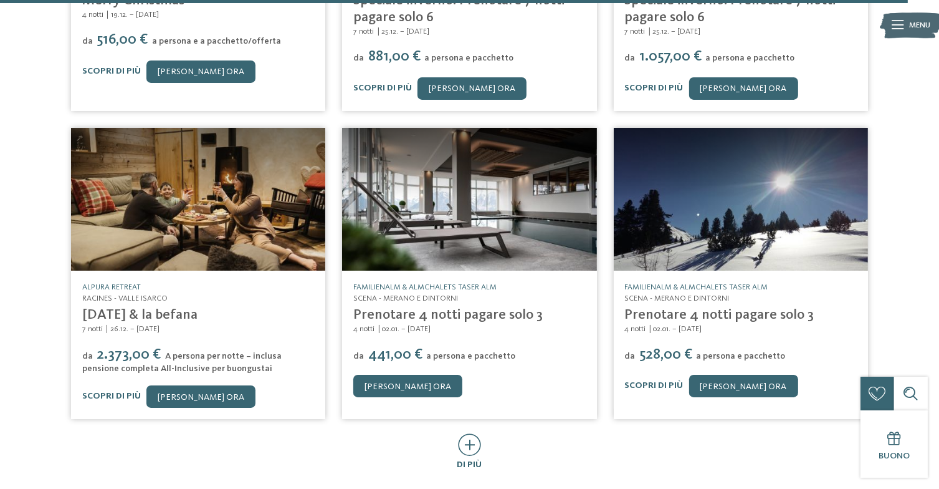
scroll to position [15180, 0]
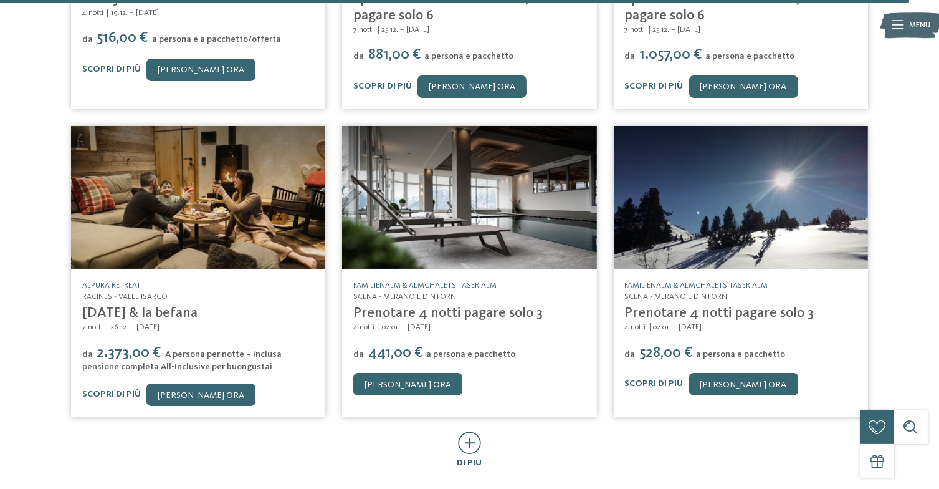
click at [471, 431] on icon at bounding box center [469, 442] width 23 height 22
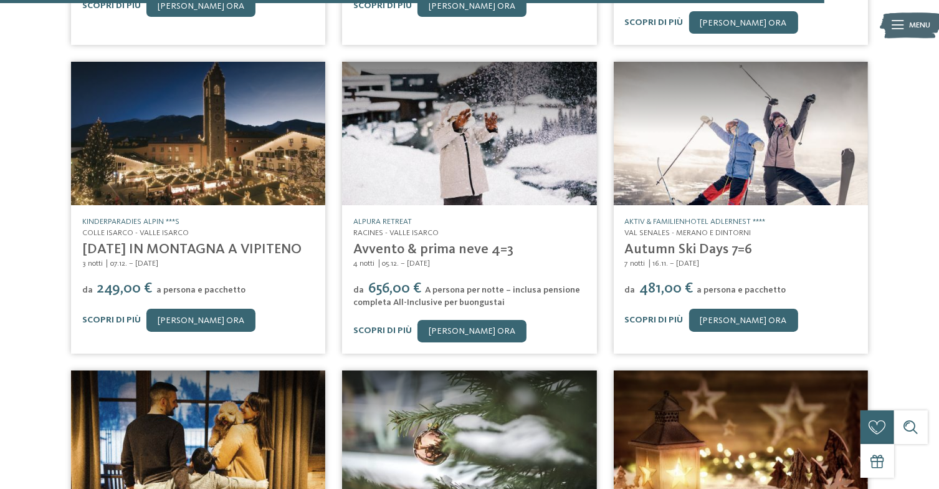
scroll to position [14311, 0]
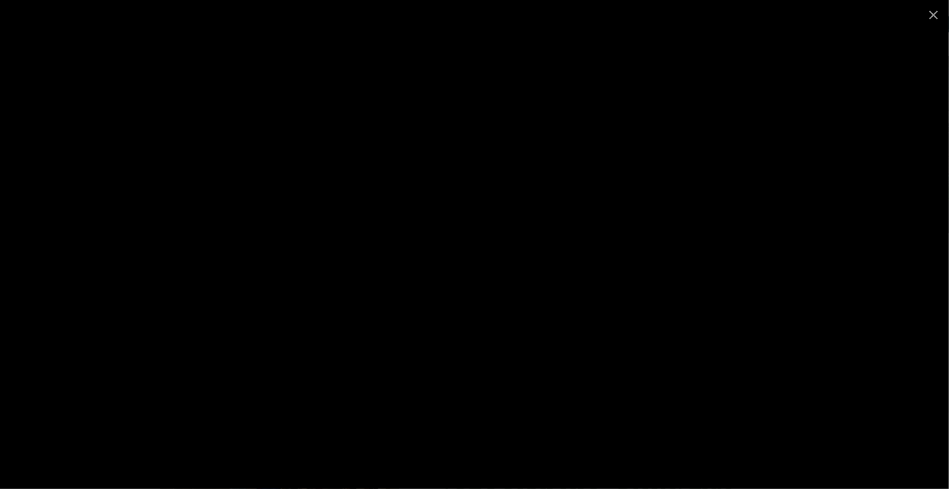
click at [643, 439] on div at bounding box center [474, 244] width 949 height 489
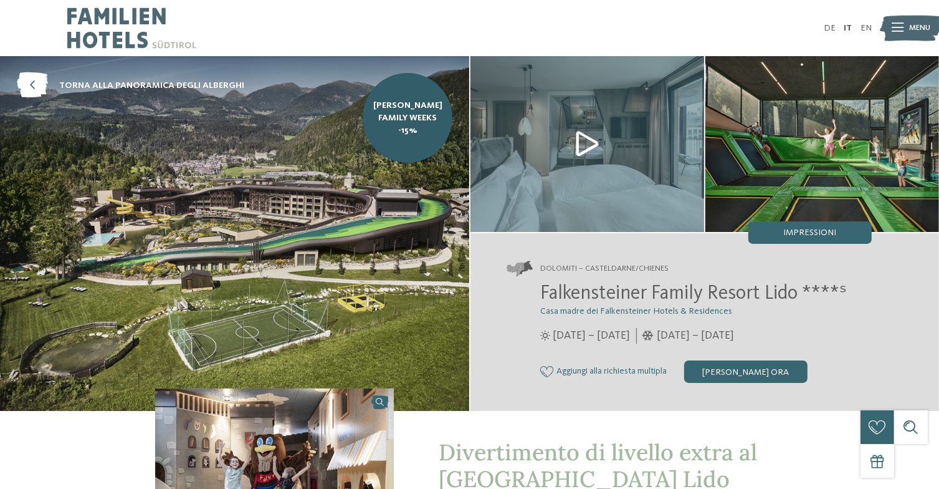
click at [586, 143] on img at bounding box center [588, 143] width 234 height 175
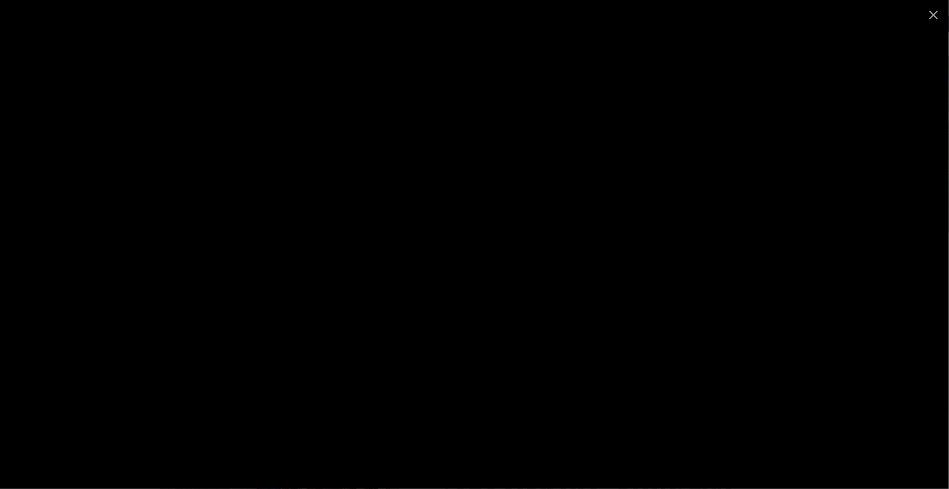
click at [770, 79] on div at bounding box center [474, 244] width 949 height 489
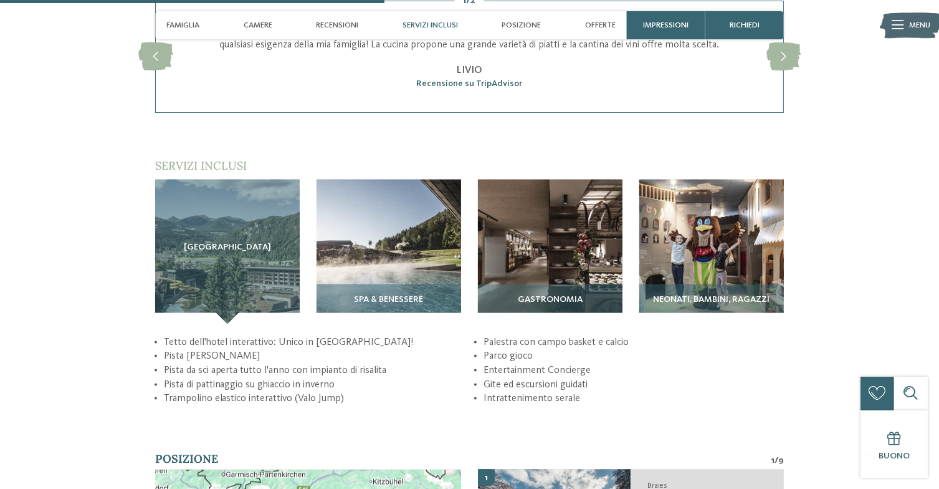
scroll to position [1570, 0]
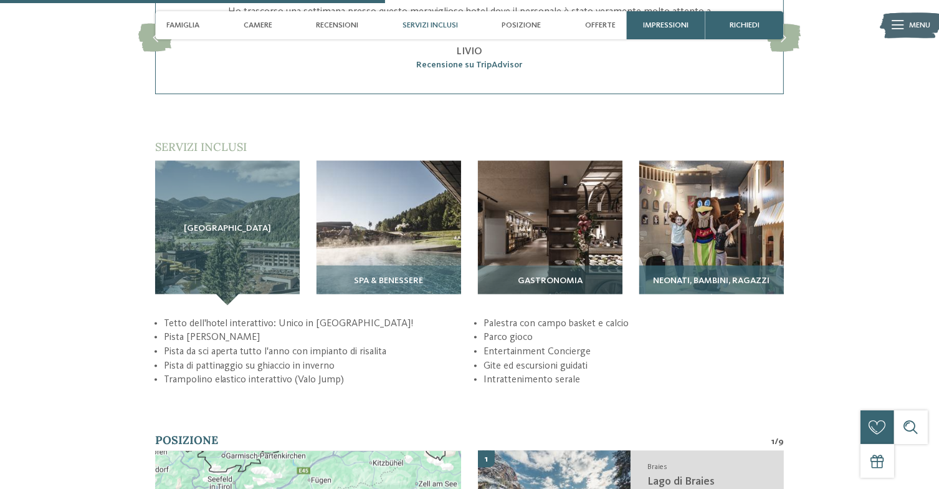
click at [716, 240] on img at bounding box center [712, 233] width 145 height 145
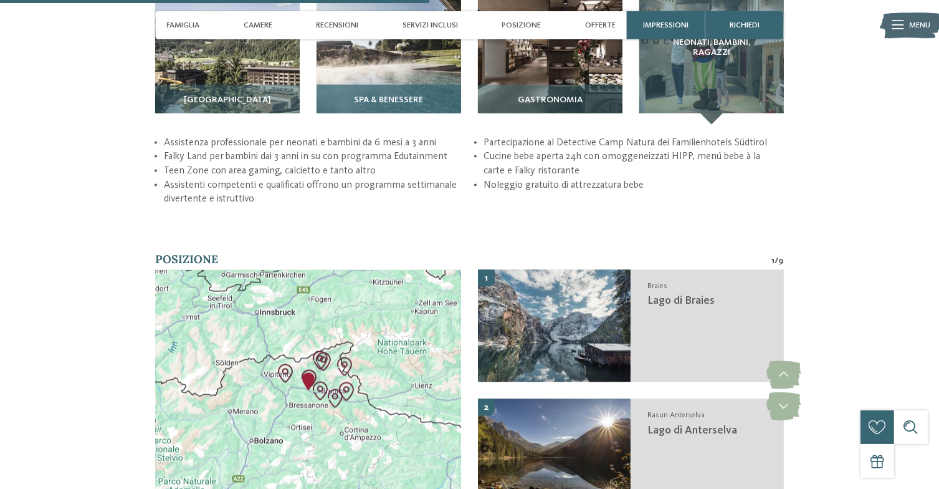
scroll to position [1750, 0]
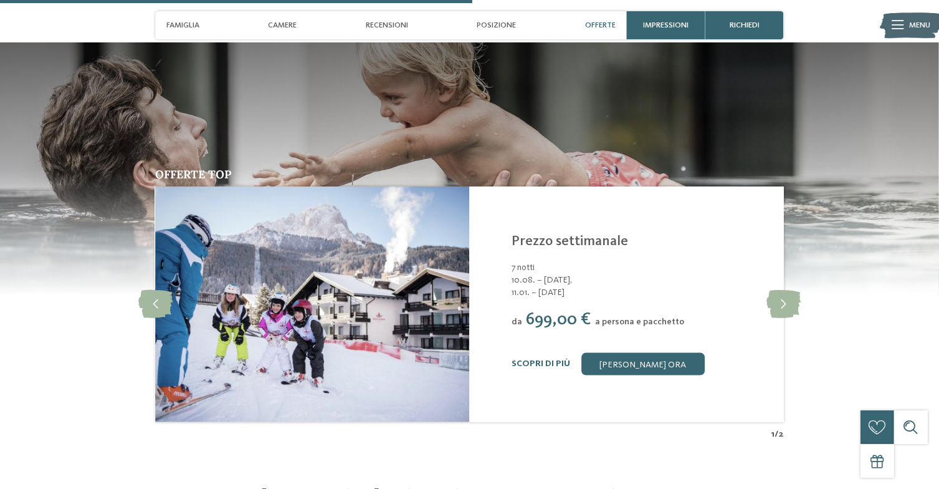
scroll to position [1553, 0]
click at [787, 305] on icon at bounding box center [784, 305] width 34 height 28
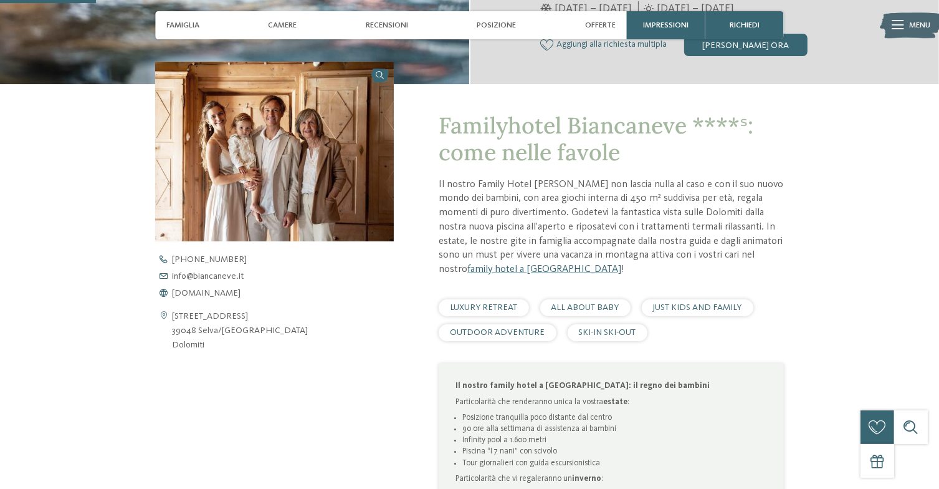
scroll to position [308, 0]
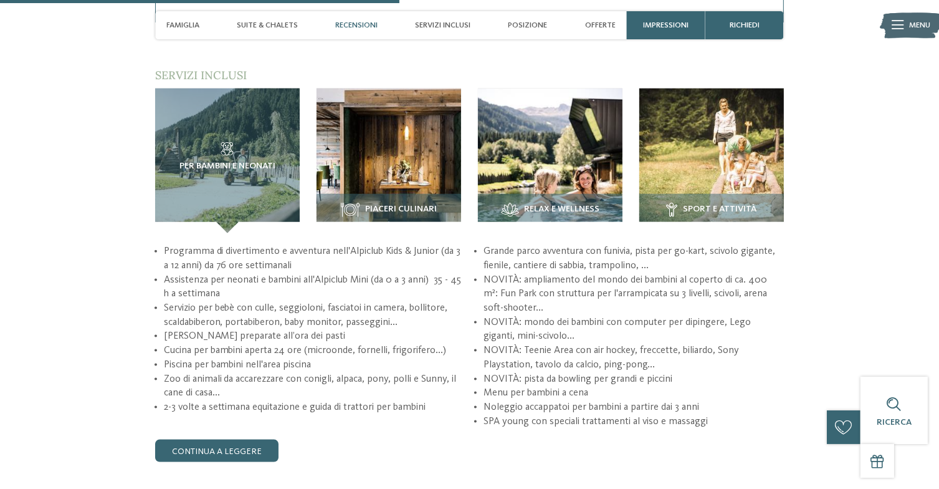
scroll to position [1494, 0]
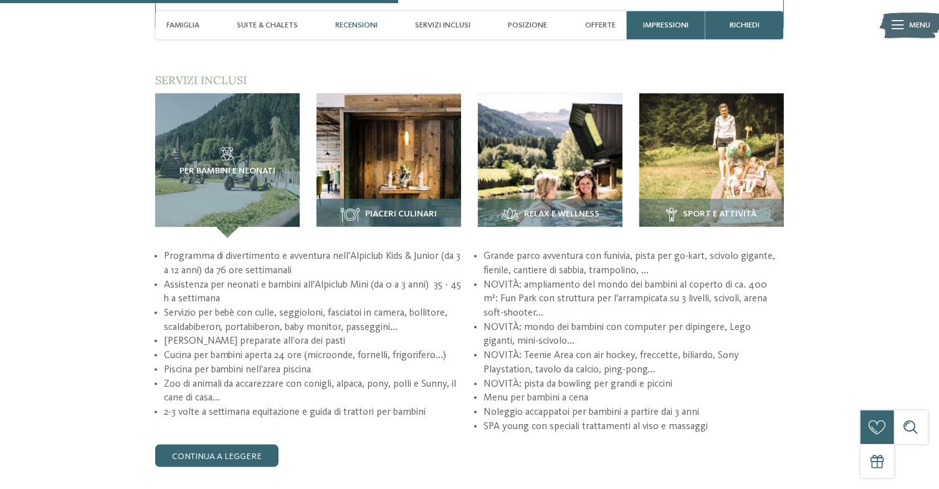
click at [431, 207] on div "Piaceri culinari" at bounding box center [389, 218] width 145 height 39
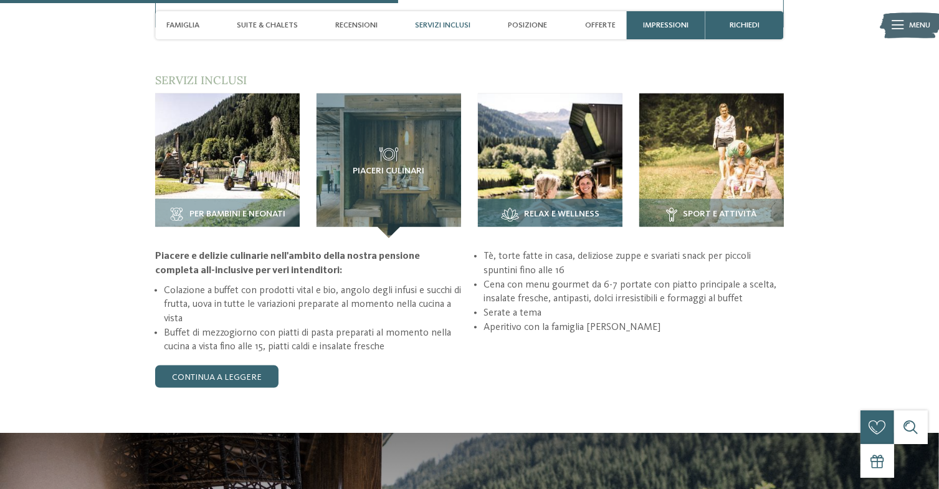
click at [546, 215] on span "Relax e Wellness" at bounding box center [561, 214] width 75 height 10
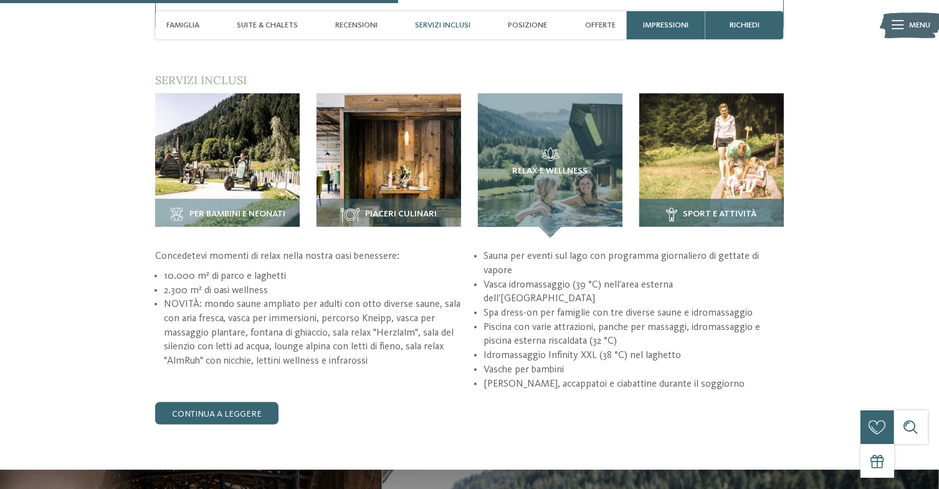
click at [692, 231] on div "Sport e attività" at bounding box center [712, 218] width 145 height 39
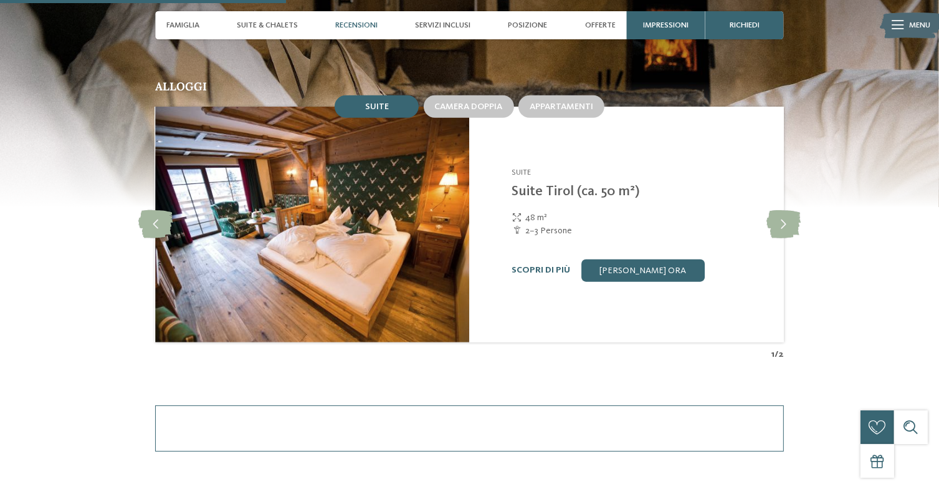
scroll to position [1071, 0]
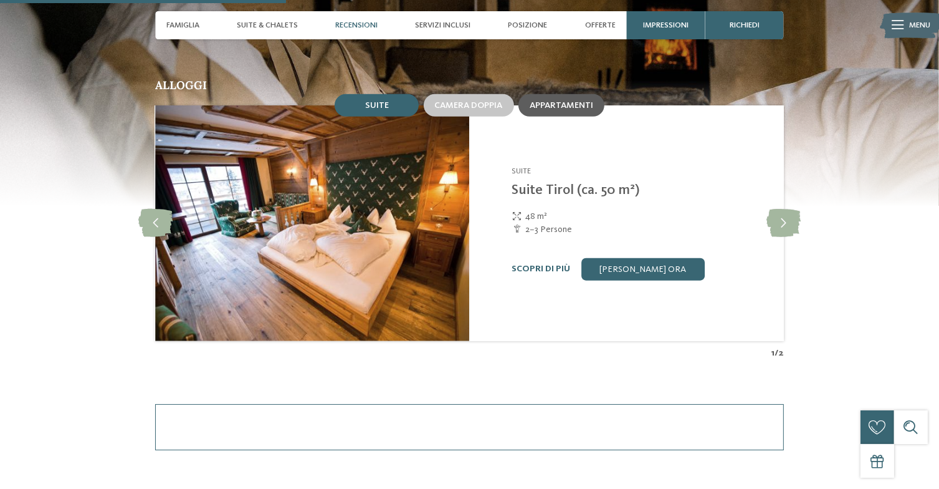
click at [562, 114] on div "Appartamenti" at bounding box center [562, 105] width 86 height 22
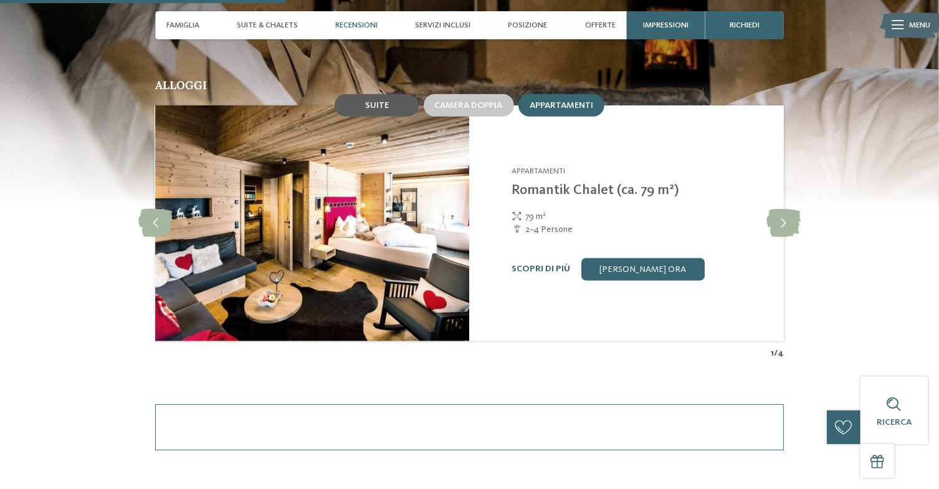
click at [387, 105] on span "Suite" at bounding box center [377, 105] width 24 height 9
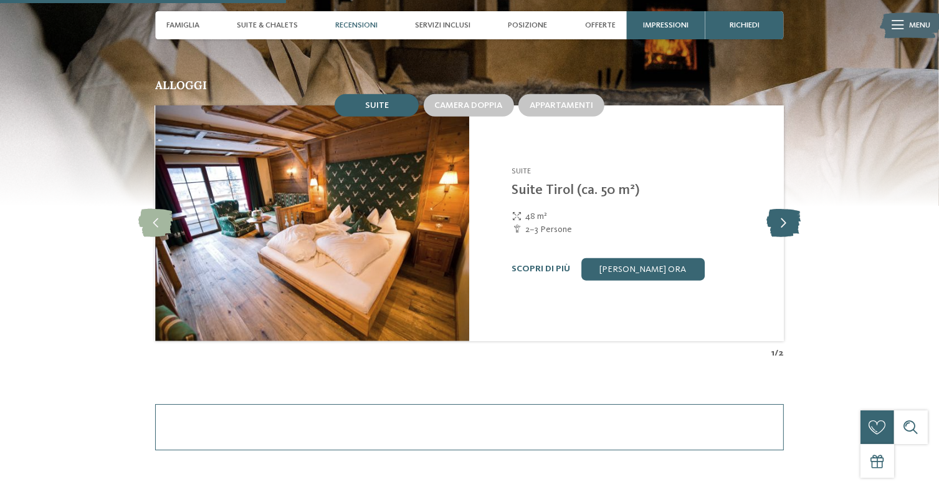
click at [790, 221] on icon at bounding box center [784, 223] width 34 height 28
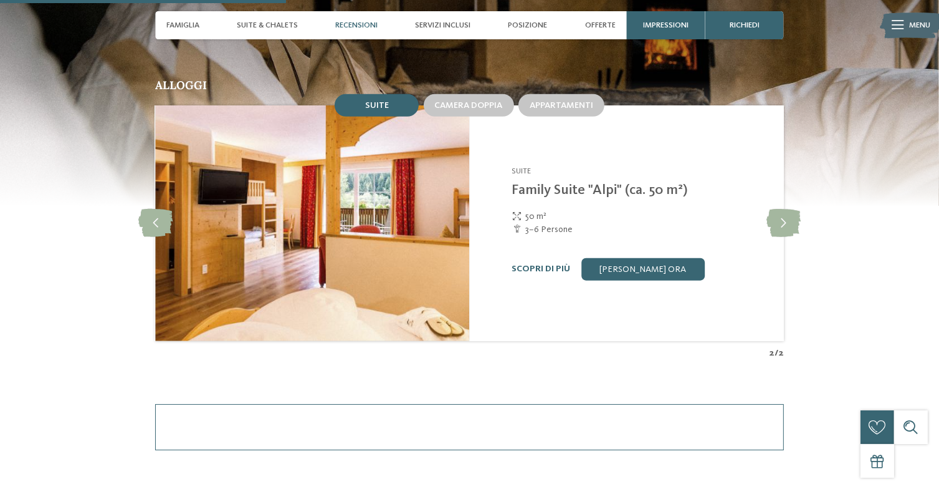
drag, startPoint x: 790, startPoint y: 221, endPoint x: 823, endPoint y: 287, distance: 73.9
click at [823, 287] on div "Alloggi Suite Camera doppia Appartamenti 4" at bounding box center [470, 219] width 764 height 279
click at [790, 219] on icon at bounding box center [784, 223] width 34 height 28
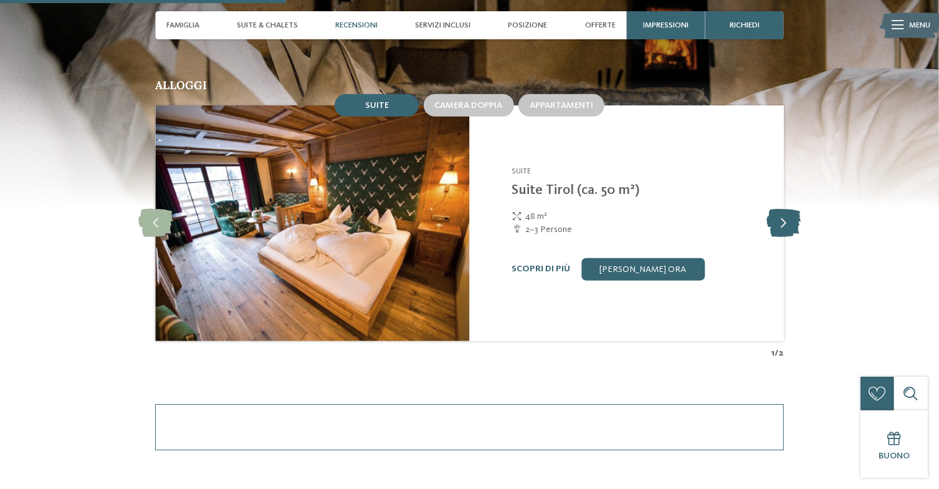
click at [790, 219] on icon at bounding box center [784, 223] width 34 height 28
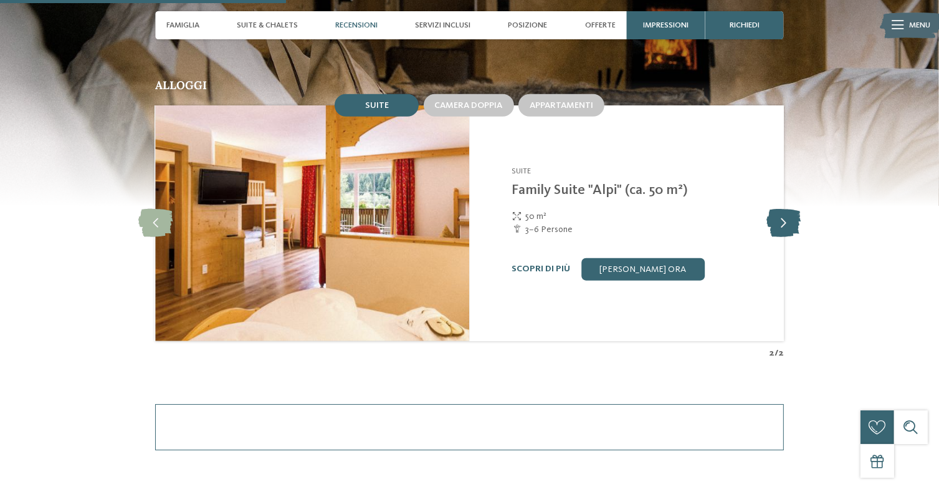
click at [790, 219] on icon at bounding box center [784, 223] width 34 height 28
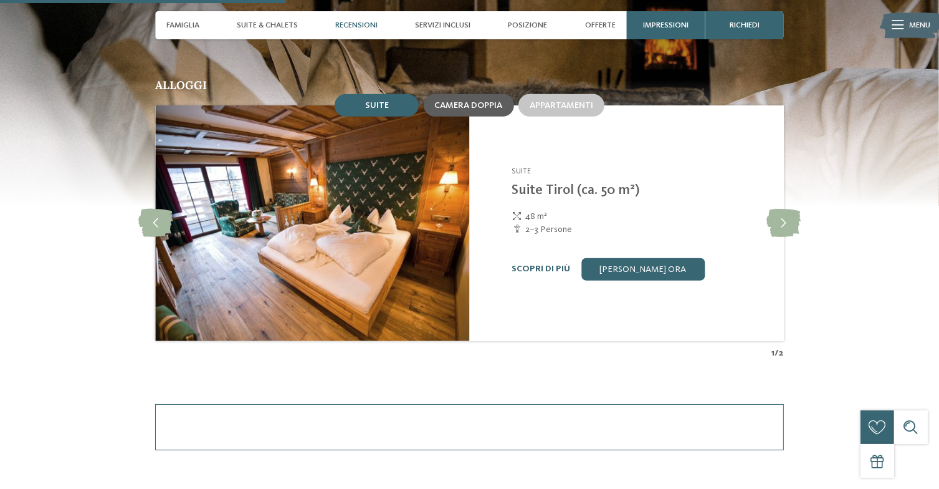
click at [483, 108] on span "Camera doppia" at bounding box center [469, 105] width 68 height 9
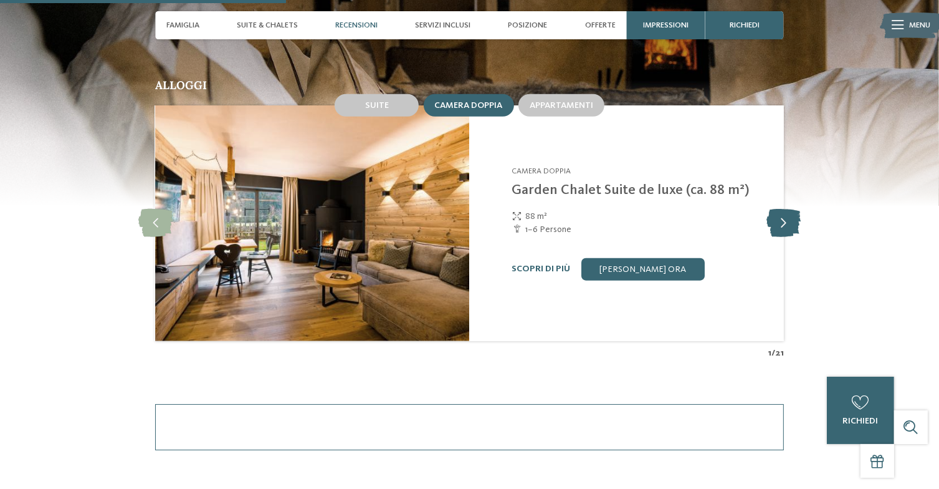
click at [785, 222] on icon at bounding box center [784, 223] width 34 height 28
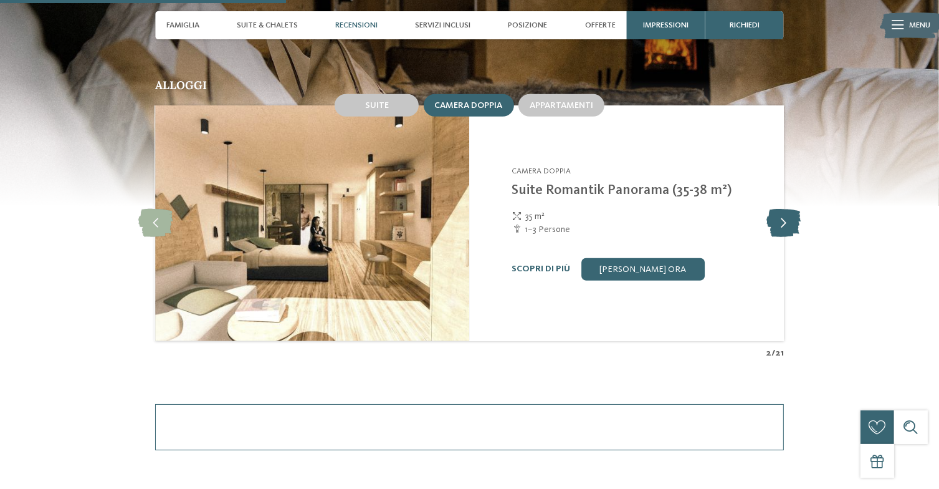
click at [785, 222] on icon at bounding box center [784, 223] width 34 height 28
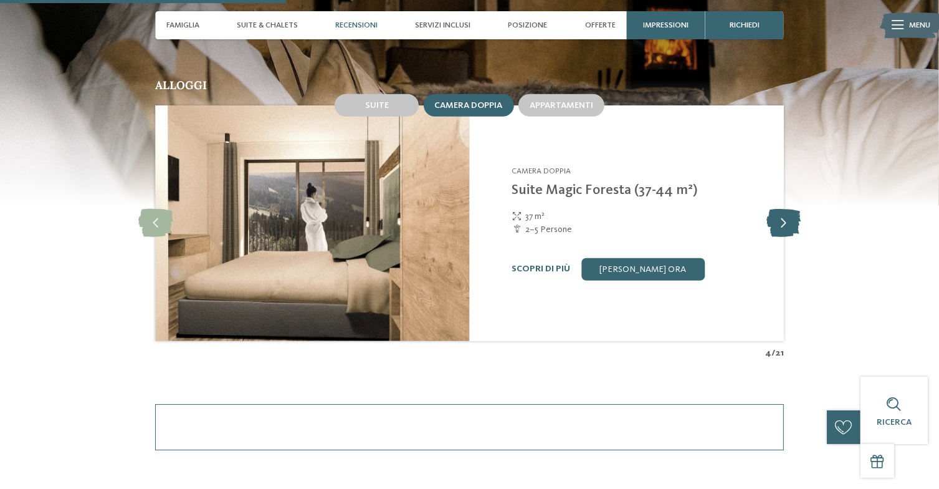
click at [785, 222] on icon at bounding box center [784, 223] width 34 height 28
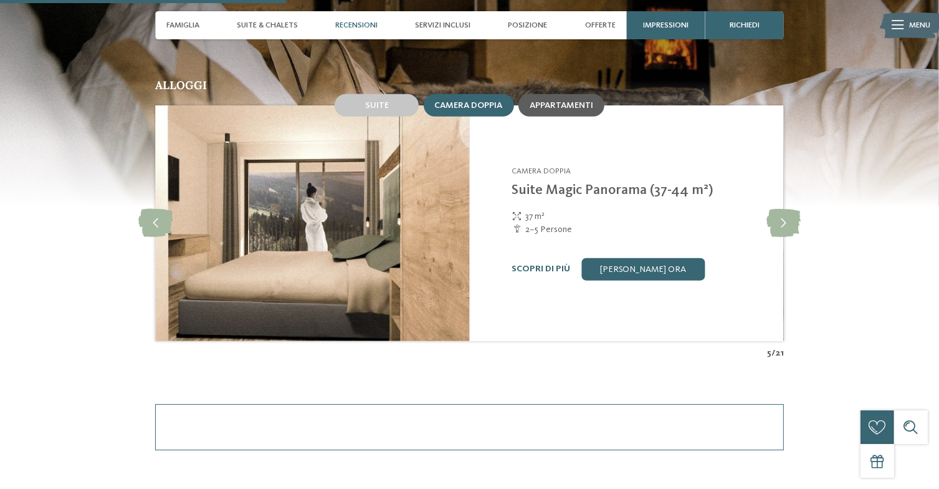
click at [571, 104] on span "Appartamenti" at bounding box center [562, 105] width 64 height 9
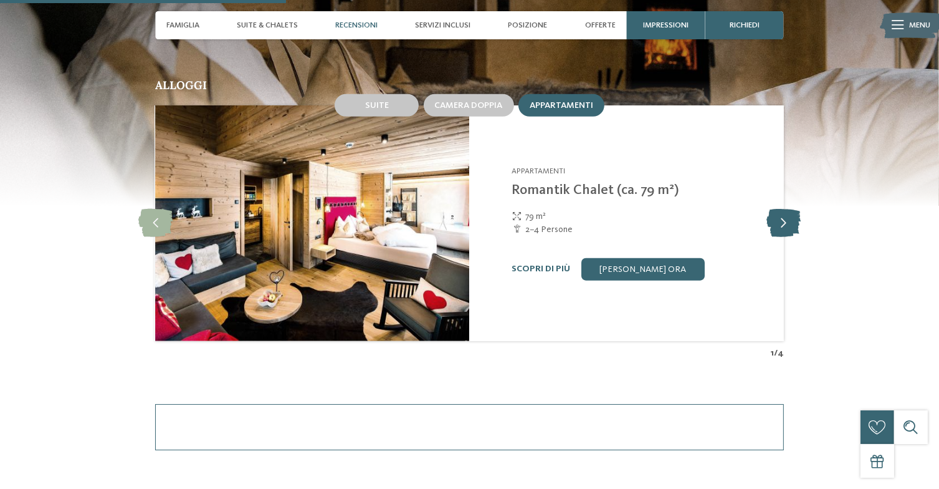
click at [797, 226] on icon at bounding box center [784, 223] width 34 height 28
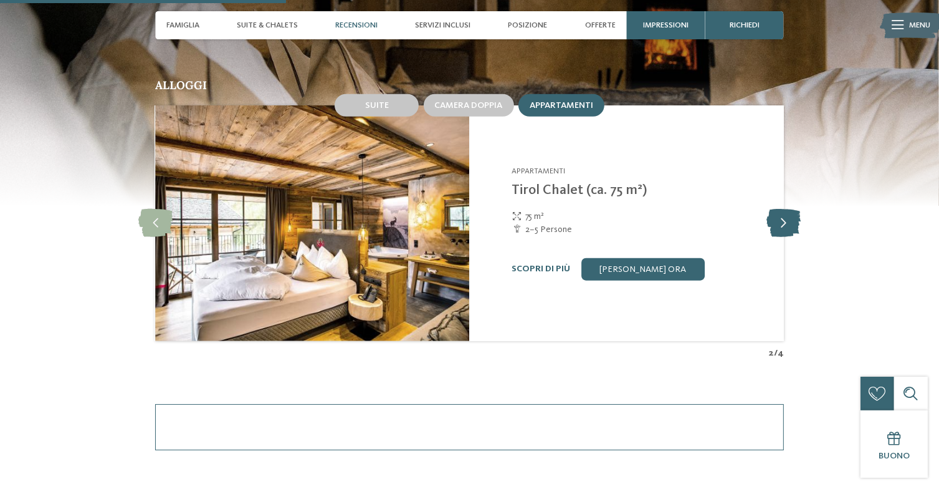
click at [797, 226] on icon at bounding box center [784, 223] width 34 height 28
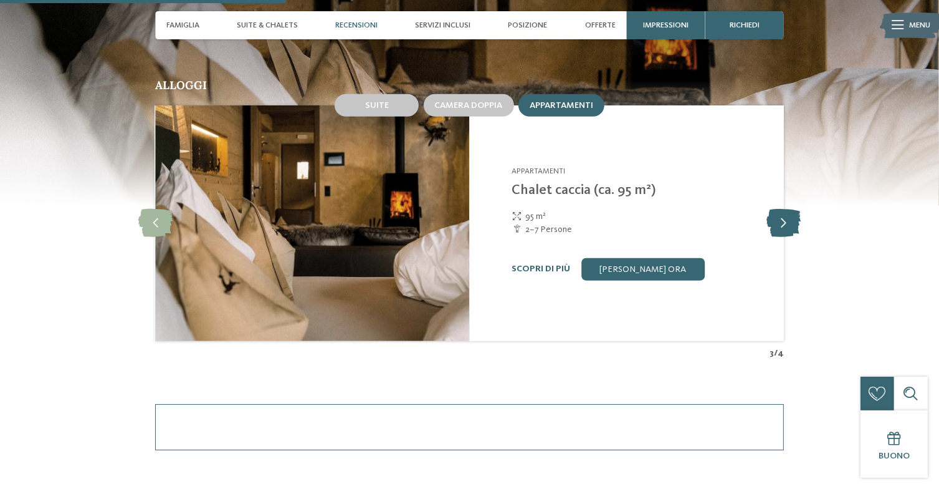
click at [797, 226] on icon at bounding box center [784, 223] width 34 height 28
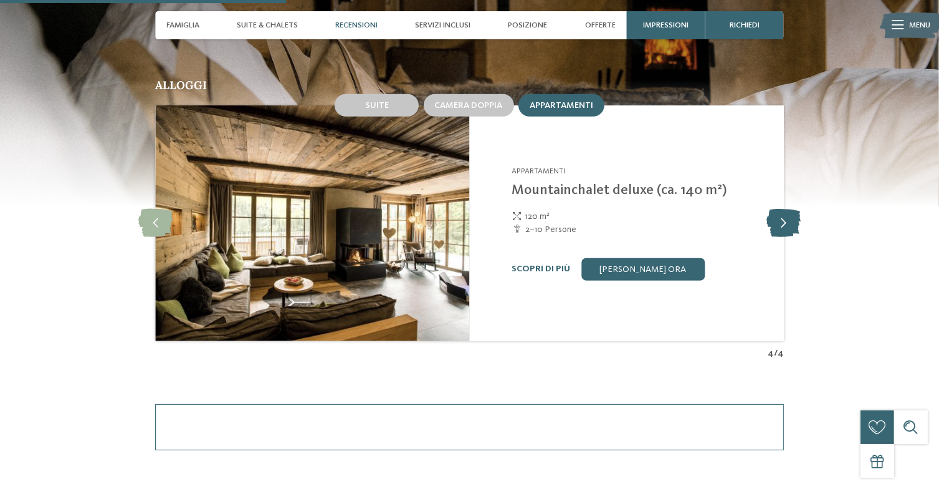
click at [797, 226] on icon at bounding box center [784, 223] width 34 height 28
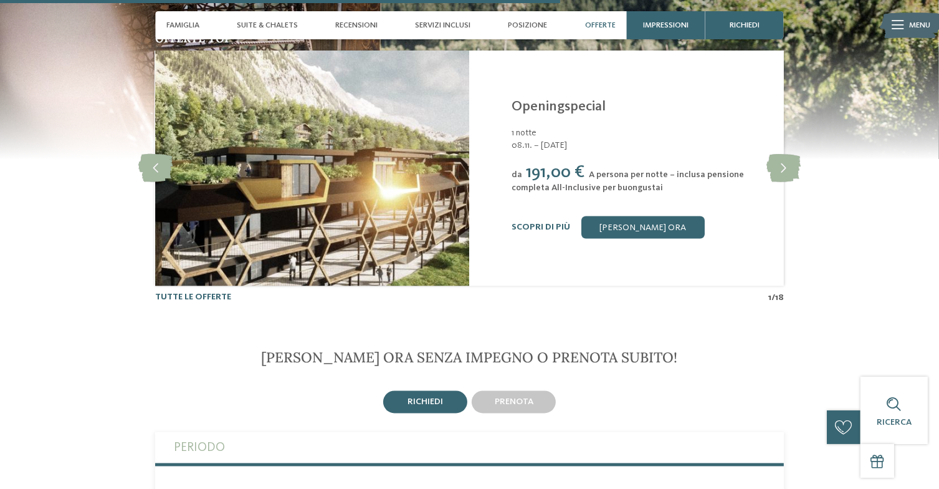
scroll to position [2101, 0]
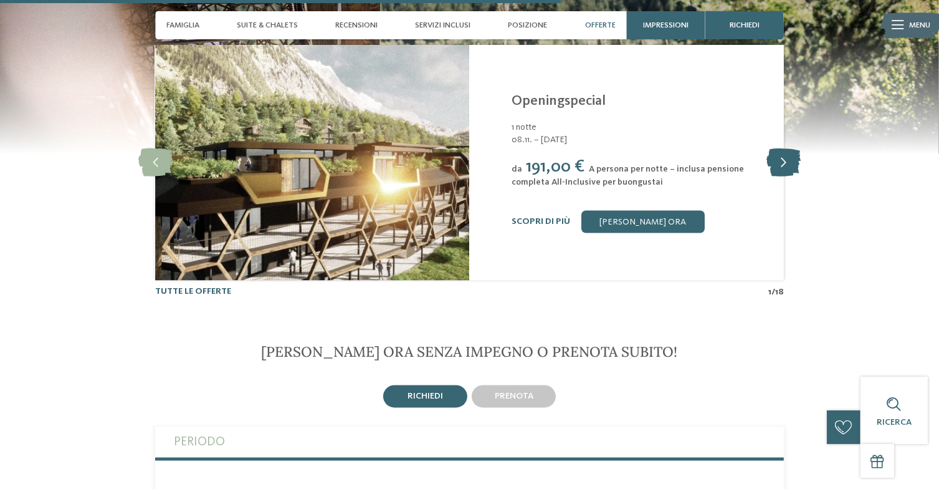
click at [783, 162] on icon at bounding box center [784, 162] width 34 height 28
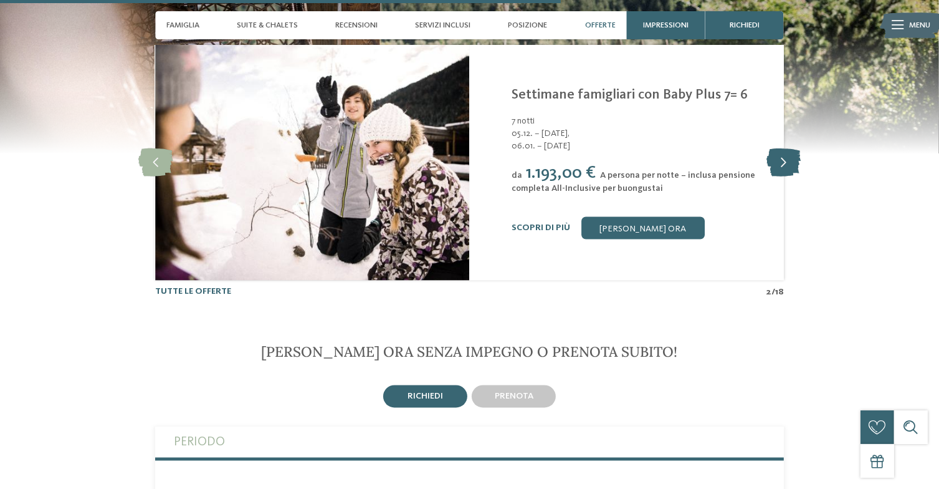
click at [783, 162] on icon at bounding box center [784, 162] width 34 height 28
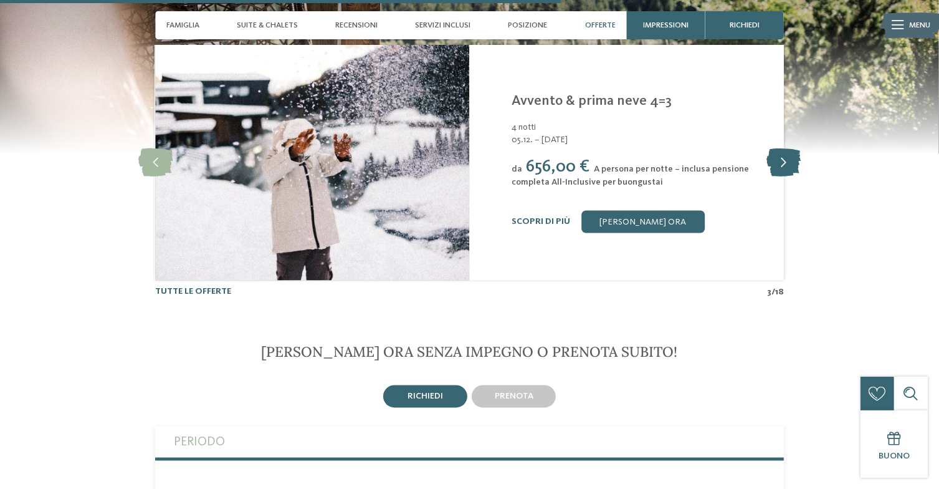
click at [783, 162] on icon at bounding box center [784, 162] width 34 height 28
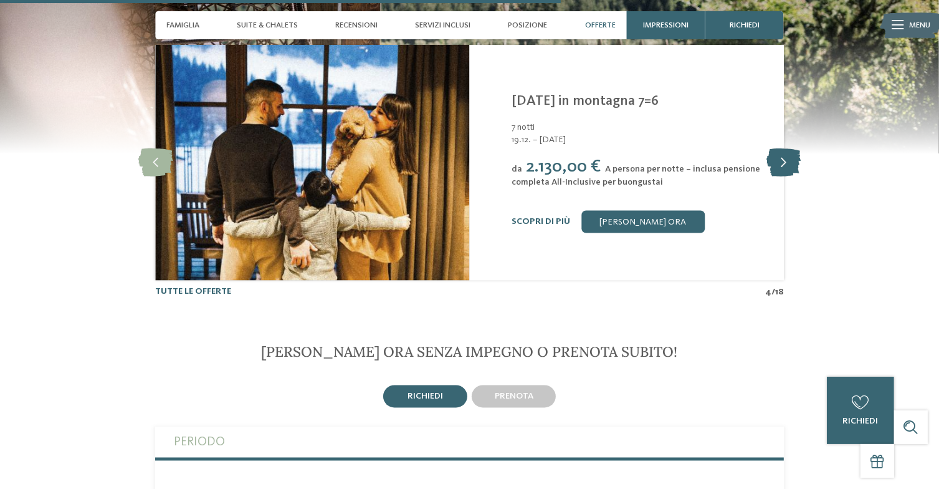
click at [790, 165] on icon at bounding box center [784, 162] width 34 height 28
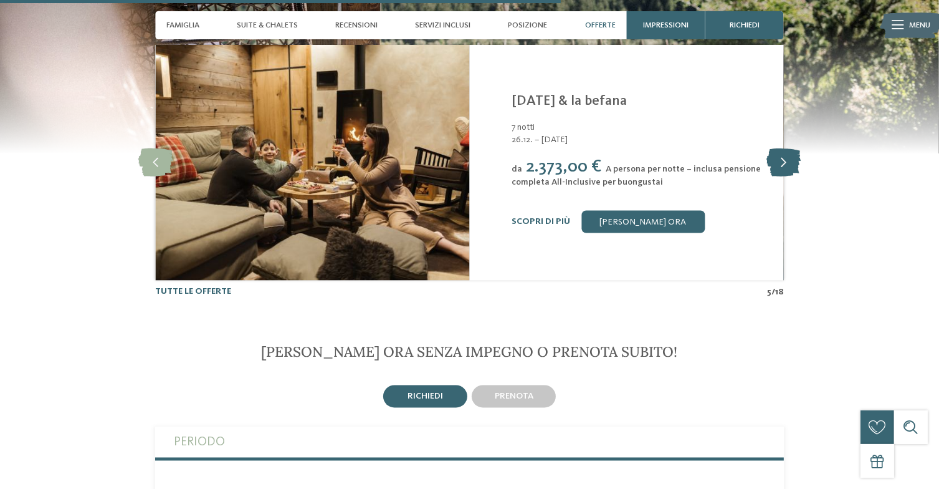
click at [794, 165] on icon at bounding box center [784, 162] width 34 height 28
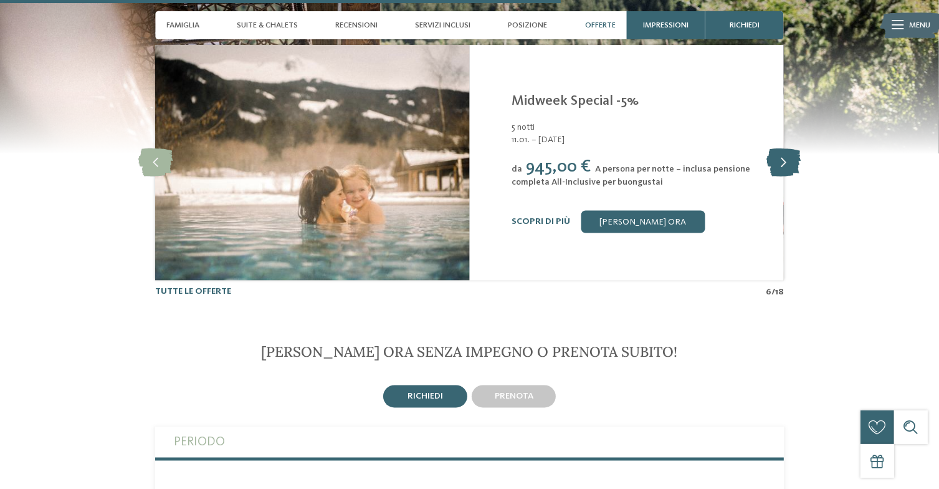
click at [794, 165] on icon at bounding box center [784, 162] width 34 height 28
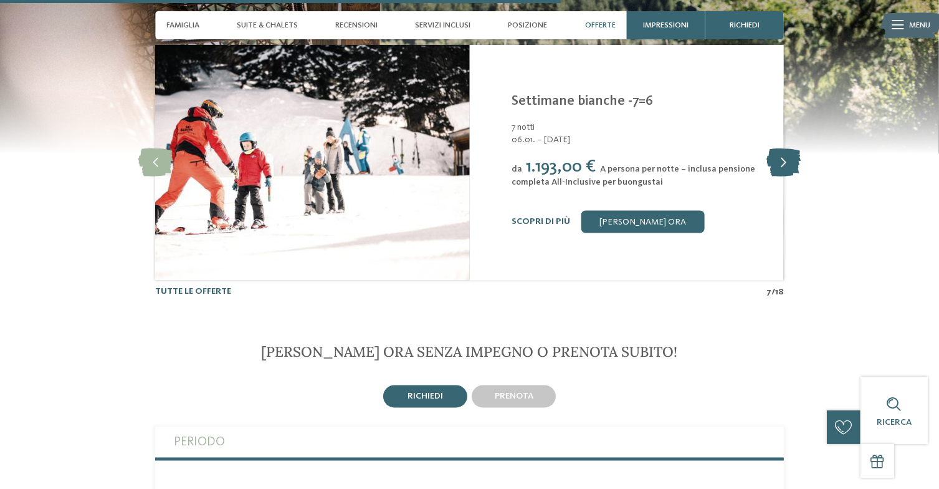
click at [794, 165] on icon at bounding box center [784, 162] width 34 height 28
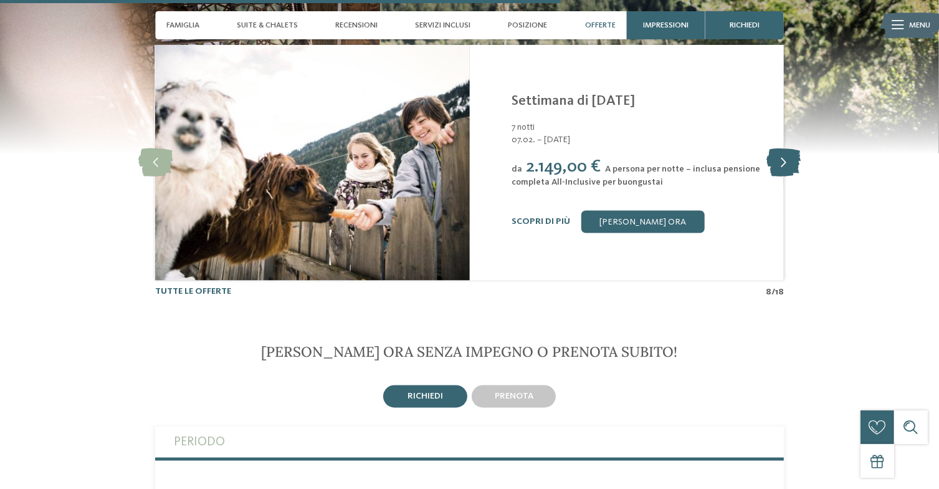
click at [794, 165] on icon at bounding box center [784, 162] width 34 height 28
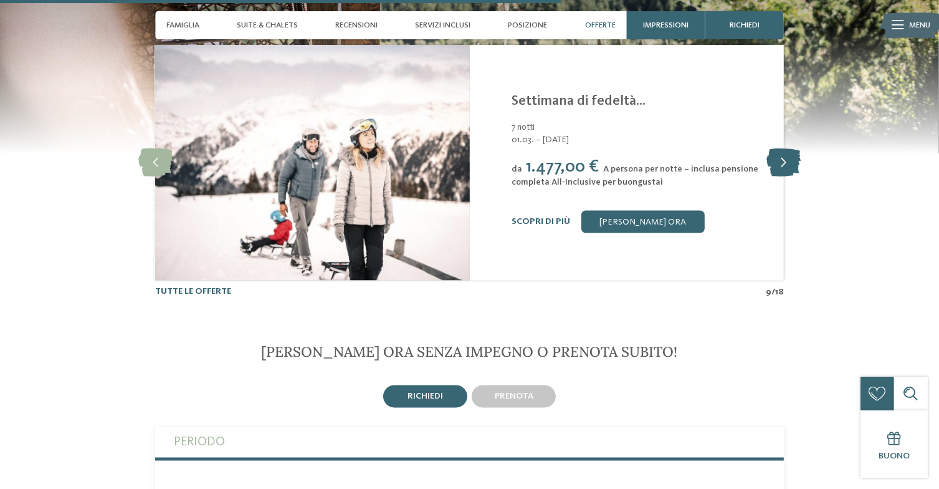
click at [794, 165] on icon at bounding box center [784, 162] width 34 height 28
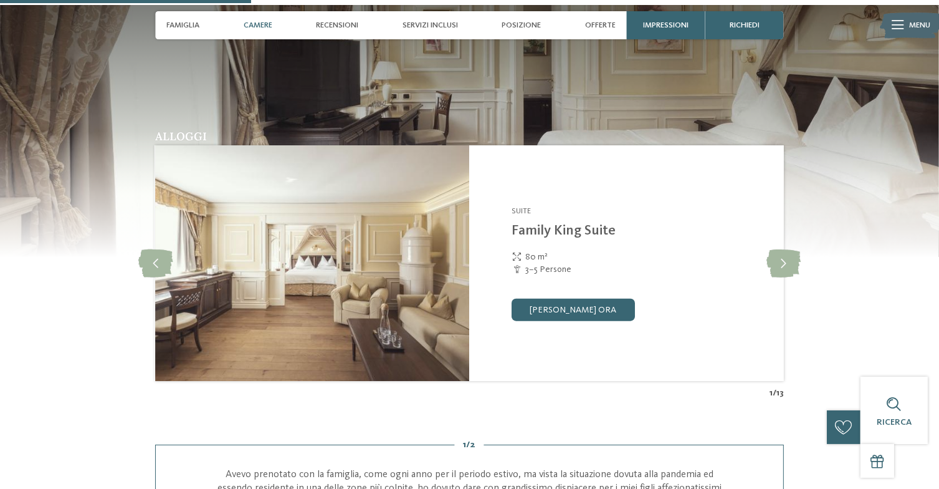
scroll to position [1115, 0]
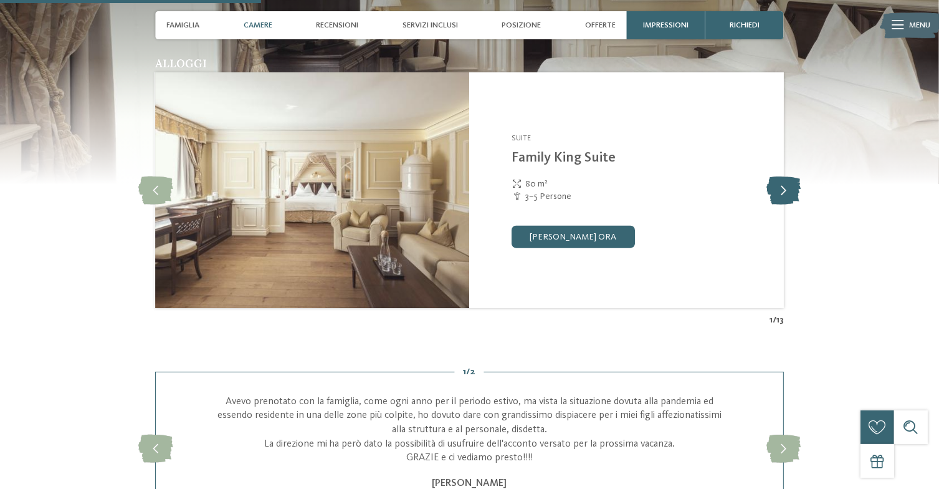
click at [792, 194] on icon at bounding box center [784, 190] width 34 height 28
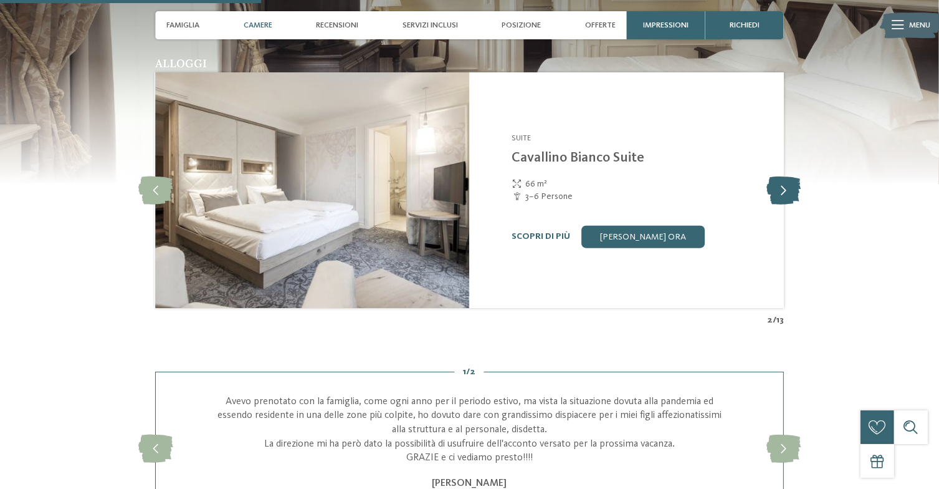
click at [792, 194] on icon at bounding box center [784, 190] width 34 height 28
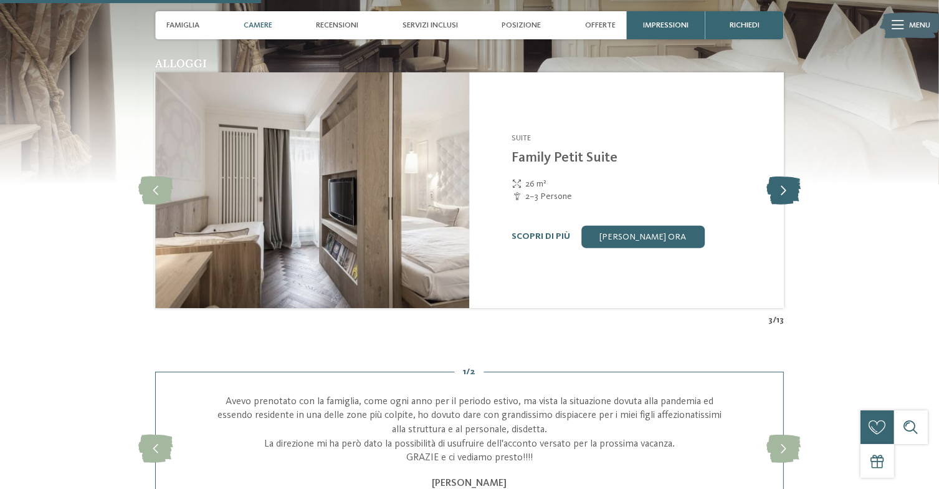
click at [792, 194] on icon at bounding box center [784, 190] width 34 height 28
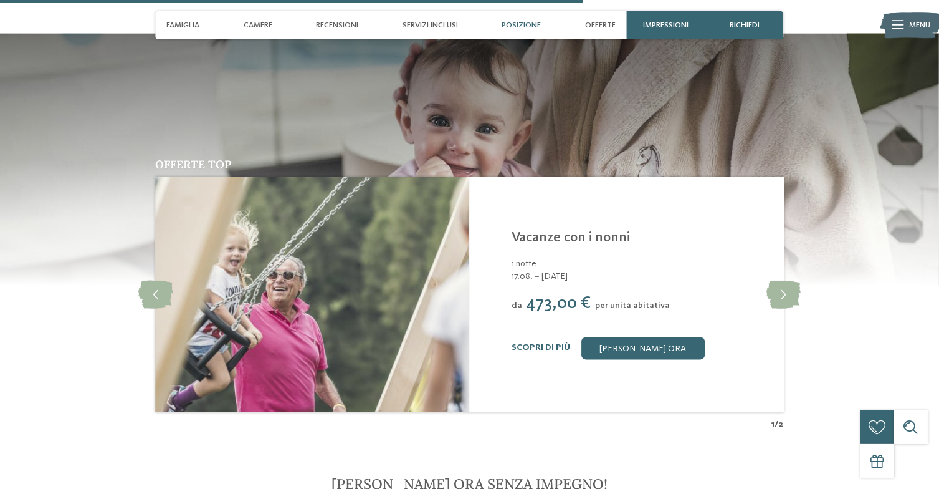
scroll to position [2492, 0]
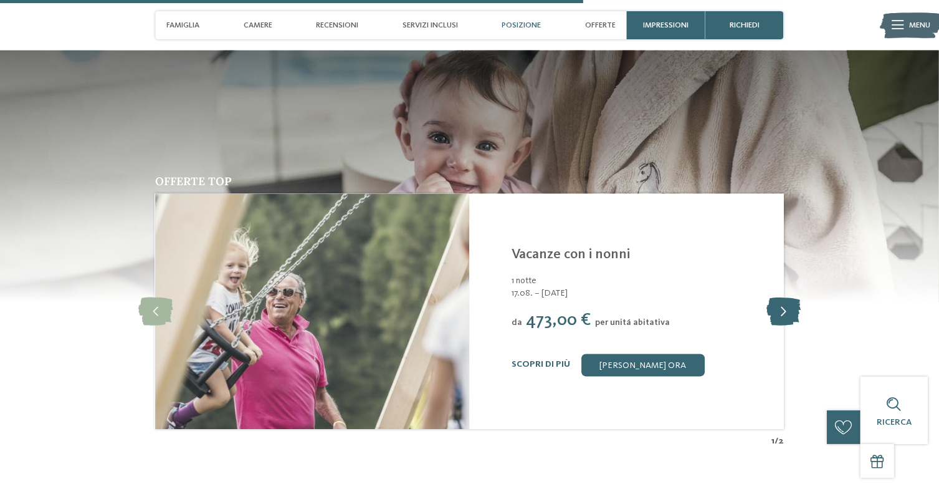
click at [791, 306] on icon at bounding box center [784, 311] width 34 height 28
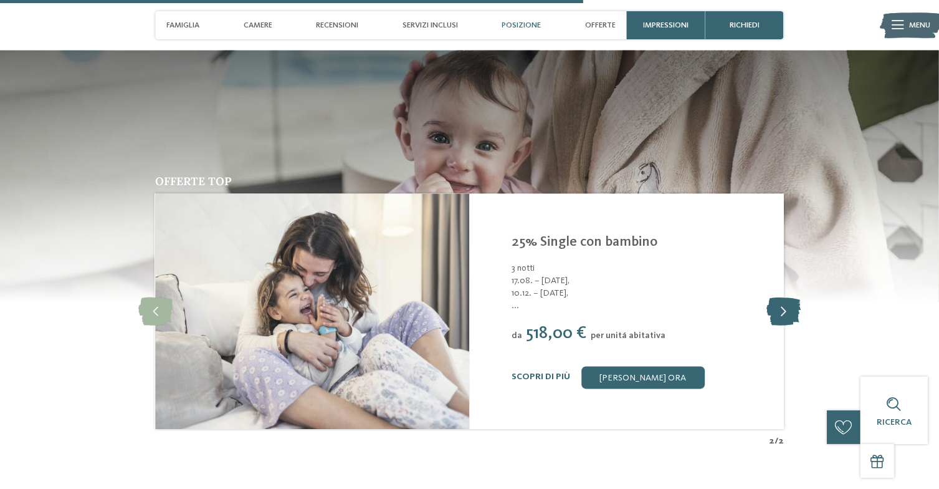
click at [791, 306] on icon at bounding box center [784, 311] width 34 height 28
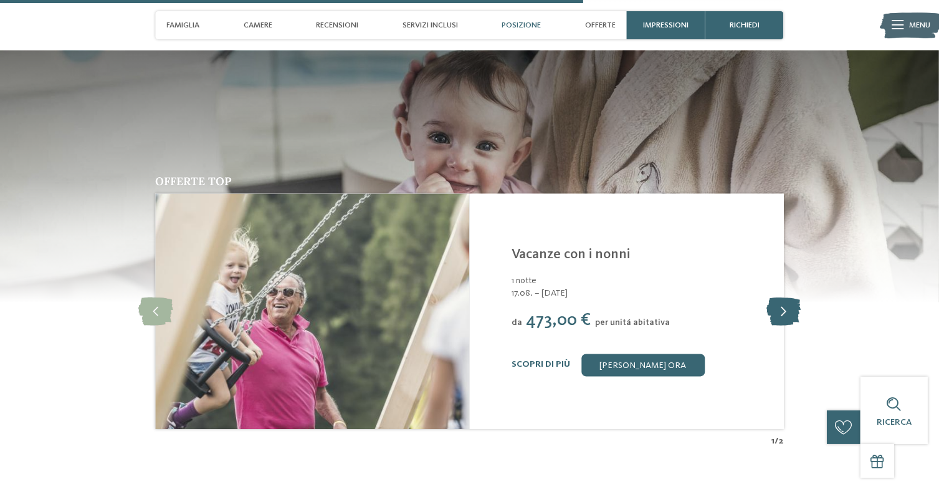
click at [791, 306] on icon at bounding box center [784, 311] width 34 height 28
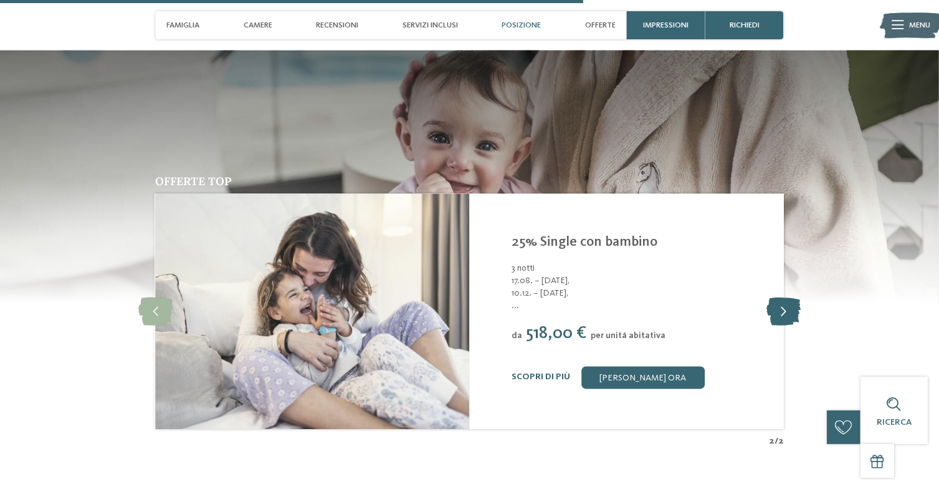
click at [791, 306] on icon at bounding box center [784, 311] width 34 height 28
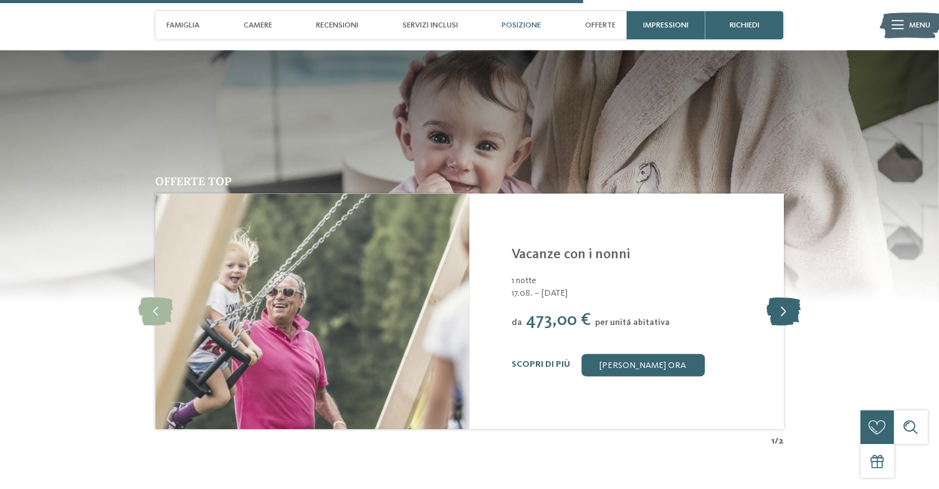
click at [791, 306] on icon at bounding box center [784, 311] width 34 height 28
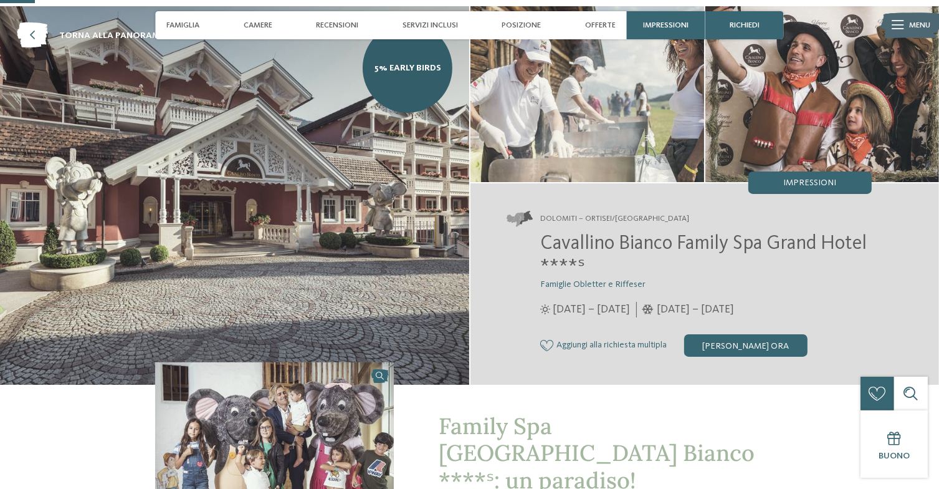
scroll to position [0, 0]
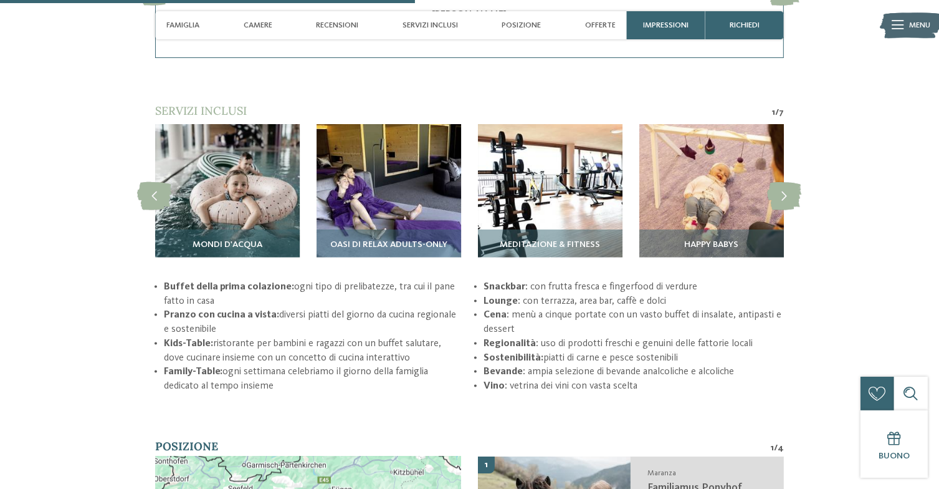
scroll to position [1767, 0]
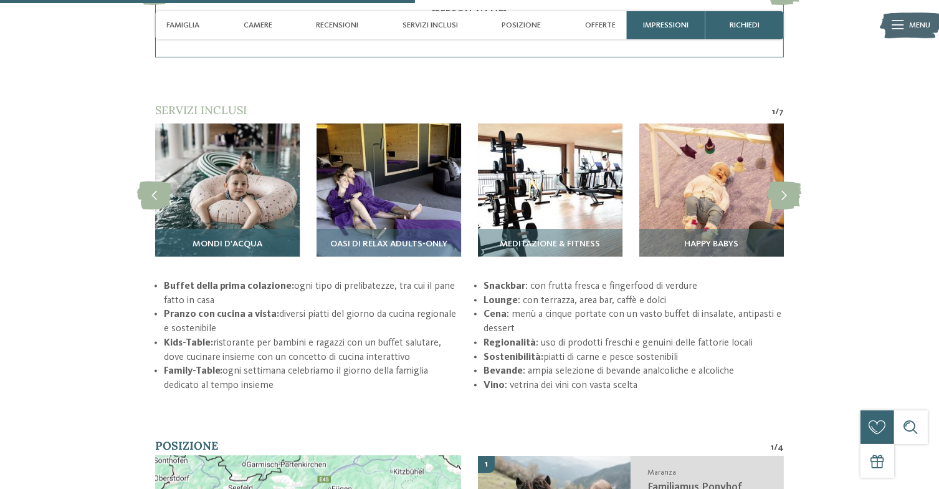
click at [204, 234] on div "Mondi d'acqua" at bounding box center [227, 248] width 145 height 39
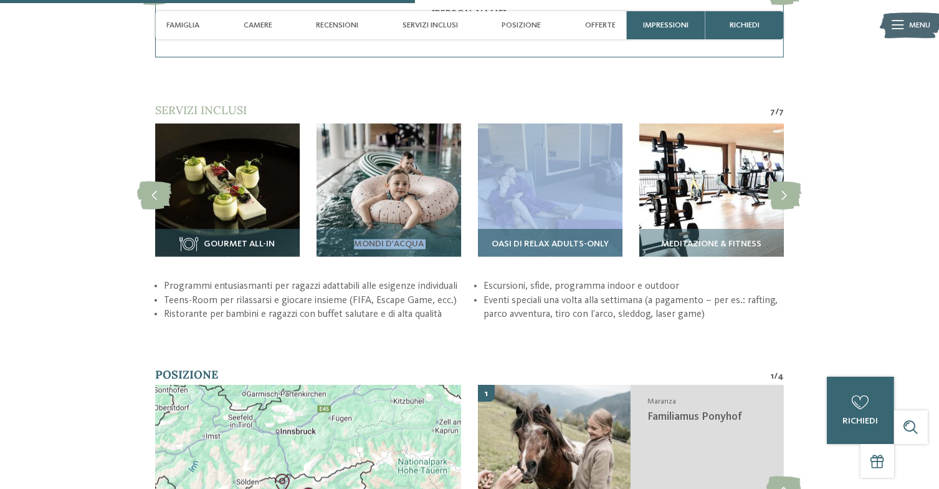
drag, startPoint x: 204, startPoint y: 234, endPoint x: 554, endPoint y: 204, distance: 351.0
click at [554, 204] on div "Gourmet All-In" at bounding box center [873, 195] width 3391 height 145
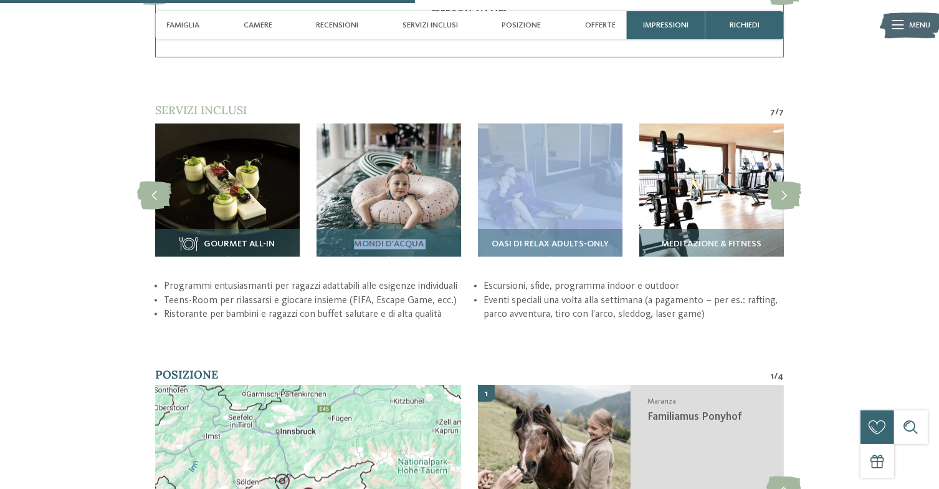
click at [380, 199] on img at bounding box center [389, 195] width 145 height 145
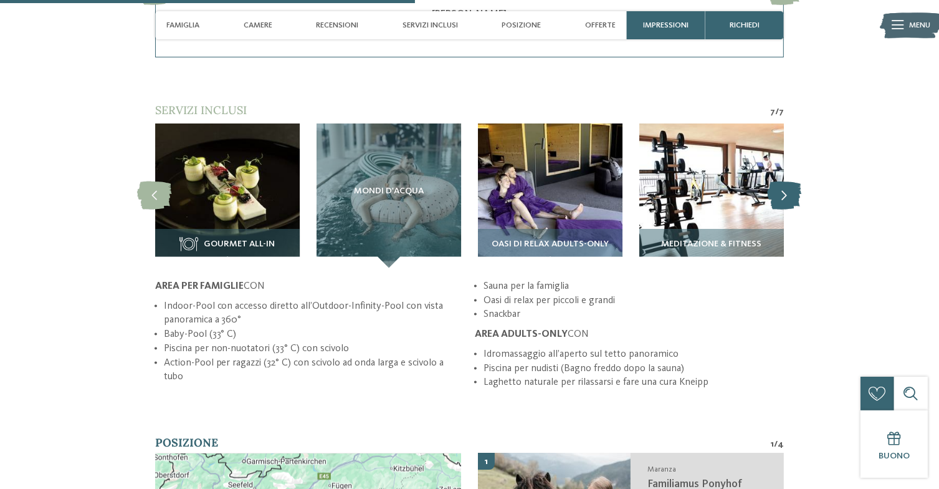
click at [785, 194] on icon at bounding box center [785, 195] width 34 height 28
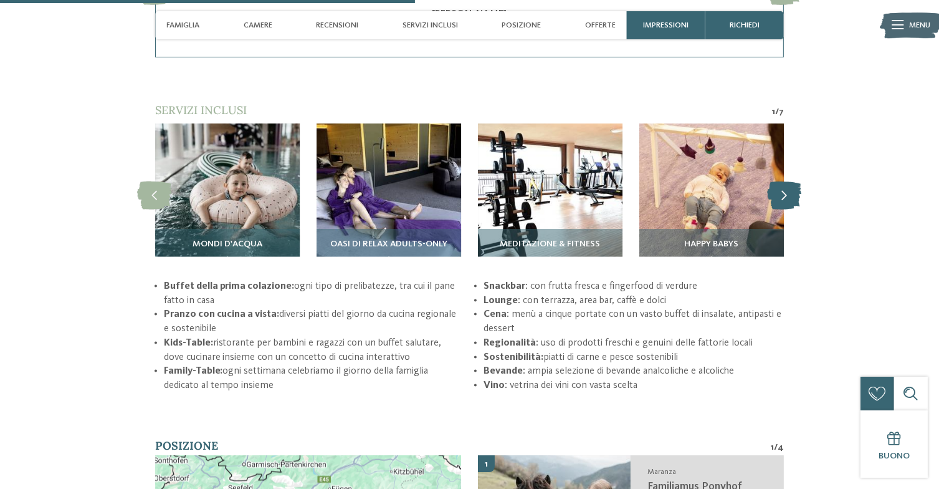
click at [785, 194] on icon at bounding box center [785, 195] width 34 height 28
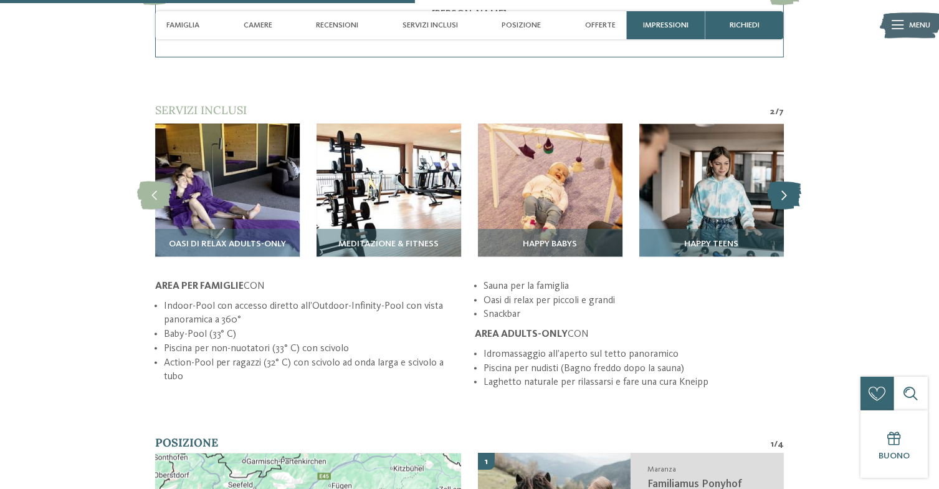
click at [785, 194] on icon at bounding box center [785, 195] width 34 height 28
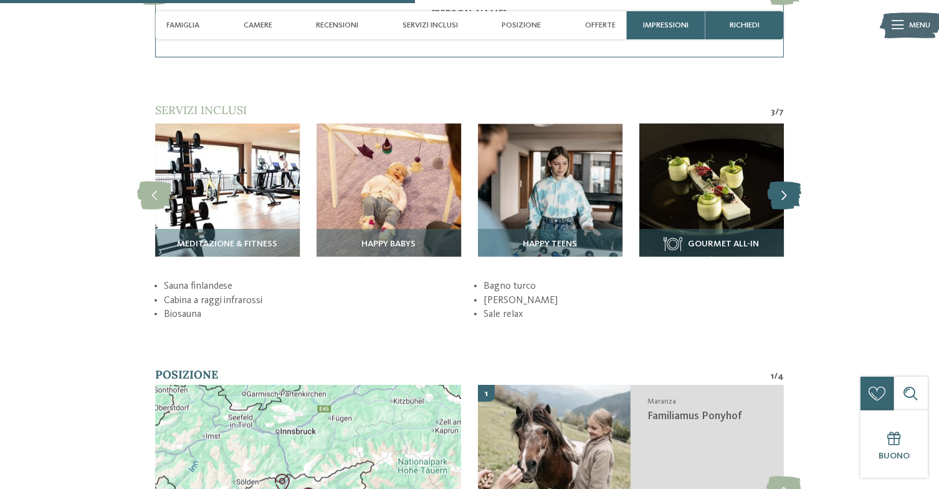
click at [785, 194] on icon at bounding box center [785, 195] width 34 height 28
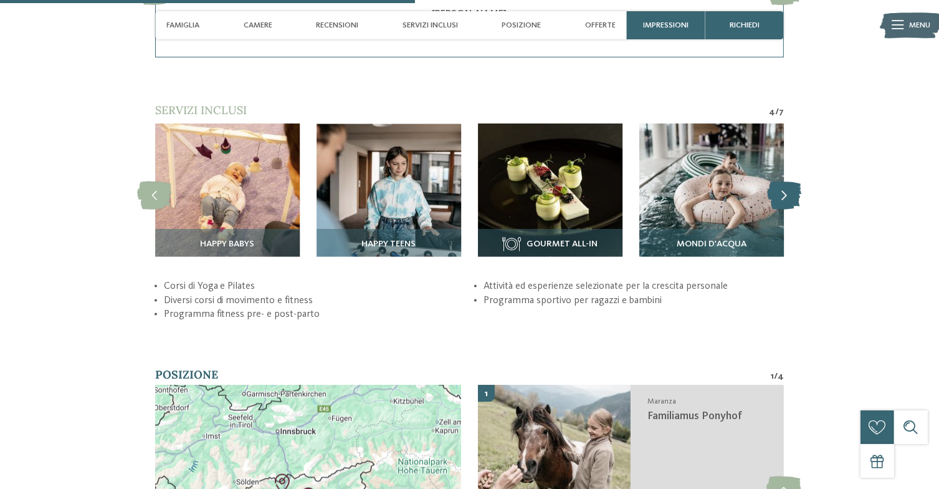
click at [785, 194] on icon at bounding box center [785, 195] width 34 height 28
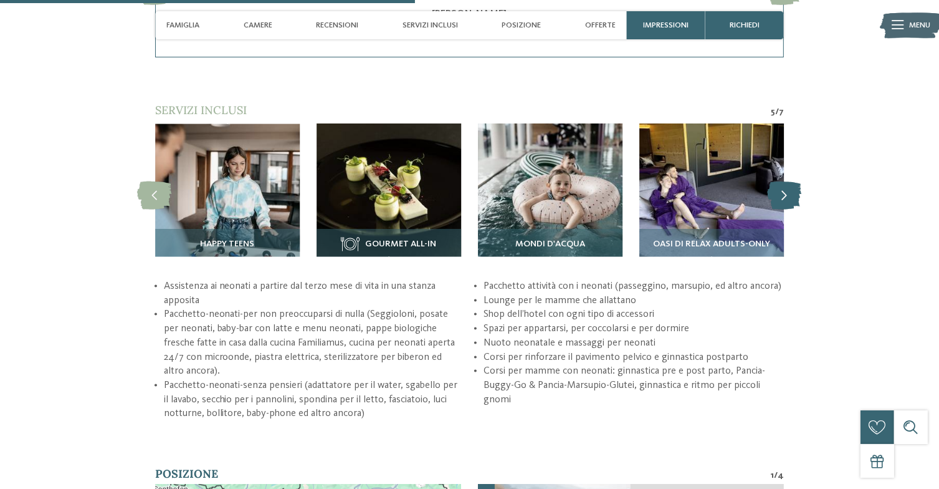
click at [785, 194] on icon at bounding box center [785, 195] width 34 height 28
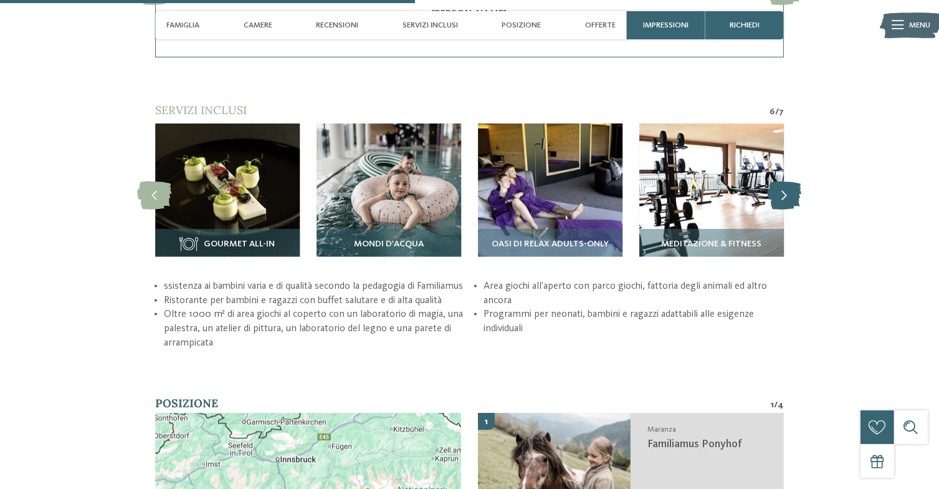
click at [785, 194] on icon at bounding box center [785, 195] width 34 height 28
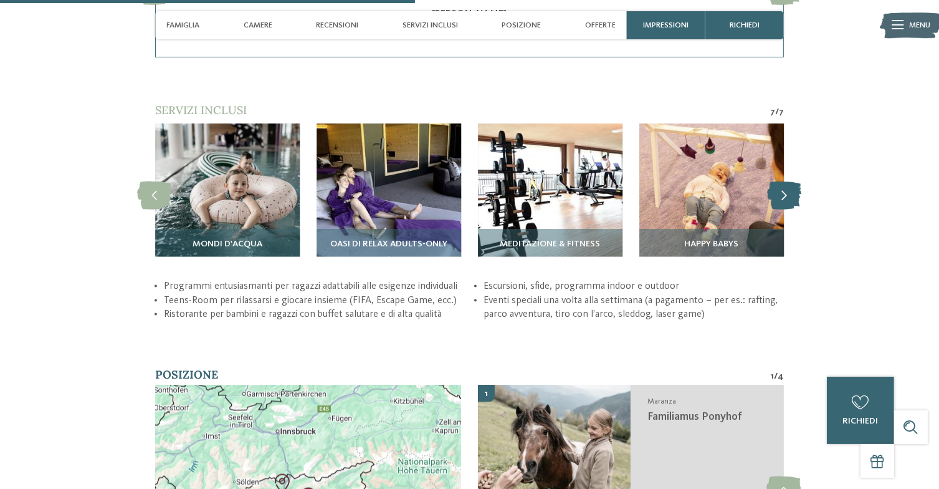
click at [785, 194] on icon at bounding box center [785, 195] width 34 height 28
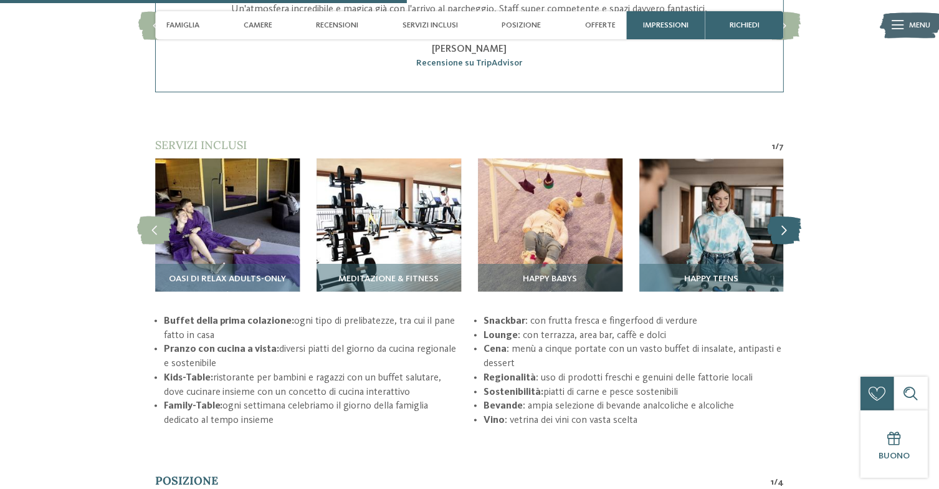
scroll to position [1732, 0]
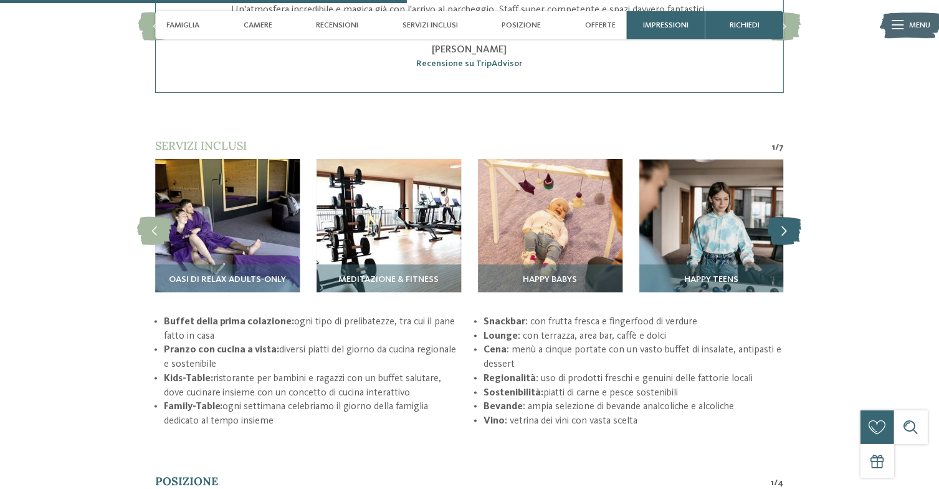
click at [791, 224] on icon at bounding box center [785, 231] width 34 height 28
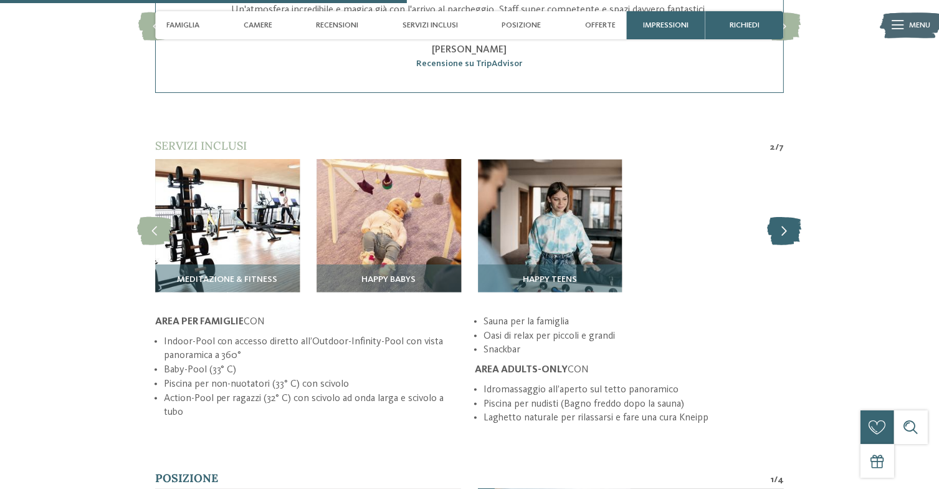
click at [791, 224] on icon at bounding box center [785, 231] width 34 height 28
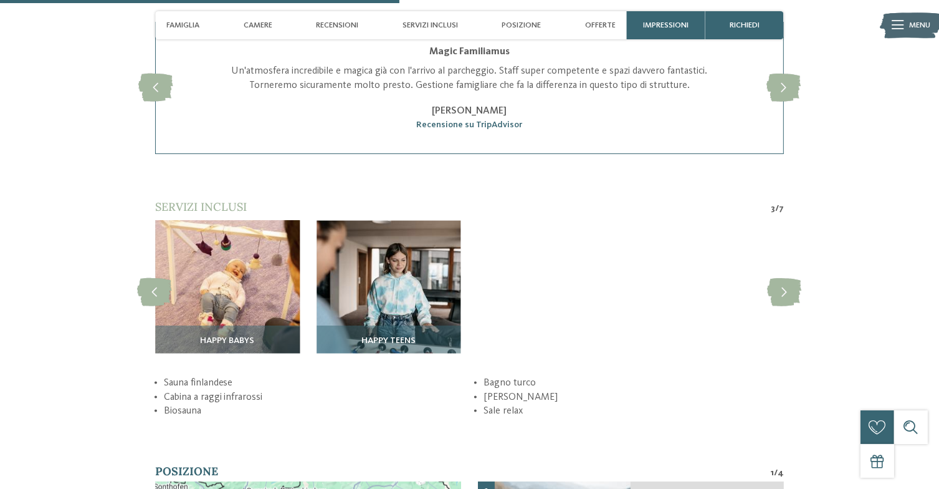
scroll to position [1671, 0]
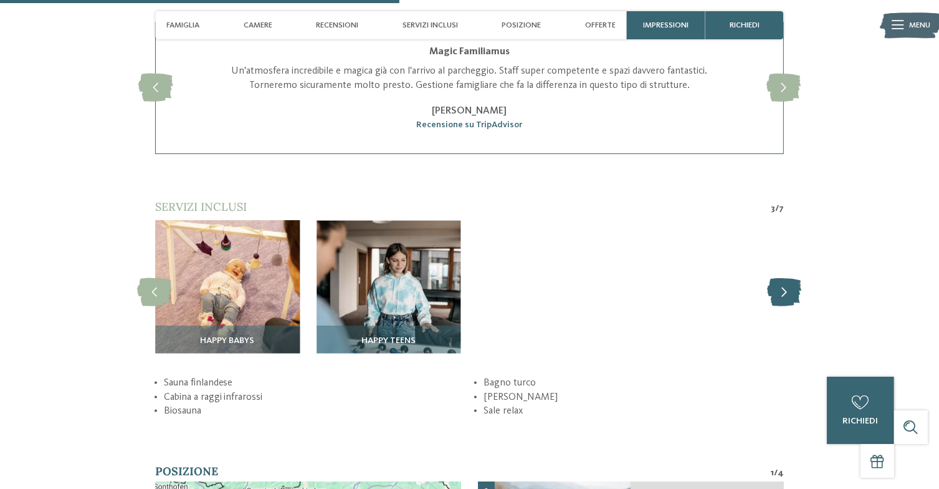
click at [790, 302] on icon at bounding box center [785, 292] width 34 height 28
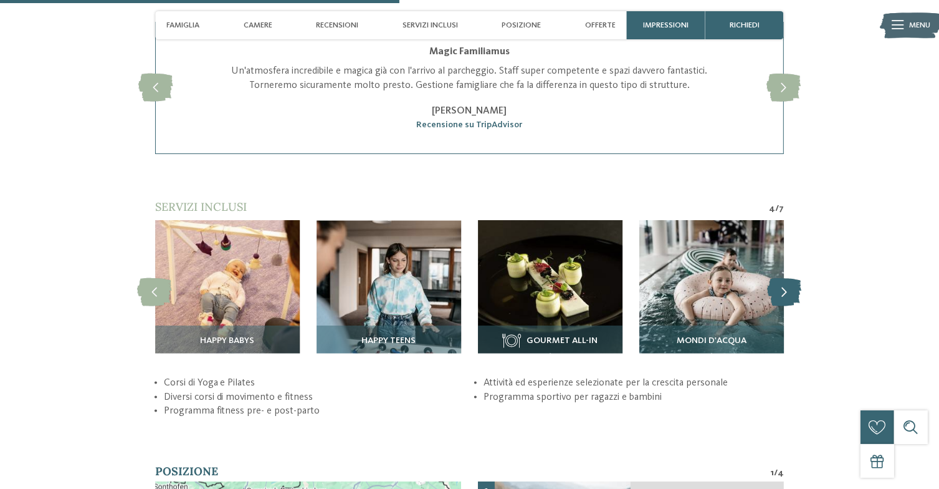
click at [790, 302] on icon at bounding box center [785, 292] width 34 height 28
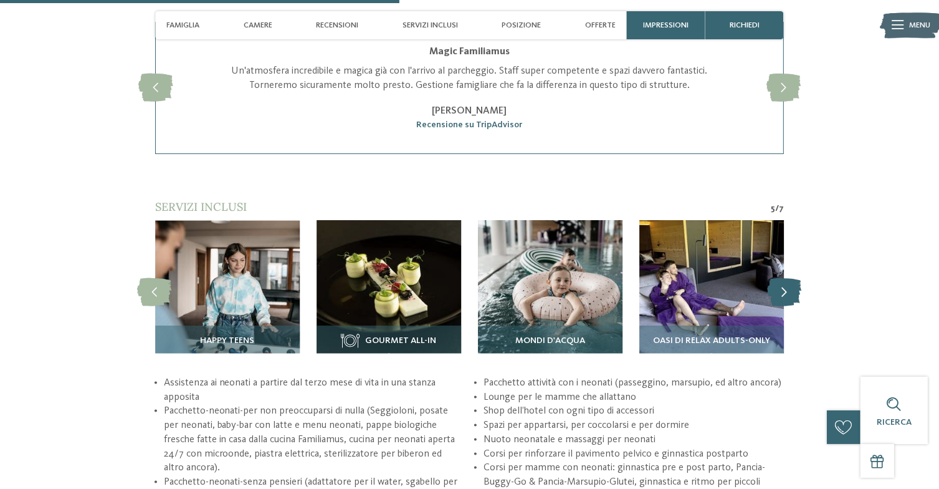
click at [790, 302] on icon at bounding box center [785, 292] width 34 height 28
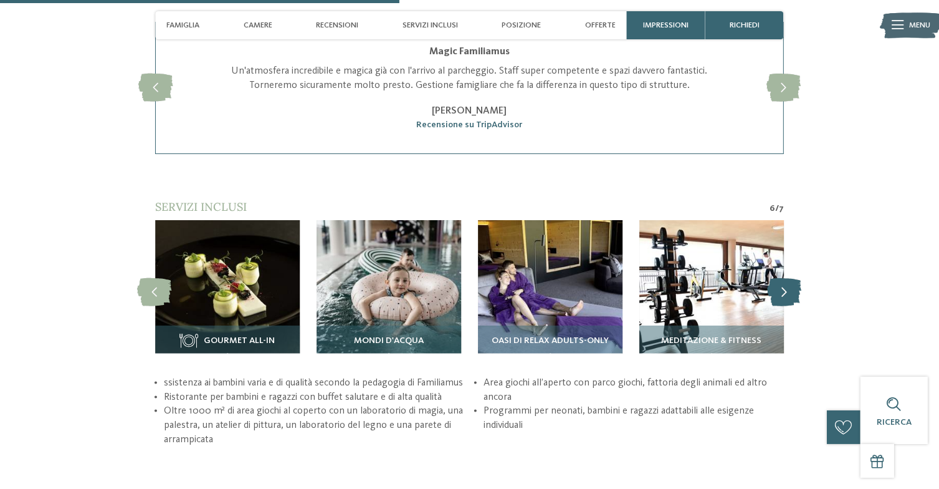
click at [790, 302] on icon at bounding box center [785, 292] width 34 height 28
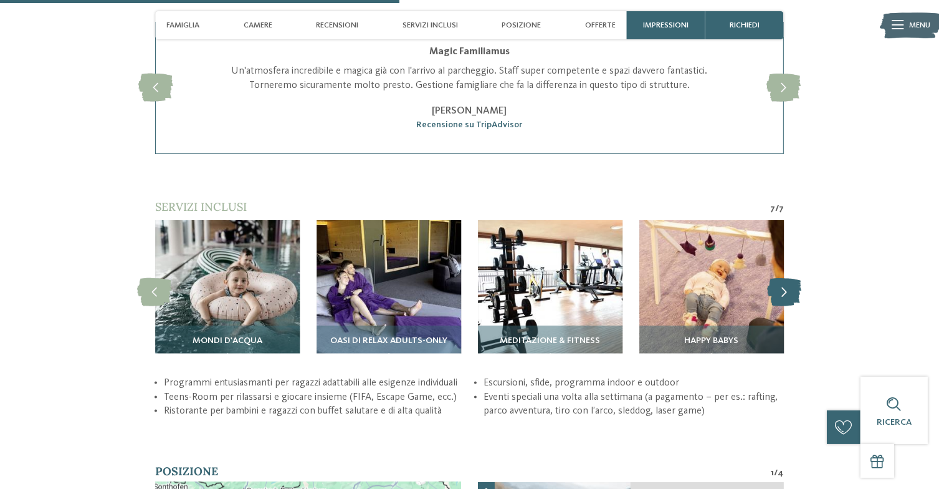
click at [790, 302] on icon at bounding box center [785, 292] width 34 height 28
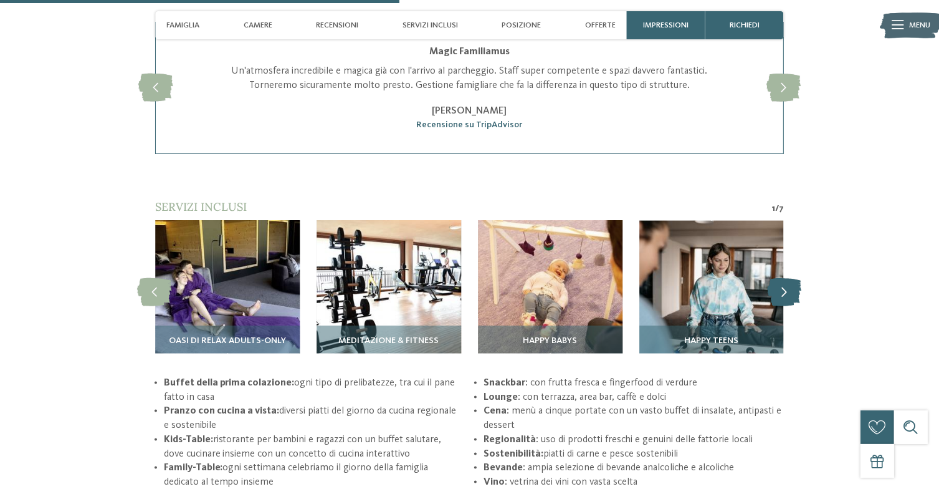
click at [790, 302] on icon at bounding box center [785, 292] width 34 height 28
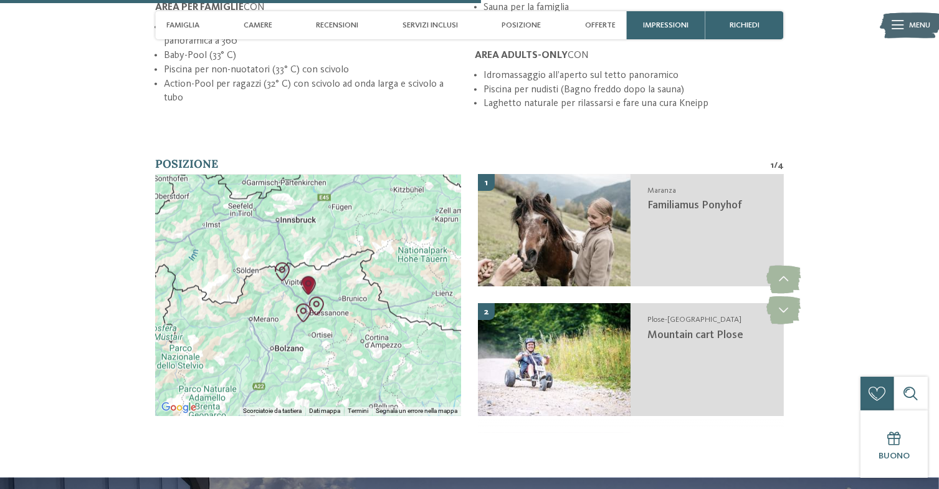
scroll to position [2045, 0]
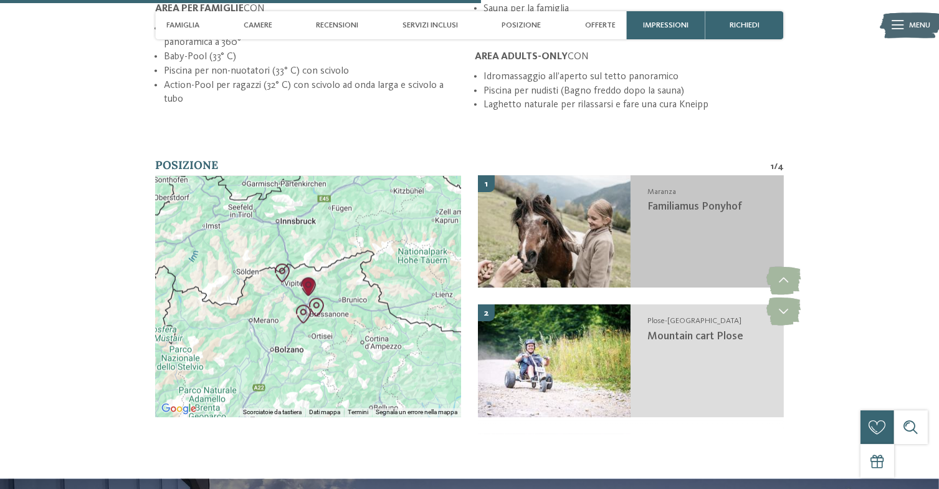
click at [607, 256] on img at bounding box center [554, 232] width 153 height 112
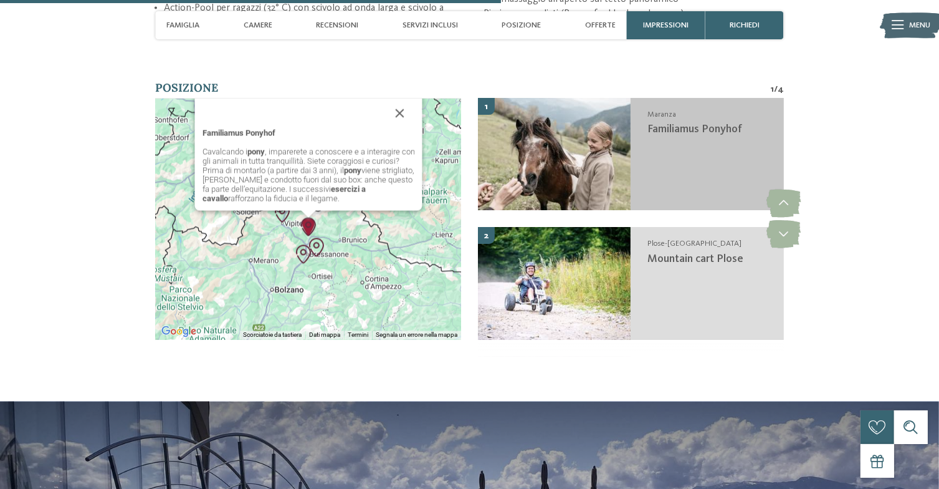
scroll to position [2128, 0]
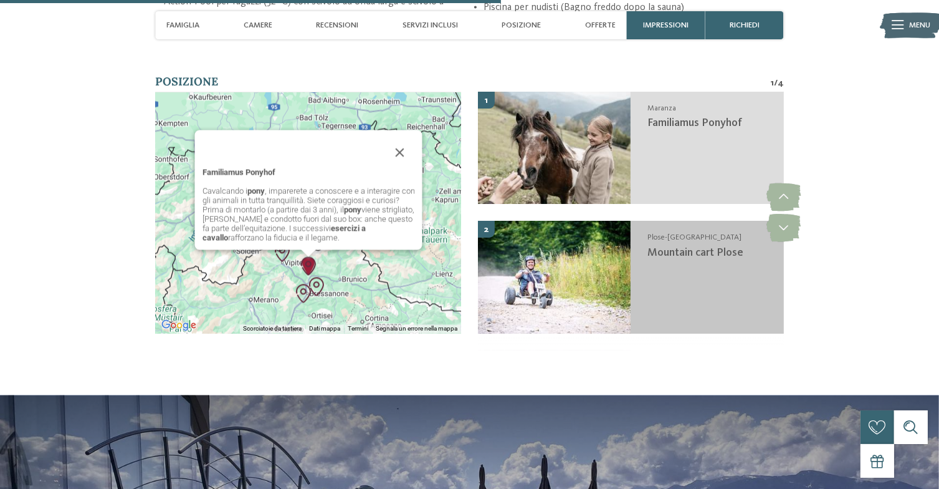
click at [640, 289] on div "Plose-[GEOGRAPHIC_DATA] Mountain cart Plose" at bounding box center [707, 277] width 153 height 112
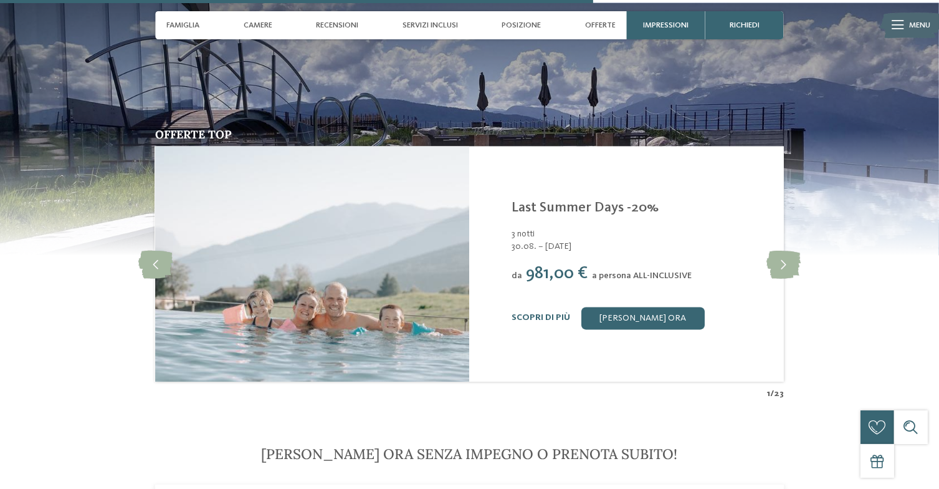
scroll to position [2521, 0]
click at [791, 254] on icon at bounding box center [784, 264] width 34 height 28
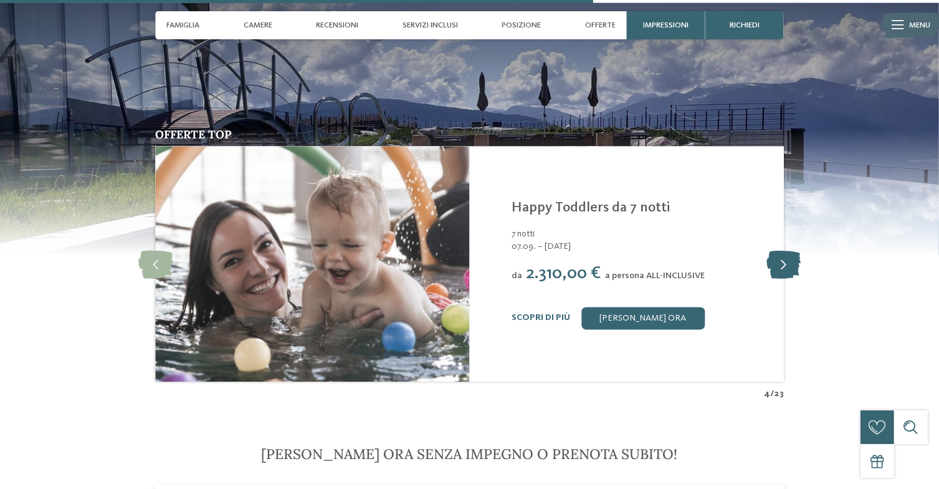
click at [791, 254] on icon at bounding box center [784, 264] width 34 height 28
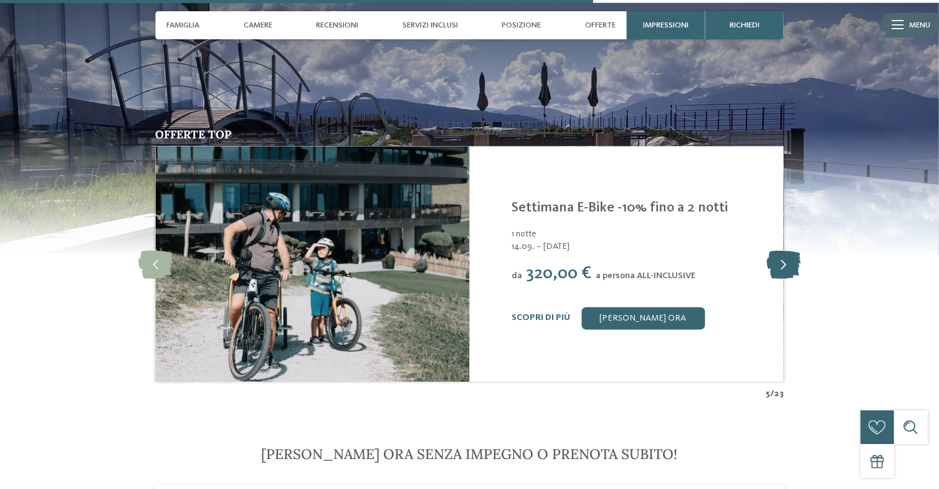
click at [791, 254] on icon at bounding box center [784, 264] width 34 height 28
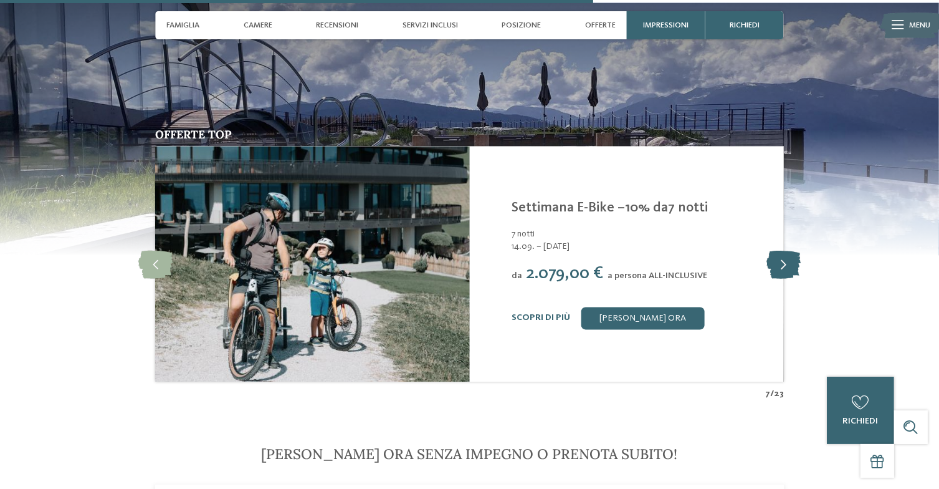
click at [791, 254] on icon at bounding box center [784, 264] width 34 height 28
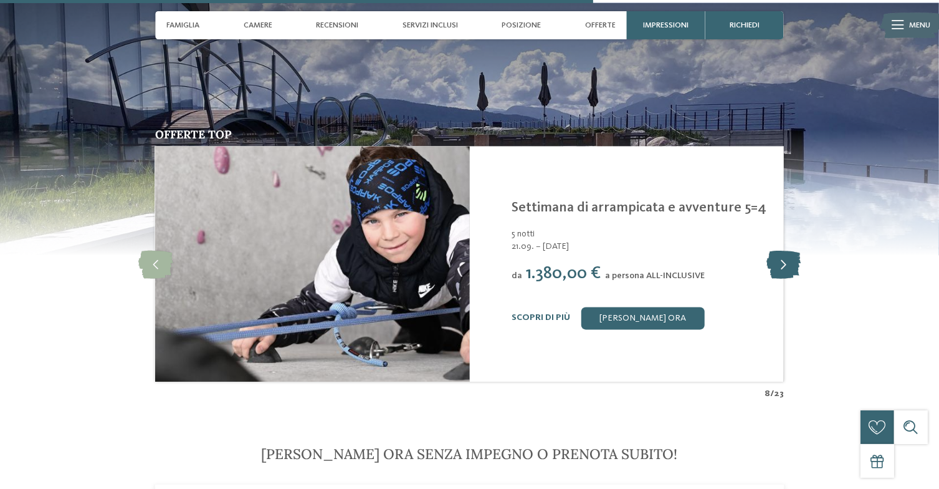
click at [791, 254] on icon at bounding box center [784, 264] width 34 height 28
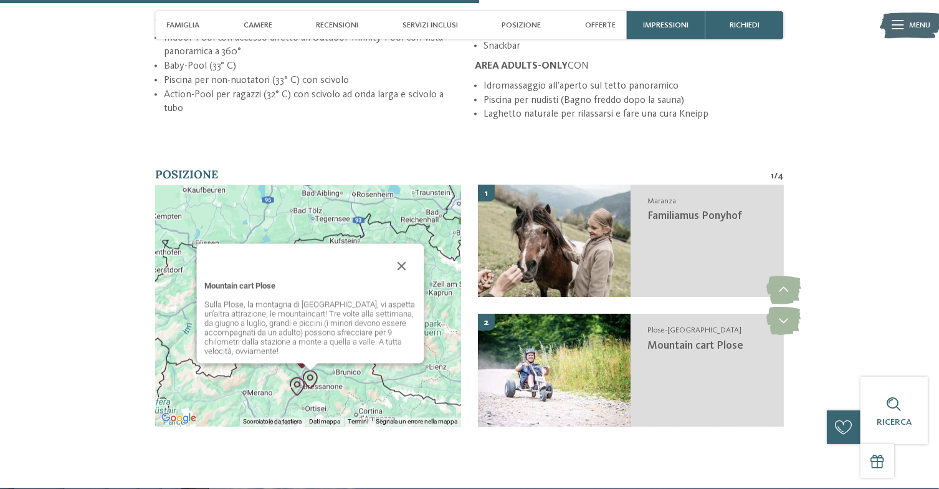
scroll to position [2036, 0]
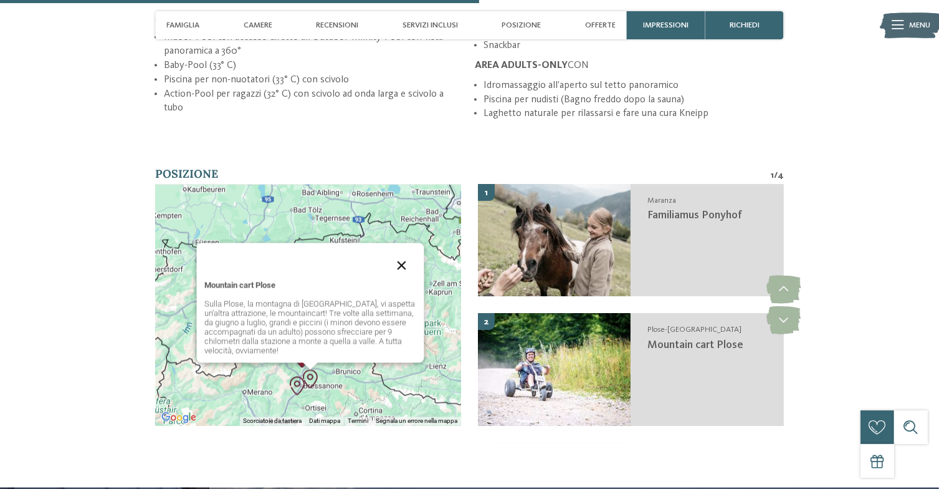
click at [403, 264] on button "Chiudi" at bounding box center [402, 266] width 30 height 30
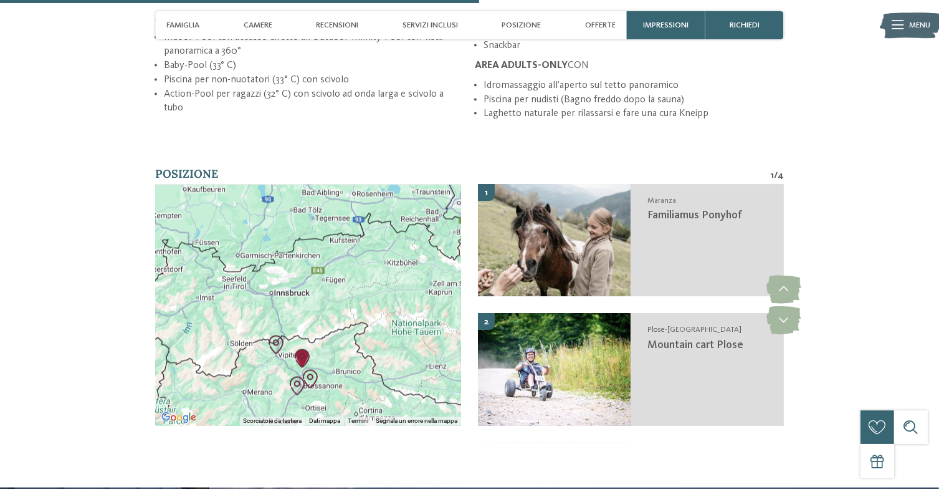
click at [274, 341] on img "Parco ad alta fune Skytrek" at bounding box center [276, 344] width 19 height 19
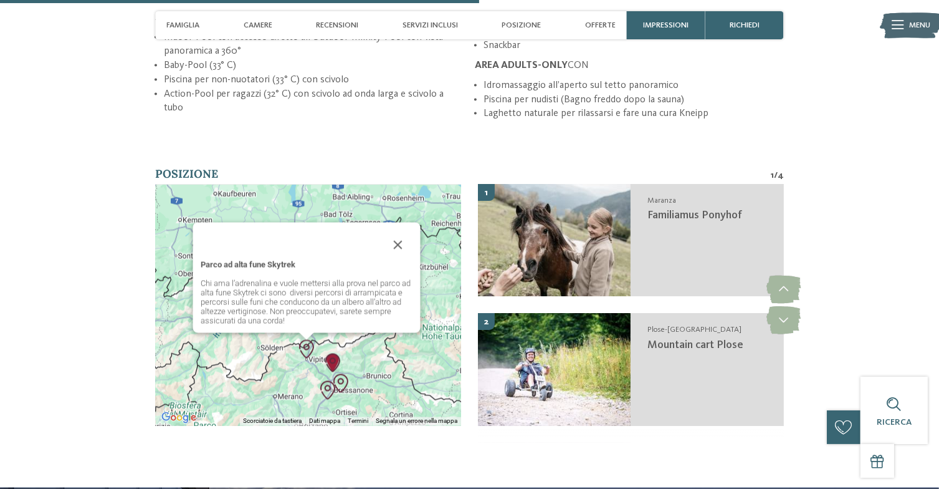
click at [328, 391] on img "Museo mineralogico" at bounding box center [328, 390] width 19 height 19
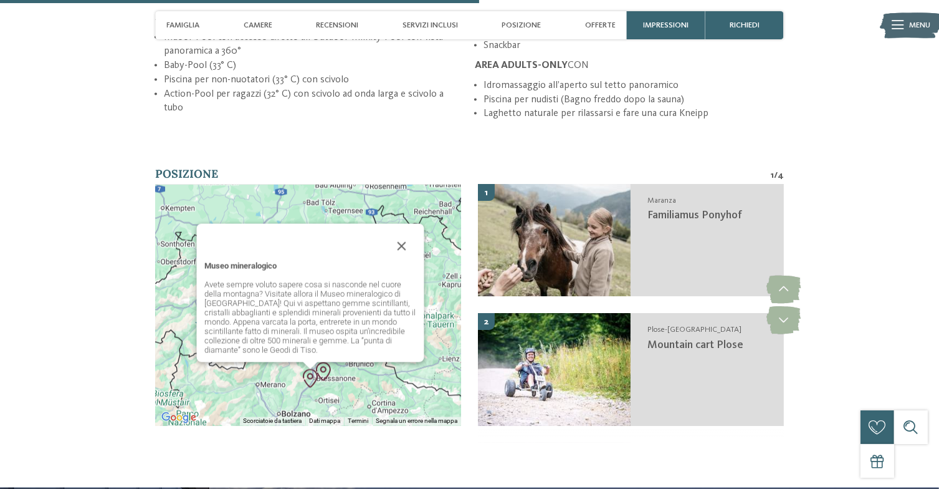
click at [325, 368] on img "Mountain cart Plose" at bounding box center [323, 371] width 19 height 19
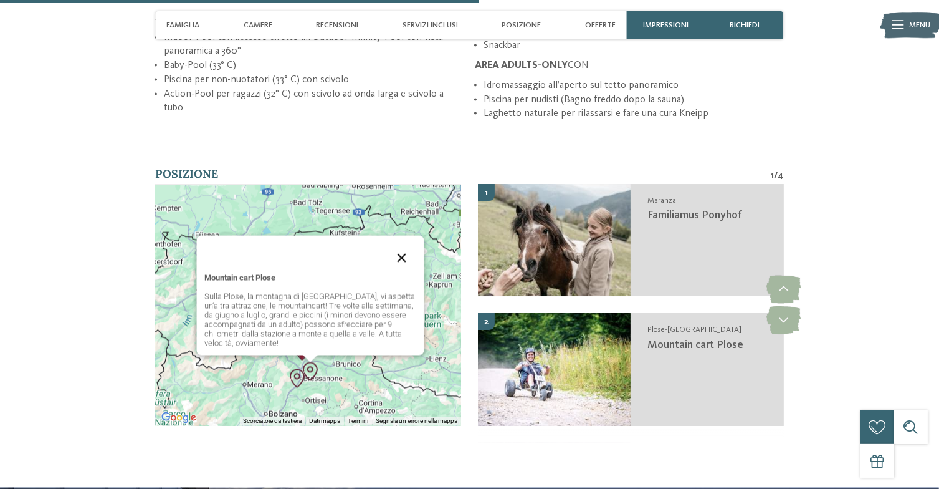
click at [399, 251] on button "Chiudi" at bounding box center [402, 258] width 30 height 30
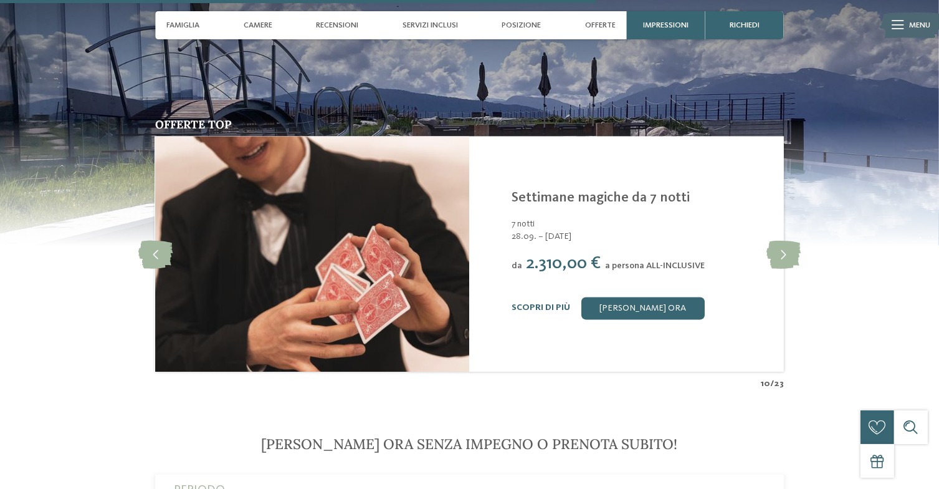
scroll to position [2531, 0]
click at [788, 244] on icon at bounding box center [784, 254] width 34 height 28
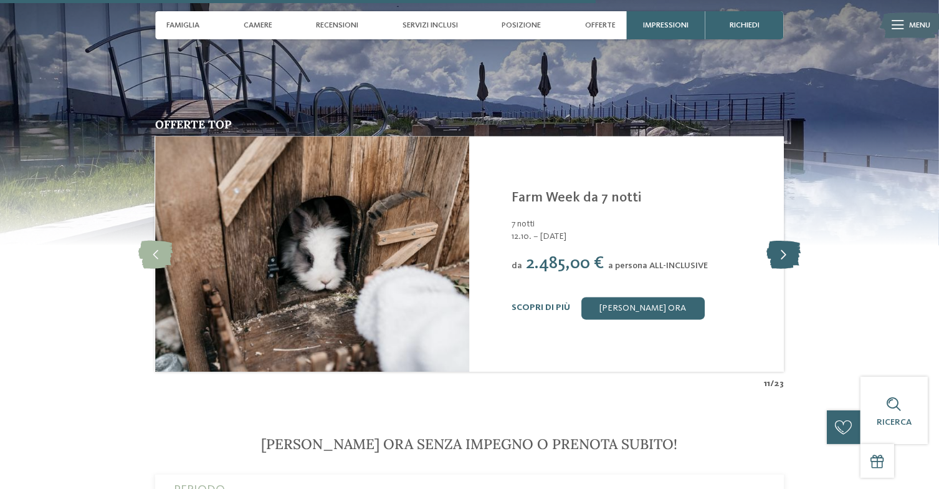
click at [788, 244] on icon at bounding box center [784, 254] width 34 height 28
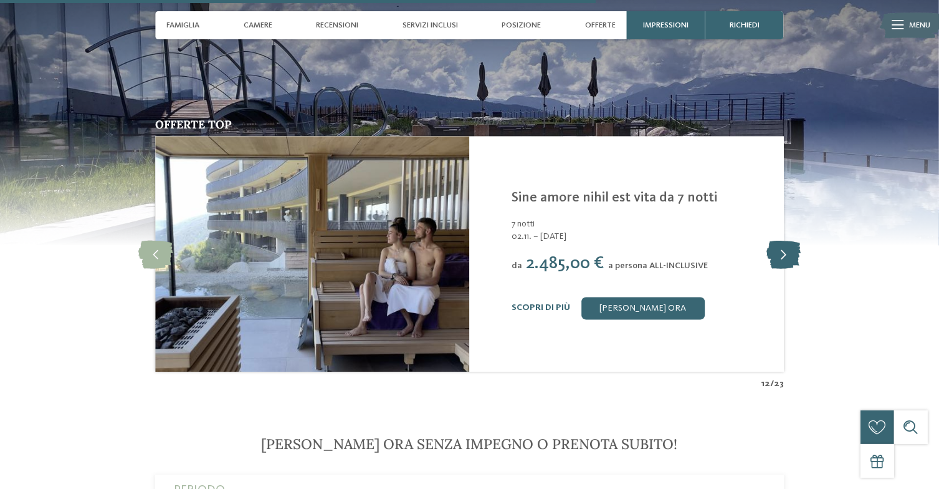
click at [788, 244] on icon at bounding box center [784, 254] width 34 height 28
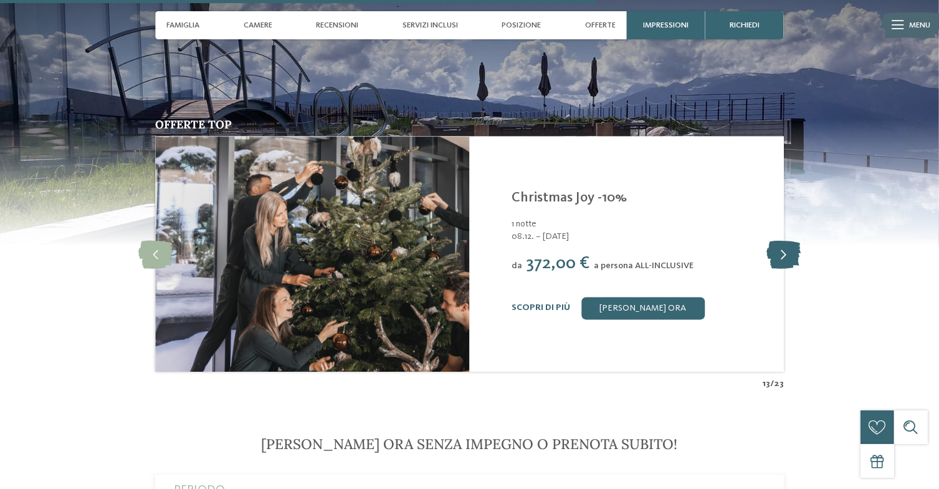
click at [788, 244] on icon at bounding box center [784, 254] width 34 height 28
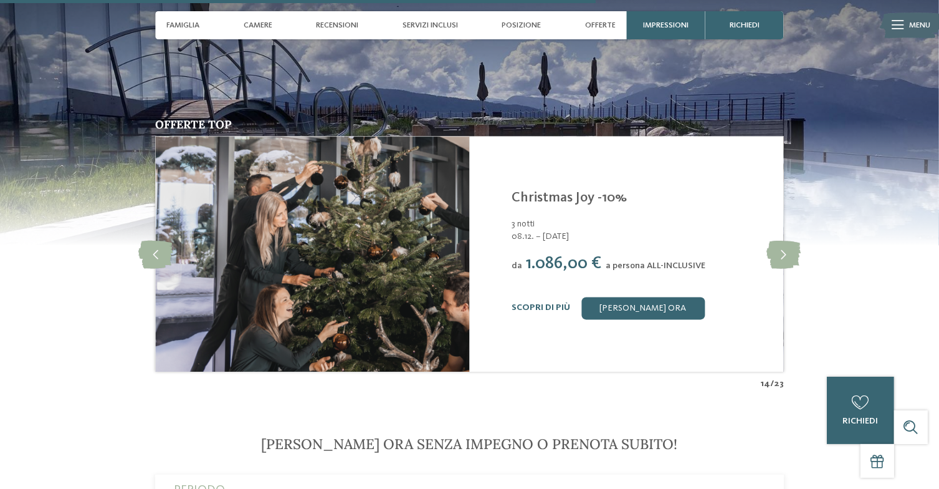
drag, startPoint x: 788, startPoint y: 244, endPoint x: 825, endPoint y: 315, distance: 80.6
click at [825, 315] on div "Offerte top slide 15 of 23 Hotel Familiamus Maranza - [GEOGRAPHIC_DATA] Mountai…" at bounding box center [470, 254] width 764 height 271
click at [774, 241] on icon at bounding box center [784, 254] width 34 height 28
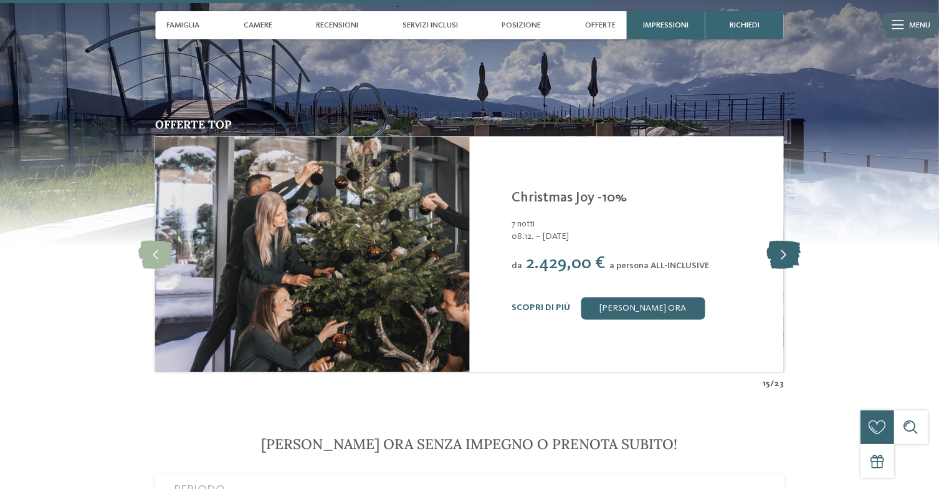
click at [774, 241] on icon at bounding box center [784, 254] width 34 height 28
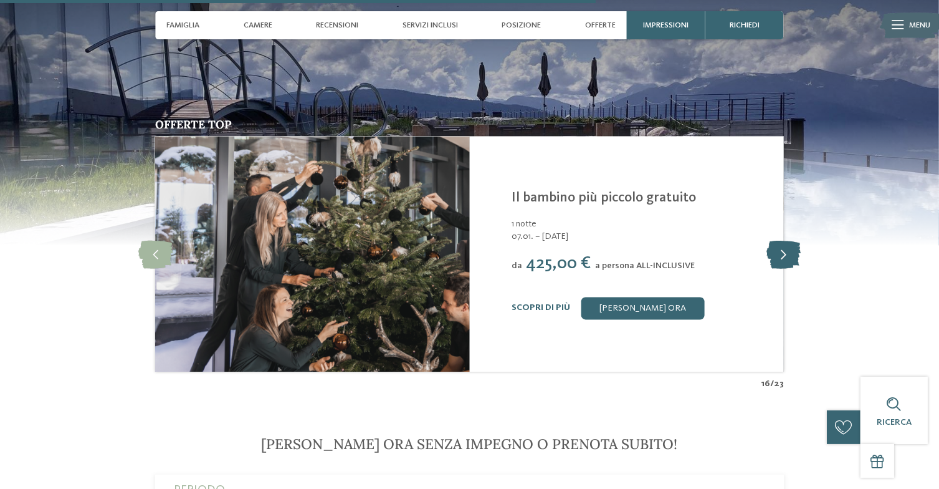
click at [774, 241] on icon at bounding box center [784, 254] width 34 height 28
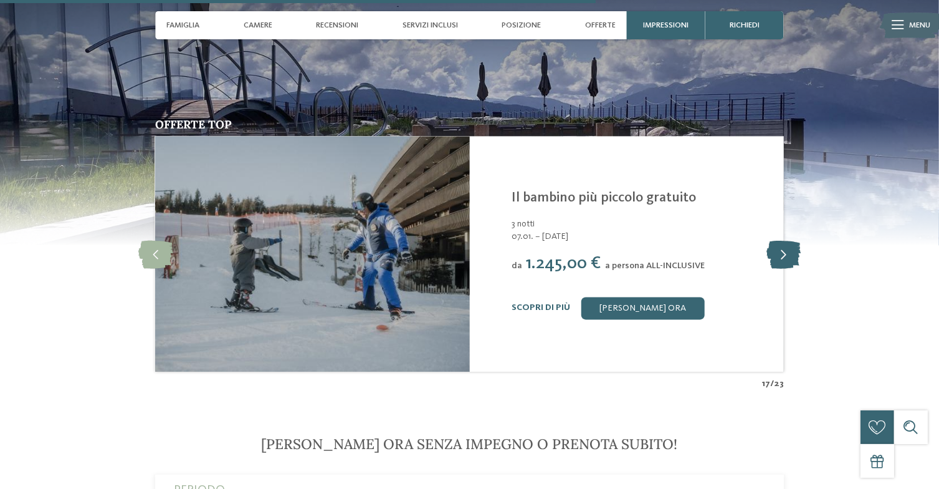
click at [774, 241] on icon at bounding box center [784, 254] width 34 height 28
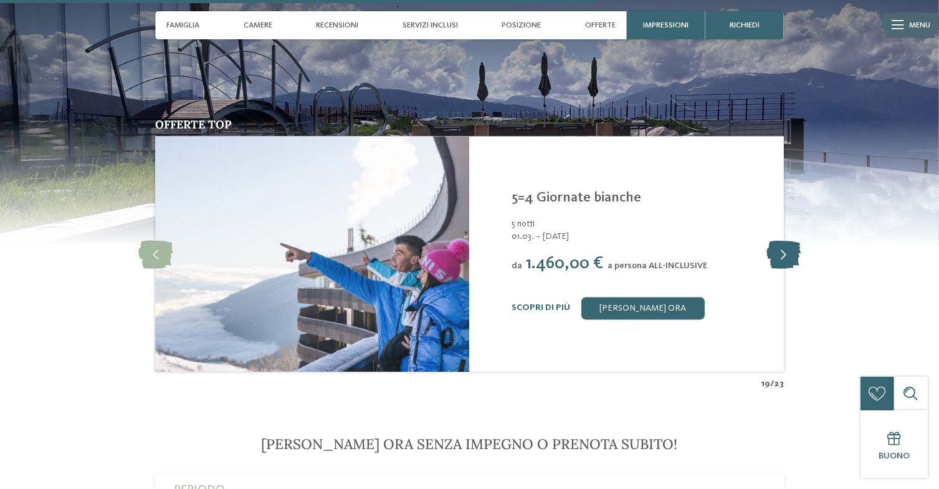
click at [776, 241] on icon at bounding box center [784, 254] width 34 height 28
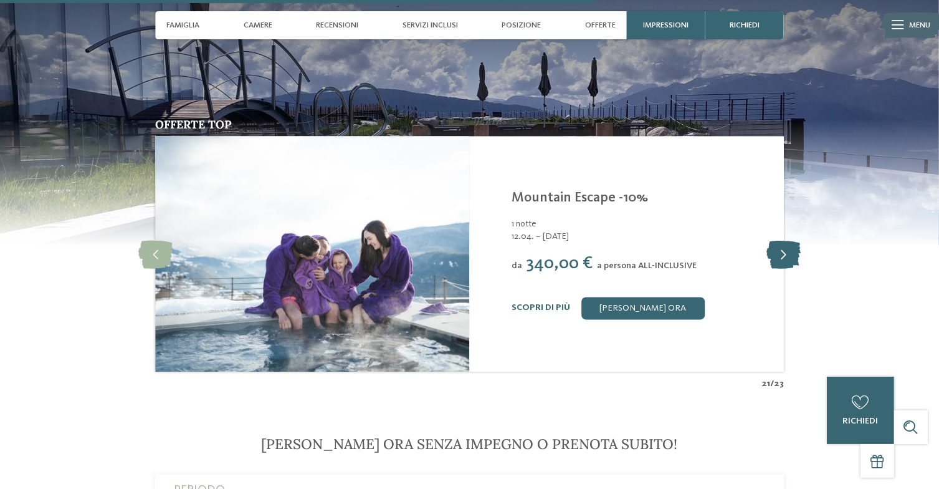
click at [776, 241] on icon at bounding box center [784, 254] width 34 height 28
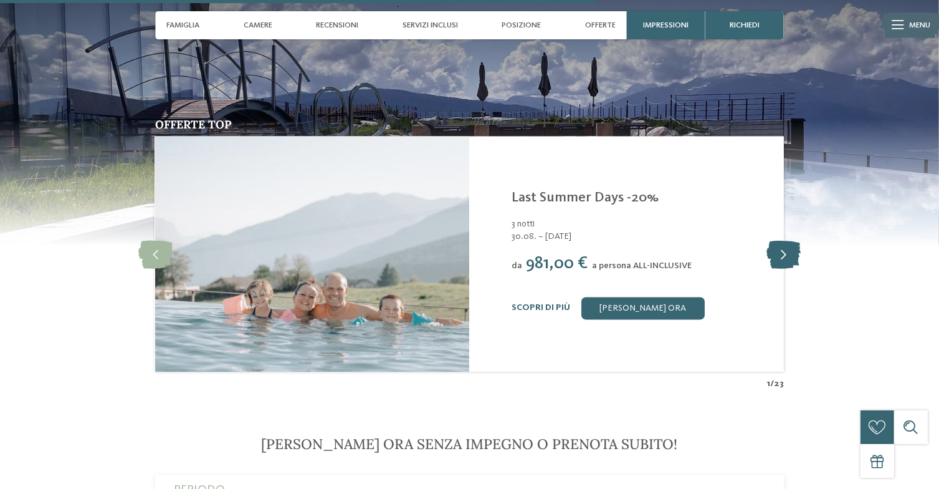
click at [776, 241] on icon at bounding box center [784, 254] width 34 height 28
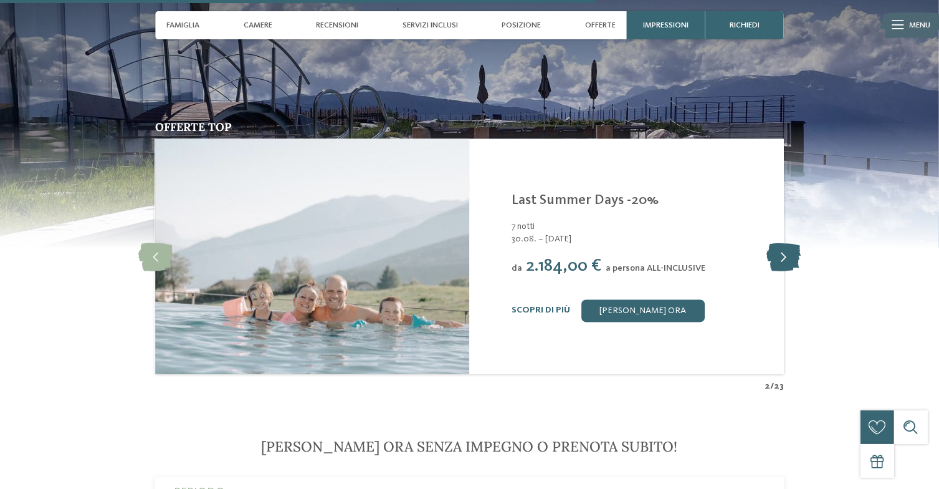
click at [797, 249] on icon at bounding box center [784, 257] width 34 height 28
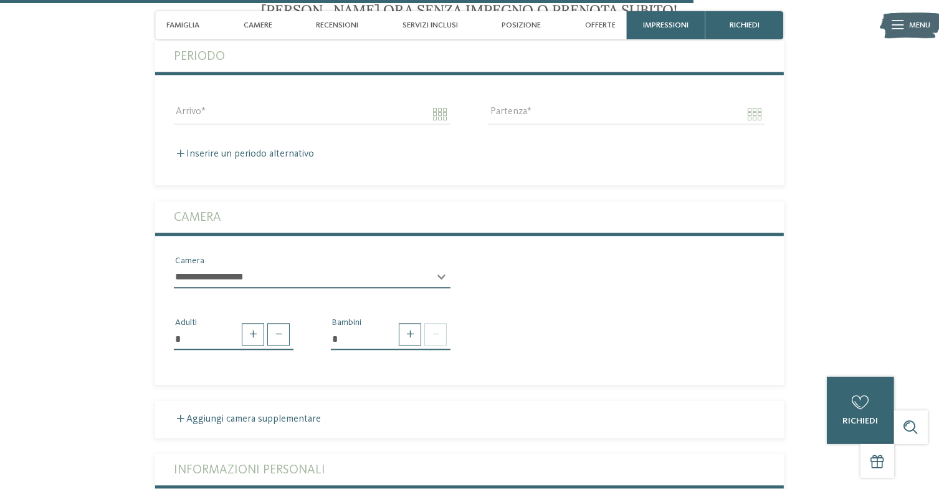
scroll to position [2947, 0]
